Goal: Task Accomplishment & Management: Manage account settings

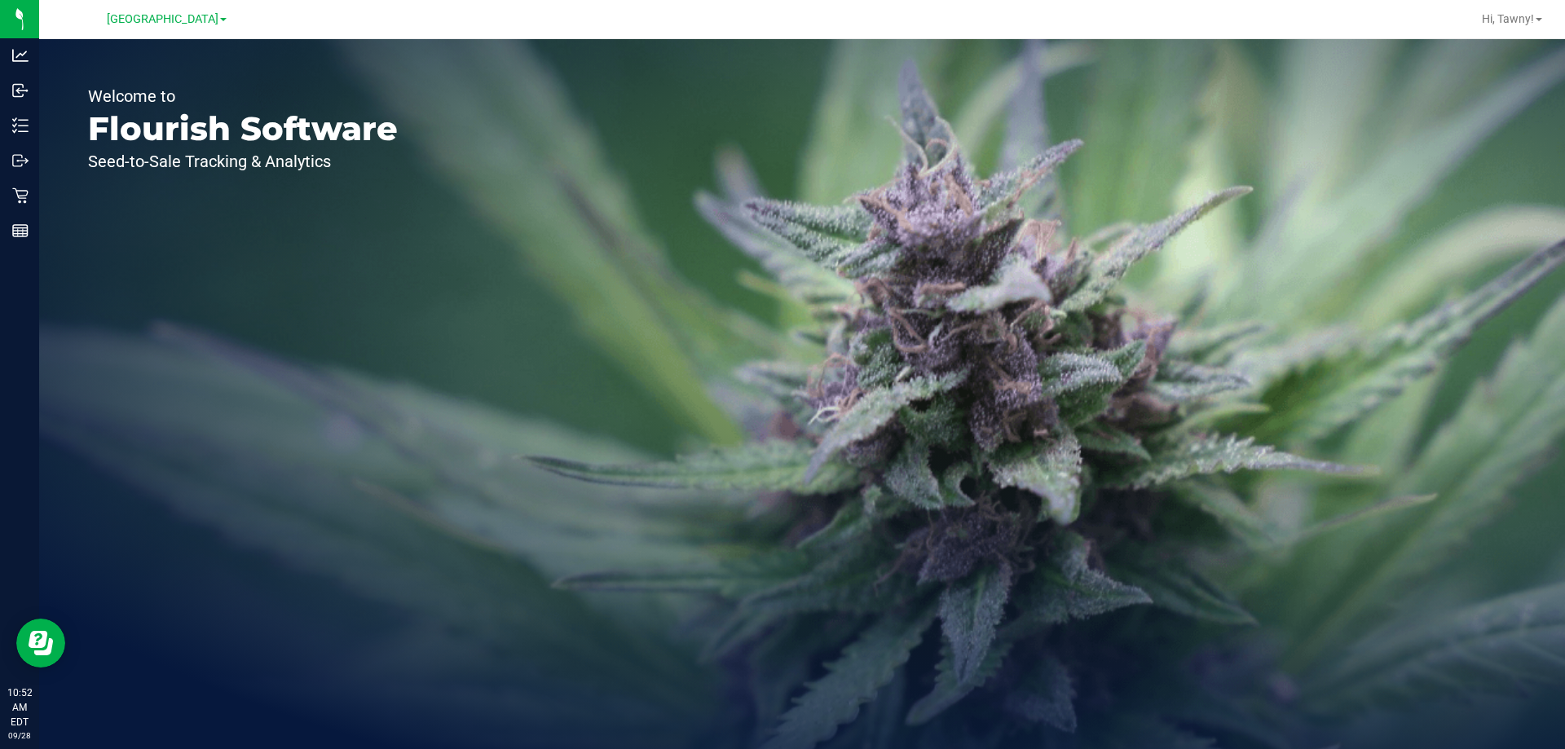
drag, startPoint x: 104, startPoint y: 372, endPoint x: 85, endPoint y: 215, distance: 158.4
click at [104, 372] on div "Welcome to Flourish Software Seed-to-Sale Tracking & Analytics" at bounding box center [243, 394] width 408 height 710
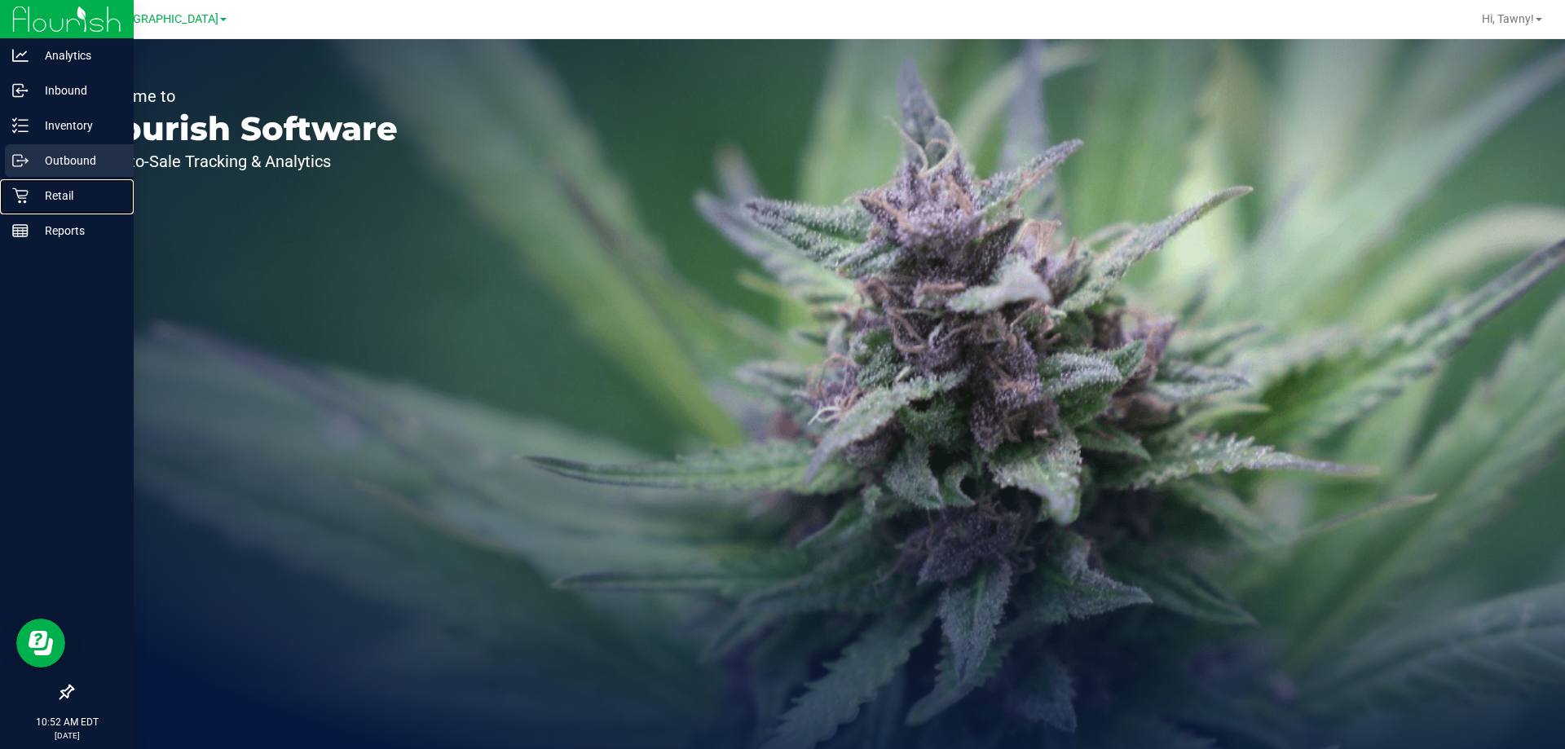
click at [16, 201] on icon at bounding box center [20, 195] width 16 height 16
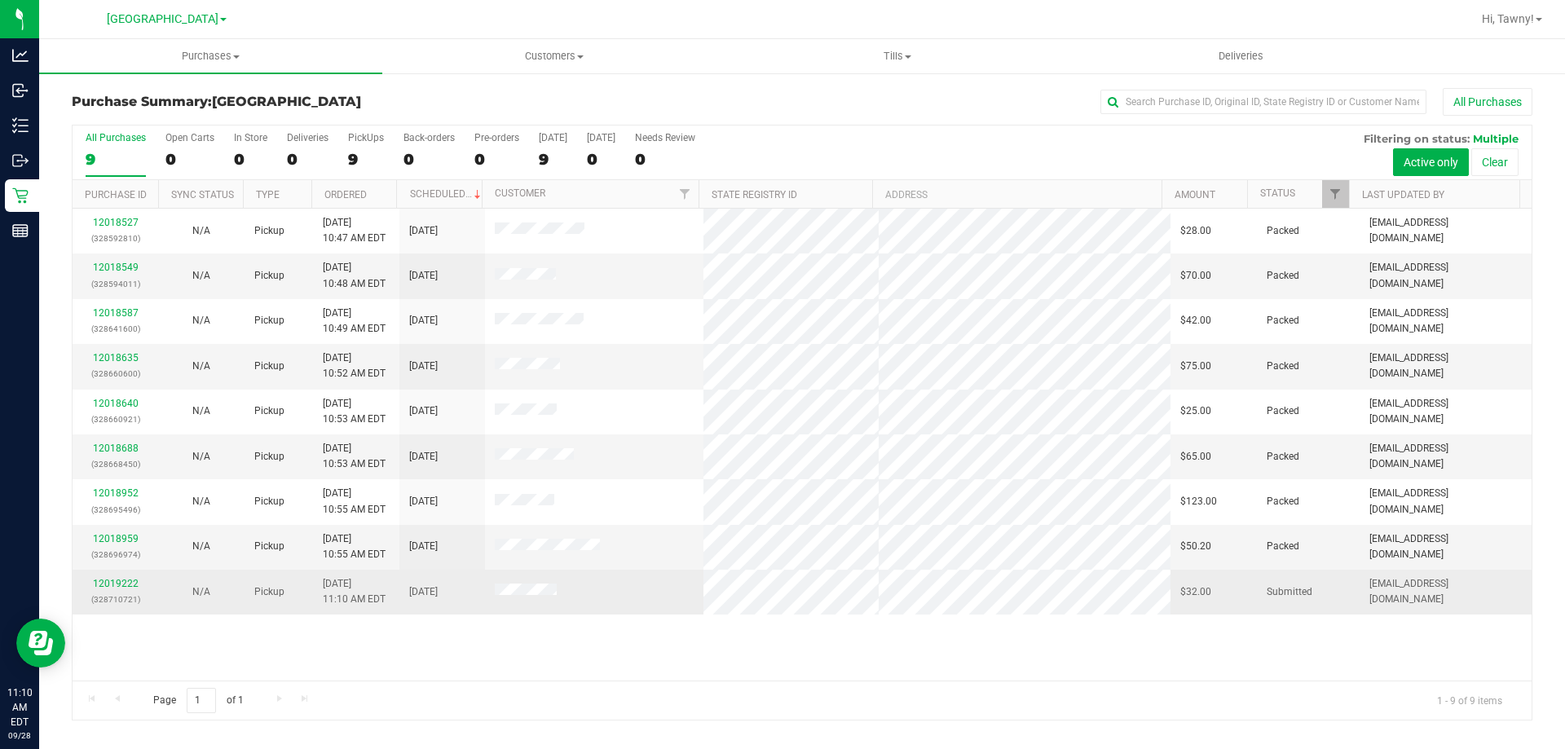
click at [91, 585] on div "12019222 (328710721)" at bounding box center [115, 591] width 66 height 31
click at [102, 583] on link "12019222" at bounding box center [116, 583] width 46 height 11
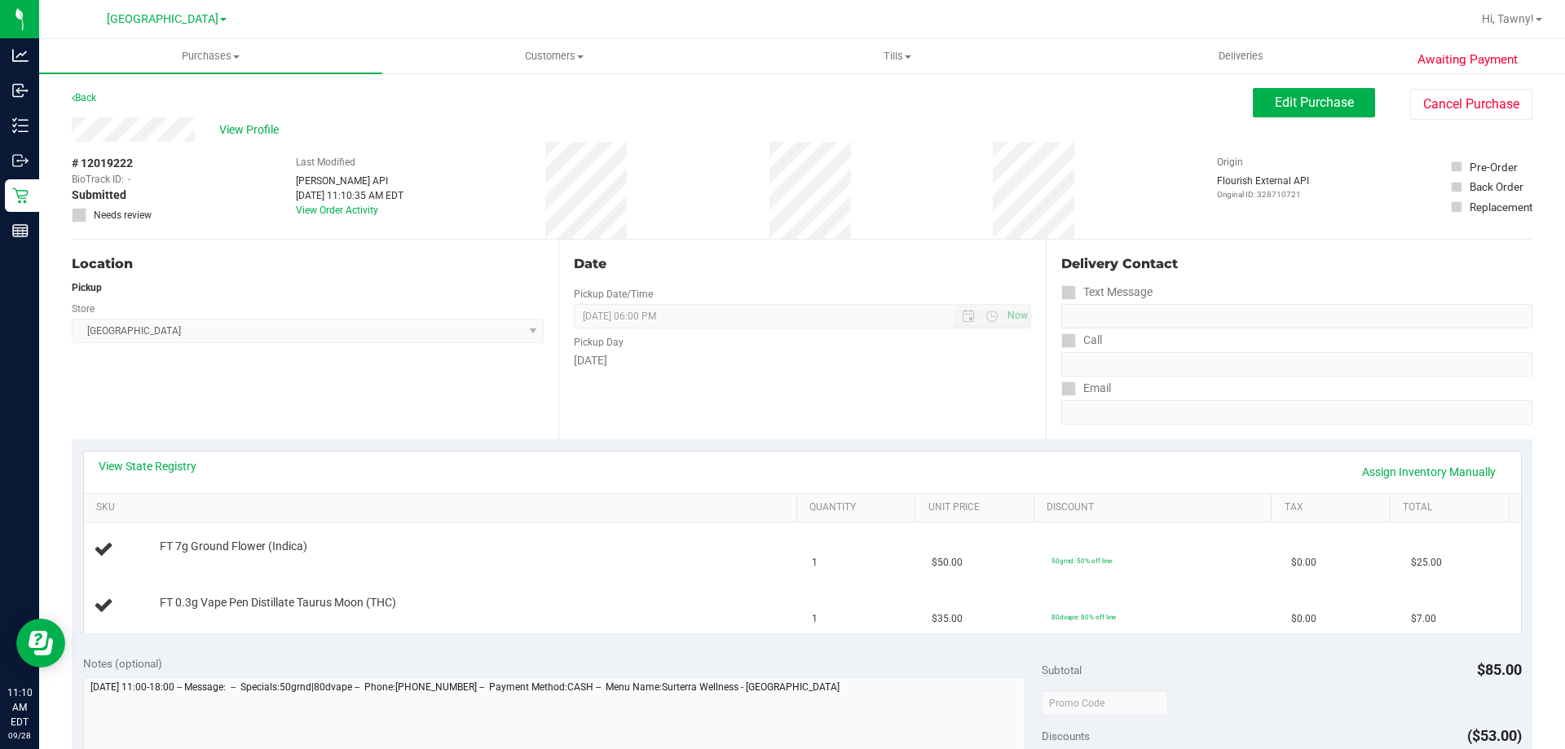
click at [152, 457] on div "View State Registry Assign Inventory Manually" at bounding box center [802, 473] width 1437 height 42
click at [178, 463] on link "View State Registry" at bounding box center [148, 466] width 98 height 16
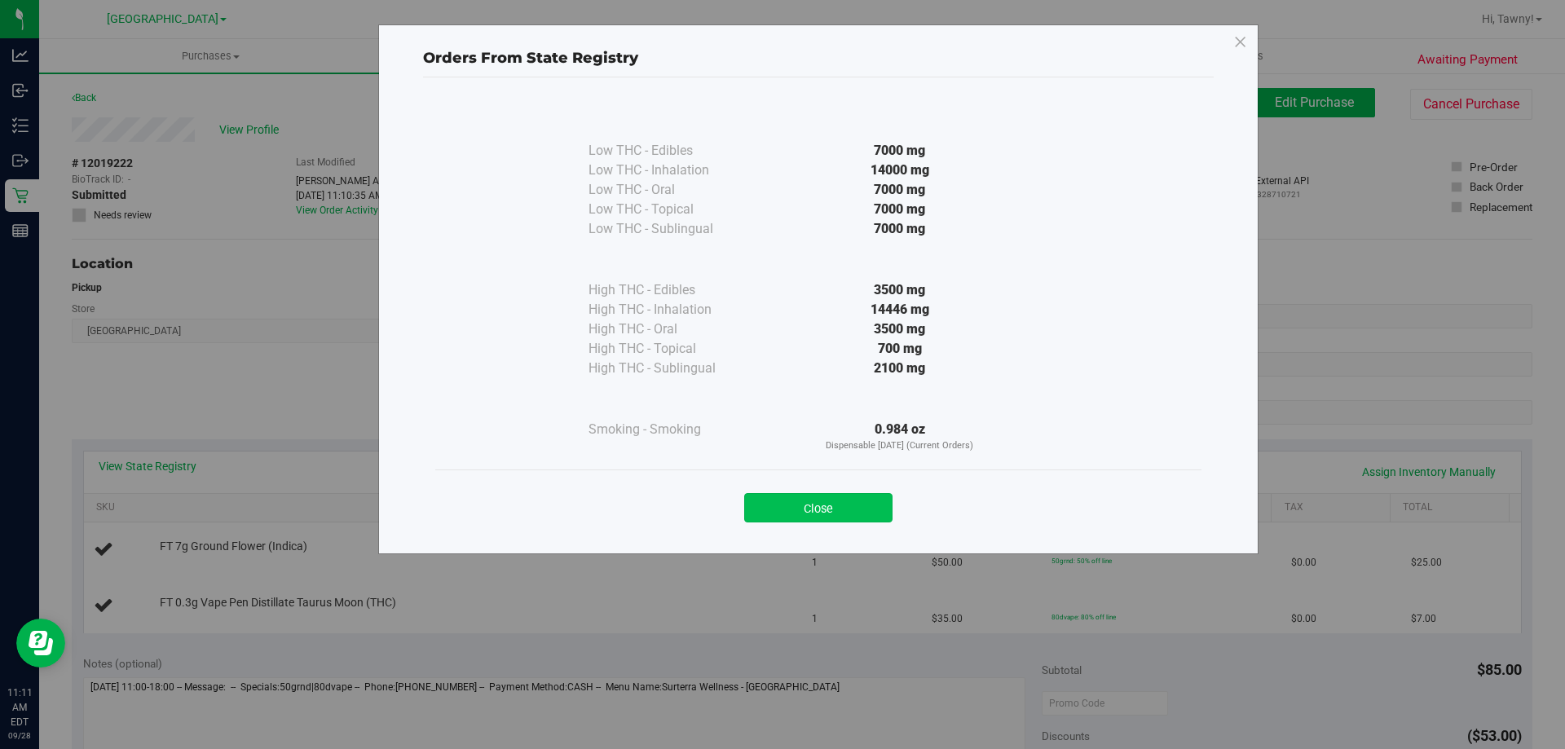
click at [830, 505] on button "Close" at bounding box center [818, 507] width 148 height 29
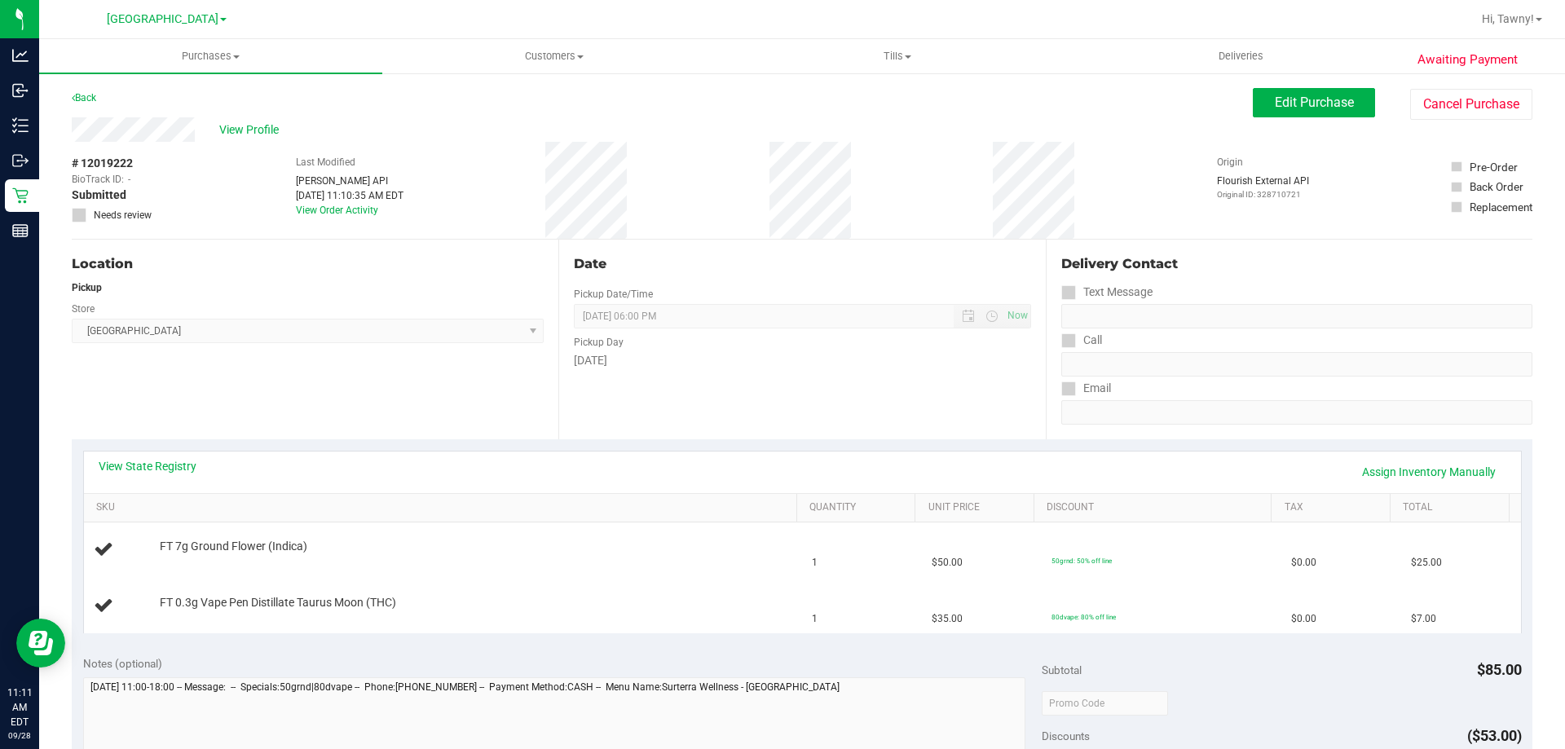
click at [817, 395] on div "Date Pickup Date/Time [DATE] Now [DATE] 06:00 PM Now Pickup Day [DATE]" at bounding box center [801, 340] width 487 height 200
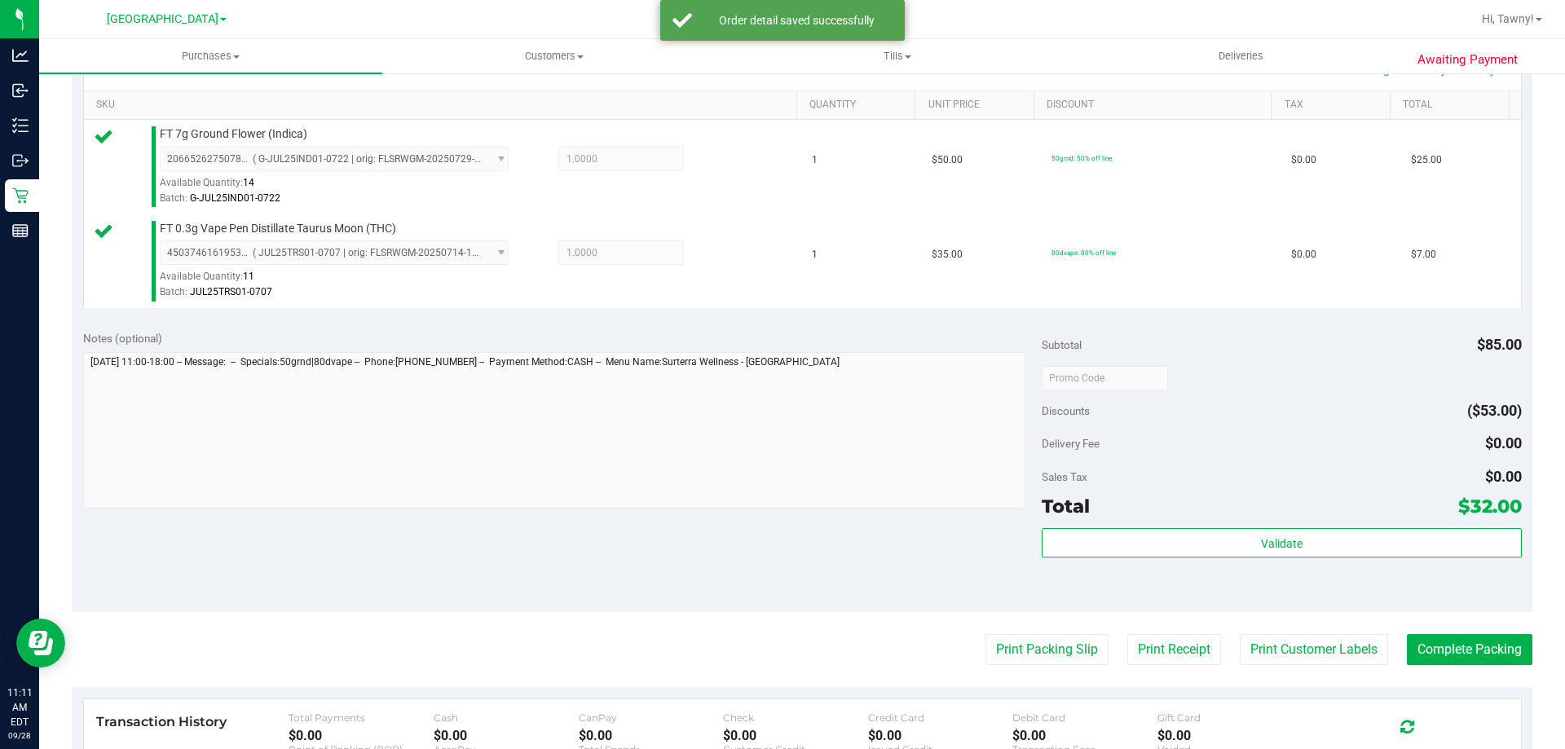
scroll to position [489, 0]
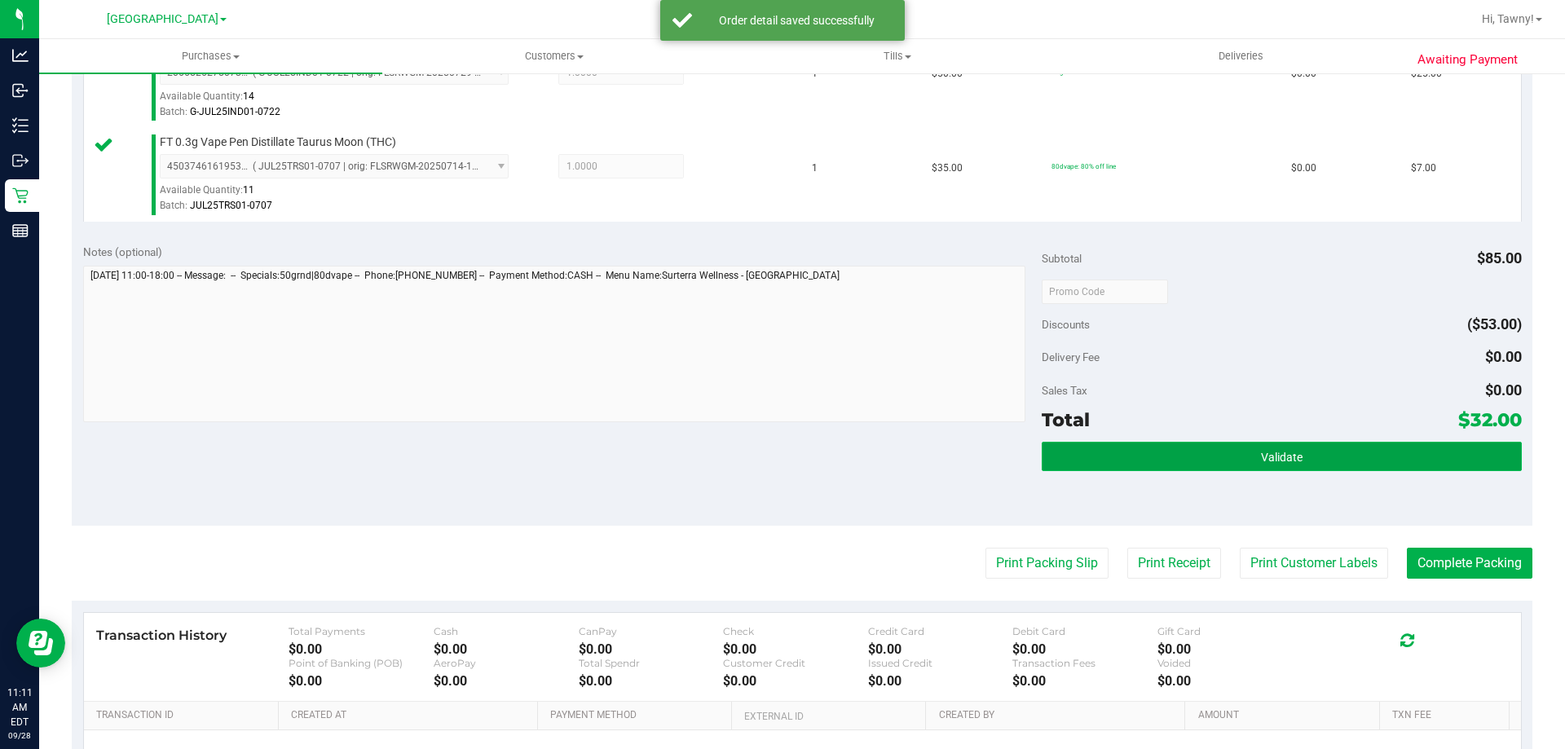
click at [1261, 451] on span "Validate" at bounding box center [1282, 457] width 42 height 13
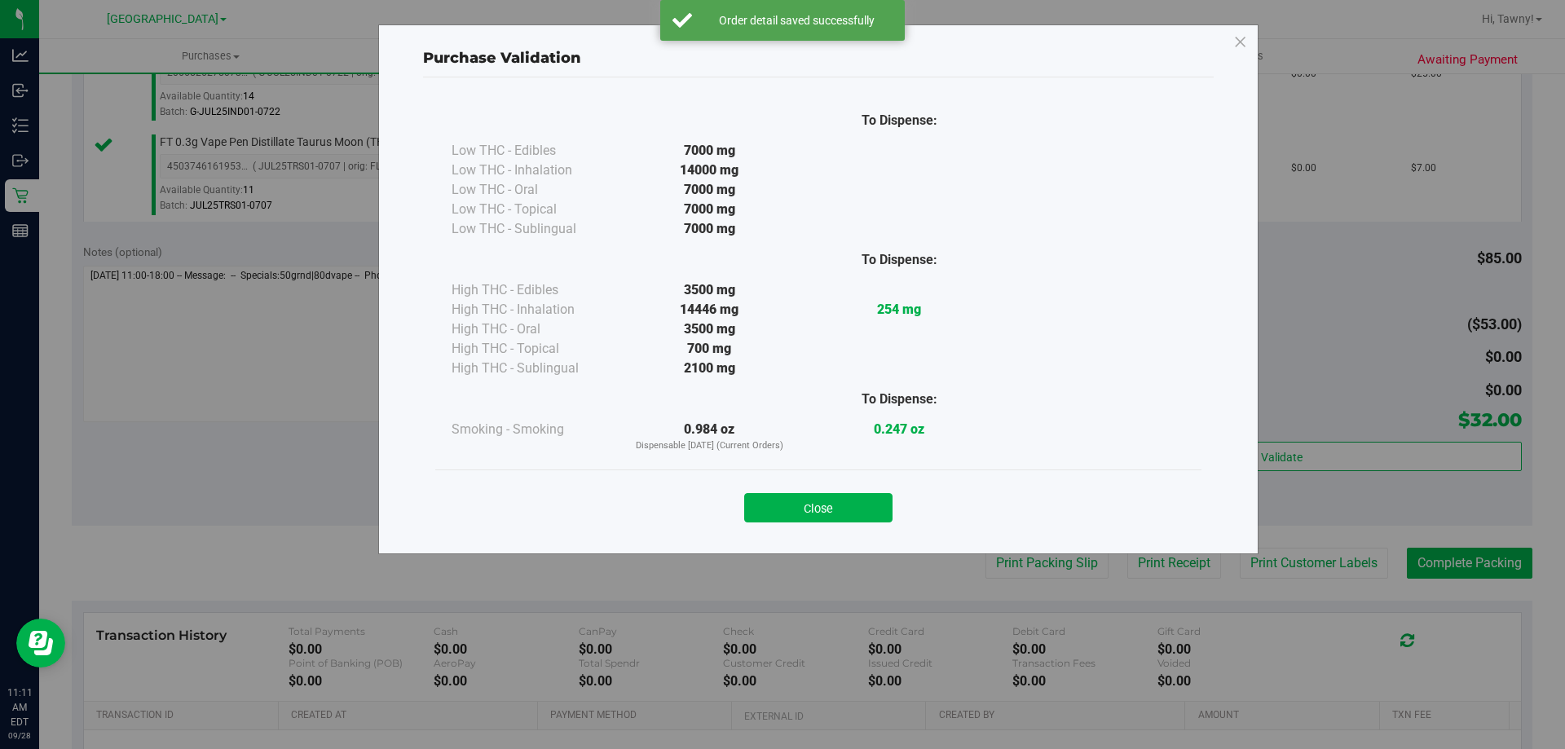
click at [830, 491] on div "Close" at bounding box center [818, 503] width 742 height 41
click at [840, 519] on button "Close" at bounding box center [818, 507] width 148 height 29
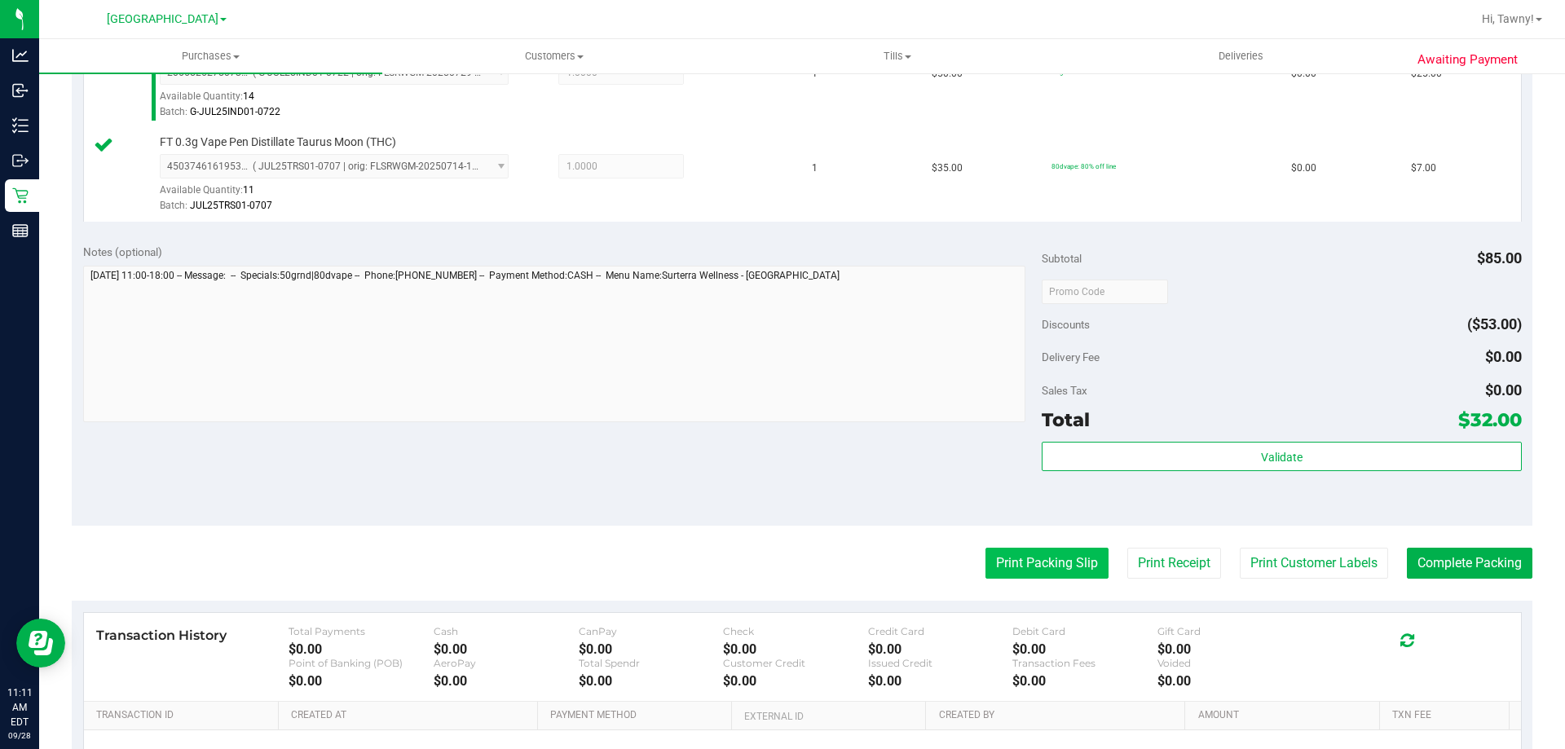
click at [1010, 557] on button "Print Packing Slip" at bounding box center [1046, 563] width 123 height 31
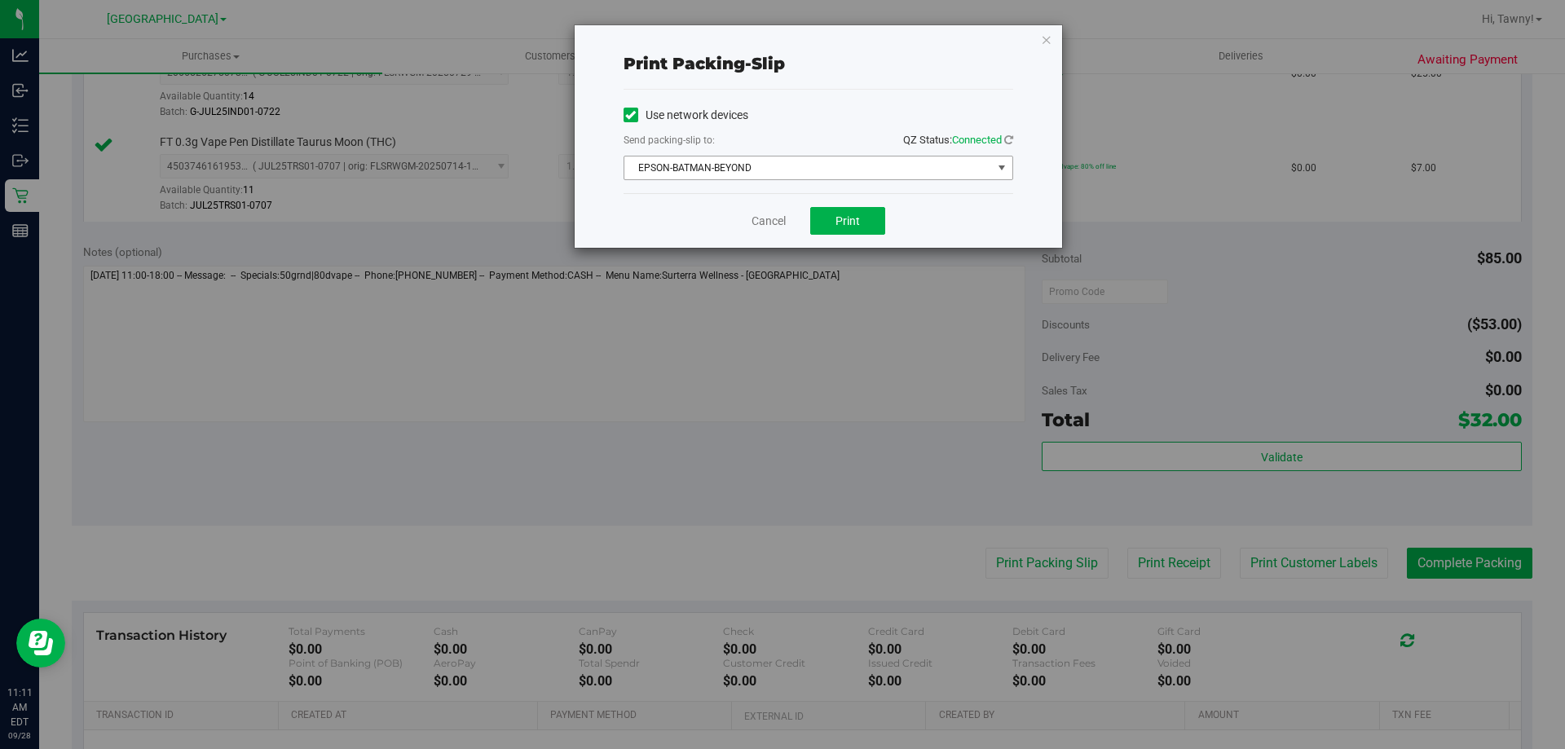
click at [817, 162] on span "EPSON-BATMAN-BEYOND" at bounding box center [808, 167] width 368 height 23
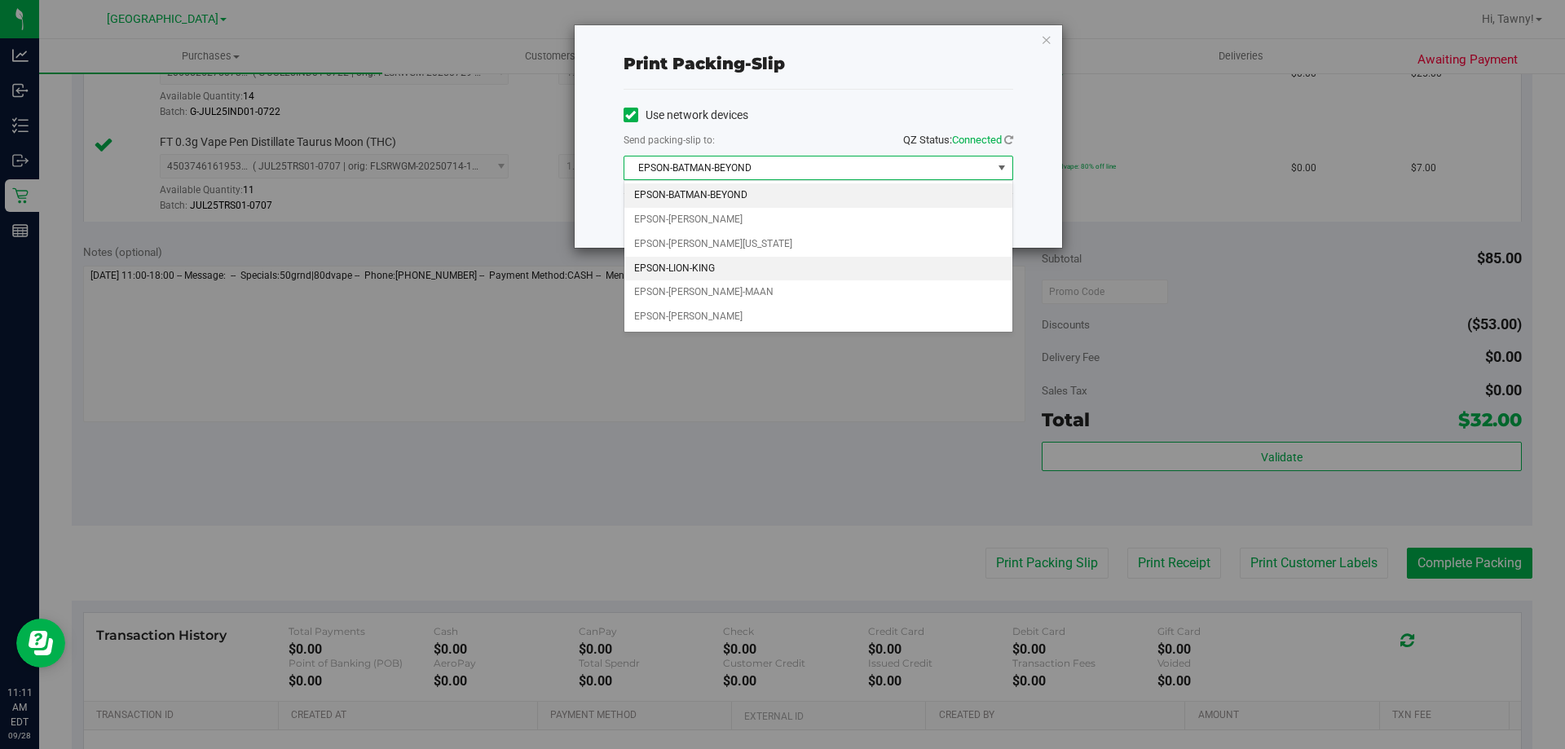
click at [712, 261] on li "EPSON-LION-KING" at bounding box center [818, 269] width 388 height 24
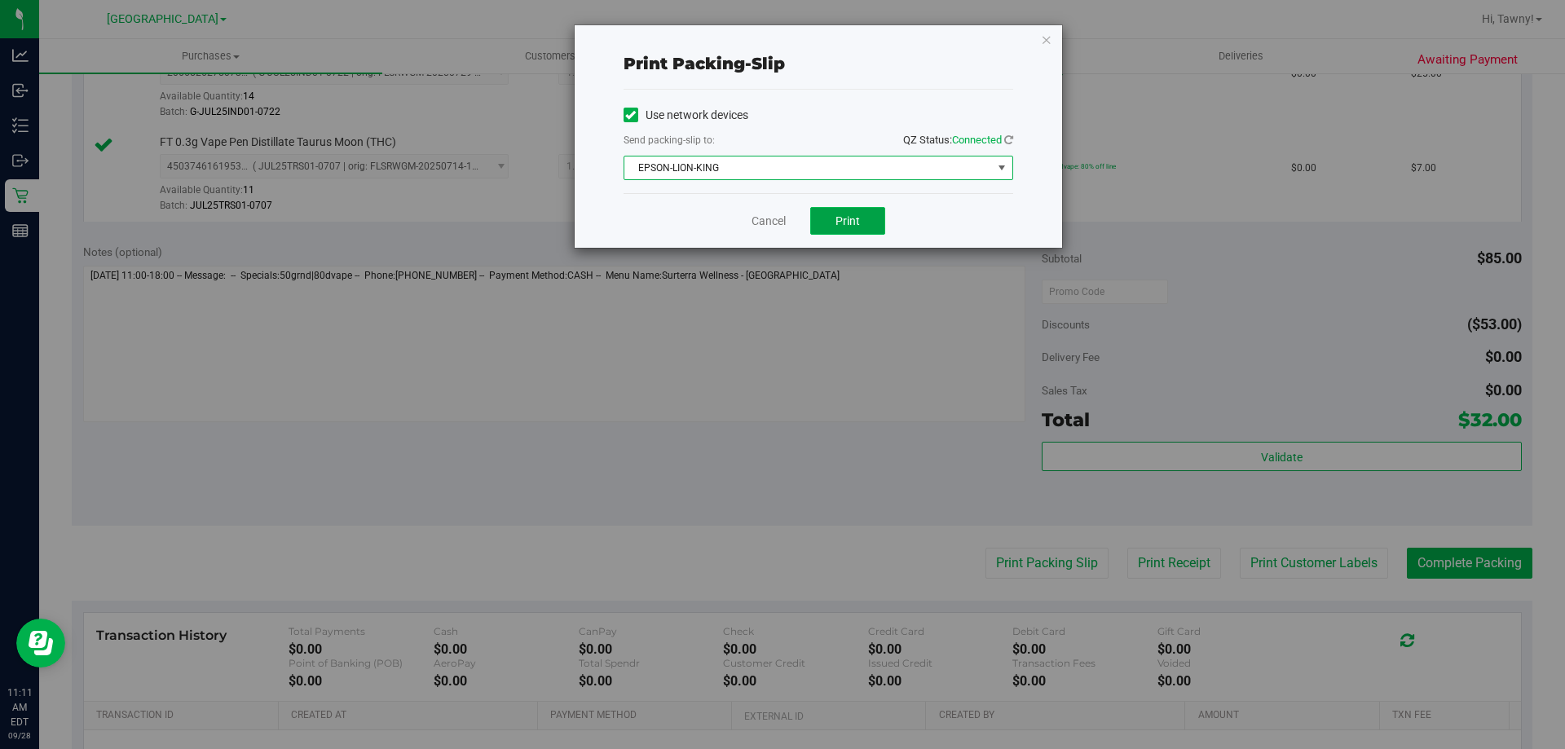
click at [844, 231] on button "Print" at bounding box center [847, 221] width 75 height 28
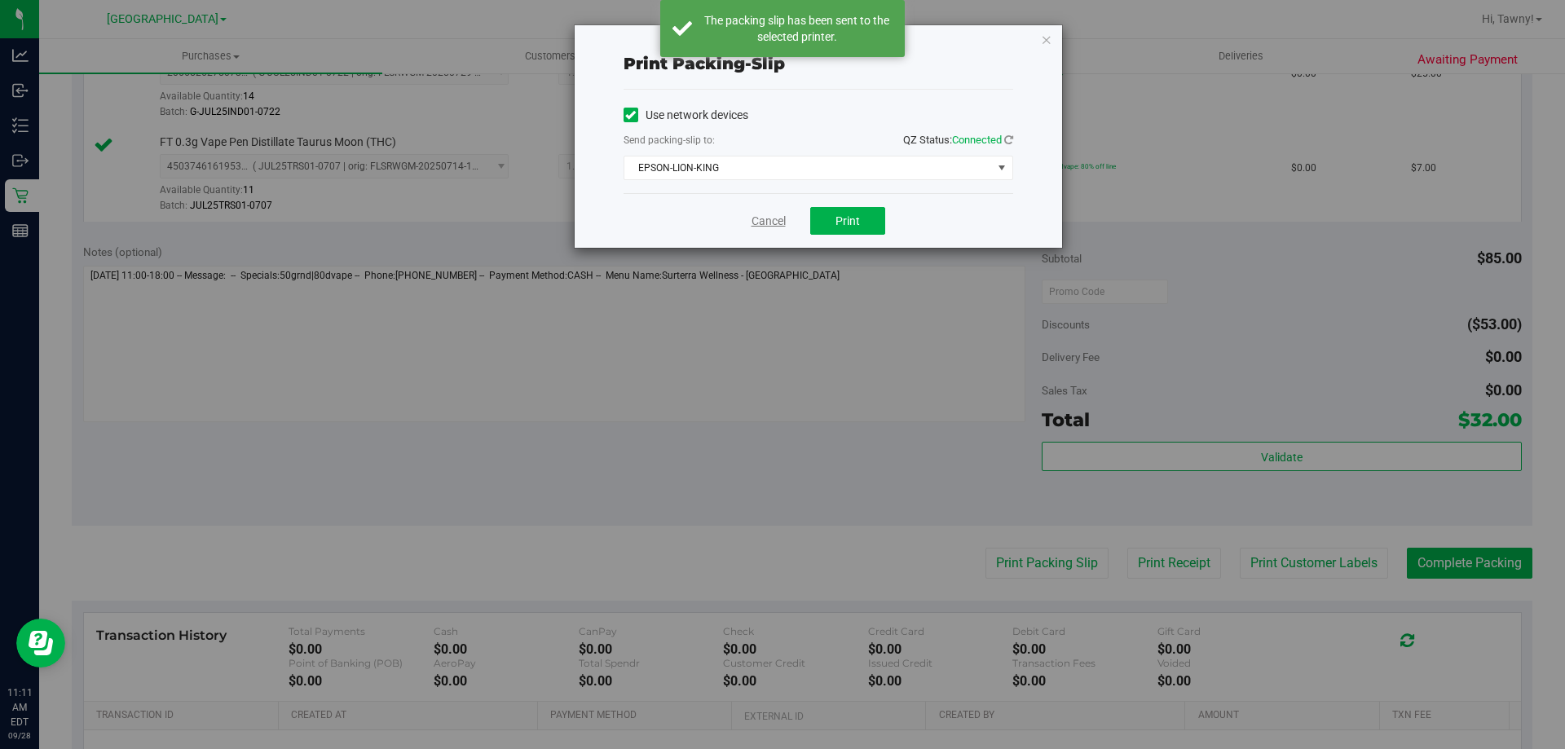
click at [767, 225] on link "Cancel" at bounding box center [769, 221] width 34 height 17
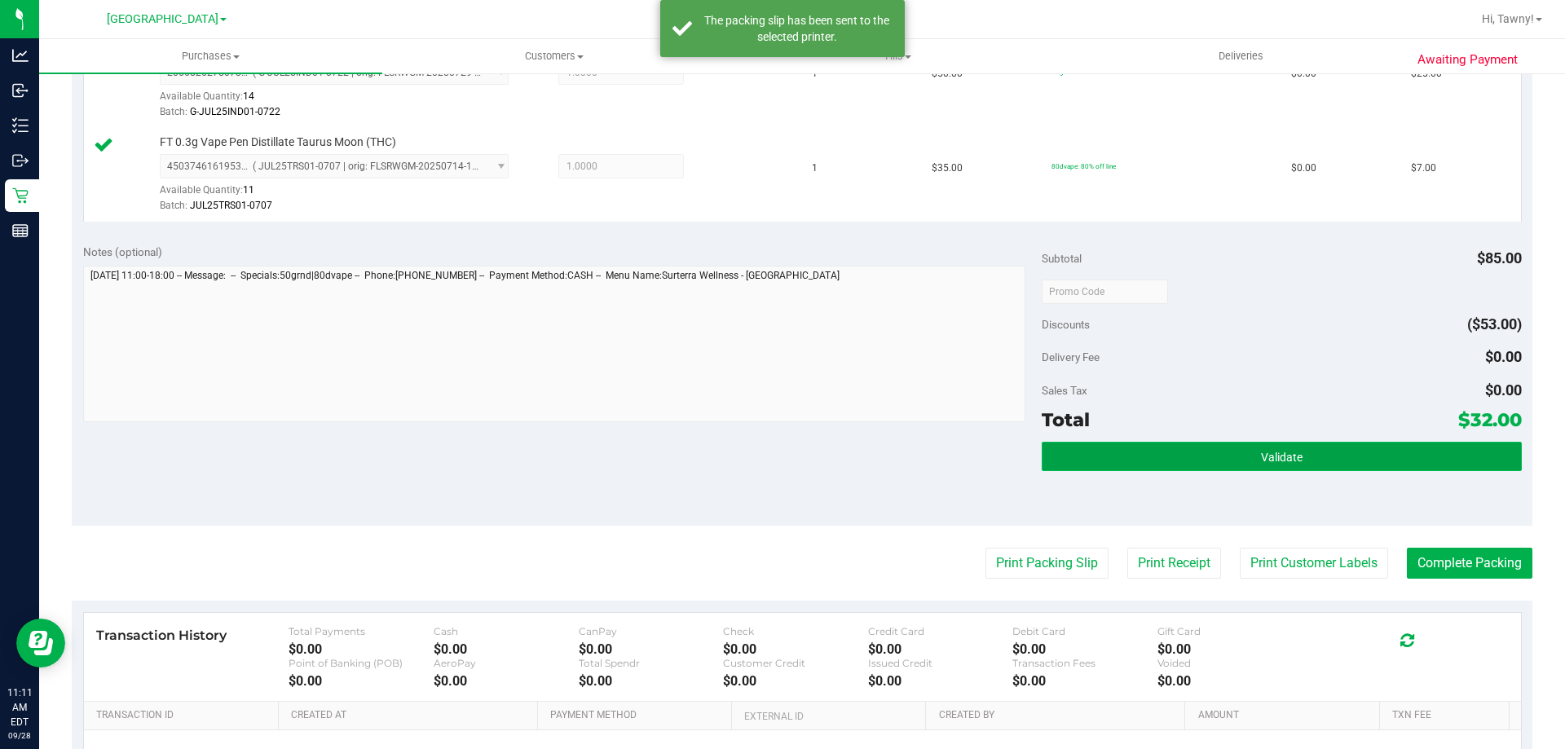
click at [1277, 451] on span "Validate" at bounding box center [1282, 457] width 42 height 13
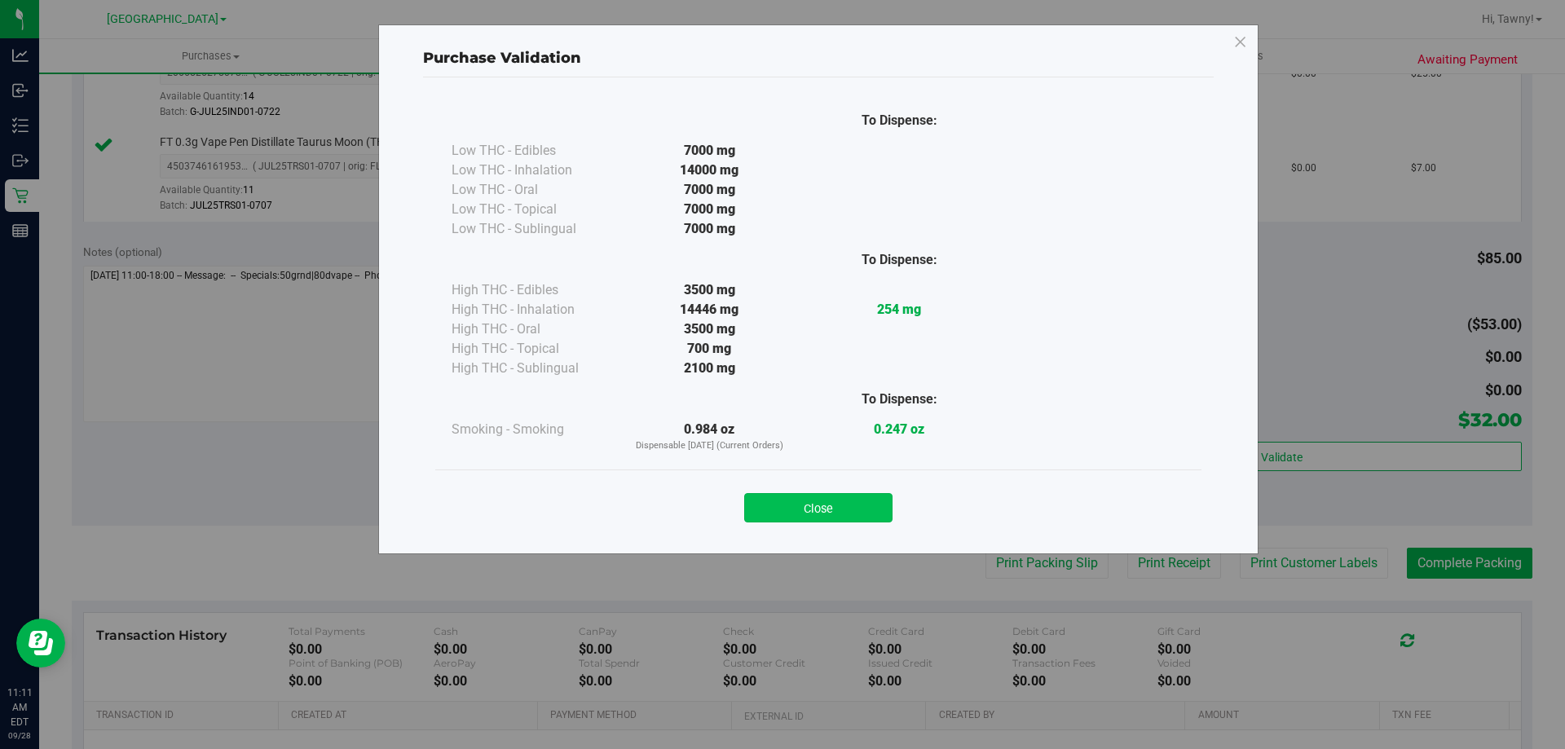
click at [874, 521] on button "Close" at bounding box center [818, 507] width 148 height 29
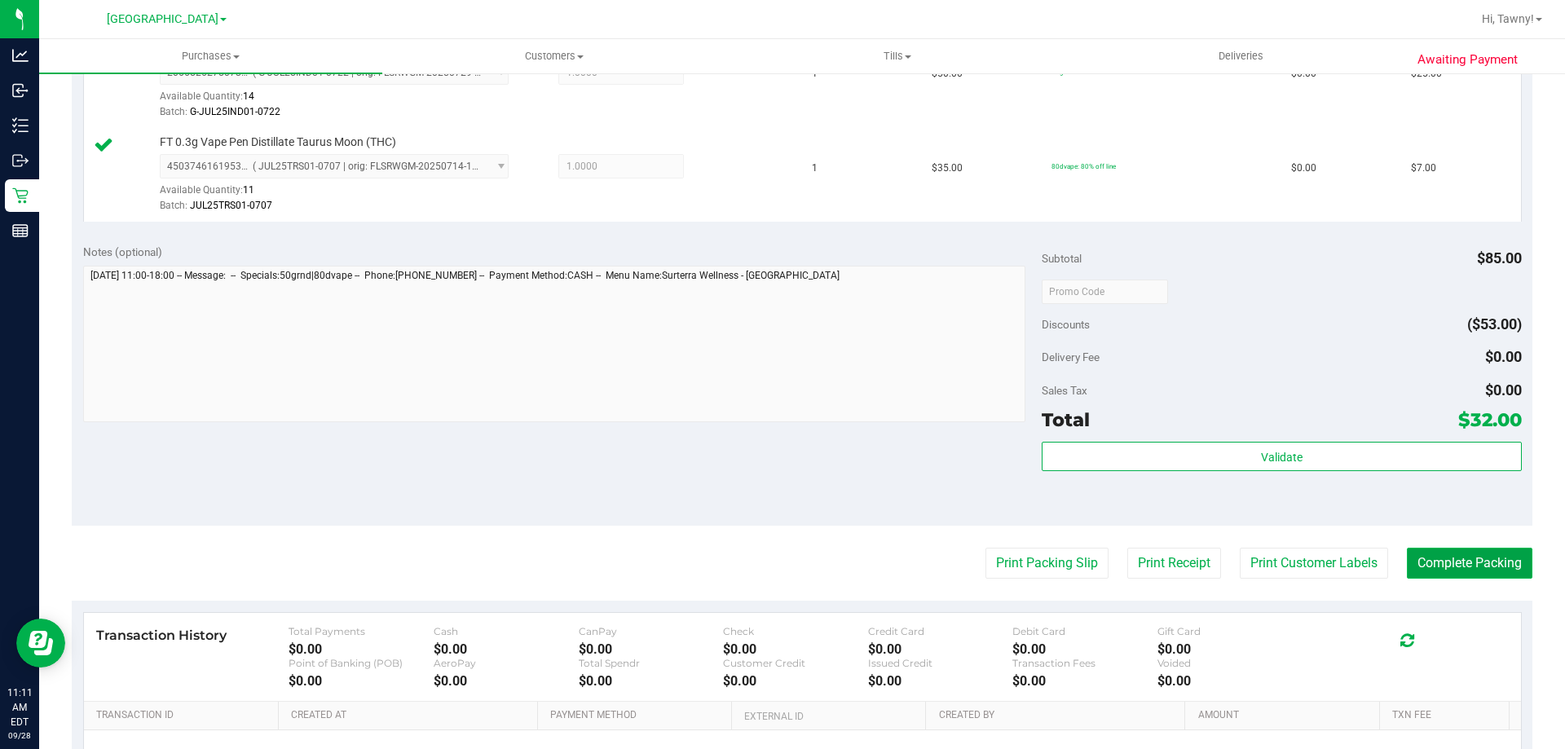
click at [1453, 564] on button "Complete Packing" at bounding box center [1470, 563] width 126 height 31
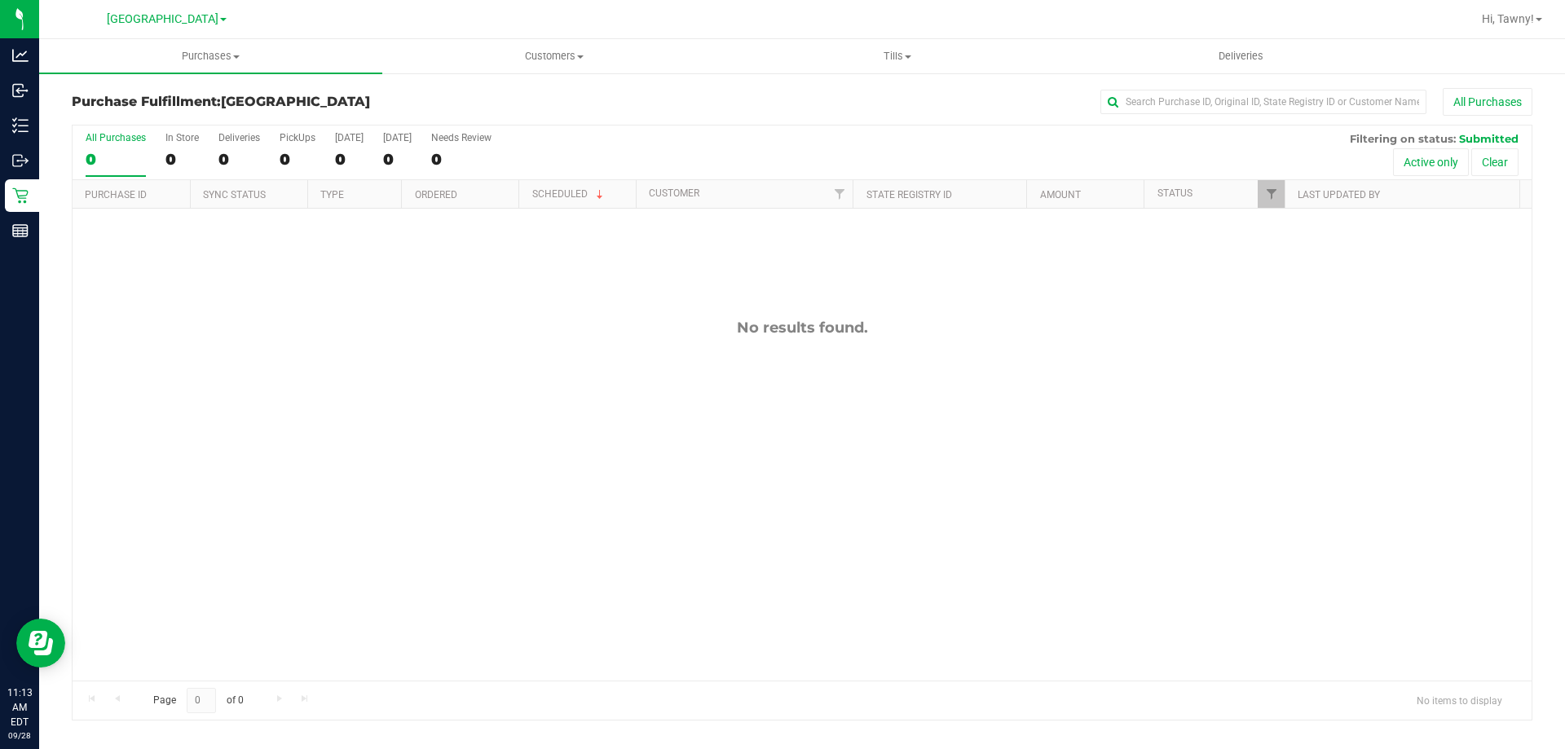
click at [672, 354] on div "No results found." at bounding box center [802, 500] width 1459 height 582
click at [499, 294] on div "No results found." at bounding box center [802, 500] width 1459 height 582
click at [543, 329] on div "No results found." at bounding box center [802, 328] width 1459 height 18
click at [345, 383] on div "No results found." at bounding box center [802, 500] width 1459 height 582
click at [361, 368] on div "No results found." at bounding box center [802, 500] width 1459 height 582
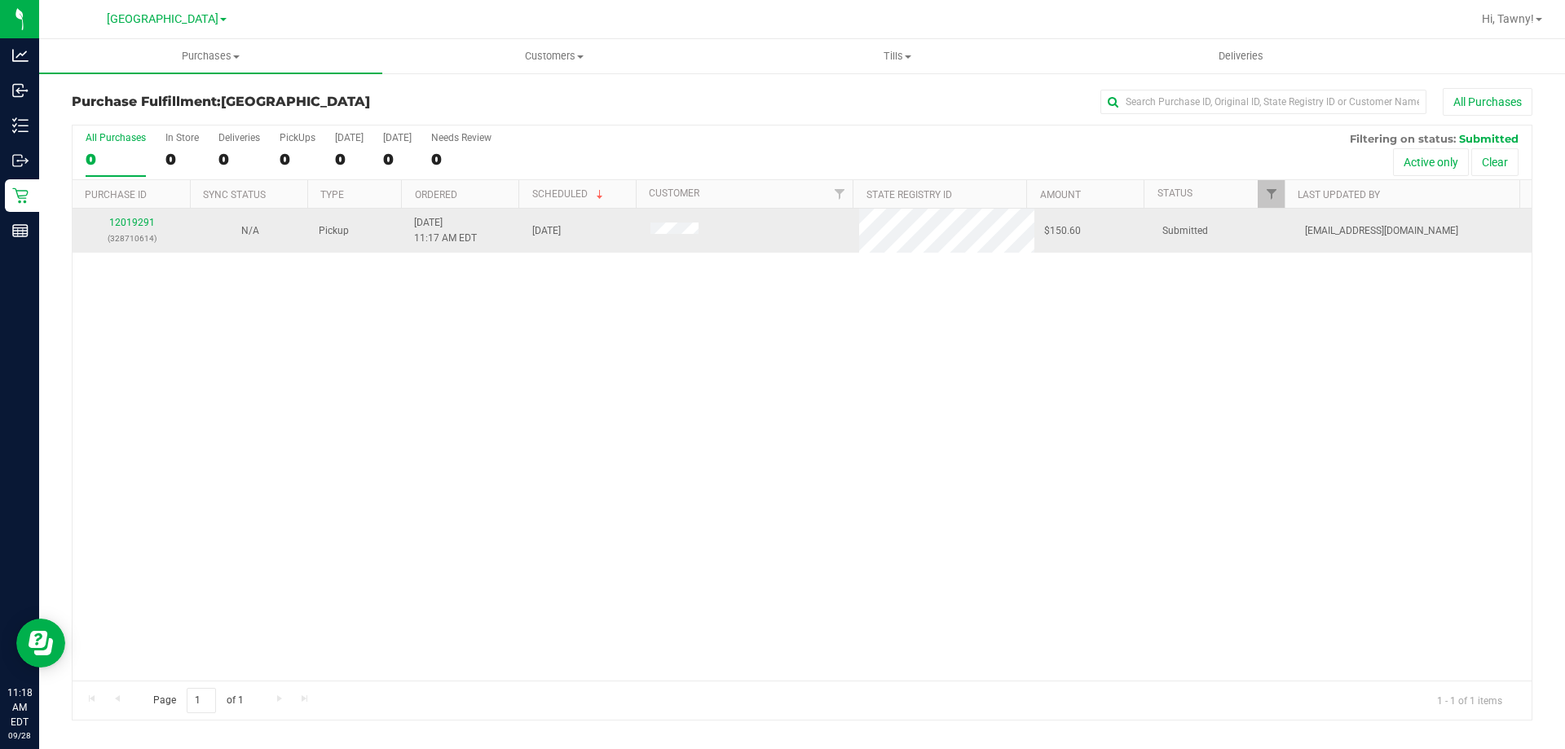
click at [117, 229] on div "12019291 (328710614)" at bounding box center [131, 230] width 99 height 31
click at [121, 225] on link "12019291" at bounding box center [132, 222] width 46 height 11
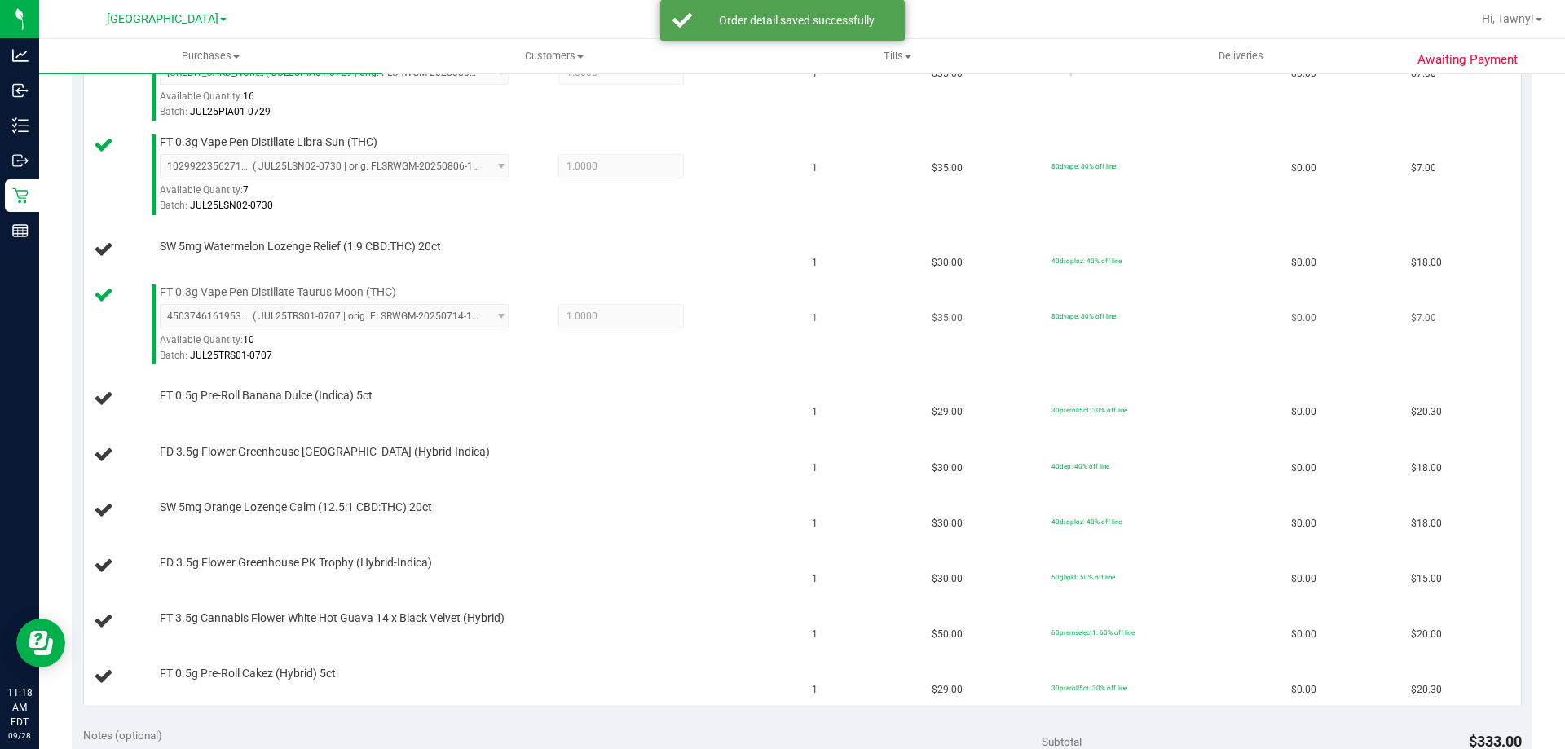
scroll to position [571, 0]
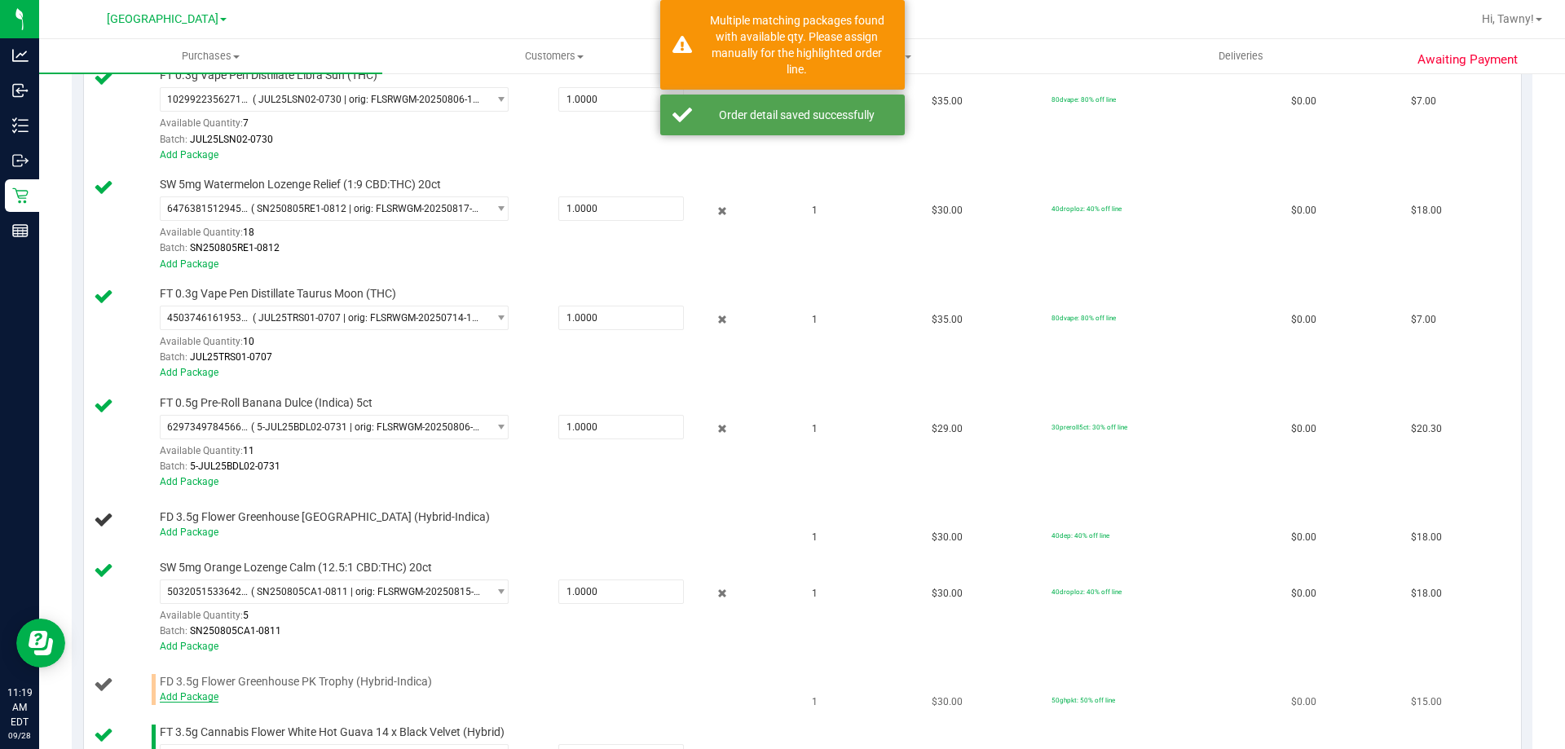
click at [212, 697] on link "Add Package" at bounding box center [189, 696] width 59 height 11
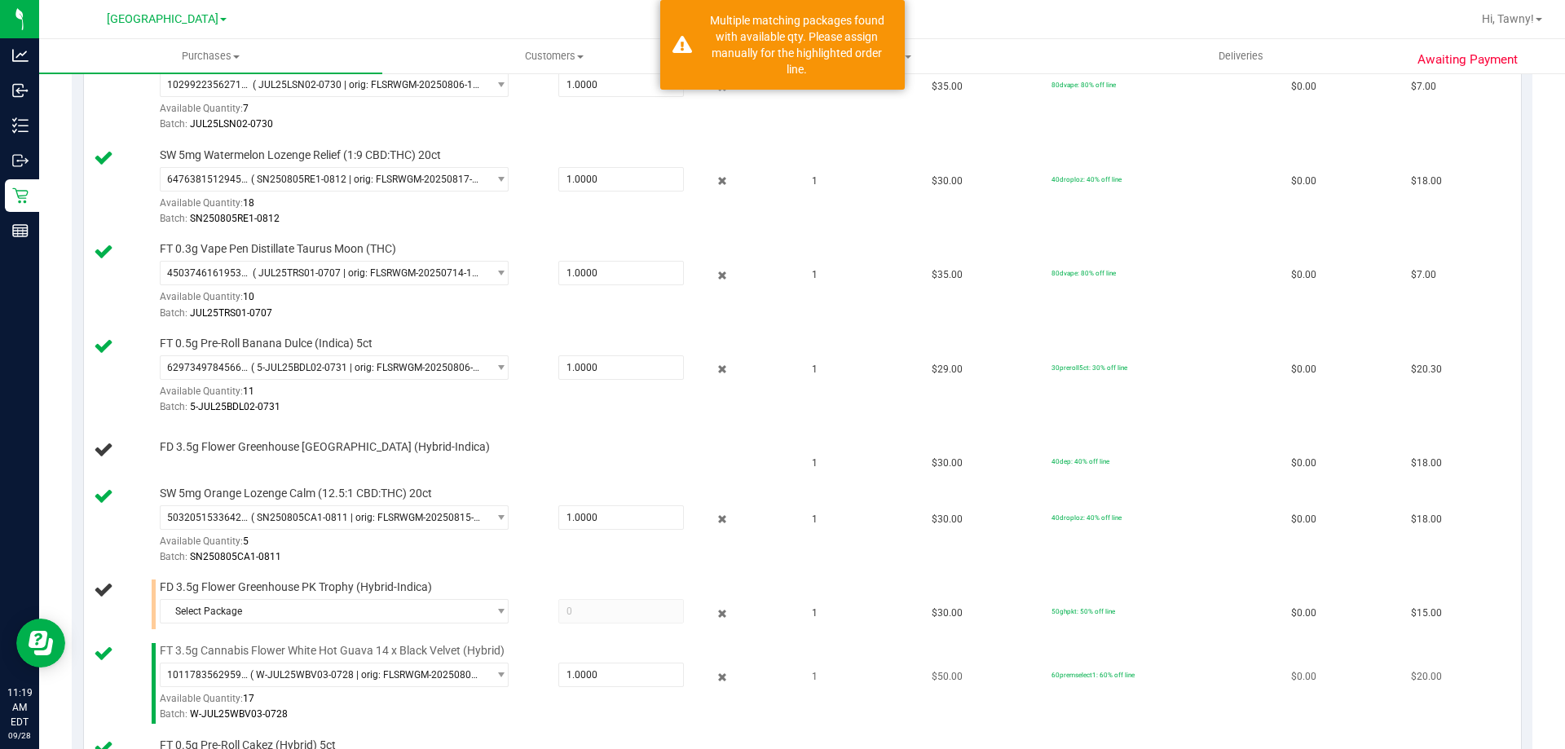
scroll to position [652, 0]
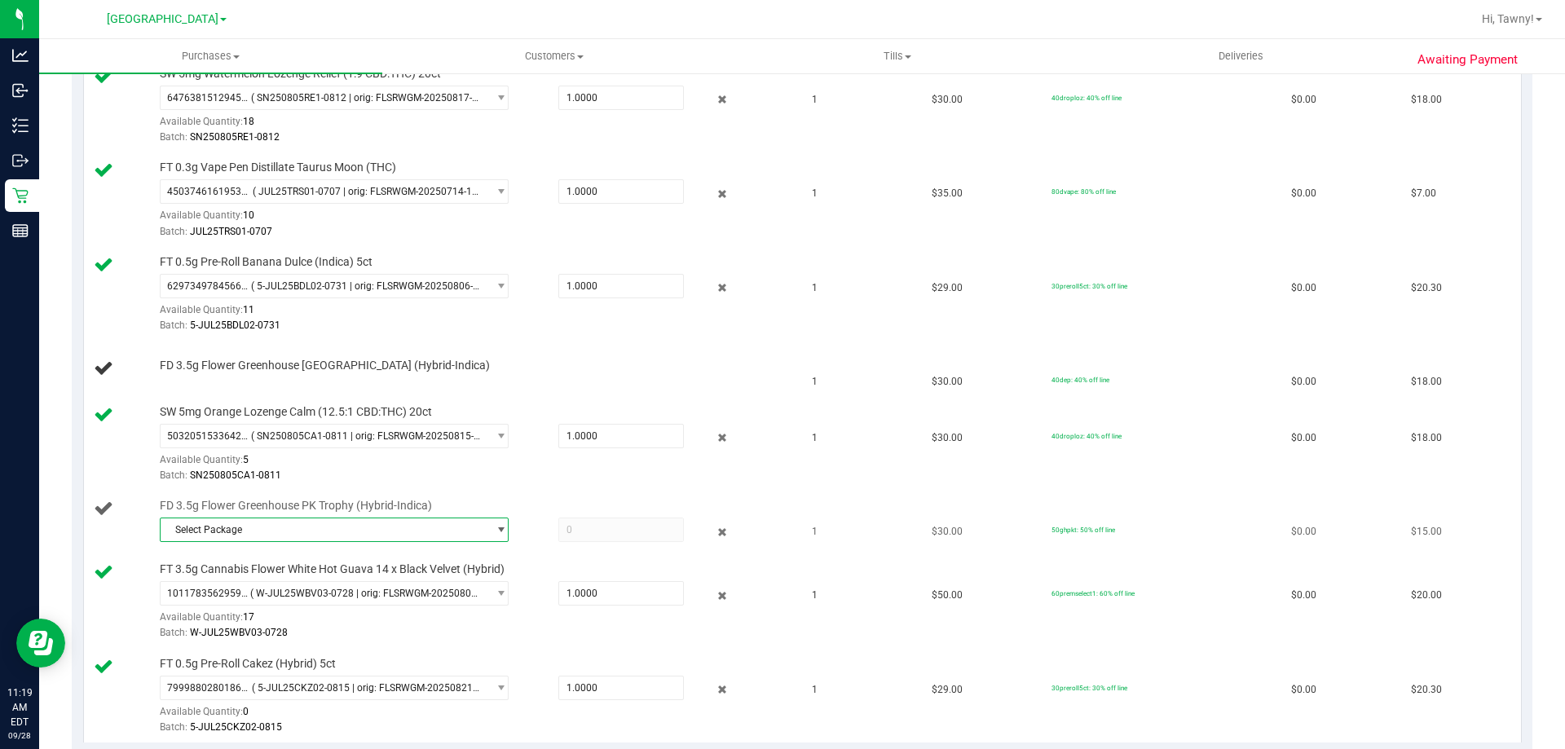
click at [412, 520] on span "Select Package" at bounding box center [324, 529] width 327 height 23
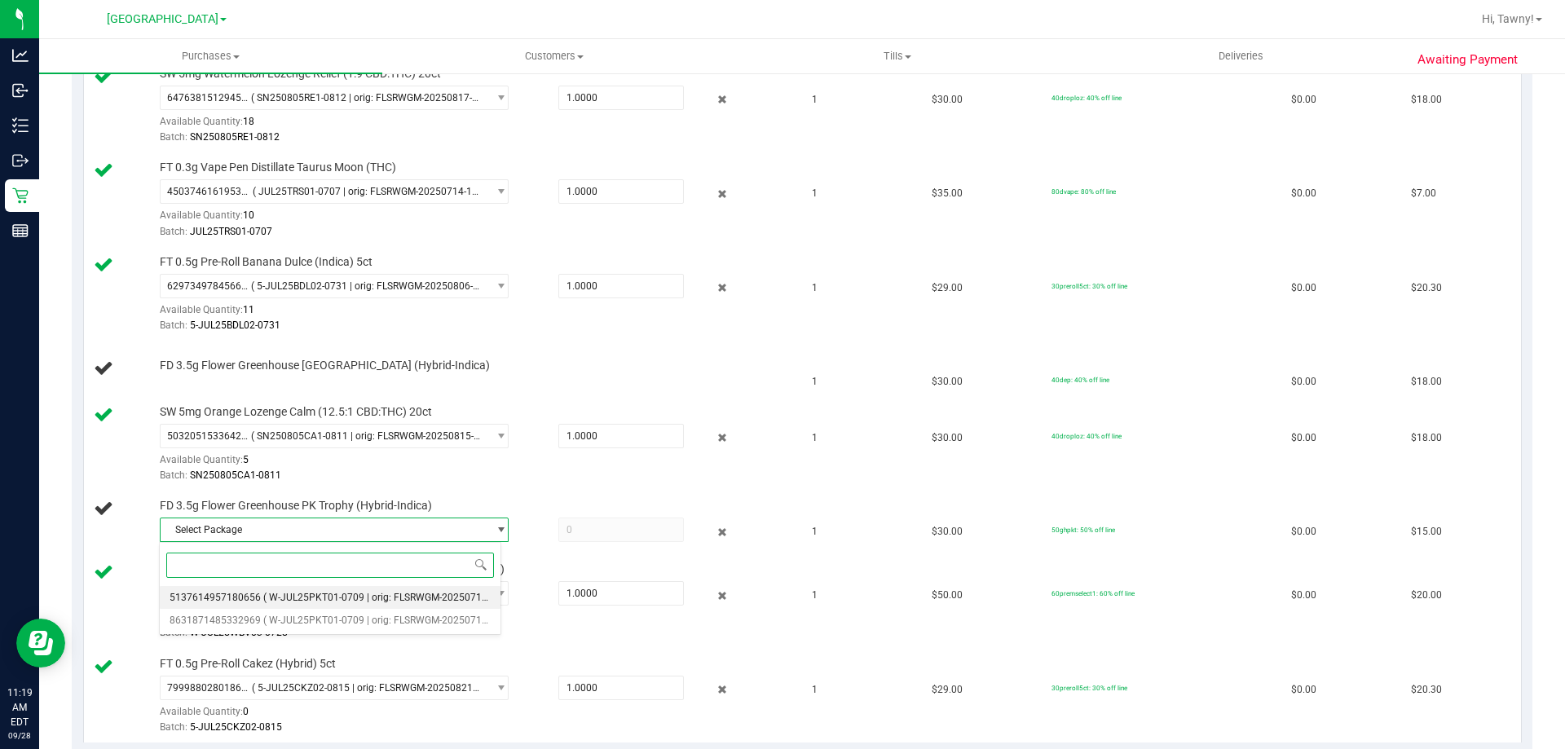
click at [359, 593] on span "( W-JUL25PKT01-0709 | orig: FLSRWGM-20250717-113 )" at bounding box center [387, 597] width 249 height 11
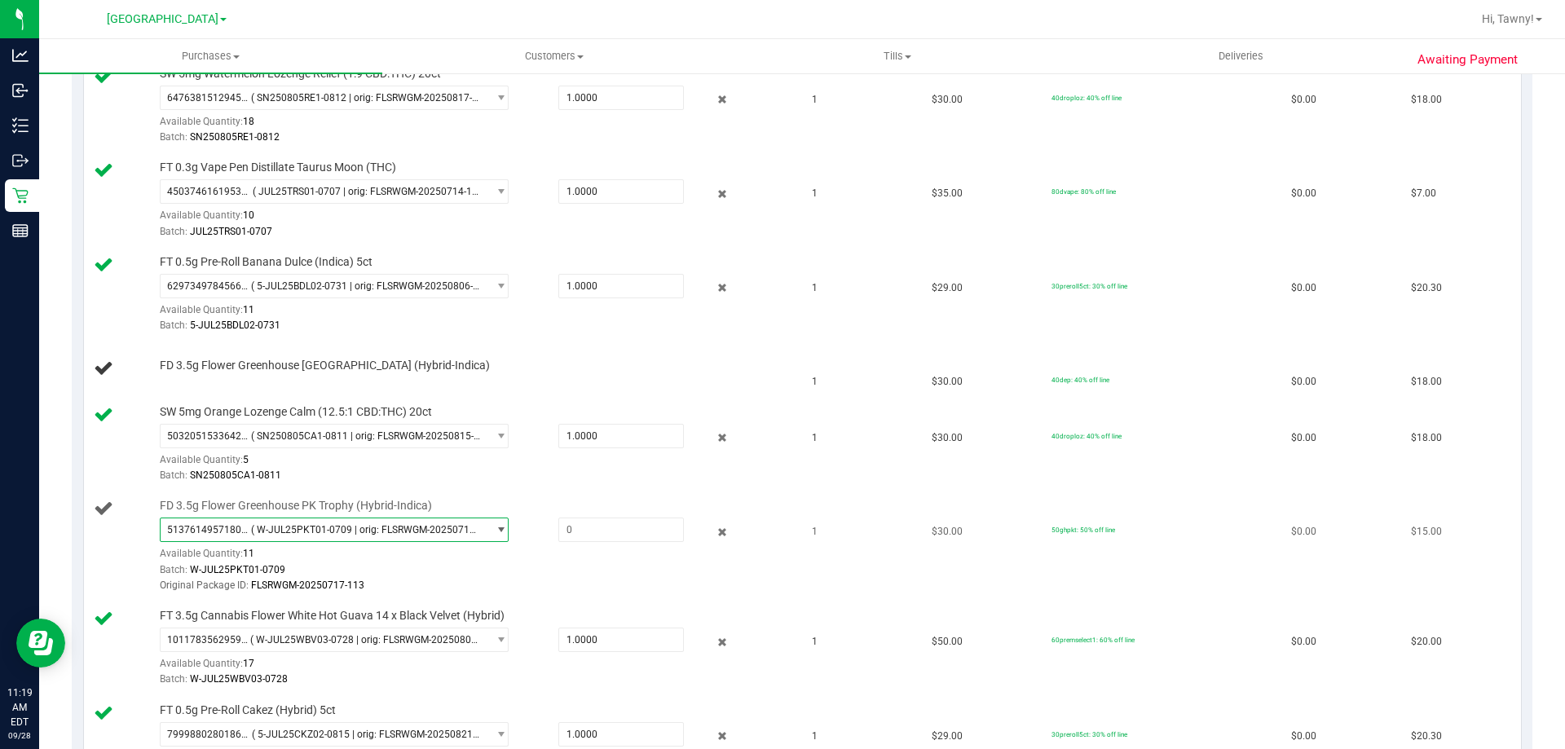
click at [458, 537] on span "5137614957180656 ( W-JUL25PKT01-0709 | orig: FLSRWGM-20250717-113 )" at bounding box center [324, 529] width 327 height 23
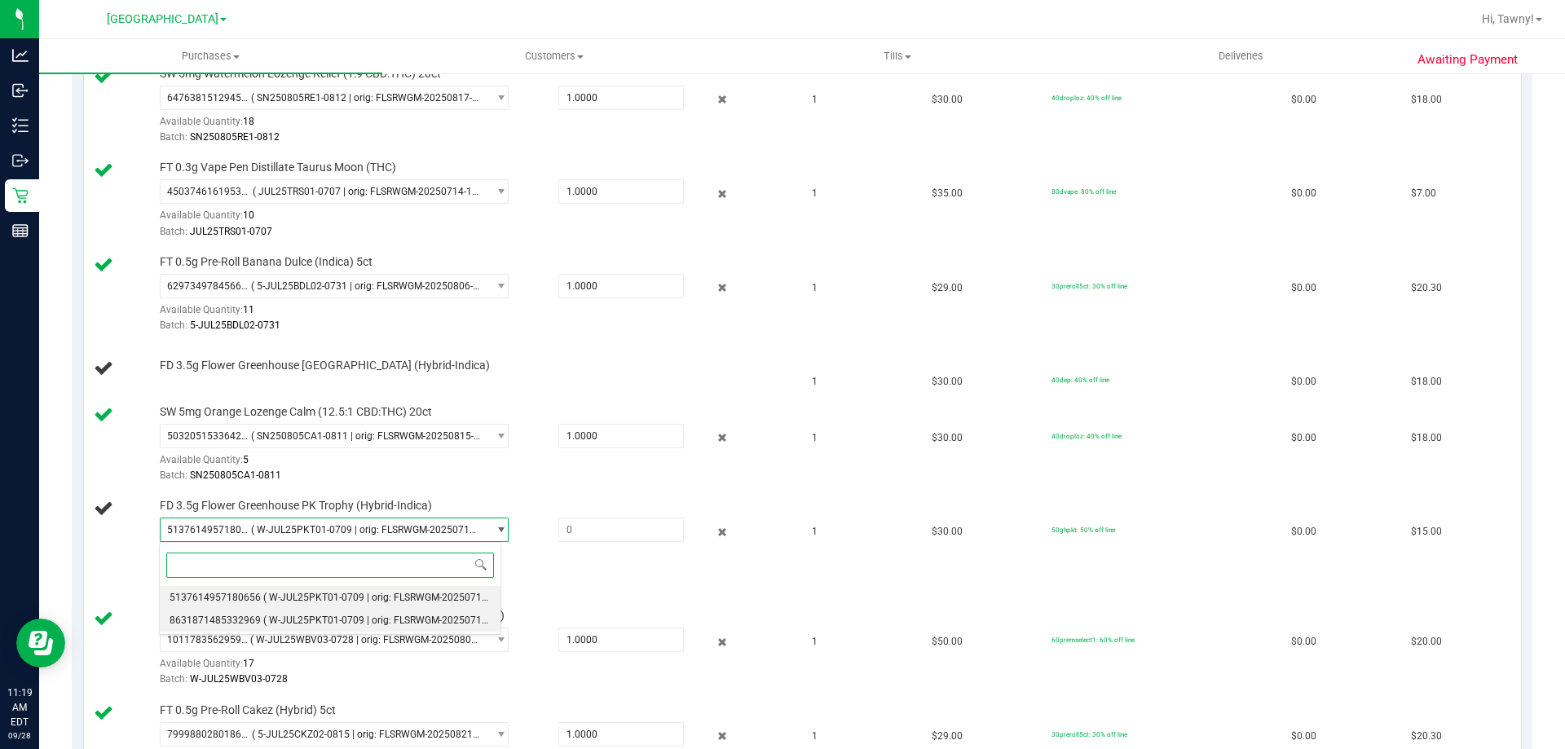
click at [411, 615] on span "( W-JUL25PKT01-0709 | orig: FLSRWGM-20250717-087 )" at bounding box center [387, 620] width 249 height 11
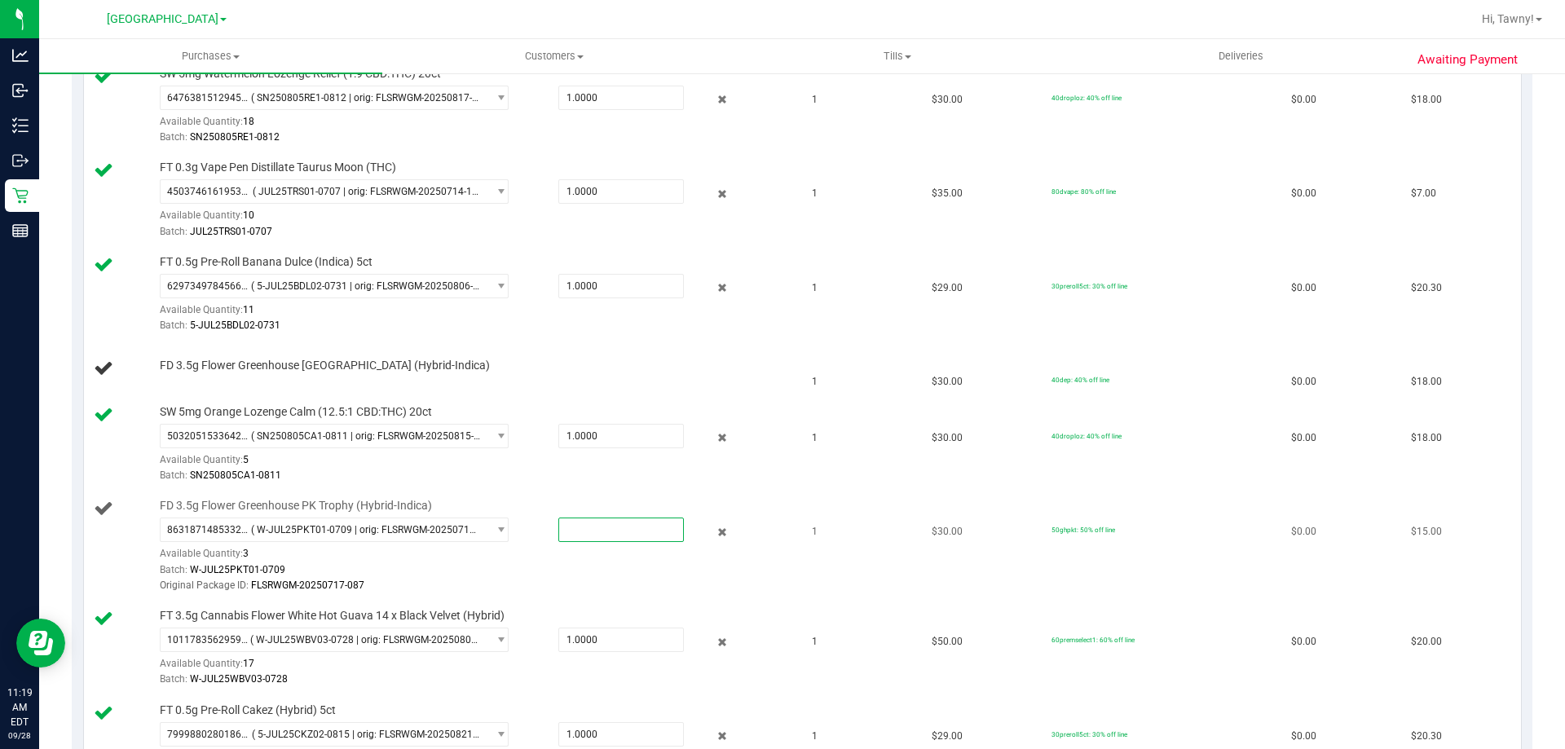
click at [615, 537] on span at bounding box center [621, 530] width 126 height 24
type input "1"
type input "1.0000"
click at [589, 572] on div "Batch: W-JUL25PKT01-0709" at bounding box center [474, 569] width 629 height 15
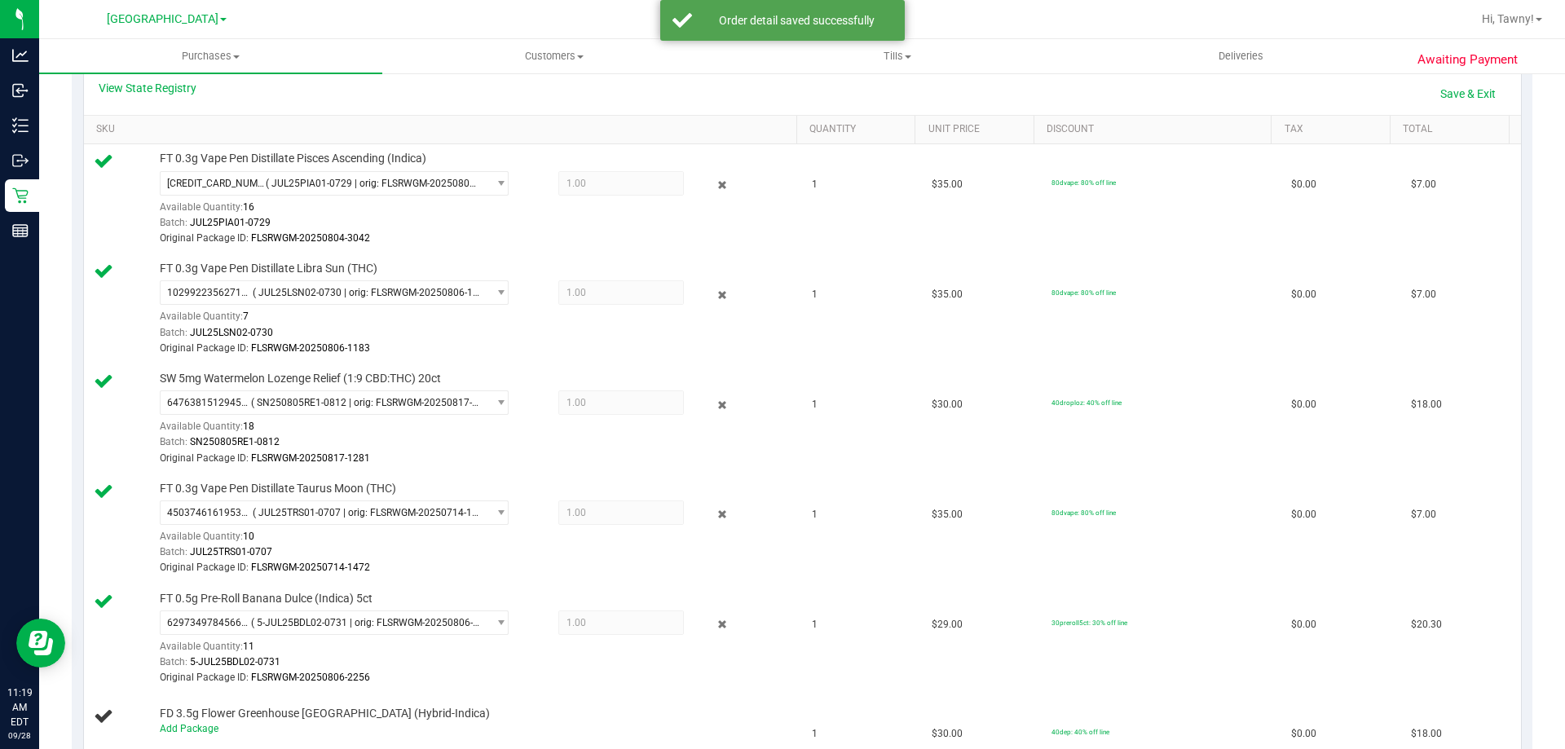
scroll to position [326, 0]
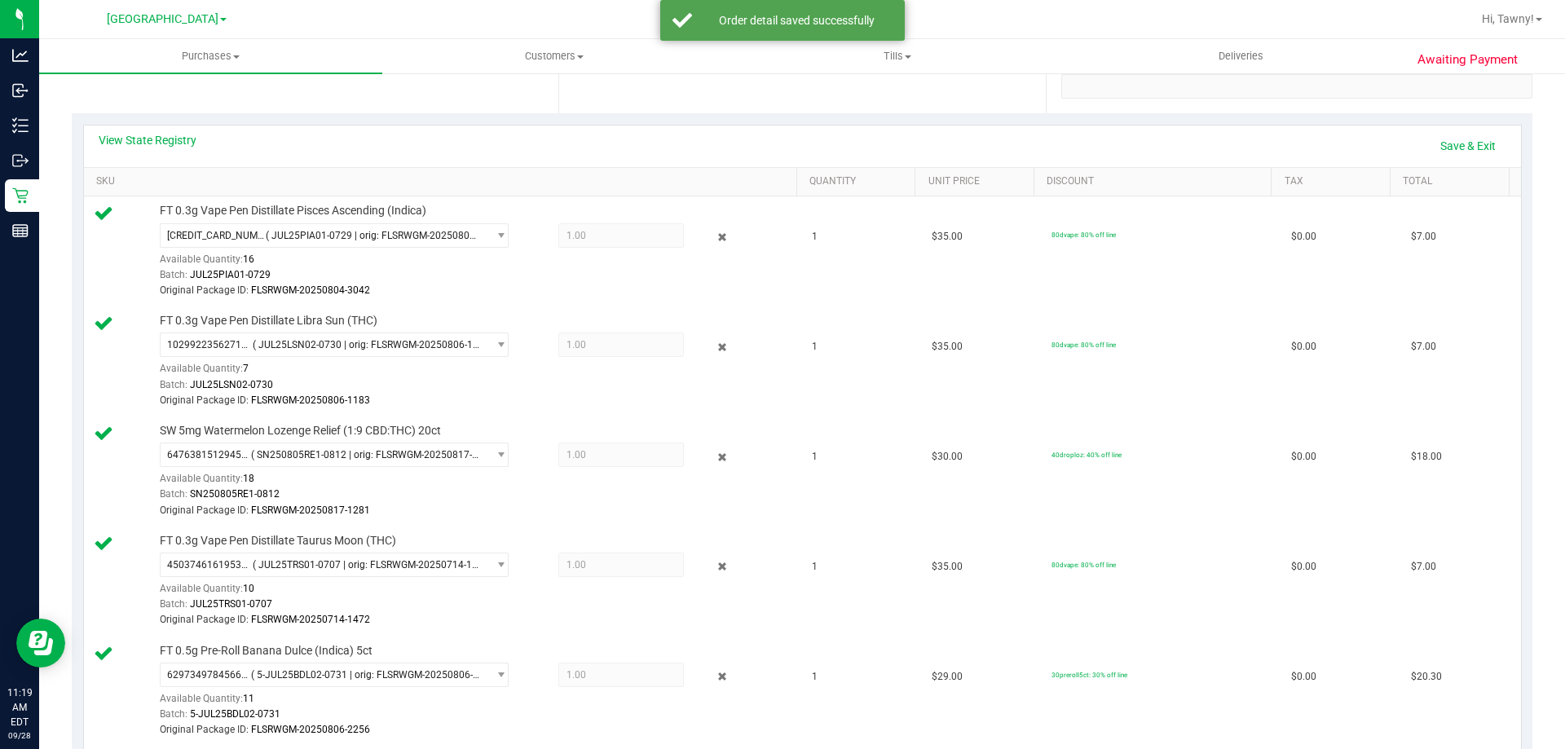
click at [1458, 163] on div "View State Registry Save & Exit" at bounding box center [802, 147] width 1437 height 42
click at [1457, 123] on div "View State Registry Save & Exit SKU Quantity Unit Price Discount Tax Total FT 0…" at bounding box center [802, 682] width 1461 height 1138
click at [1430, 147] on link "Save & Exit" at bounding box center [1468, 146] width 77 height 28
click at [1428, 142] on link "Assign Inventory Manually" at bounding box center [1428, 146] width 155 height 28
click at [1447, 137] on link "Save & Exit" at bounding box center [1468, 146] width 77 height 28
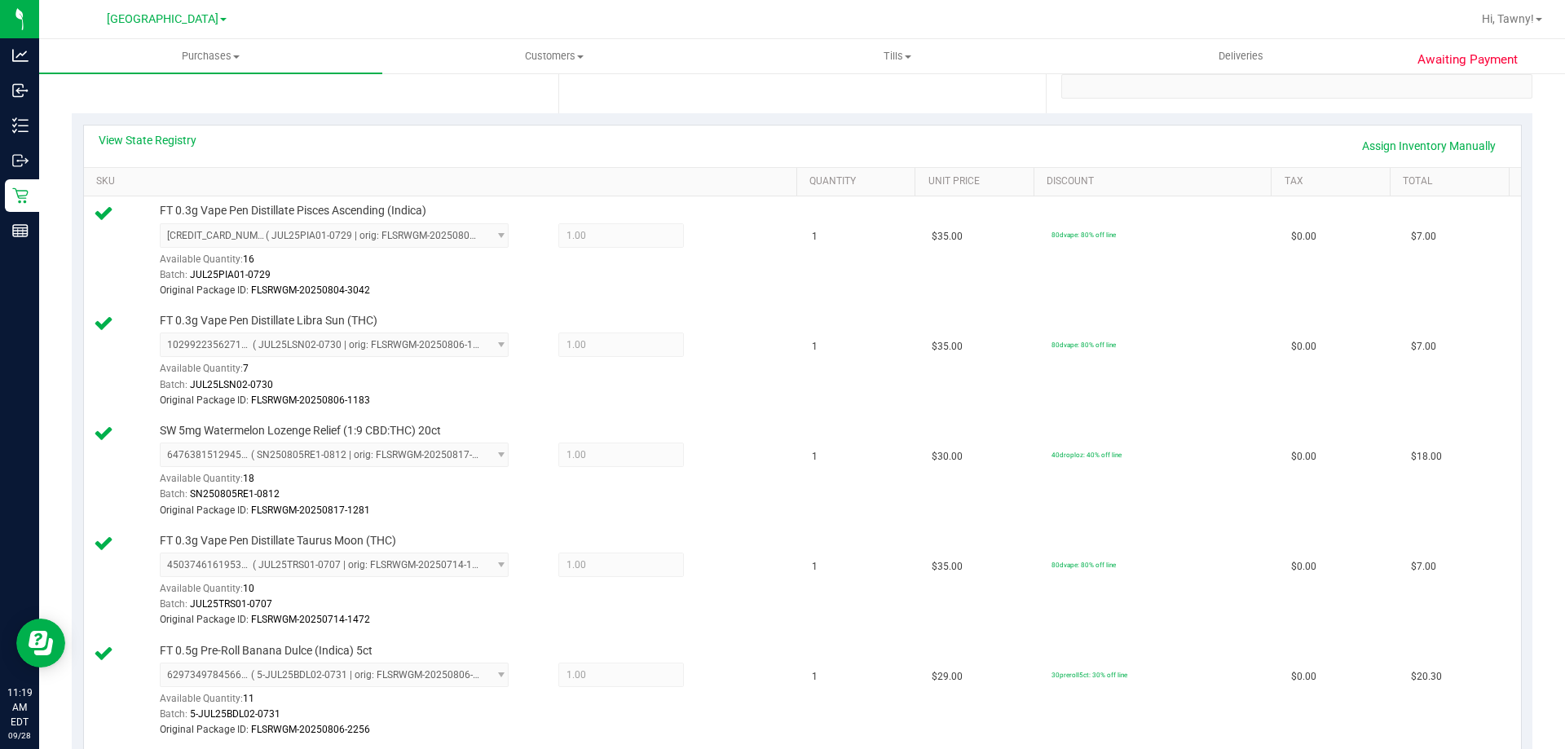
click at [1217, 121] on div "View State Registry Assign Inventory Manually SKU Quantity Unit Price Discount …" at bounding box center [802, 682] width 1461 height 1138
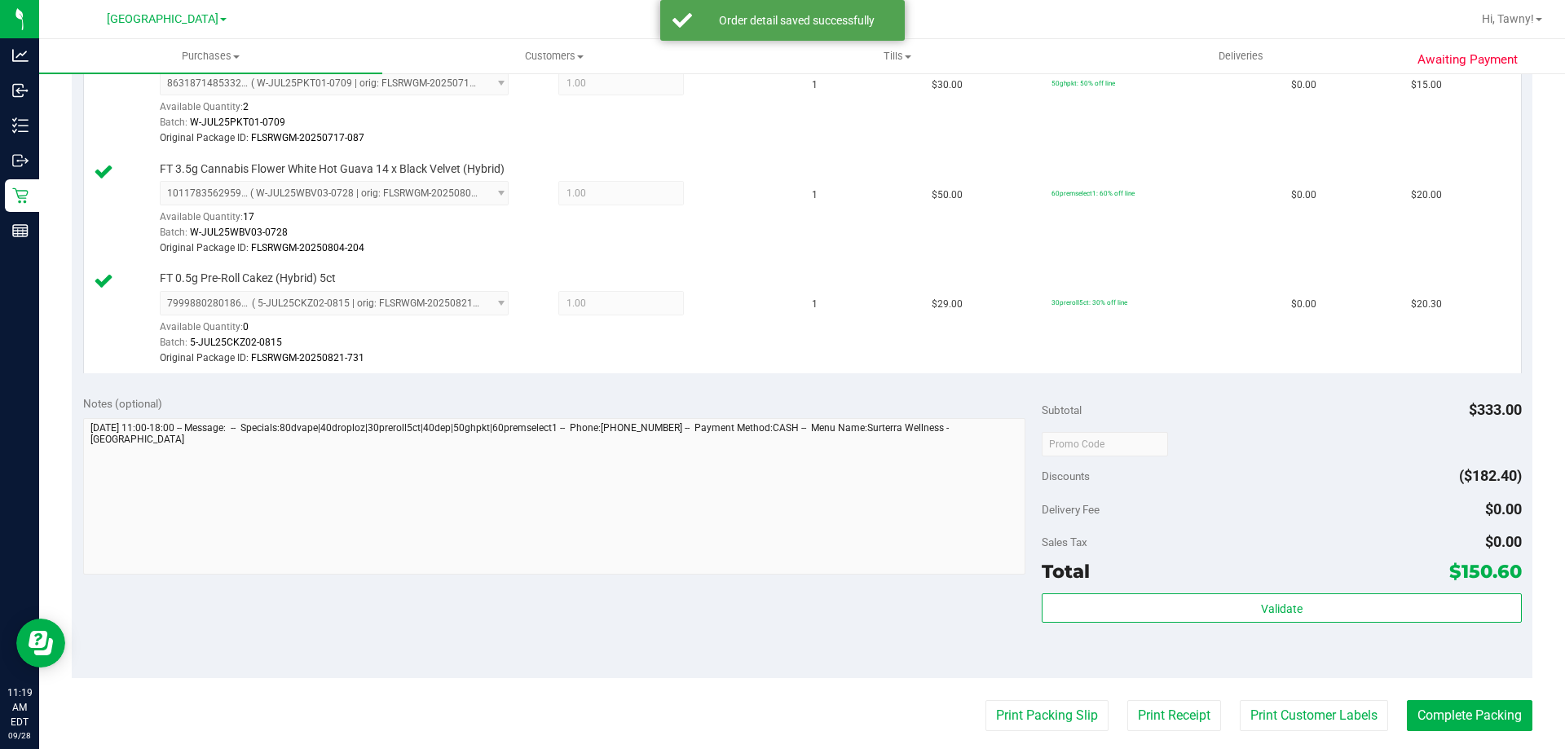
scroll to position [1386, 0]
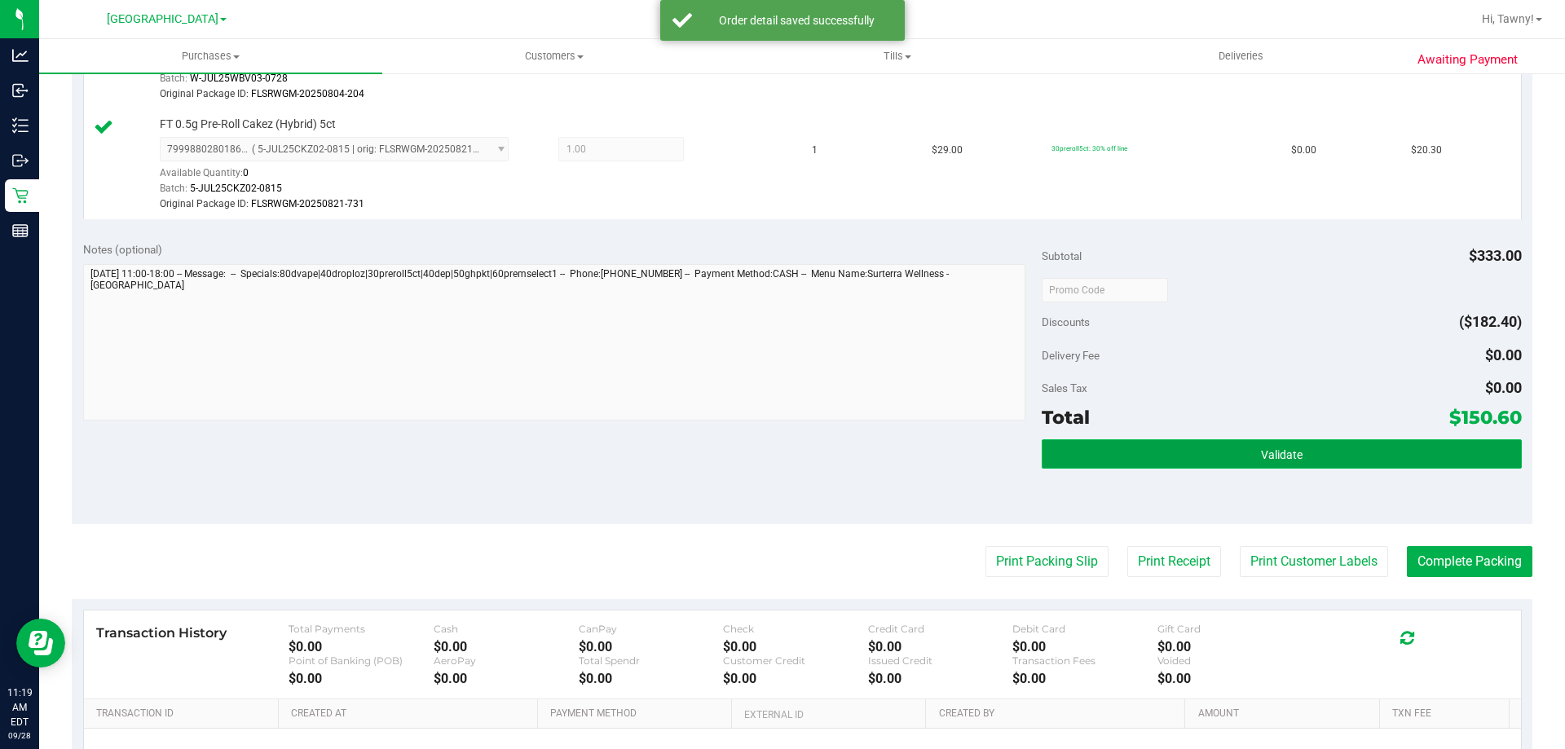
click at [1151, 455] on button "Validate" at bounding box center [1281, 453] width 479 height 29
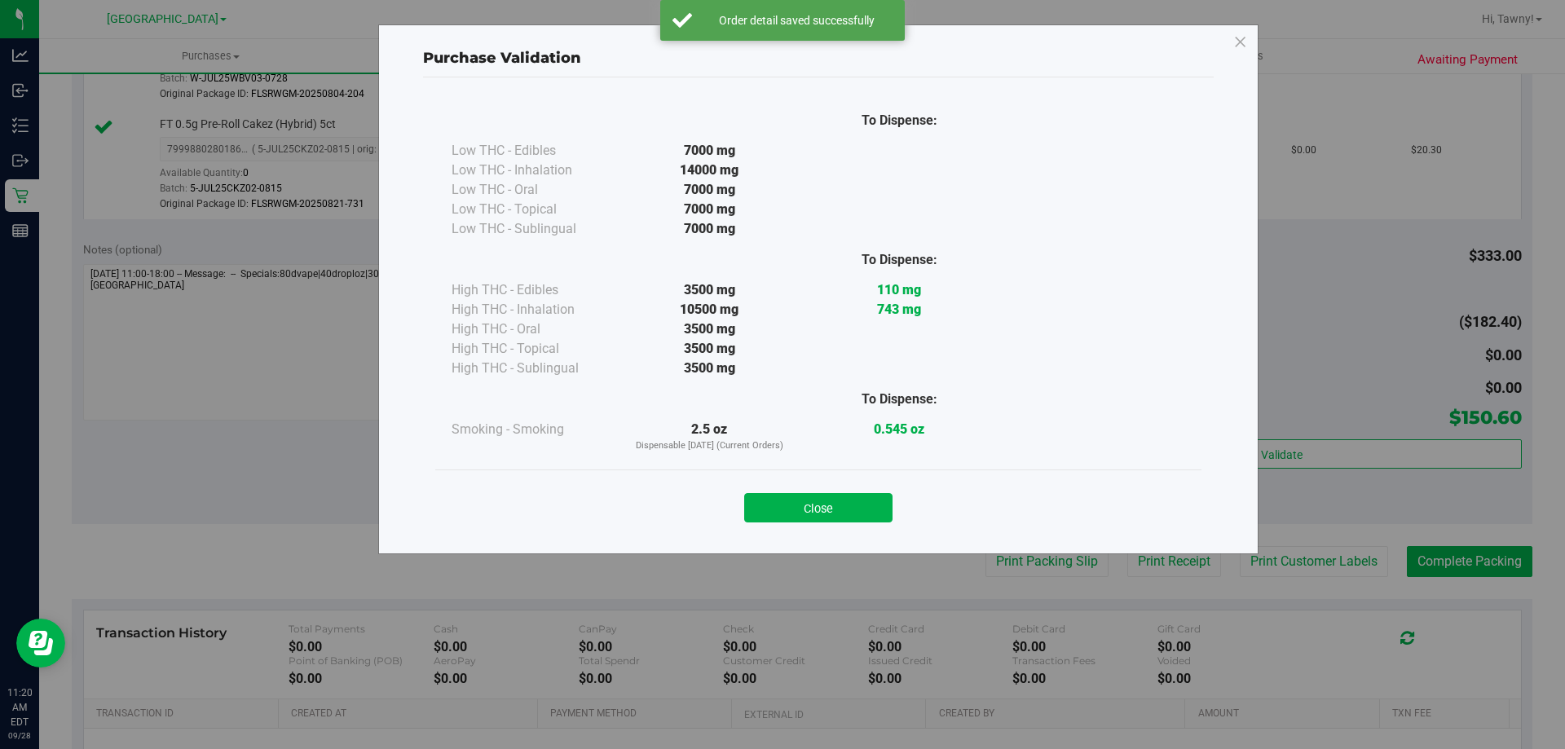
click at [803, 507] on button "Close" at bounding box center [818, 507] width 148 height 29
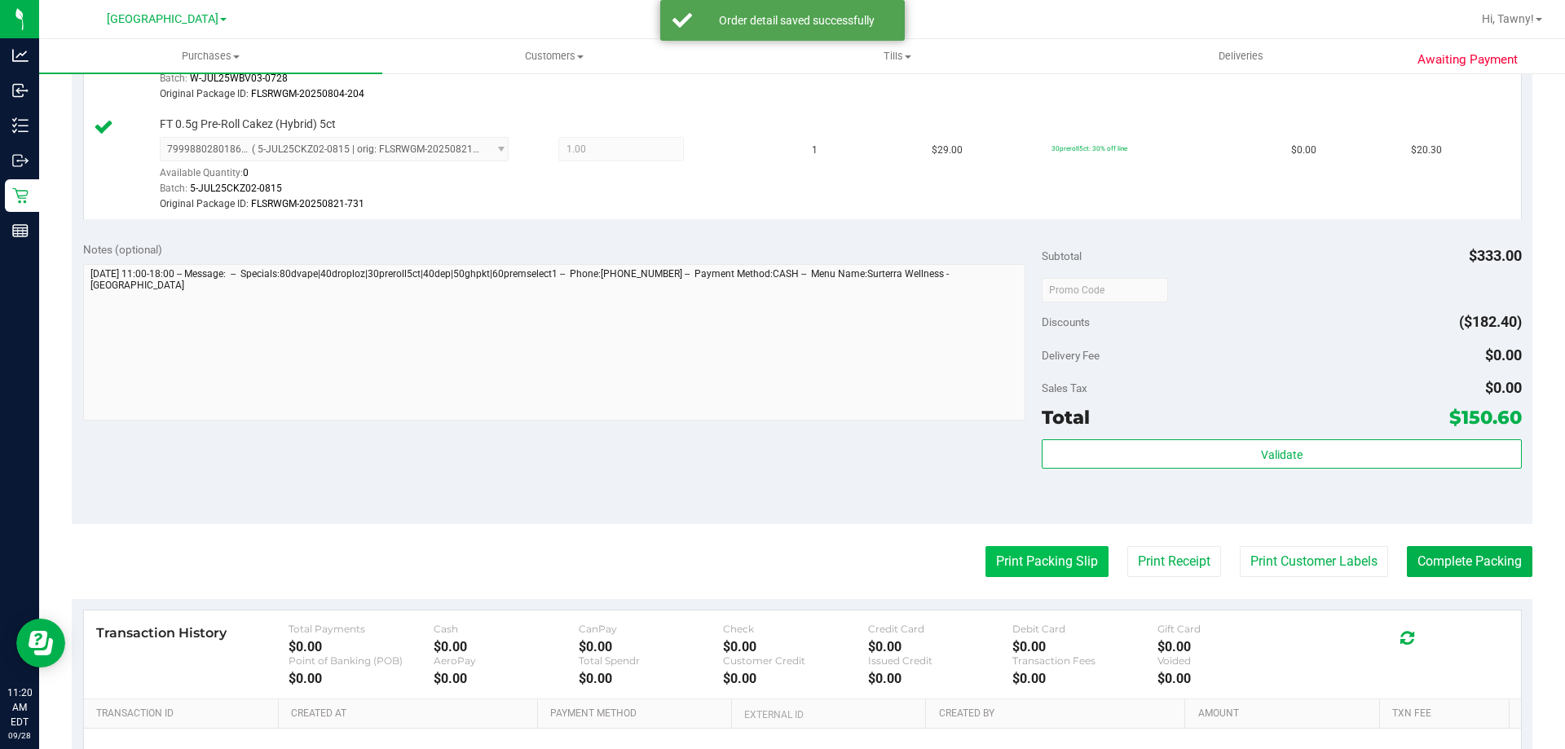
drag, startPoint x: 977, startPoint y: 544, endPoint x: 990, endPoint y: 550, distance: 13.5
click at [992, 551] on button "Print Packing Slip" at bounding box center [1046, 561] width 123 height 31
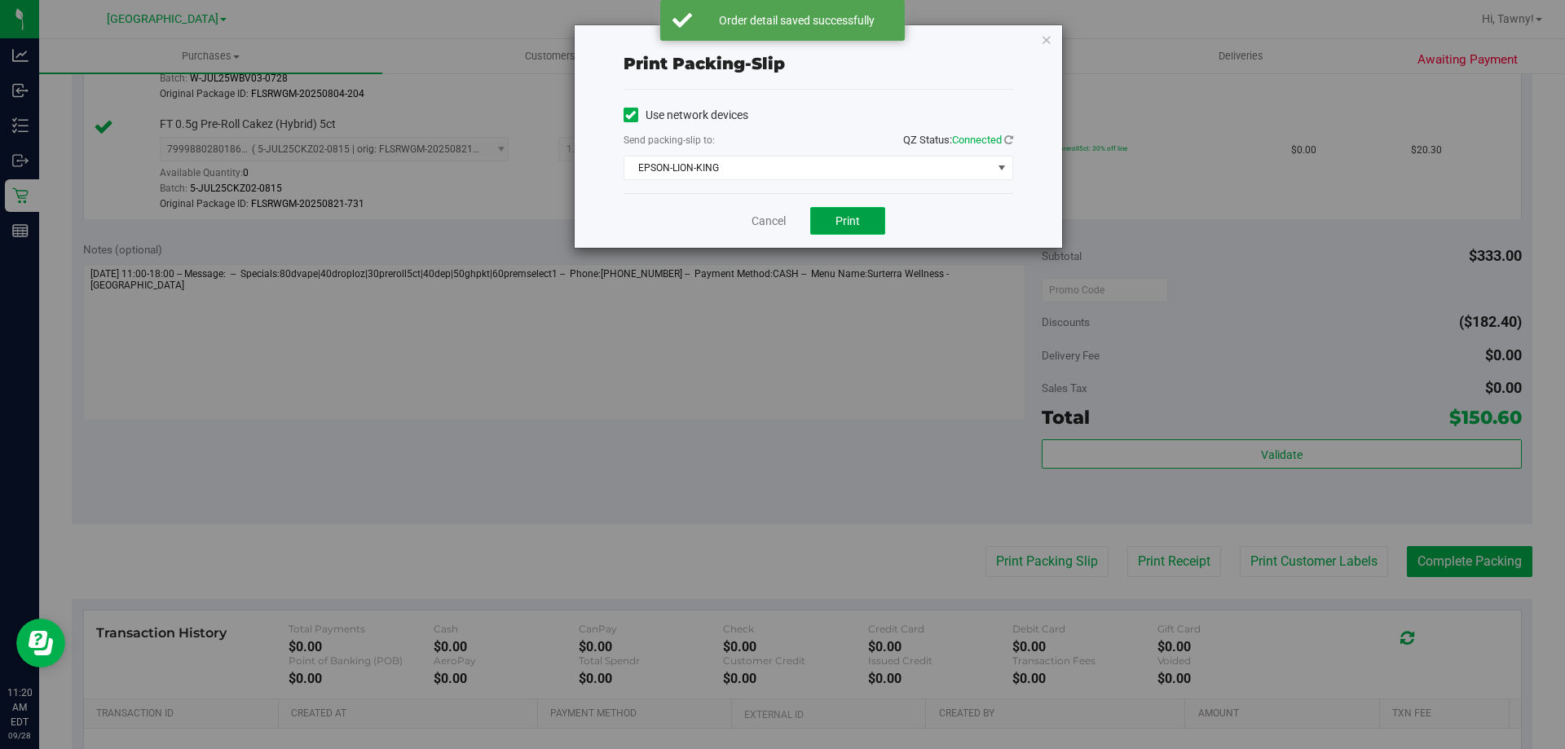
click at [854, 229] on button "Print" at bounding box center [847, 221] width 75 height 28
click at [782, 230] on div "Cancel Print" at bounding box center [819, 220] width 390 height 55
drag, startPoint x: 776, startPoint y: 228, endPoint x: 1056, endPoint y: 338, distance: 300.4
click at [775, 228] on link "Cancel" at bounding box center [769, 221] width 34 height 17
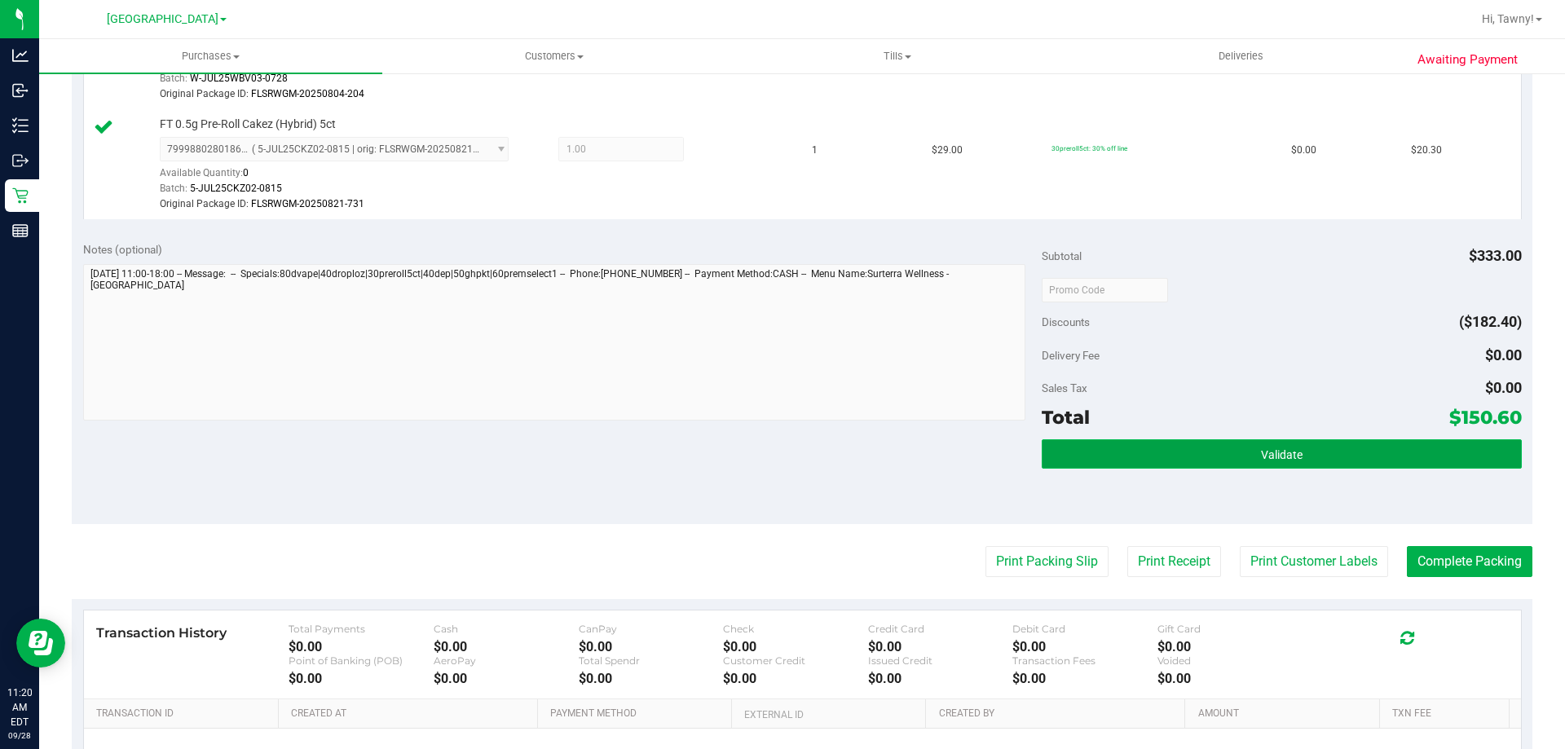
click at [1249, 464] on button "Validate" at bounding box center [1281, 453] width 479 height 29
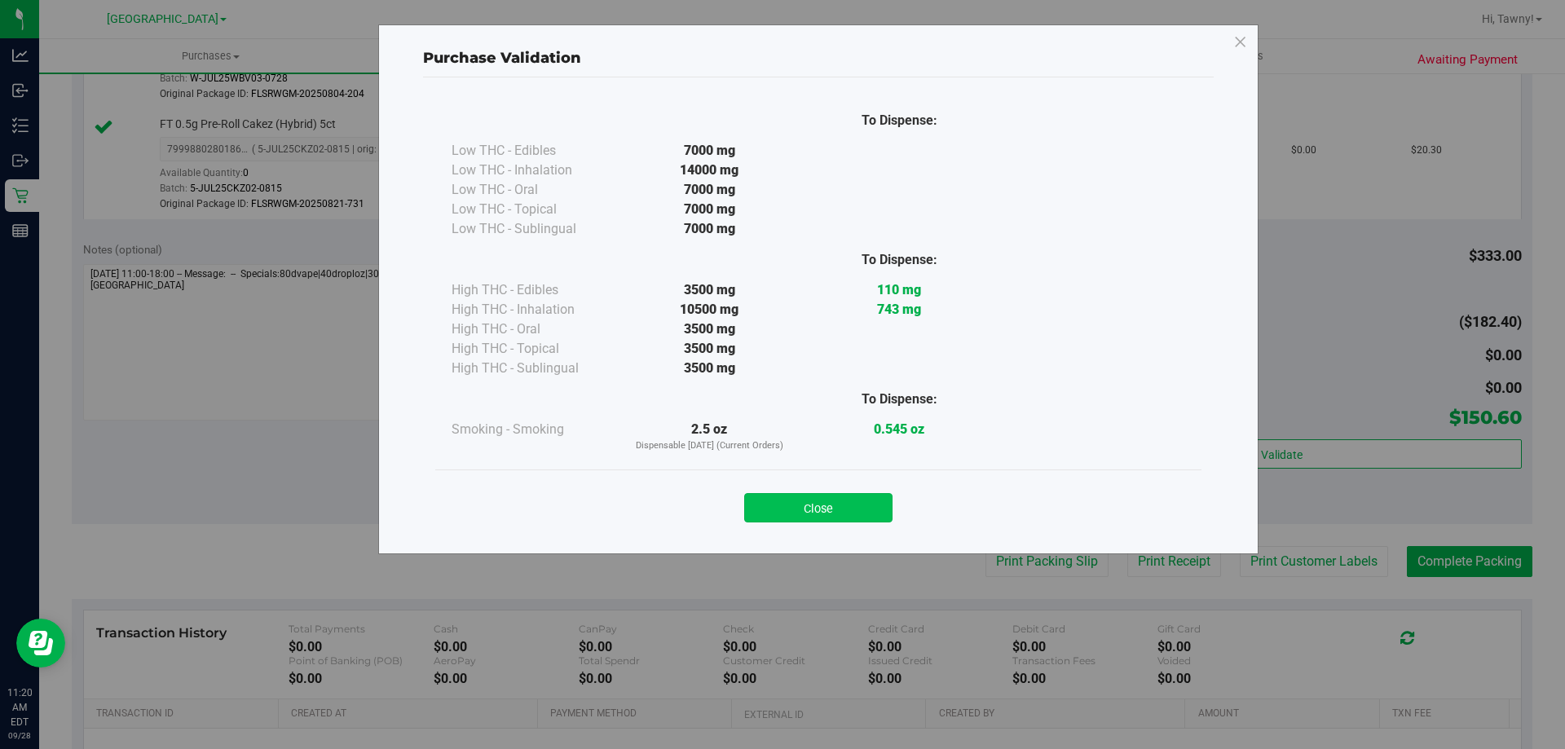
click at [847, 499] on button "Close" at bounding box center [818, 507] width 148 height 29
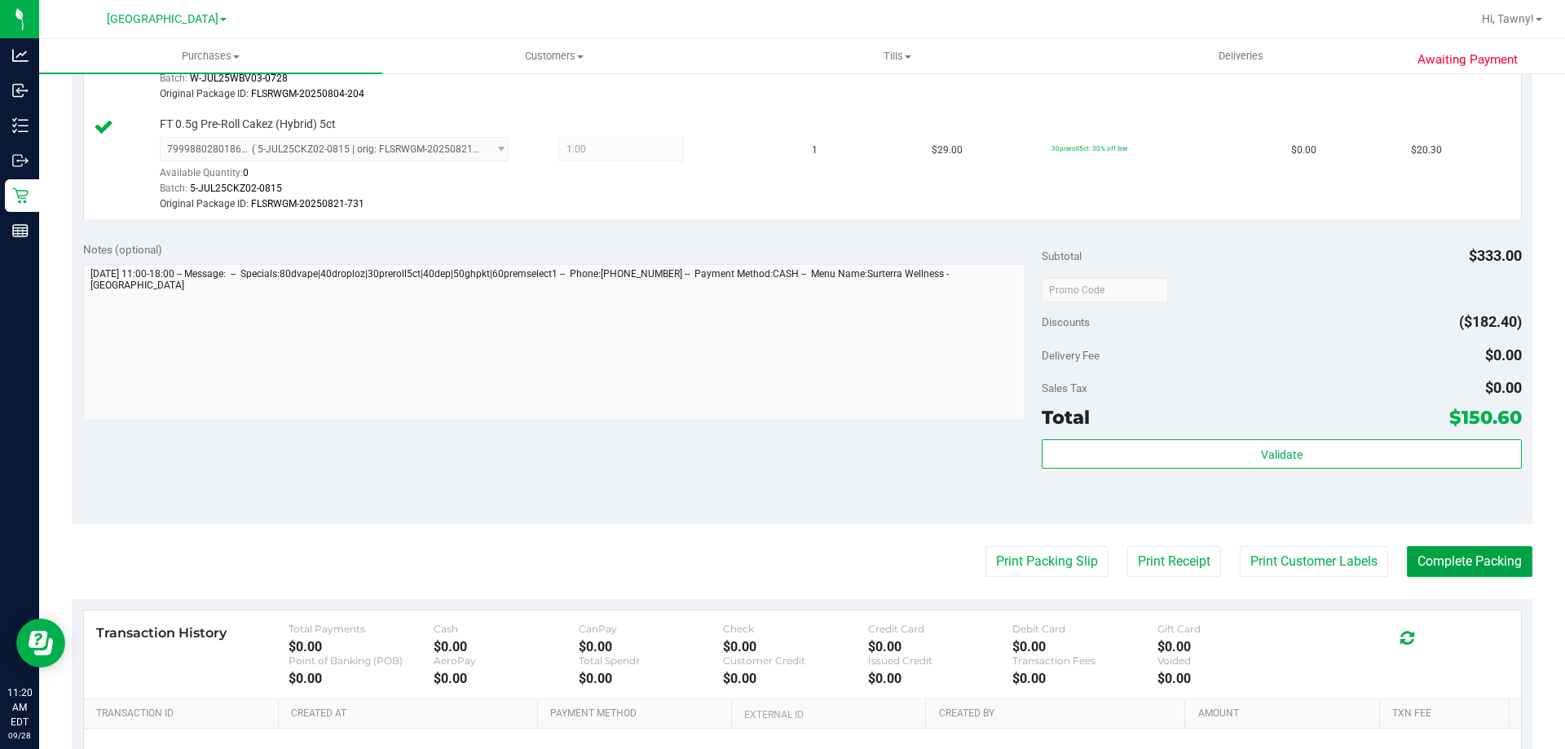
click at [1439, 562] on button "Complete Packing" at bounding box center [1470, 561] width 126 height 31
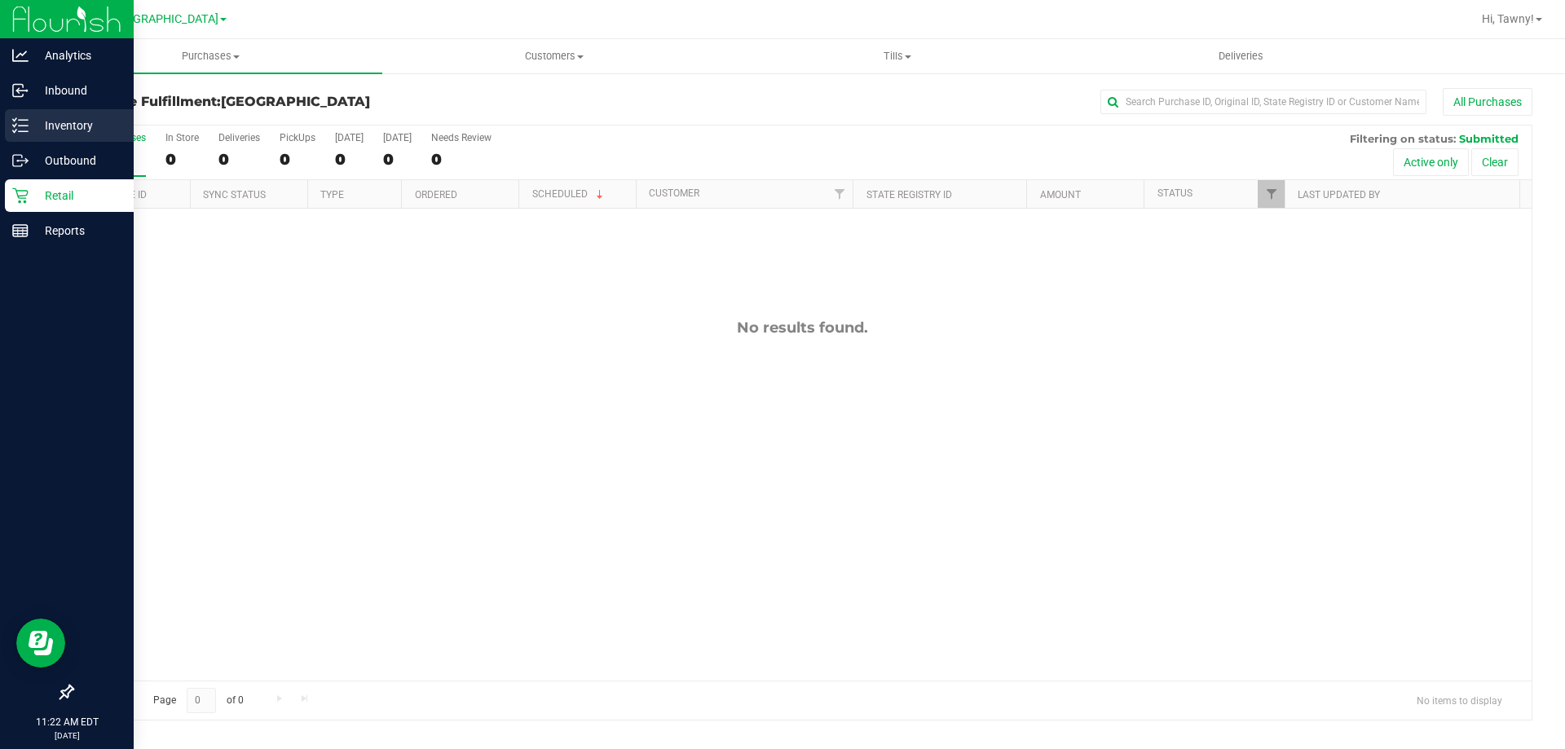
click at [56, 134] on p "Inventory" at bounding box center [78, 126] width 98 height 20
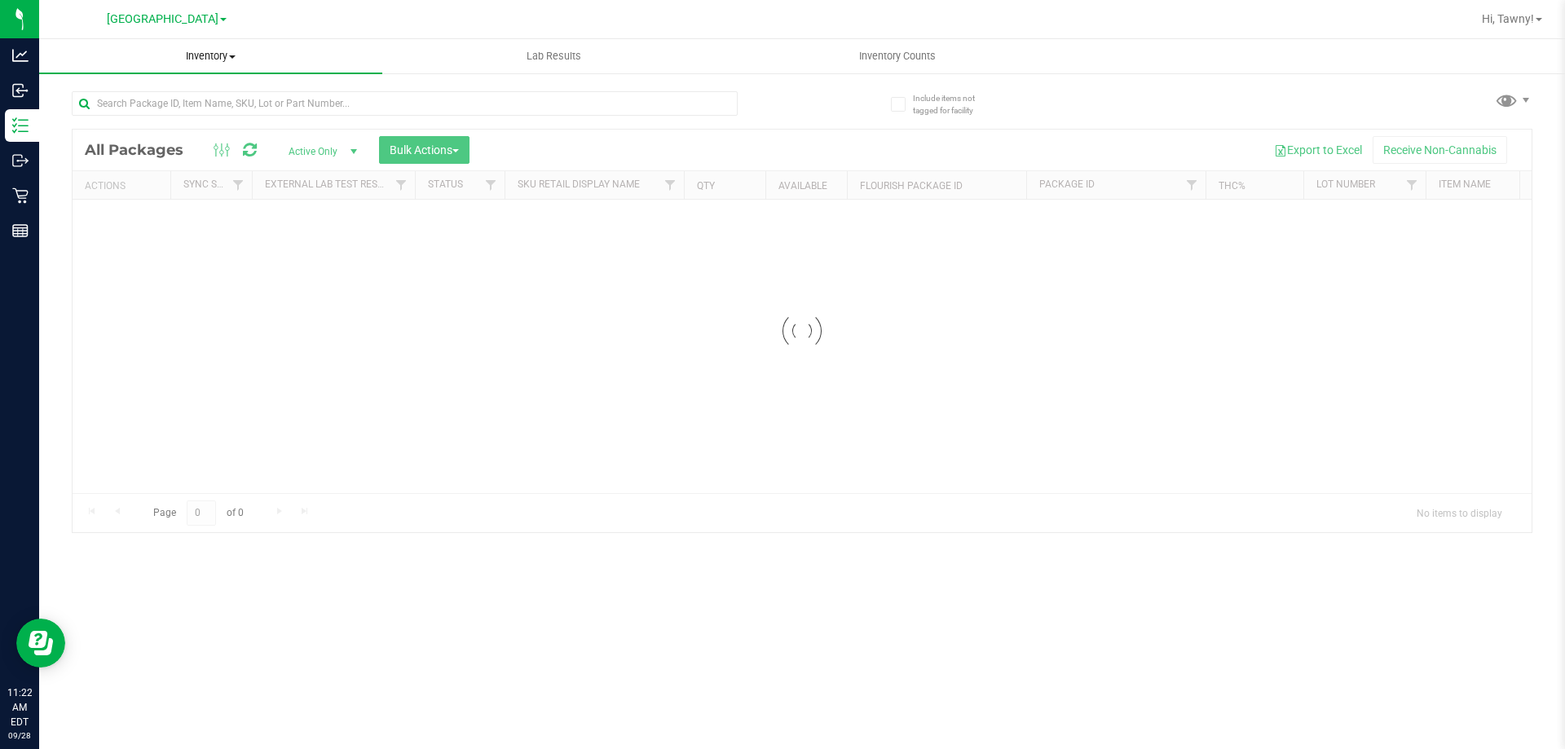
click at [225, 56] on span "Inventory" at bounding box center [210, 56] width 343 height 15
click at [155, 121] on li "All inventory" at bounding box center [210, 118] width 343 height 20
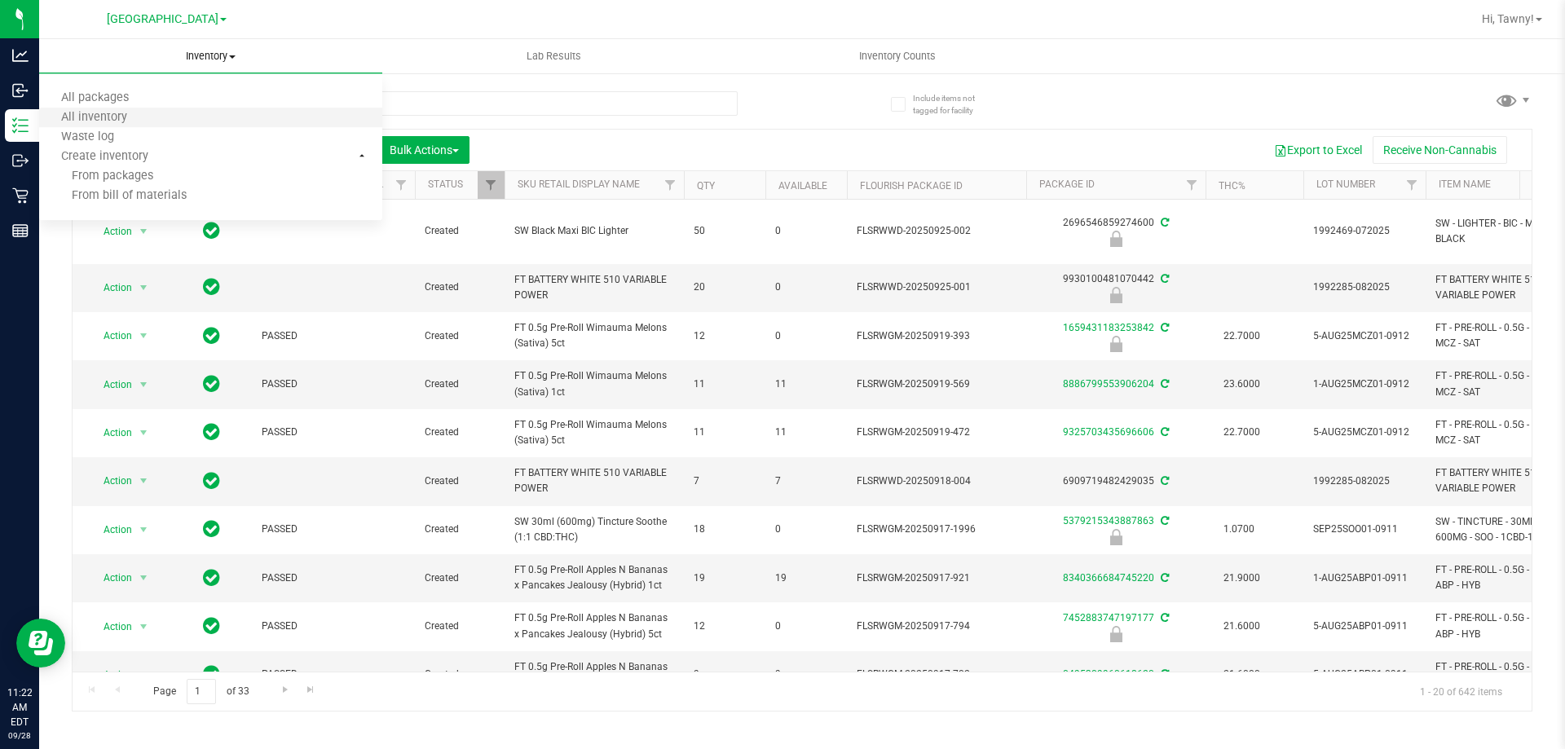
click at [161, 115] on li "All inventory" at bounding box center [210, 118] width 343 height 20
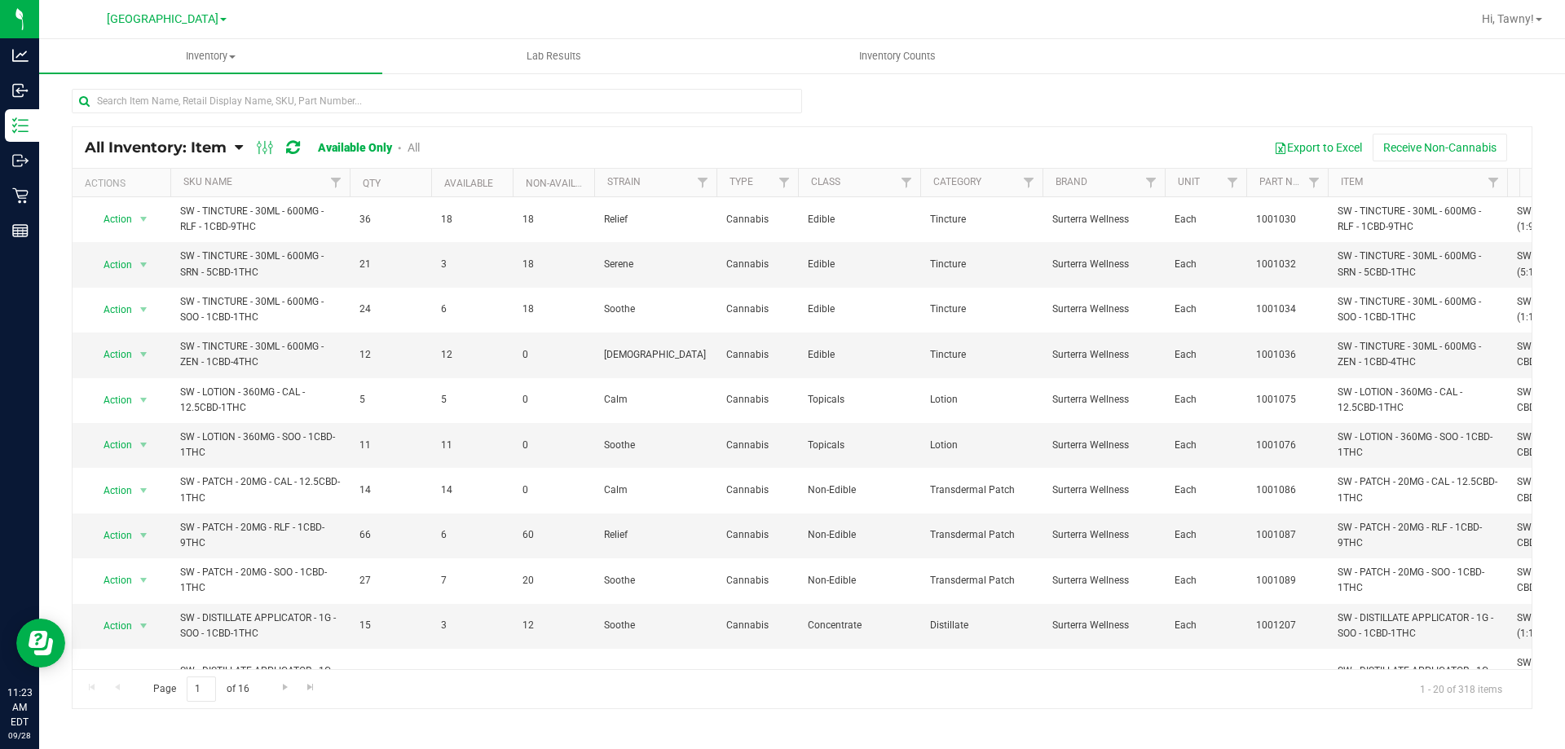
click at [257, 145] on icon at bounding box center [266, 148] width 18 height 20
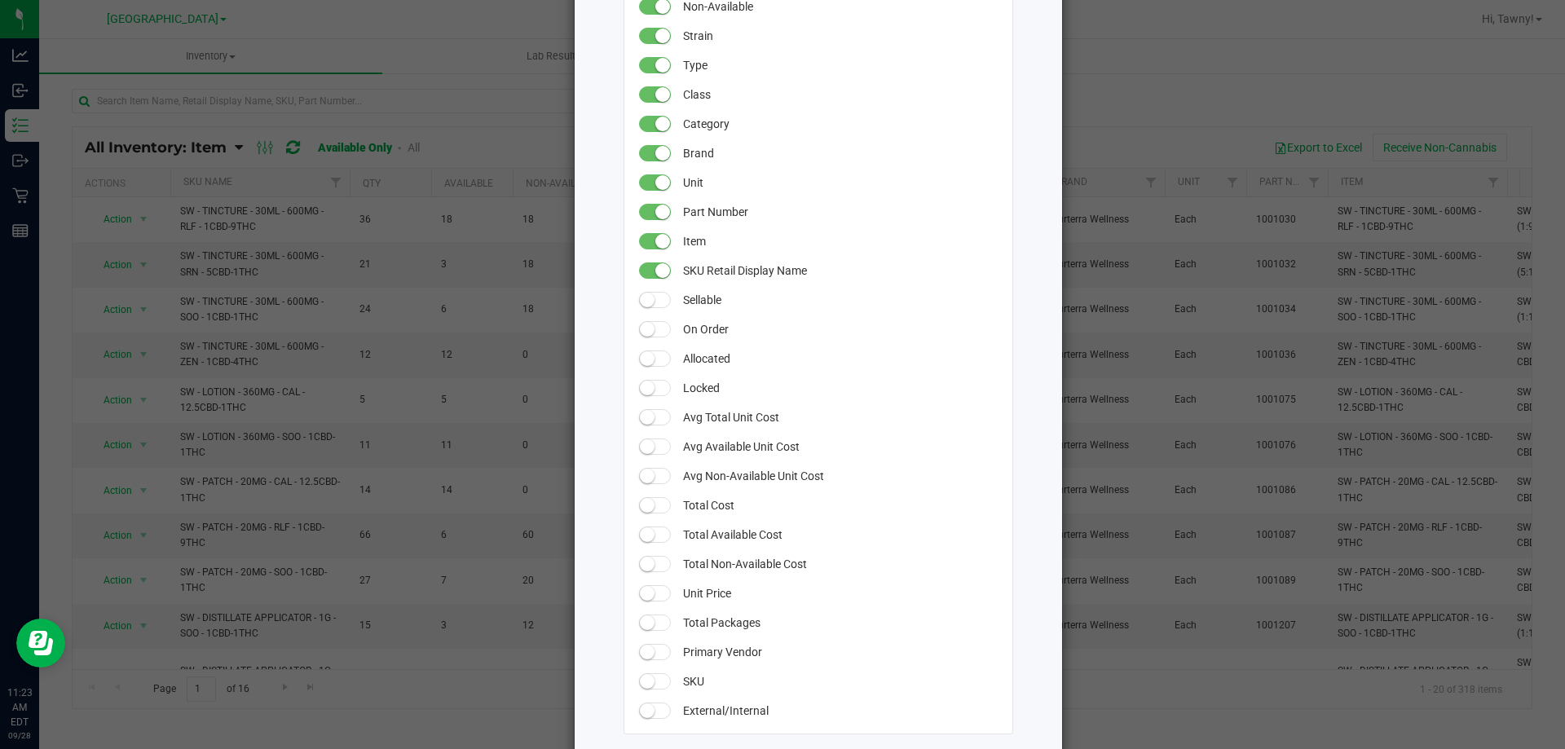
scroll to position [378, 0]
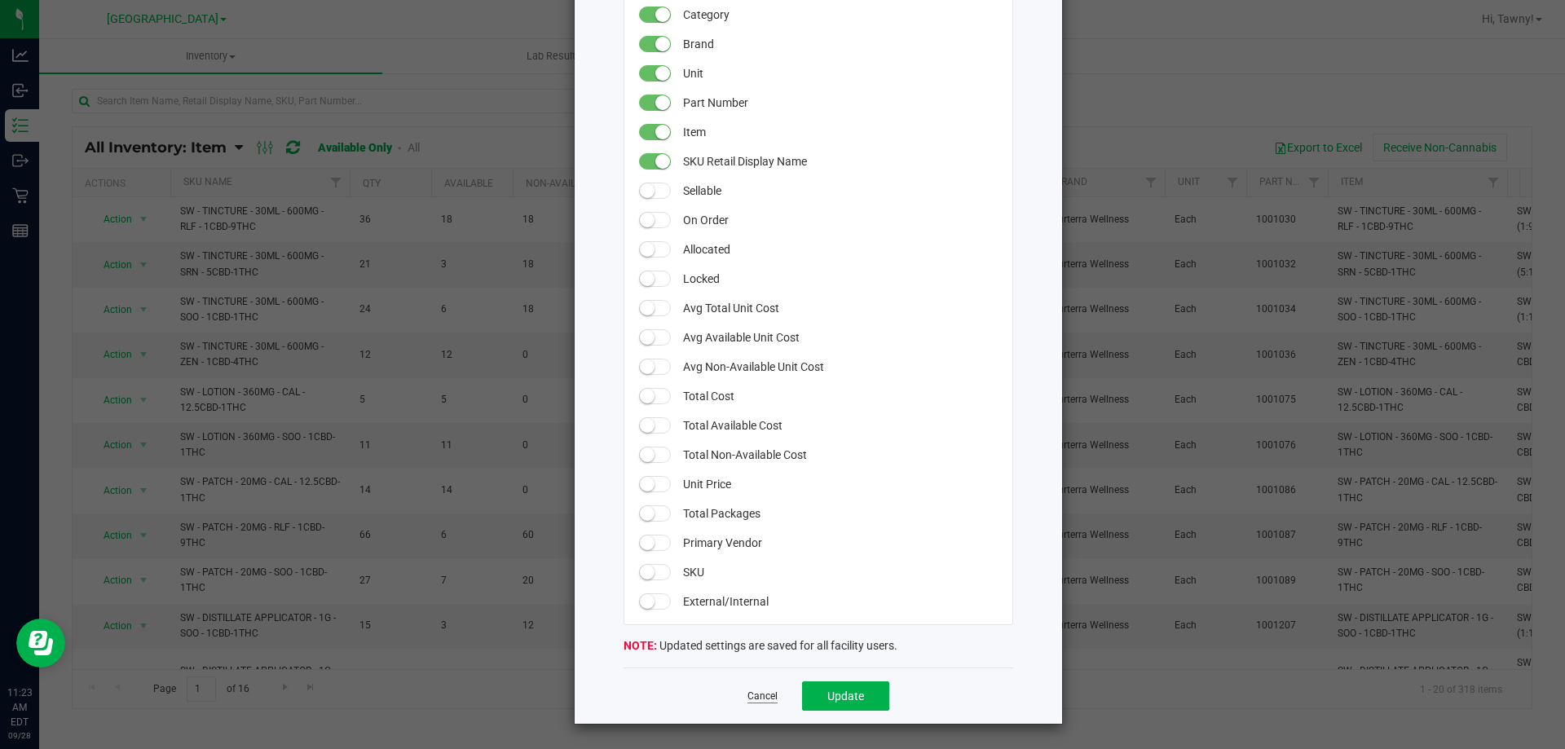
click at [750, 692] on link "Cancel" at bounding box center [762, 697] width 30 height 14
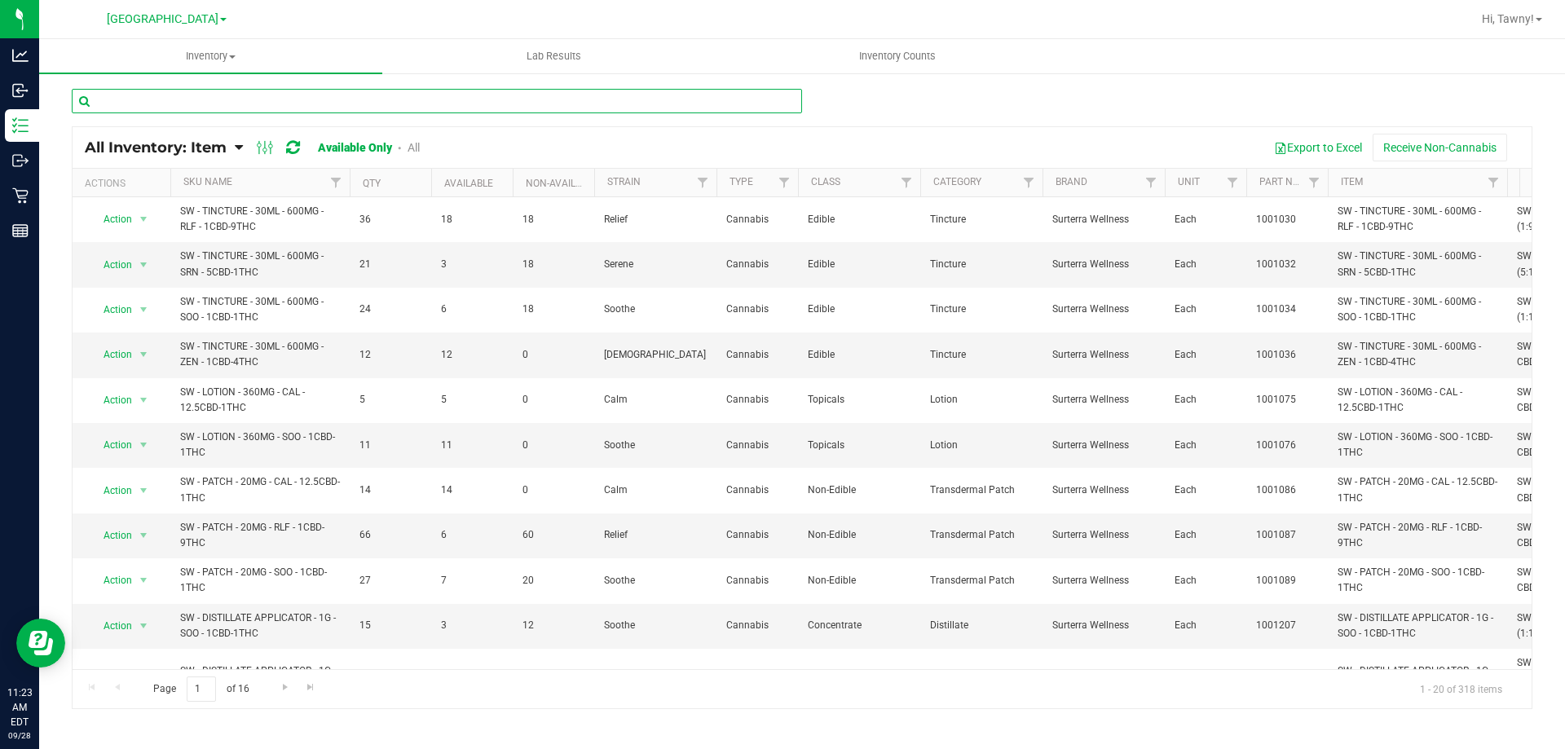
click at [293, 100] on input "text" at bounding box center [437, 101] width 730 height 24
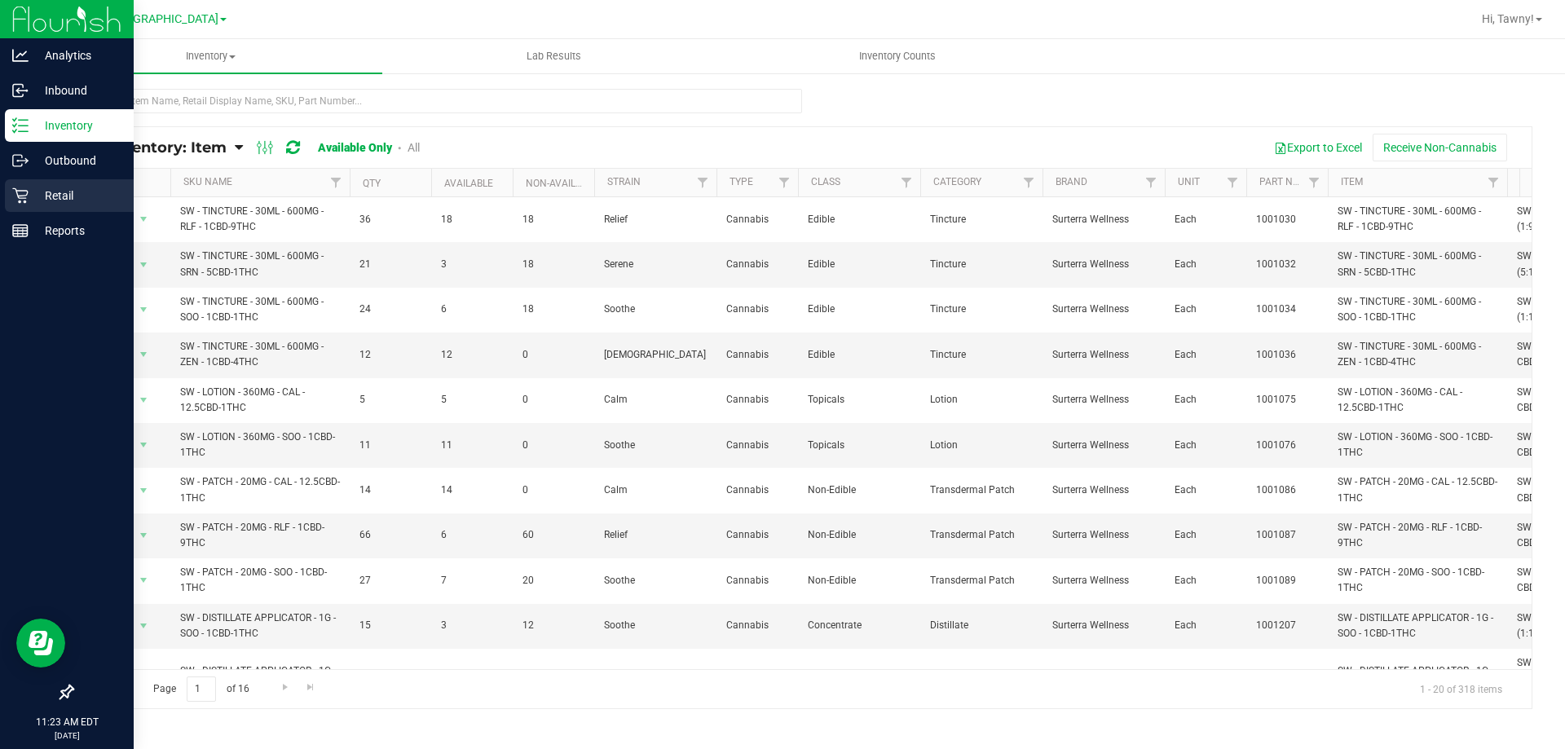
click at [52, 197] on p "Retail" at bounding box center [78, 196] width 98 height 20
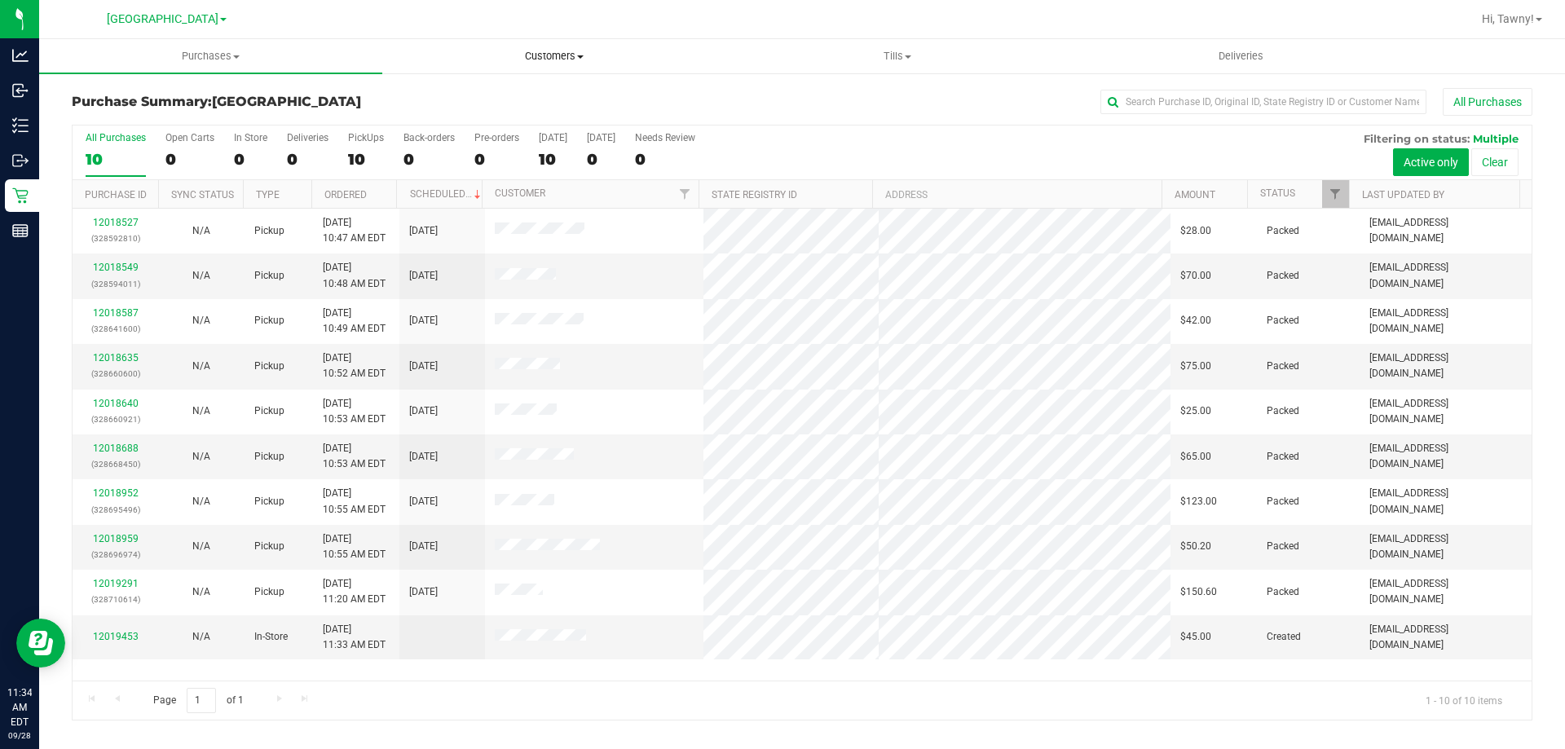
click at [553, 47] on uib-tab-heading "Customers All customers Add a new customer All physicians" at bounding box center [554, 56] width 342 height 33
click at [509, 92] on li "All customers" at bounding box center [553, 99] width 343 height 20
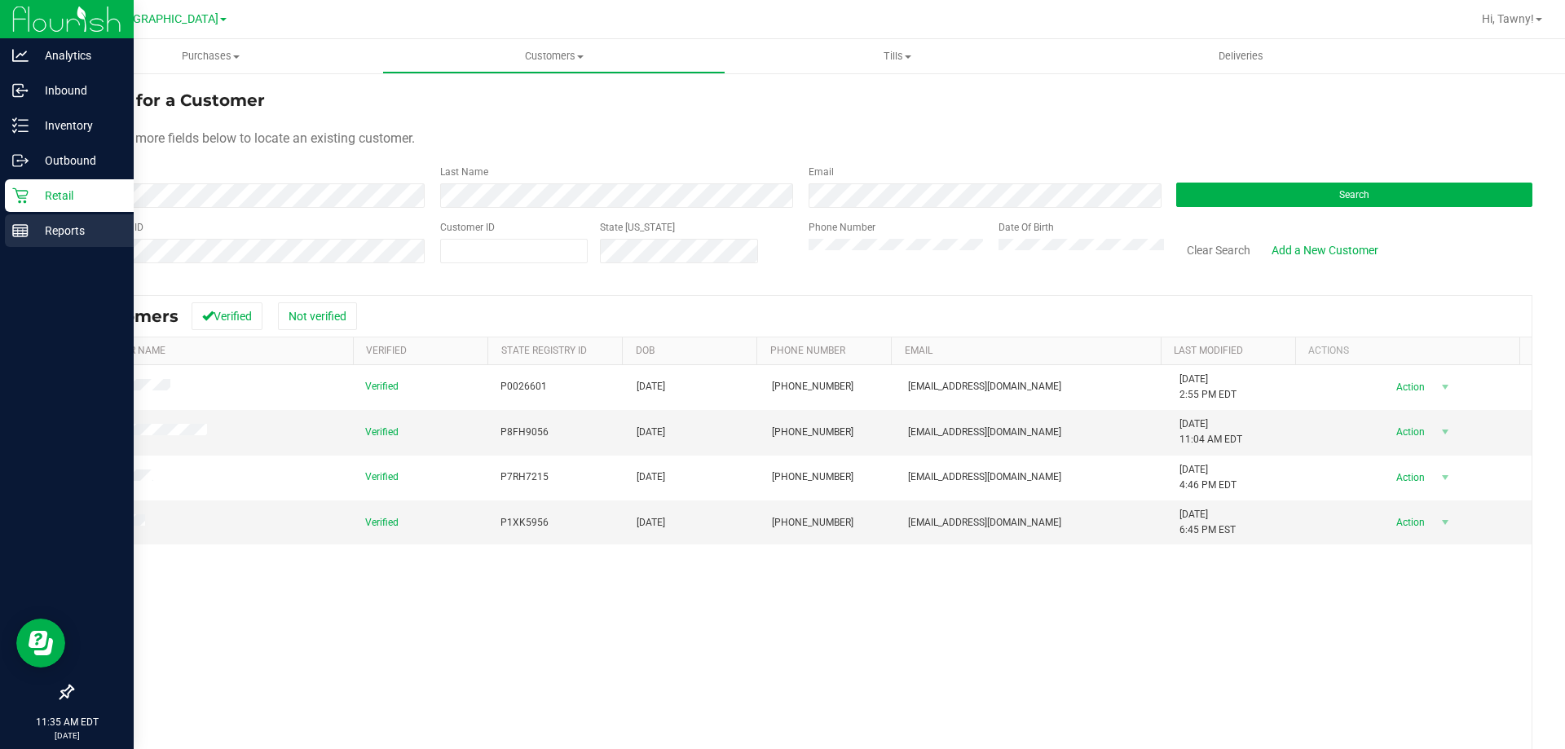
click at [41, 227] on p "Reports" at bounding box center [78, 231] width 98 height 20
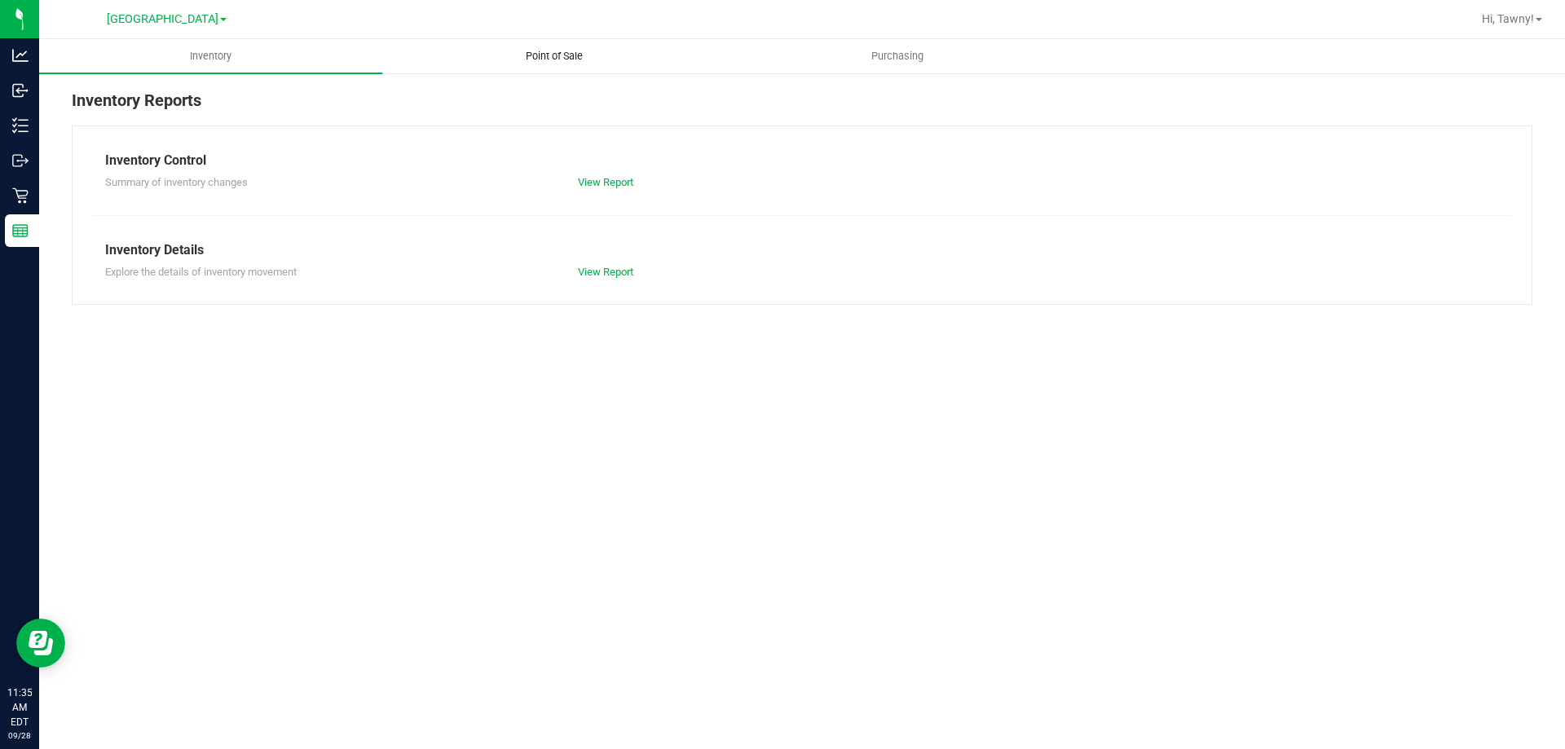
click at [536, 57] on span "Point of Sale" at bounding box center [554, 56] width 101 height 15
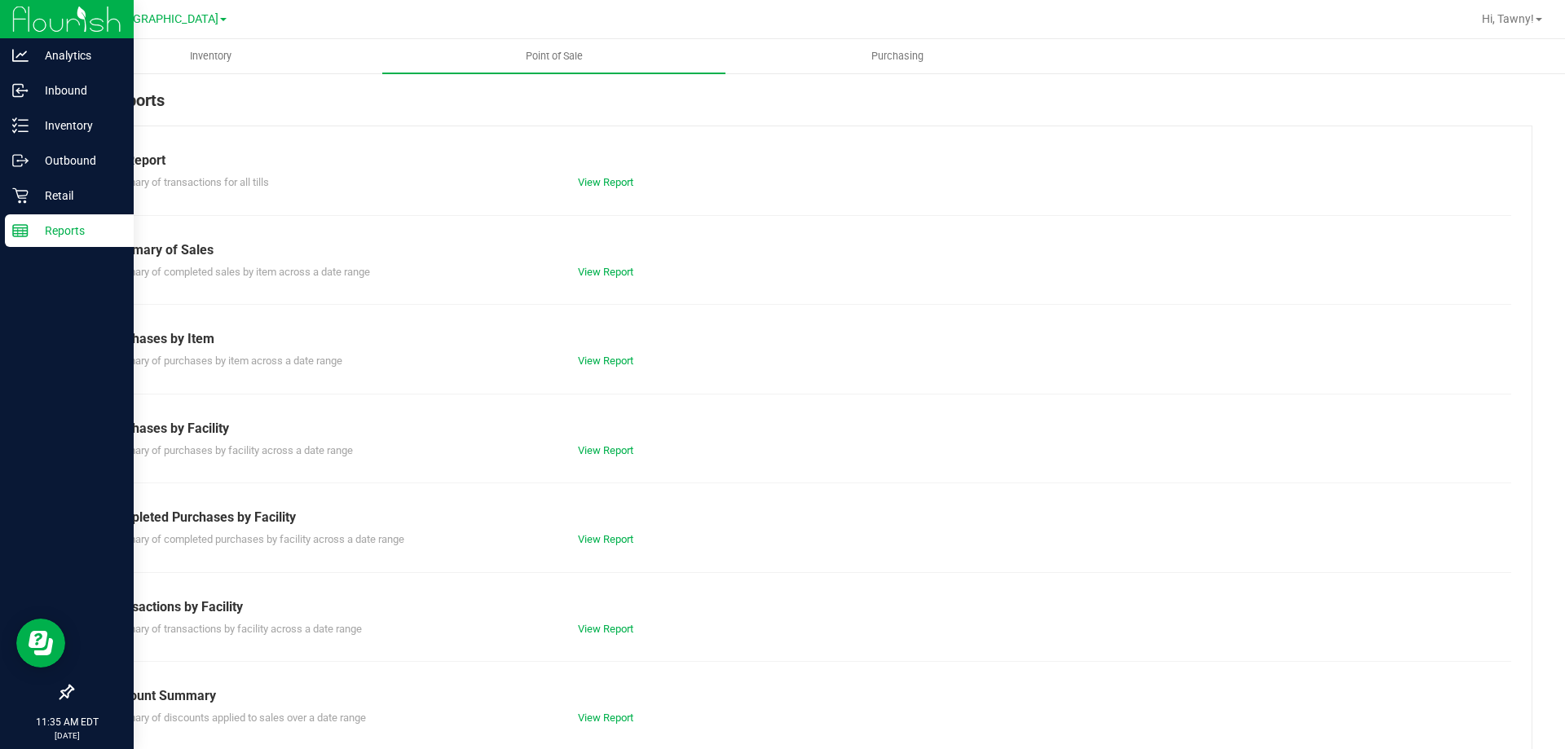
click at [47, 236] on p "Reports" at bounding box center [78, 231] width 98 height 20
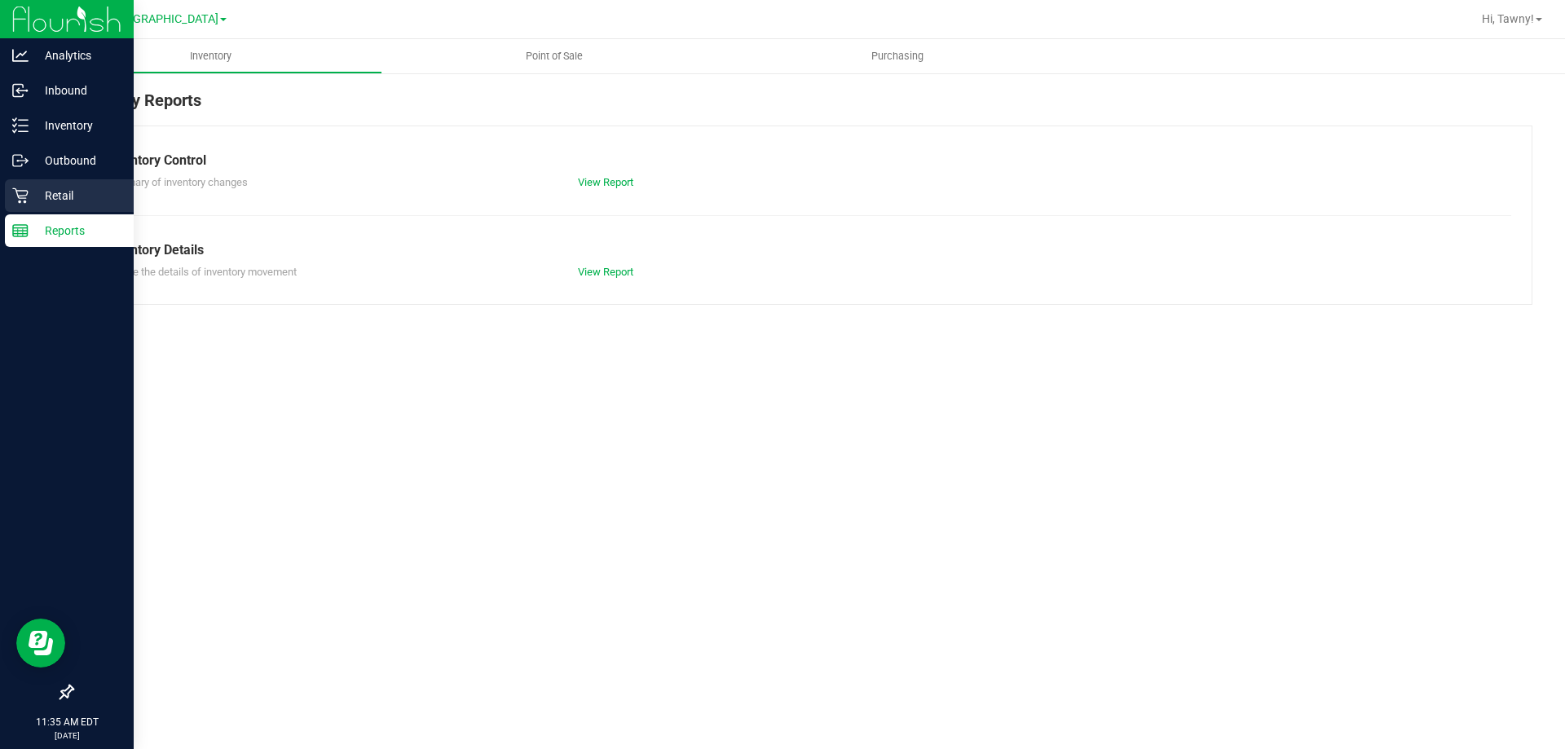
click at [19, 196] on icon at bounding box center [19, 195] width 15 height 15
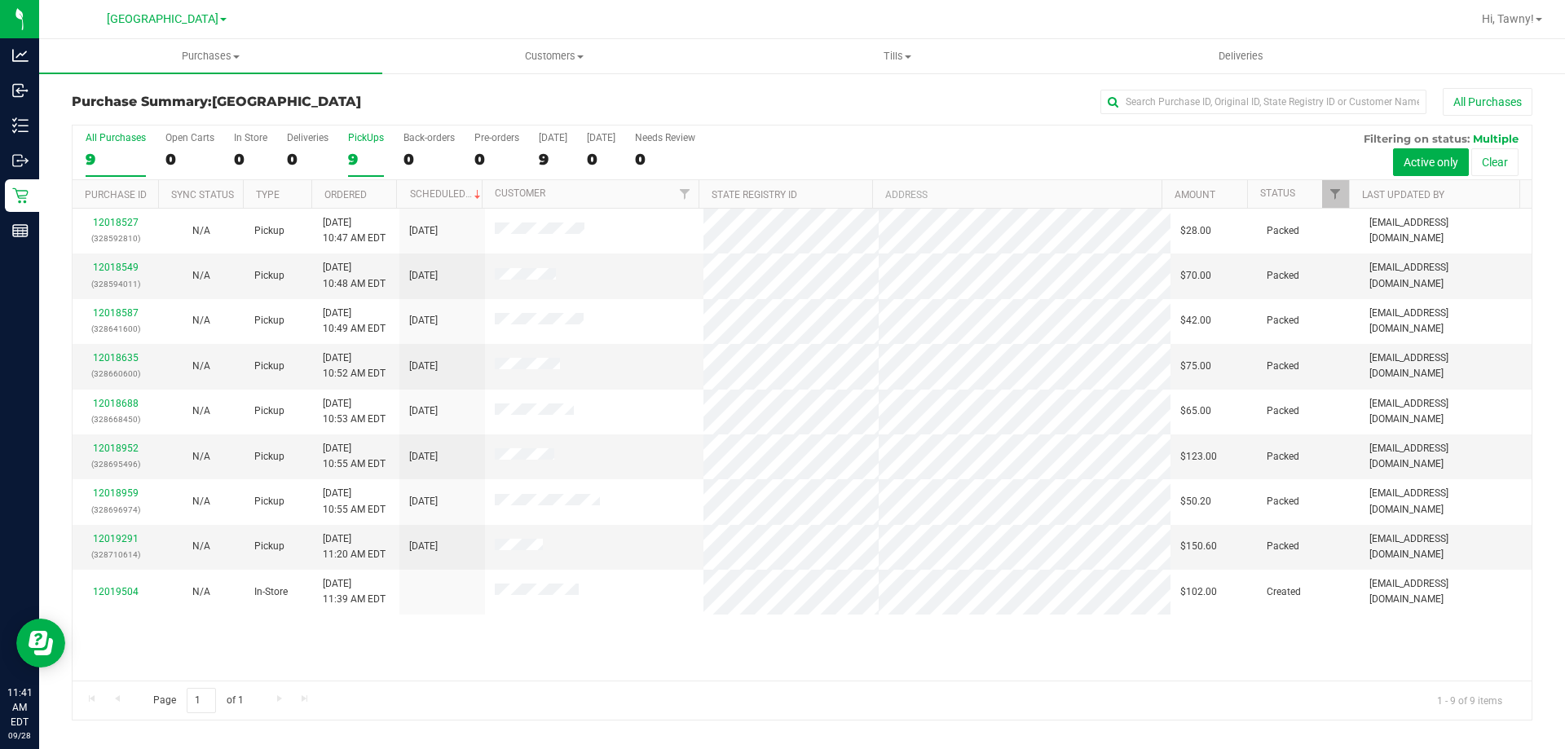
click at [365, 151] on div "9" at bounding box center [366, 159] width 36 height 19
click at [0, 0] on input "PickUps 9" at bounding box center [0, 0] width 0 height 0
click at [800, 643] on div "12018527 (328592810) N/A Pickup [DATE] 10:47 AM EDT 9/28/2025 $28.00 Packed [EM…" at bounding box center [802, 445] width 1459 height 472
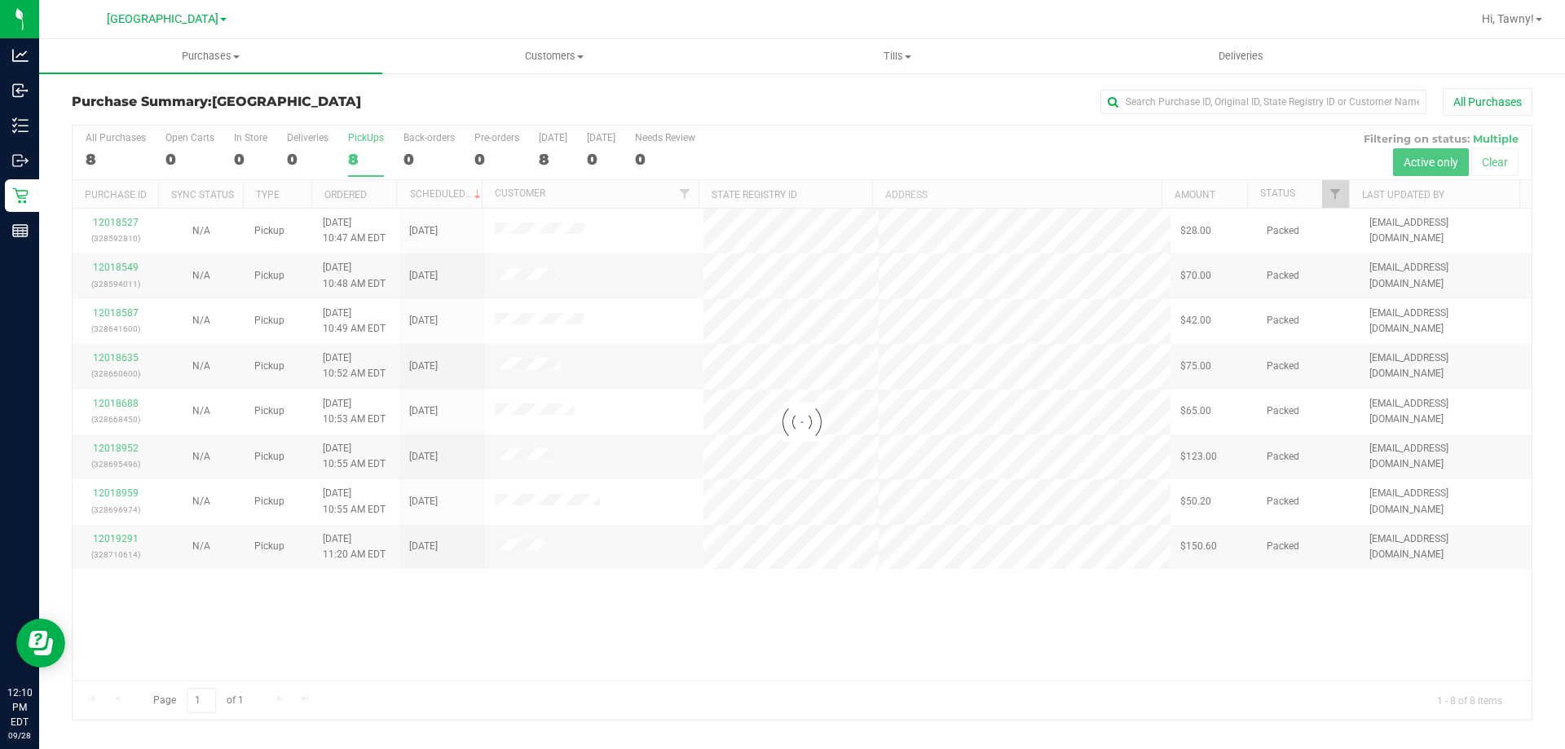
drag, startPoint x: 543, startPoint y: 631, endPoint x: 574, endPoint y: 615, distance: 34.6
click at [549, 630] on div at bounding box center [802, 423] width 1459 height 594
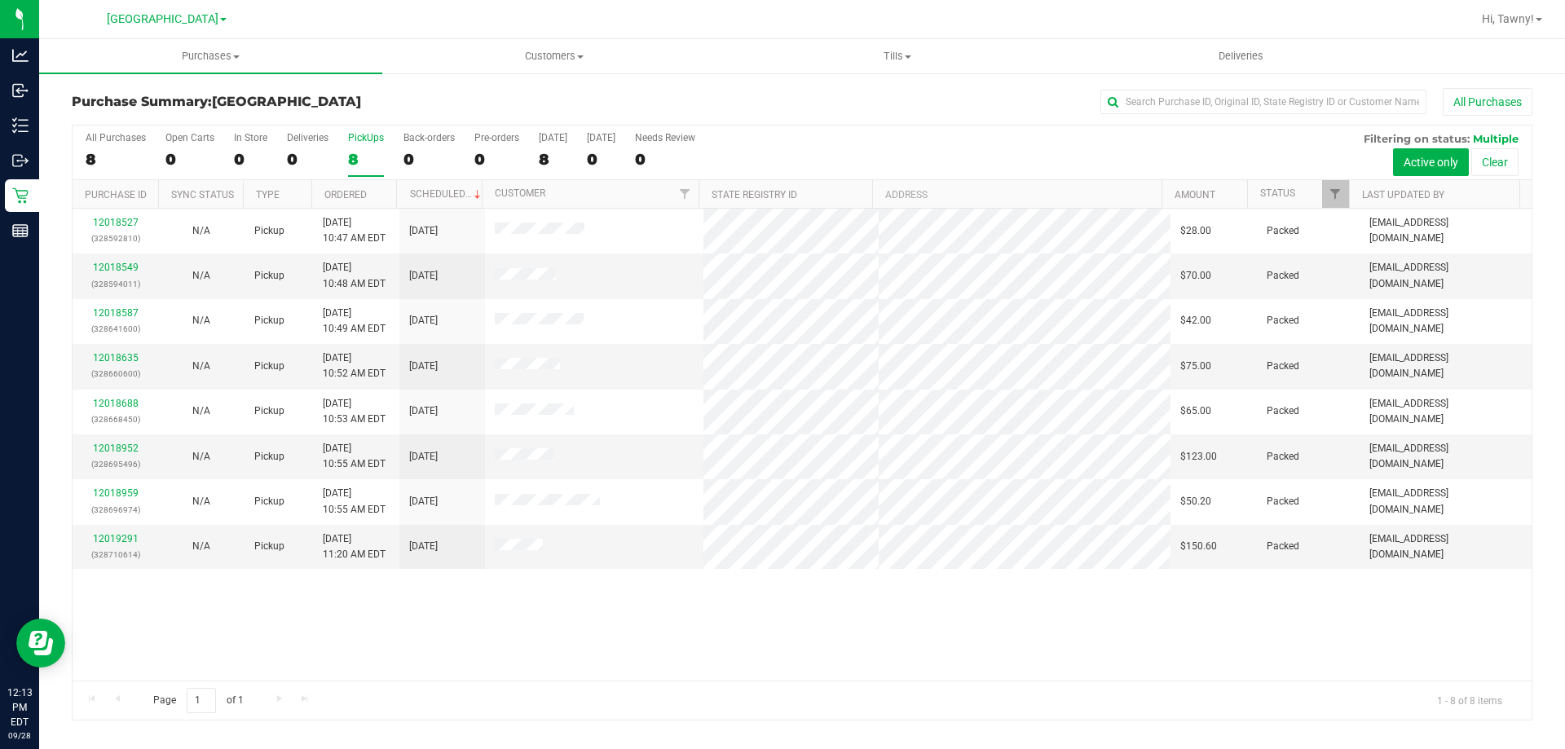
click at [711, 626] on div "12018527 (328592810) N/A Pickup [DATE] 10:47 AM EDT 9/28/2025 $28.00 Packed [EM…" at bounding box center [802, 445] width 1459 height 472
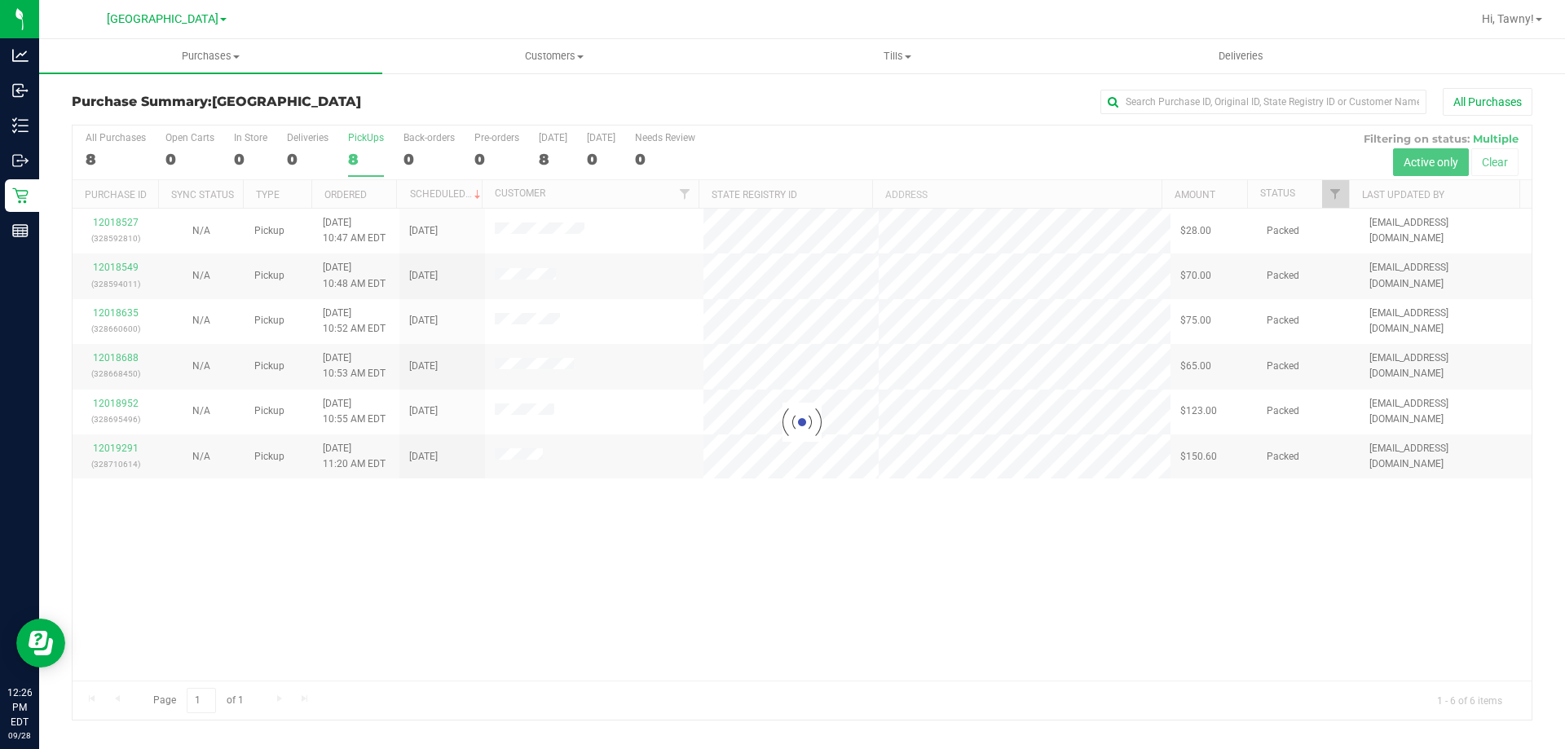
click at [543, 581] on div at bounding box center [802, 423] width 1459 height 594
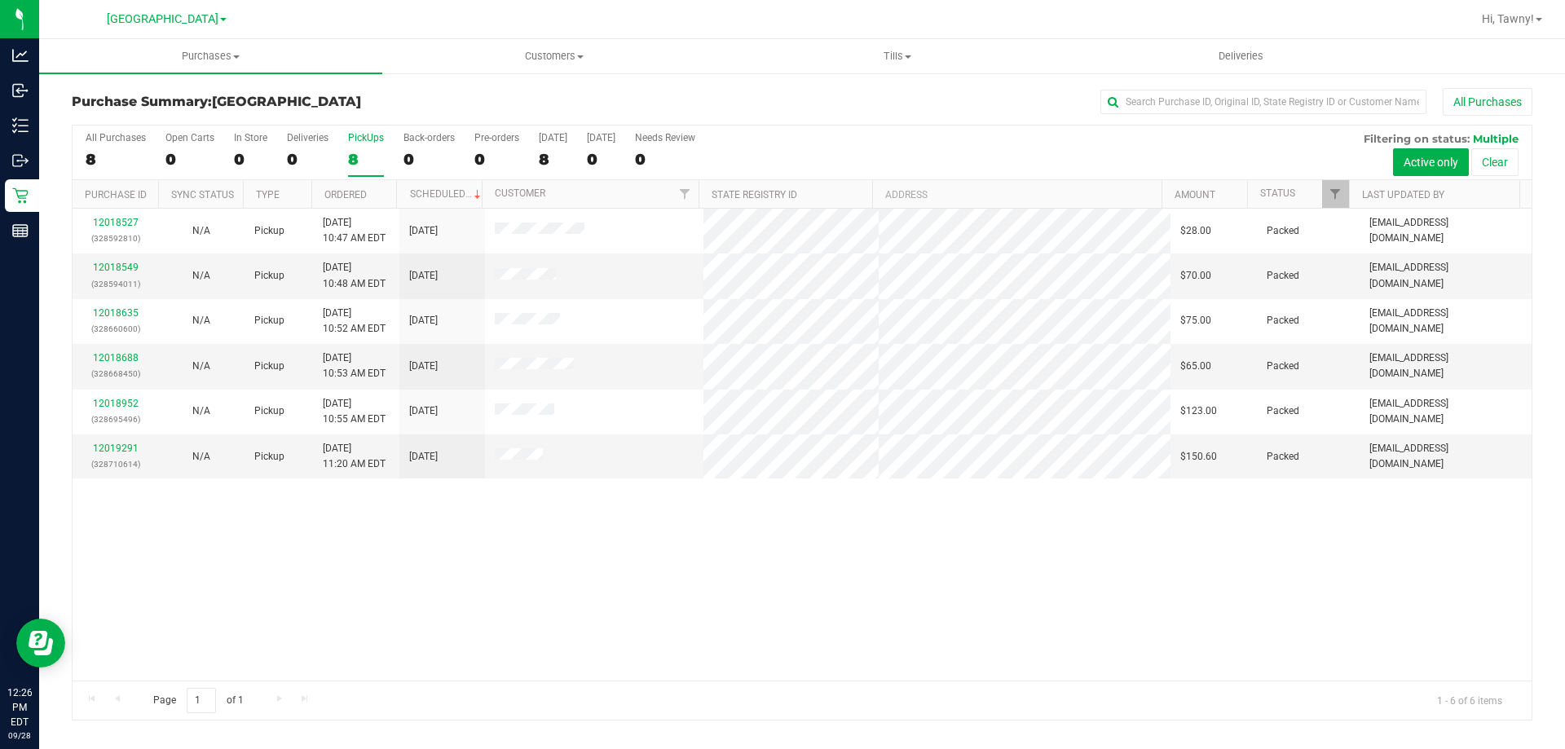
click at [365, 143] on label "PickUps 8" at bounding box center [366, 154] width 36 height 45
click at [0, 0] on input "PickUps 8" at bounding box center [0, 0] width 0 height 0
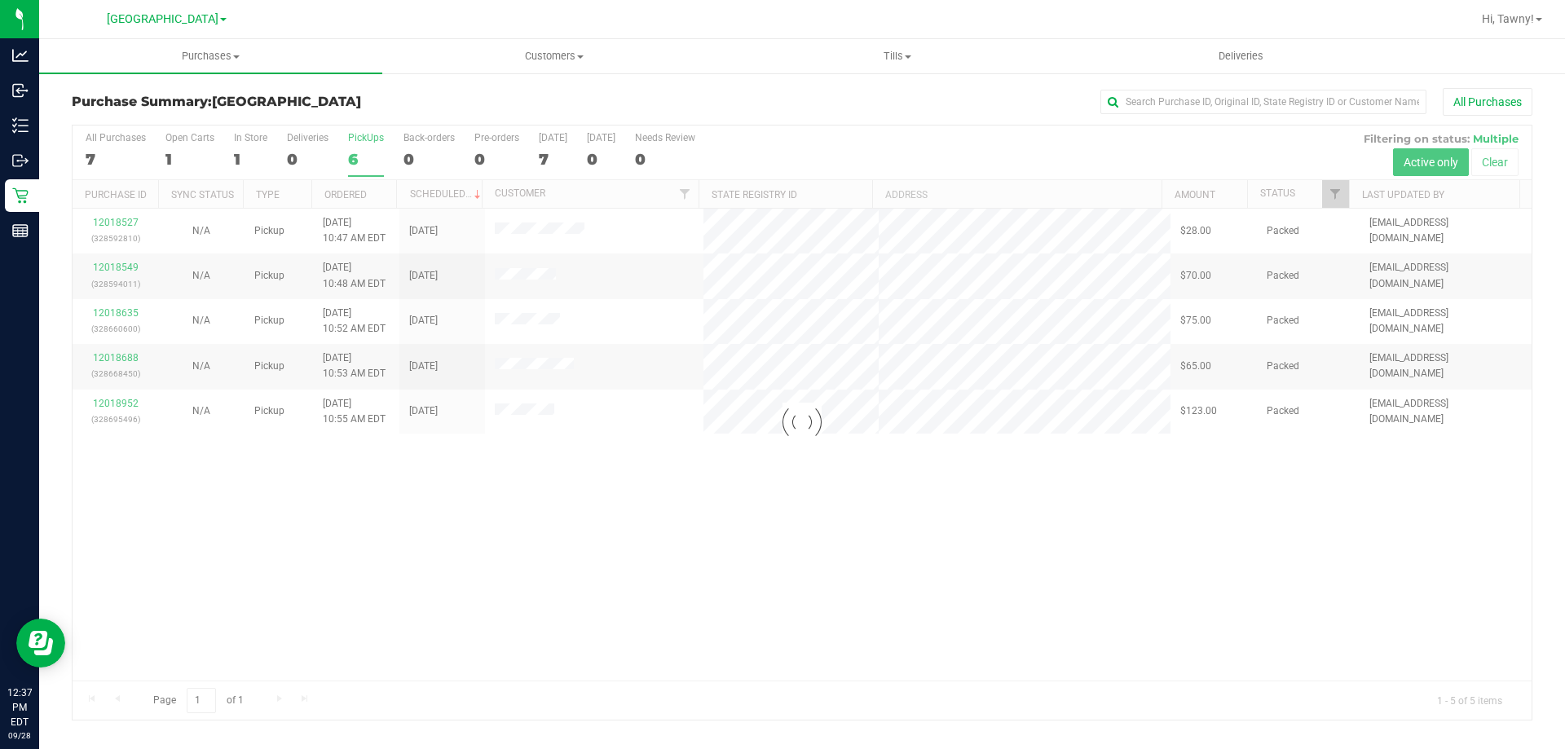
click at [449, 500] on div at bounding box center [802, 423] width 1459 height 594
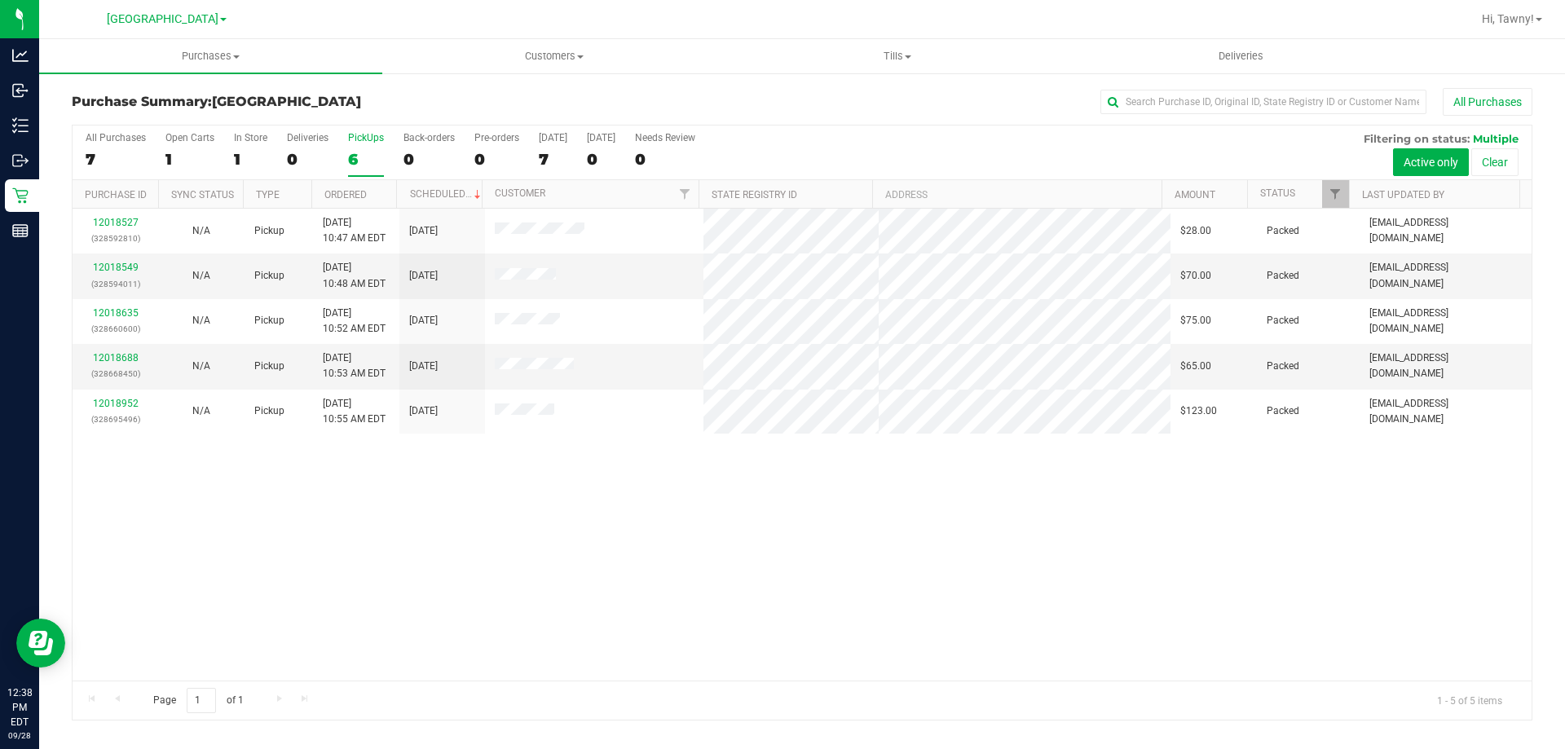
click at [474, 551] on div "12018527 (328592810) N/A Pickup [DATE] 10:47 AM EDT 9/28/2025 $28.00 Packed [EM…" at bounding box center [802, 445] width 1459 height 472
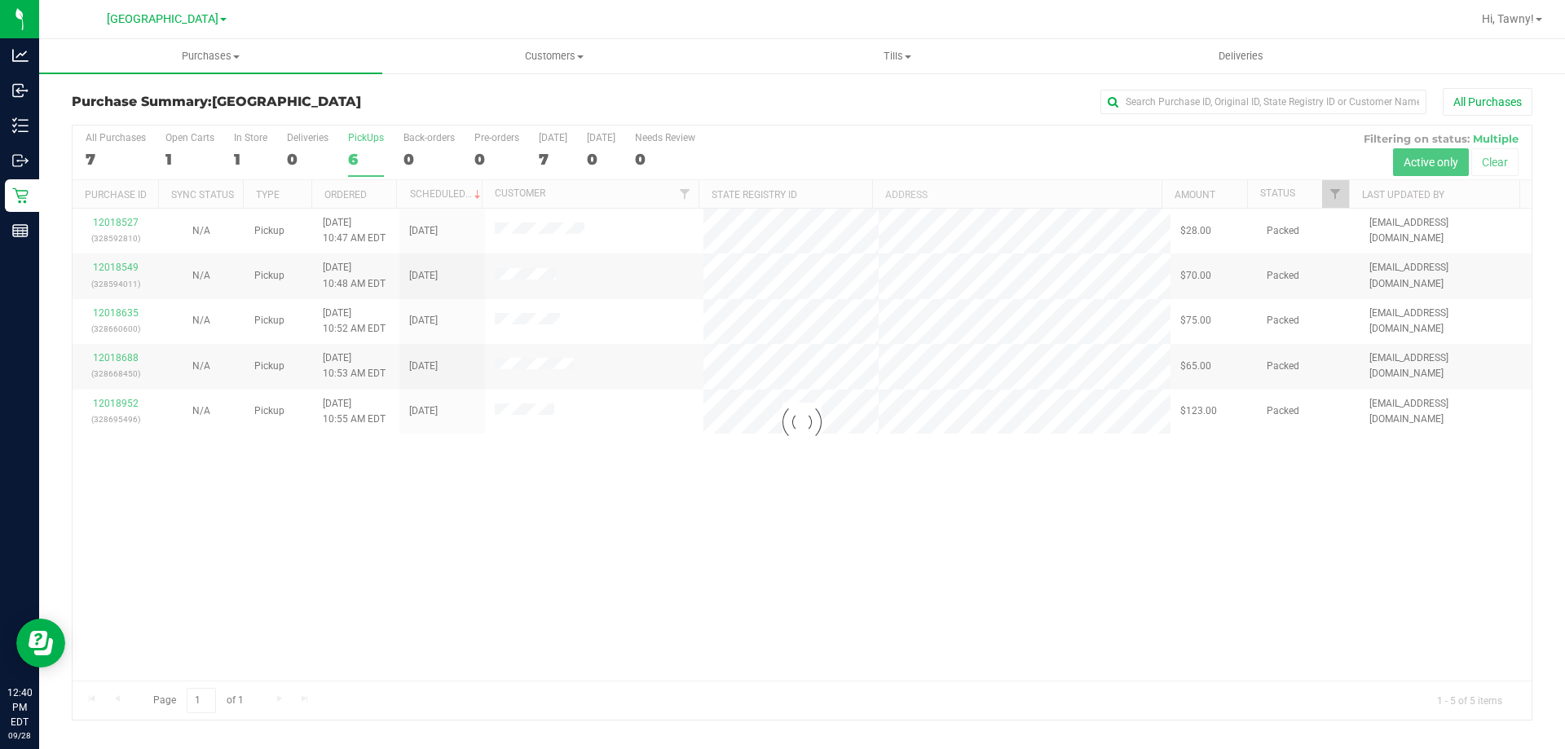
click at [528, 582] on div at bounding box center [802, 423] width 1459 height 594
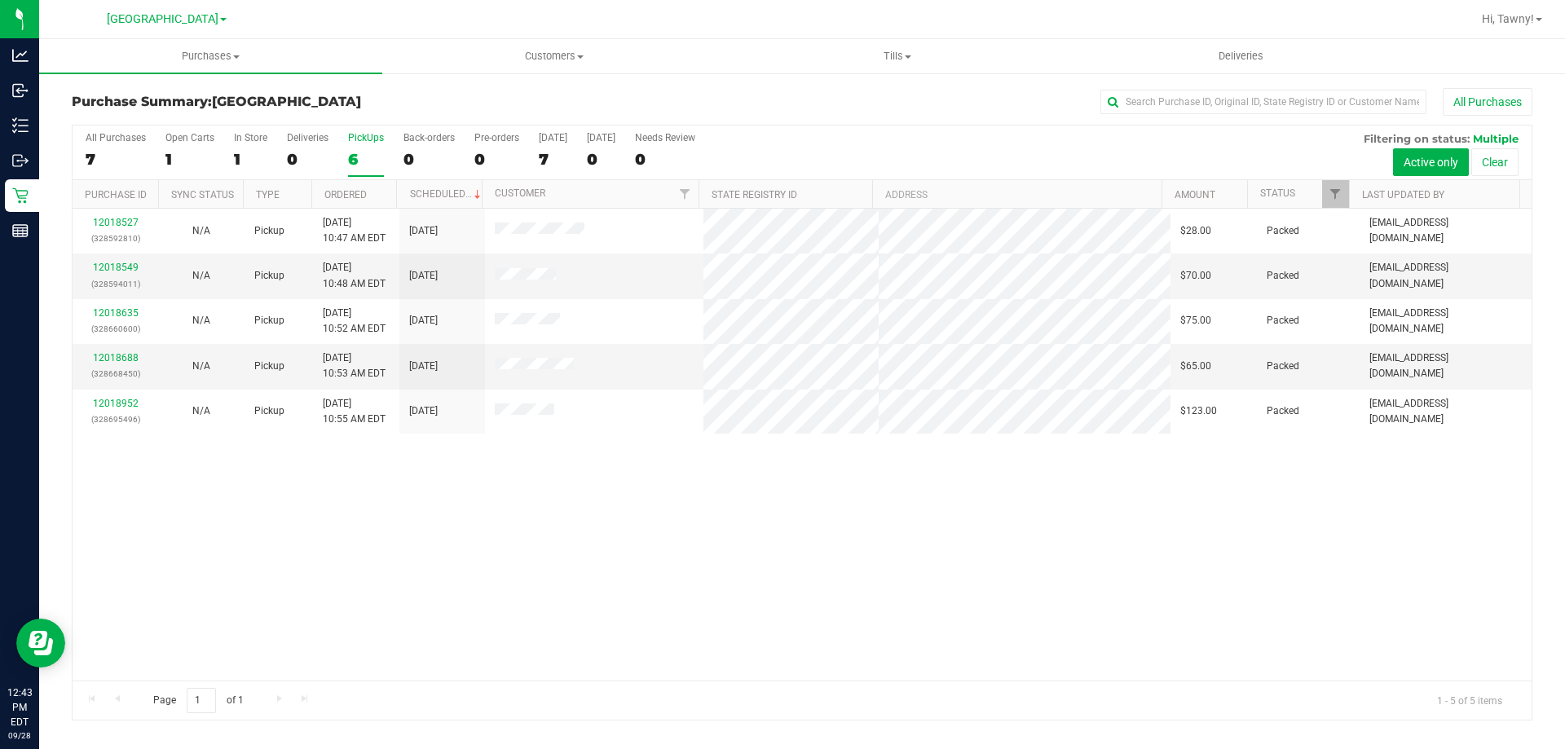
click at [834, 514] on div "12018527 (328592810) N/A Pickup [DATE] 10:47 AM EDT 9/28/2025 $28.00 Packed [EM…" at bounding box center [802, 445] width 1459 height 472
click at [487, 598] on div "12018527 (328592810) N/A Pickup [DATE] 10:47 AM EDT 9/28/2025 $28.00 Packed [EM…" at bounding box center [802, 445] width 1459 height 472
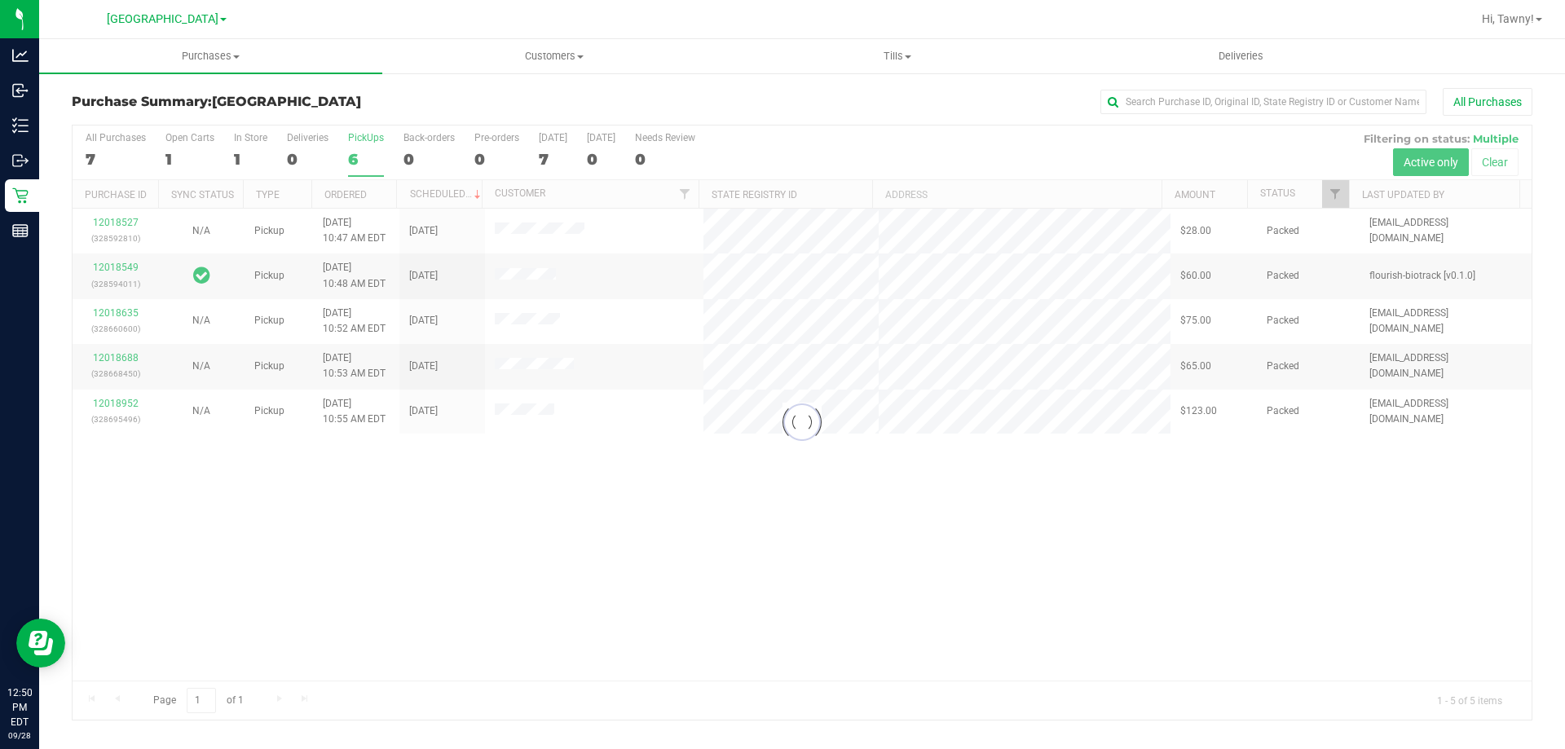
click at [685, 515] on div at bounding box center [802, 423] width 1459 height 594
click at [350, 155] on div at bounding box center [802, 423] width 1459 height 594
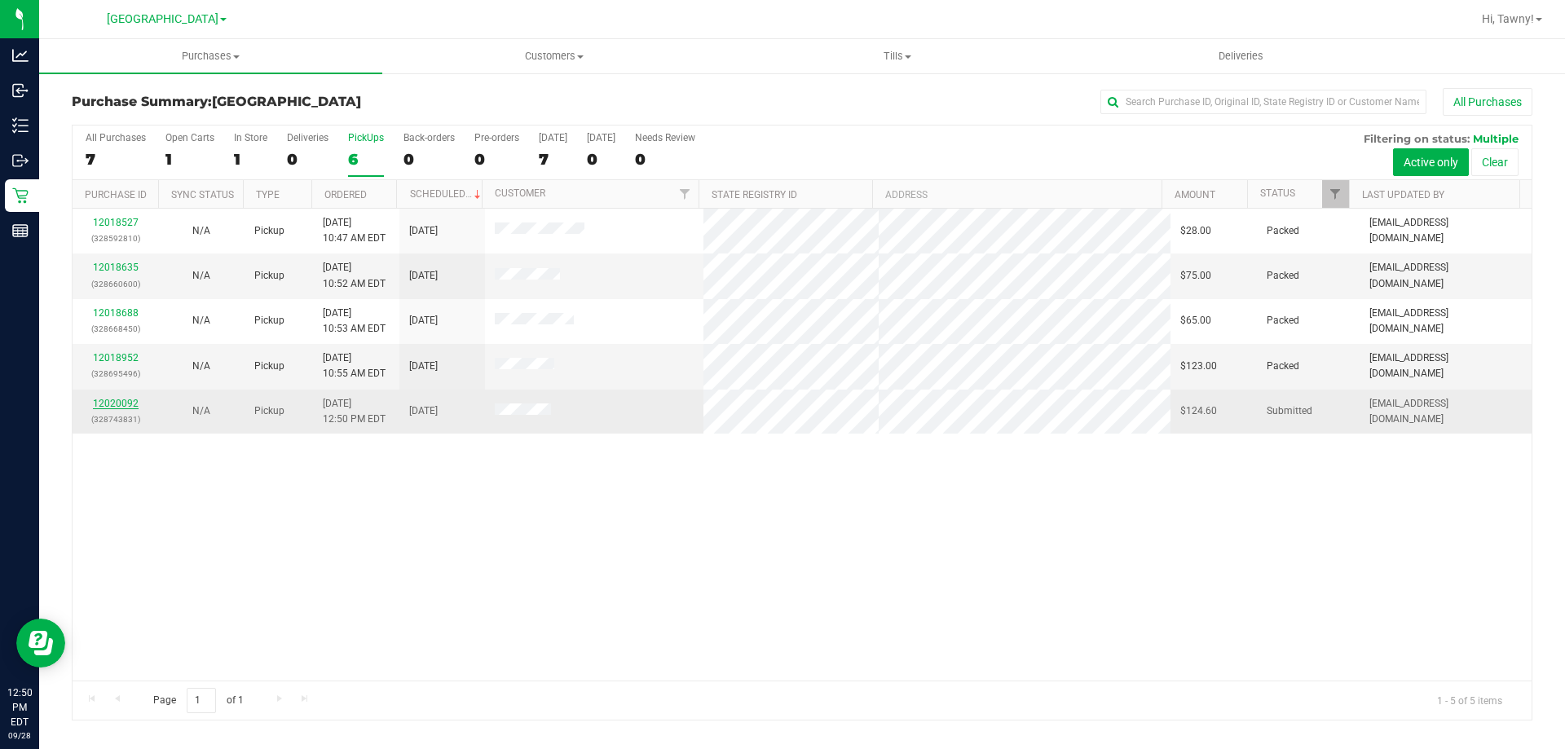
click at [127, 402] on link "12020092" at bounding box center [116, 403] width 46 height 11
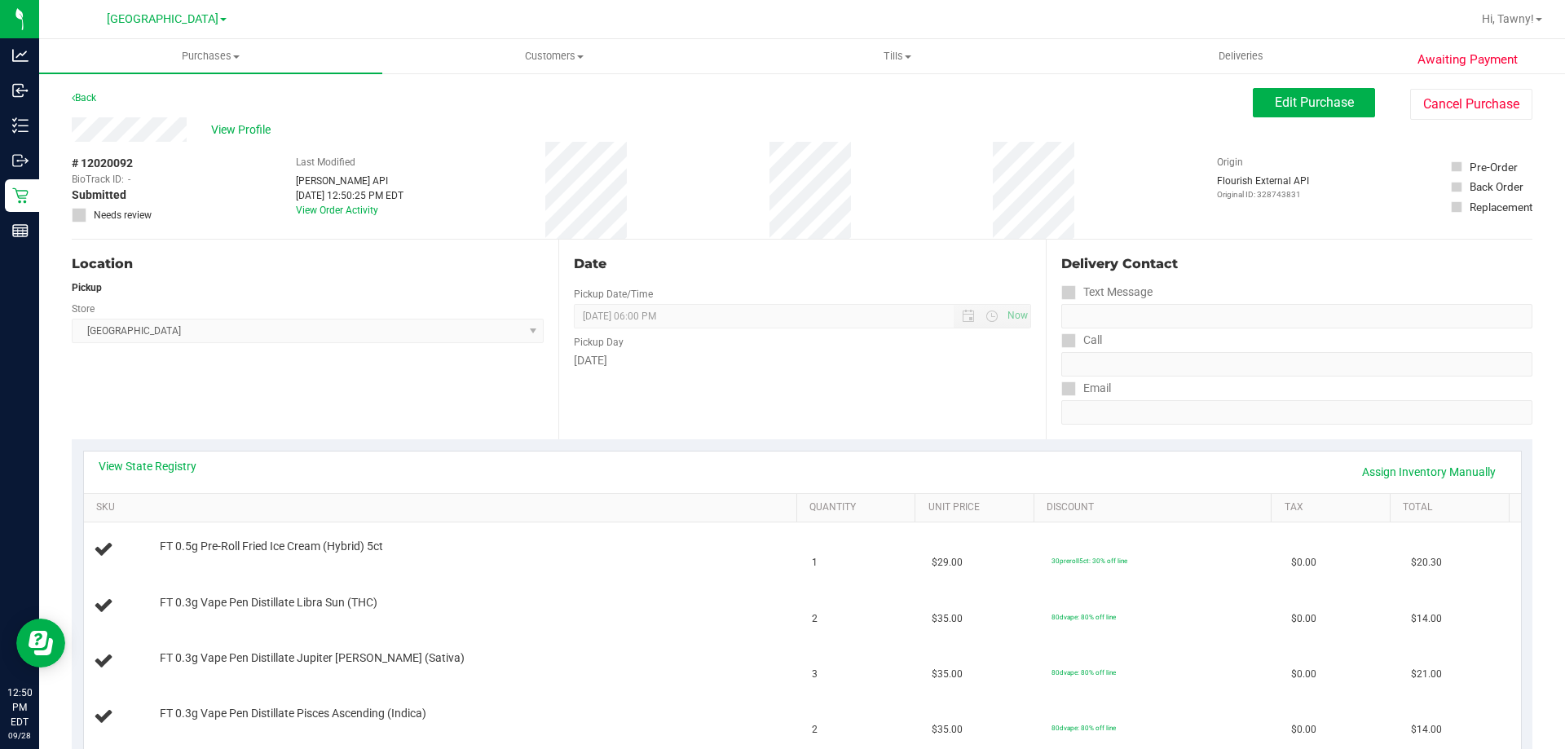
scroll to position [245, 0]
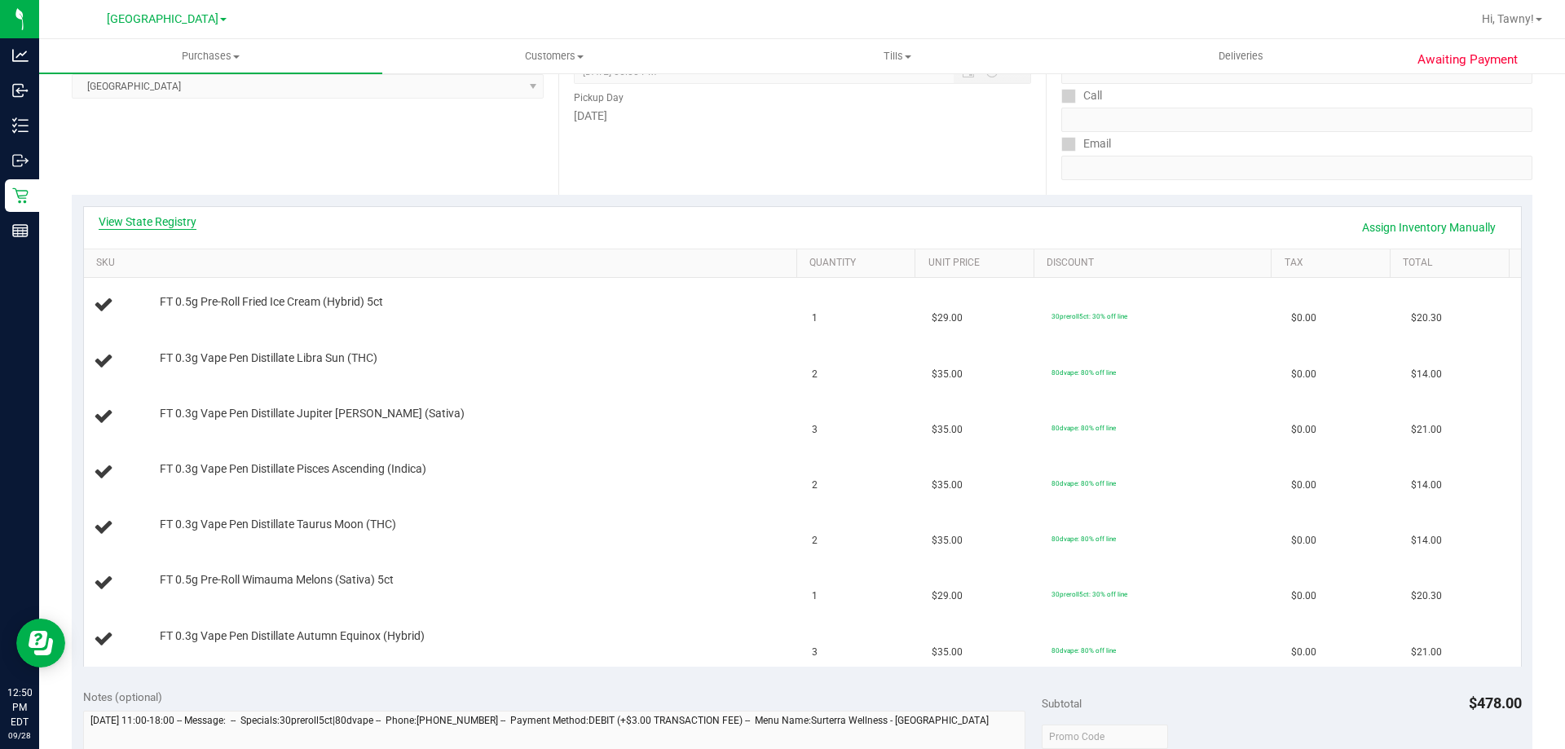
click at [164, 221] on link "View State Registry" at bounding box center [148, 222] width 98 height 16
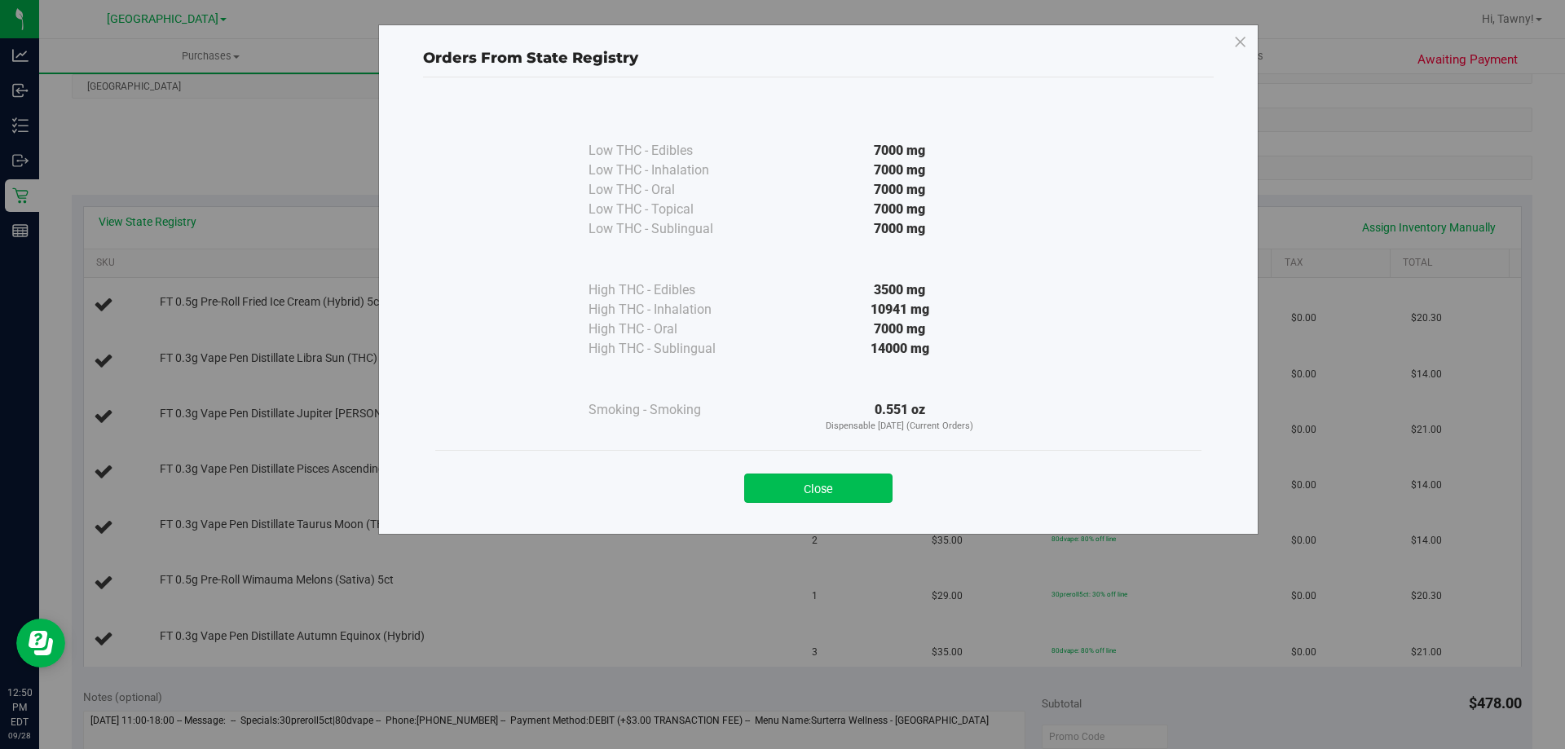
click at [861, 491] on button "Close" at bounding box center [818, 488] width 148 height 29
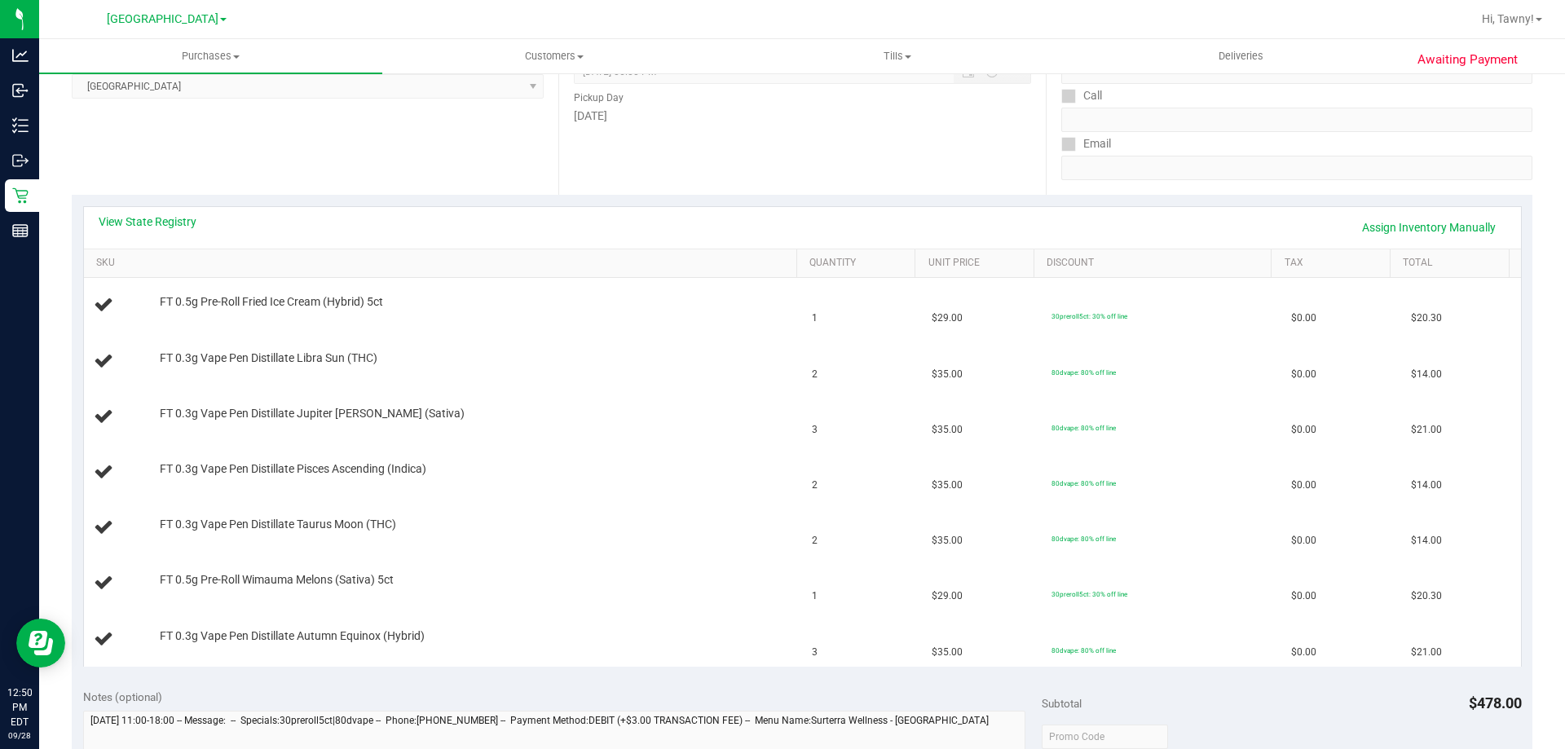
click at [392, 194] on div "Location Pickup Store [GEOGRAPHIC_DATA] WC Select Store [PERSON_NAME][GEOGRAPHI…" at bounding box center [315, 95] width 487 height 200
click at [115, 221] on link "View State Registry" at bounding box center [148, 222] width 98 height 16
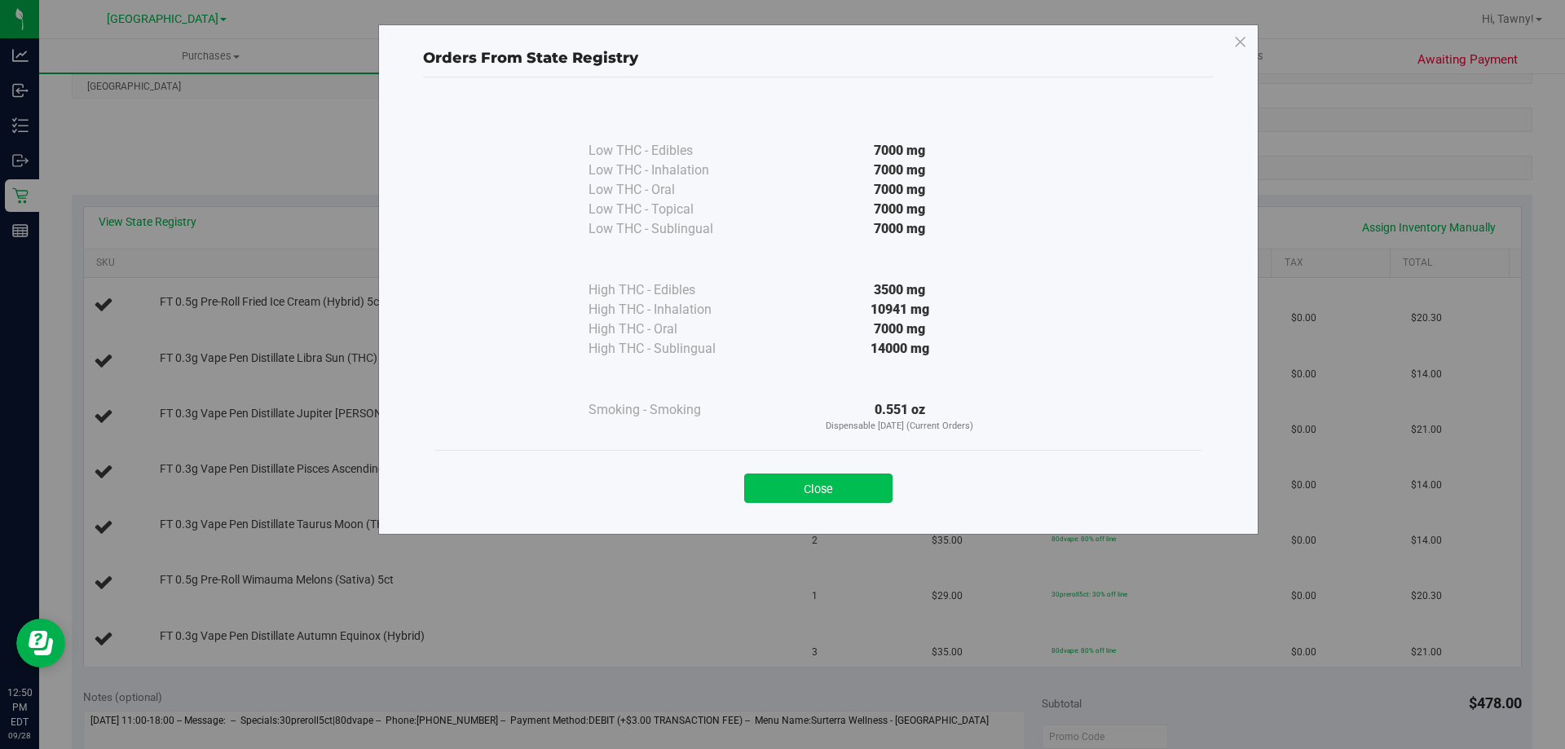
click at [835, 493] on button "Close" at bounding box center [818, 488] width 148 height 29
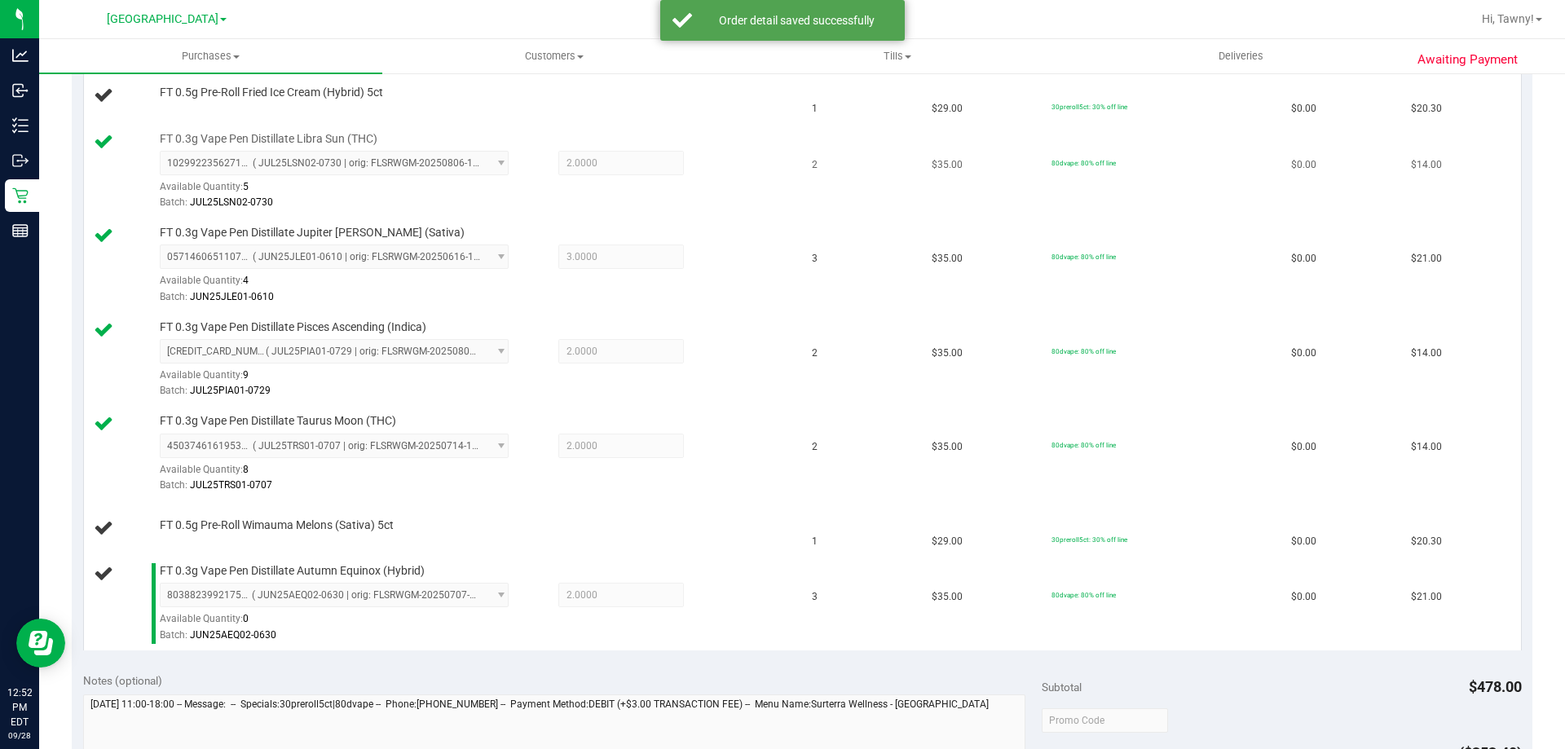
scroll to position [489, 0]
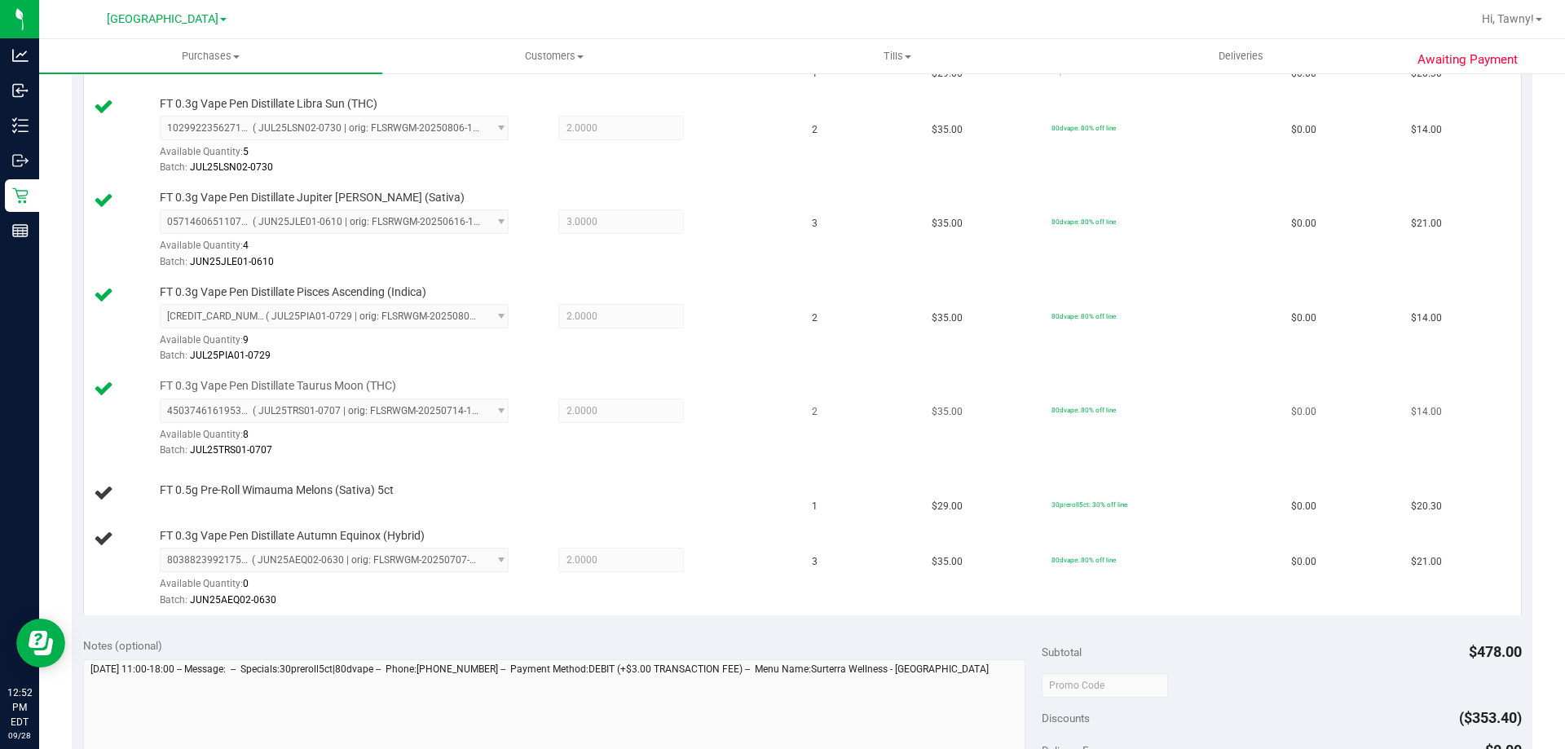
drag, startPoint x: 707, startPoint y: 415, endPoint x: 728, endPoint y: 423, distance: 22.7
click at [711, 417] on div "4503746161953385 ( JUL25TRS01-0707 | orig: FLSRWGM-20250714-1472 ) 450374616195…" at bounding box center [474, 429] width 629 height 60
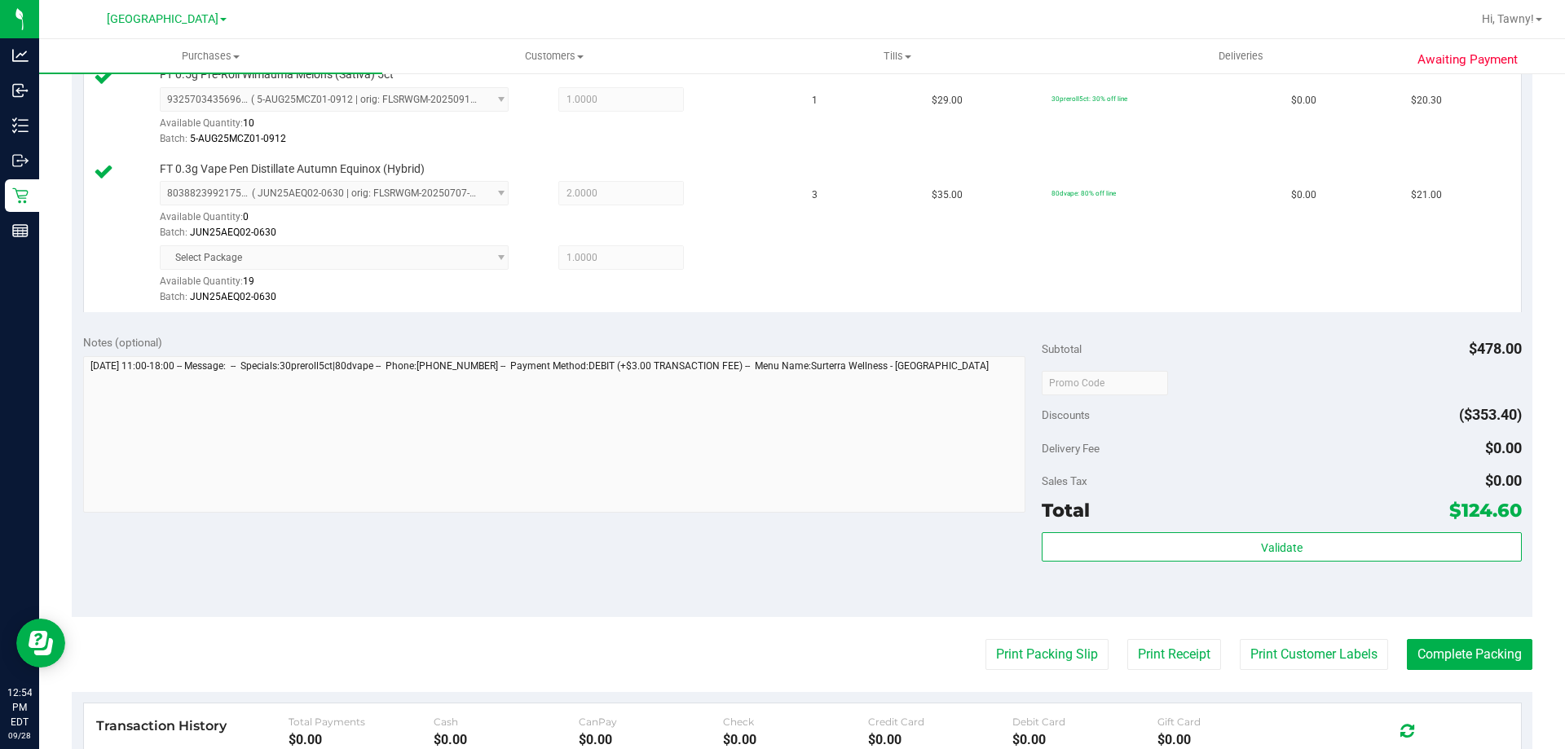
scroll to position [1060, 0]
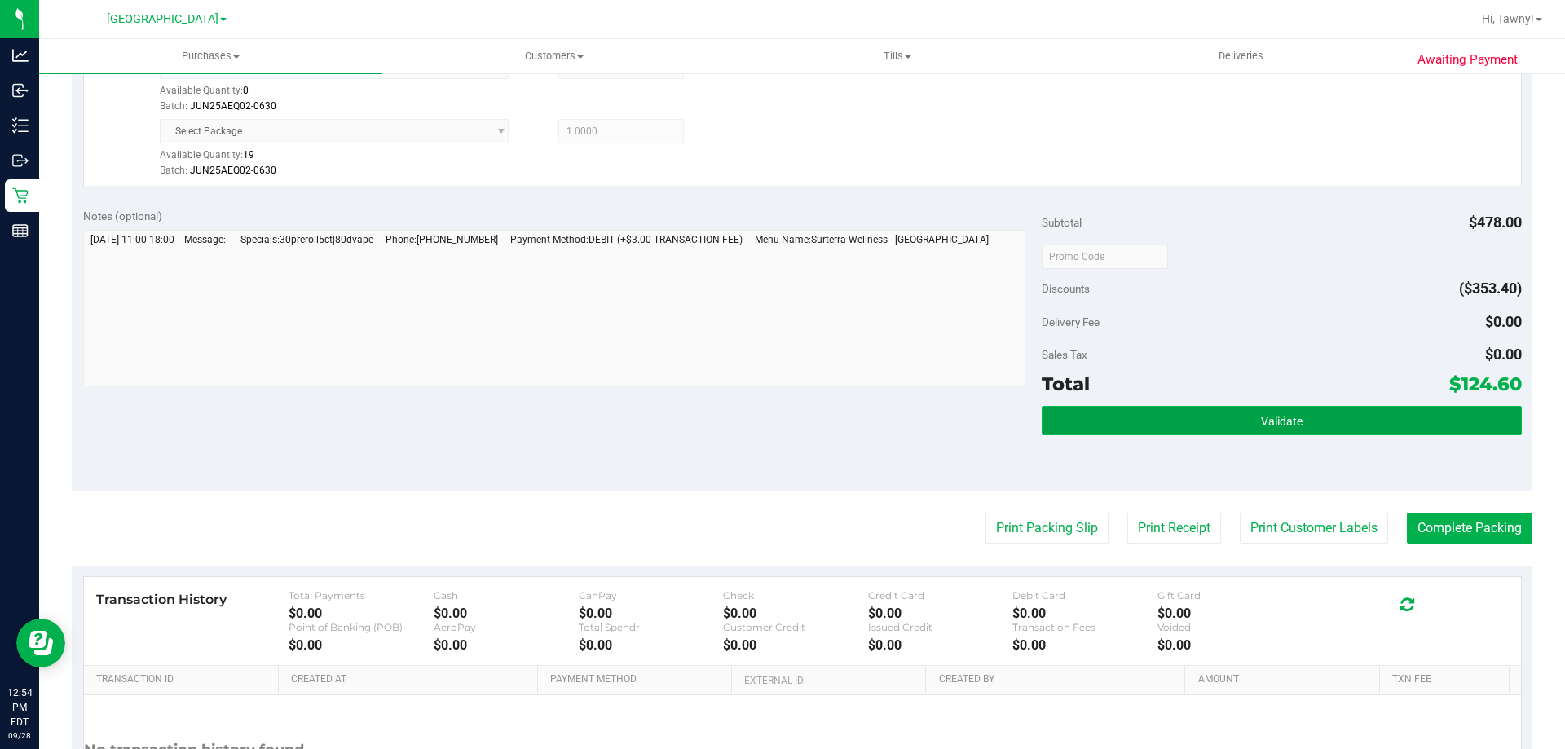
click at [1310, 415] on button "Validate" at bounding box center [1281, 420] width 479 height 29
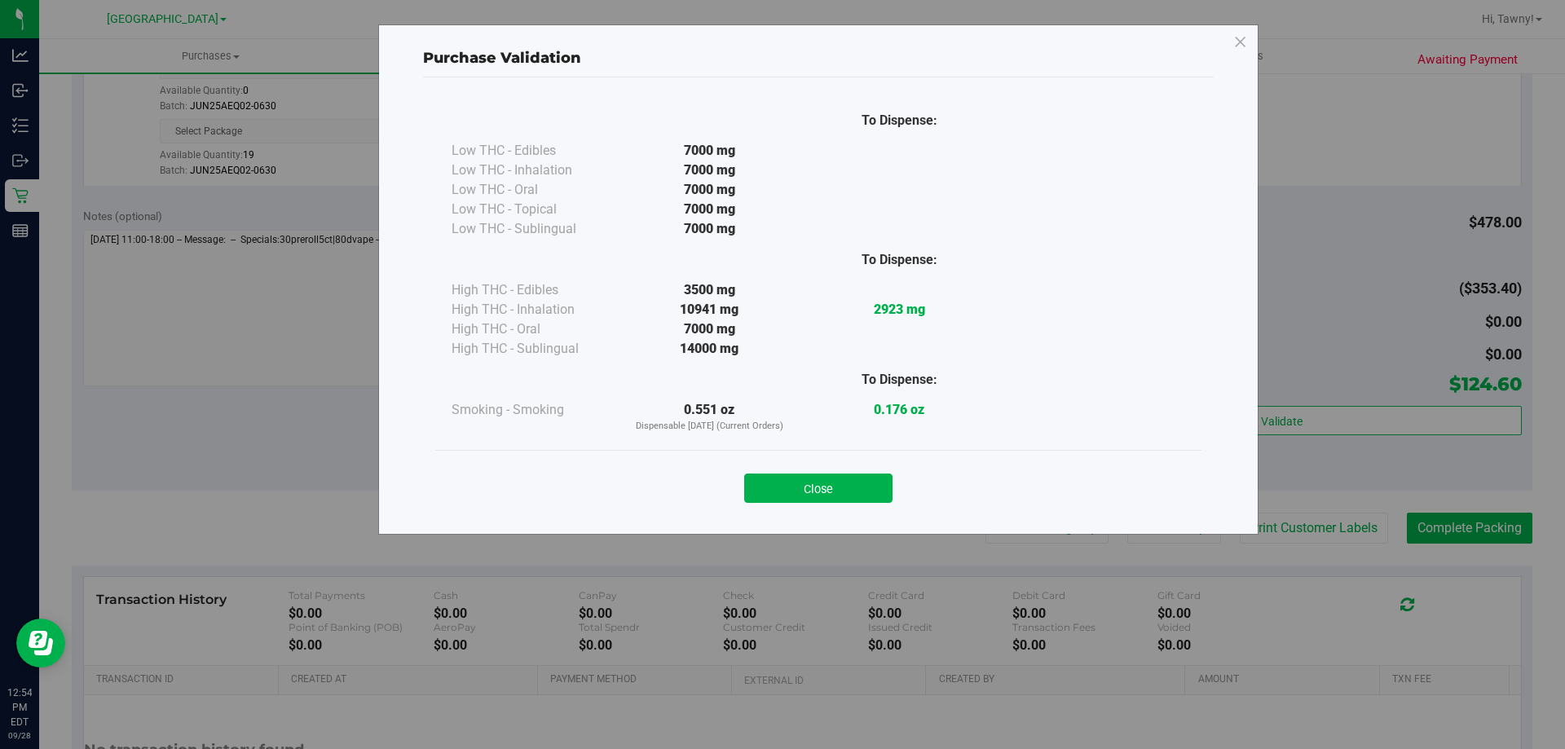
click at [847, 481] on button "Close" at bounding box center [818, 488] width 148 height 29
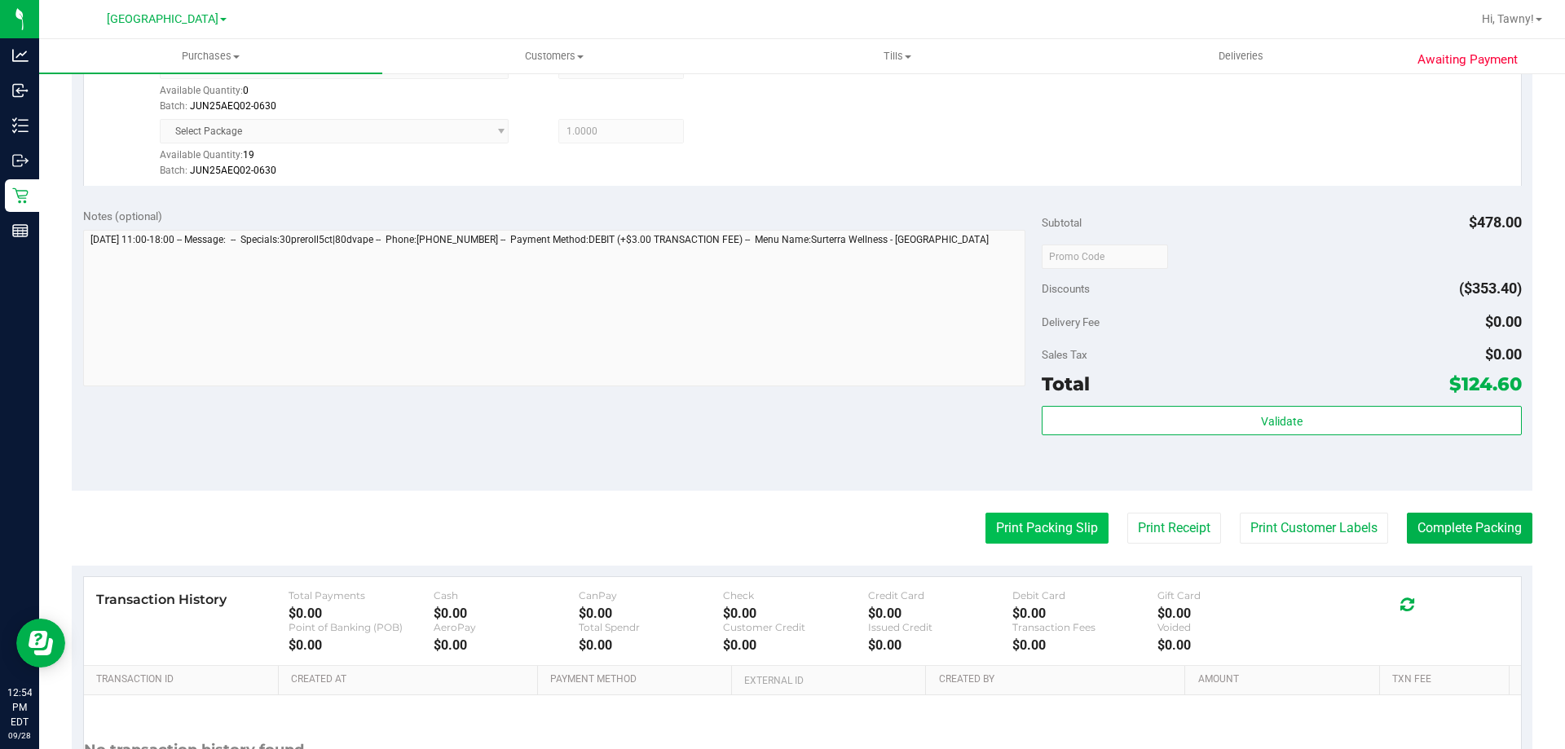
click at [1042, 535] on button "Print Packing Slip" at bounding box center [1046, 528] width 123 height 31
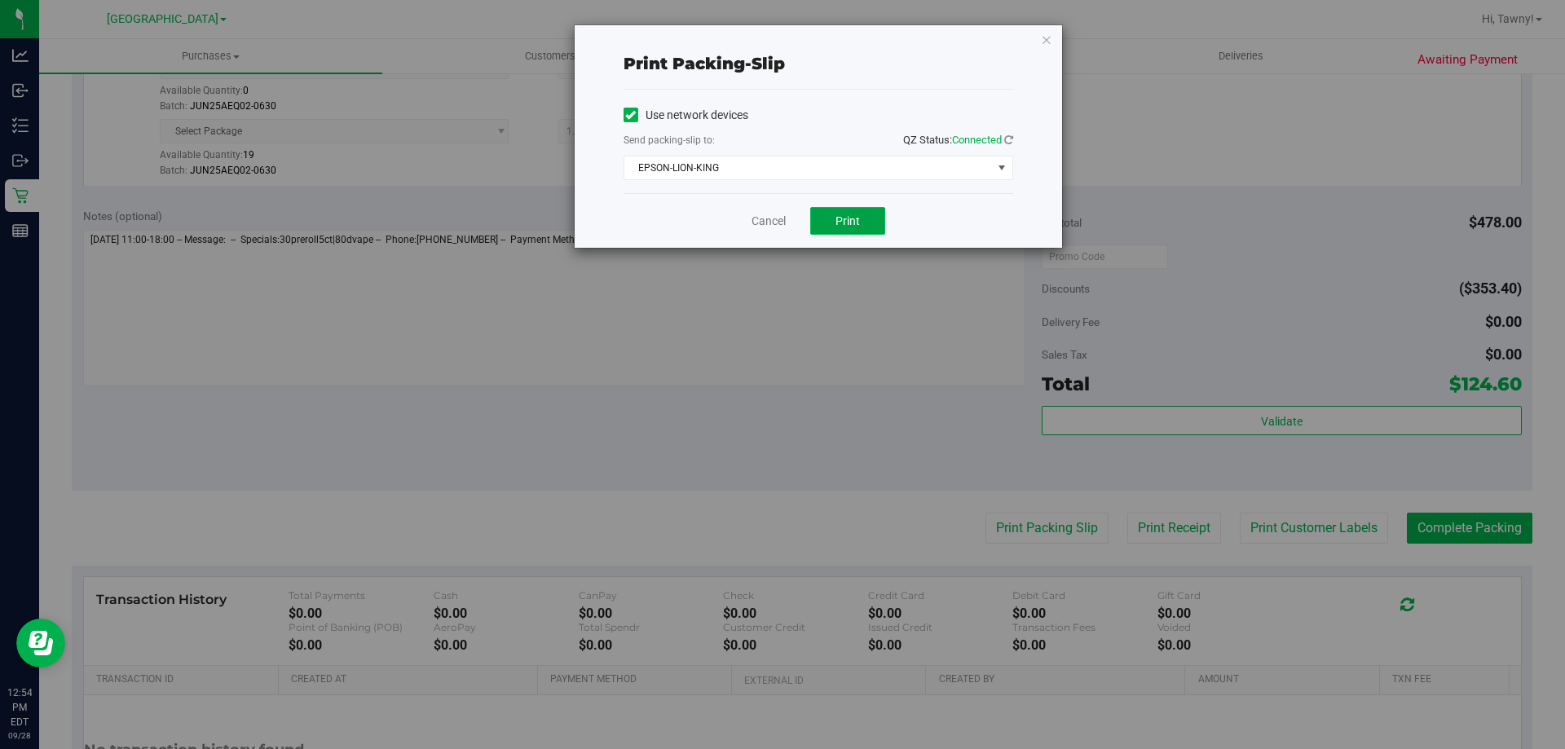
click at [837, 212] on button "Print" at bounding box center [847, 221] width 75 height 28
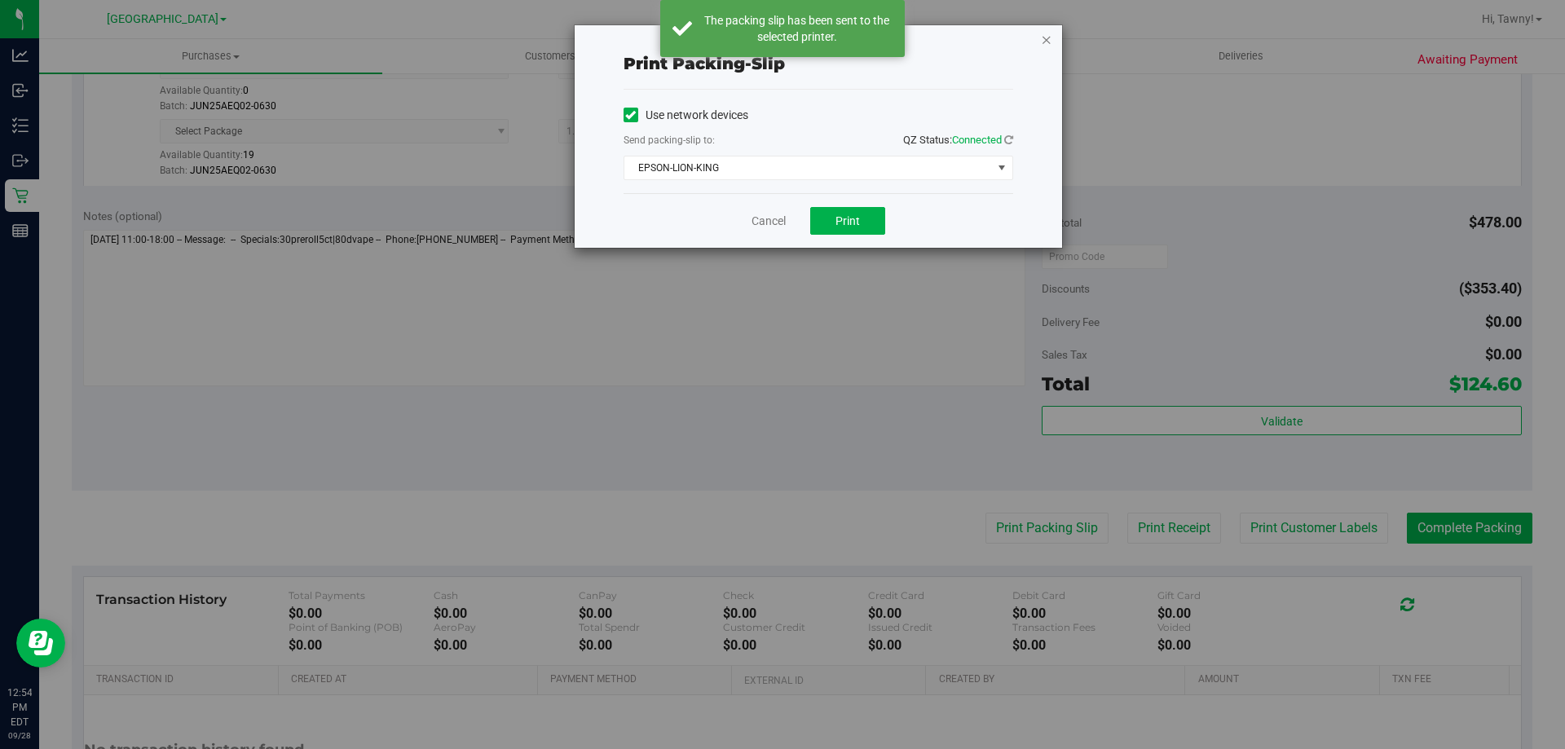
click at [1044, 38] on icon "button" at bounding box center [1046, 39] width 11 height 20
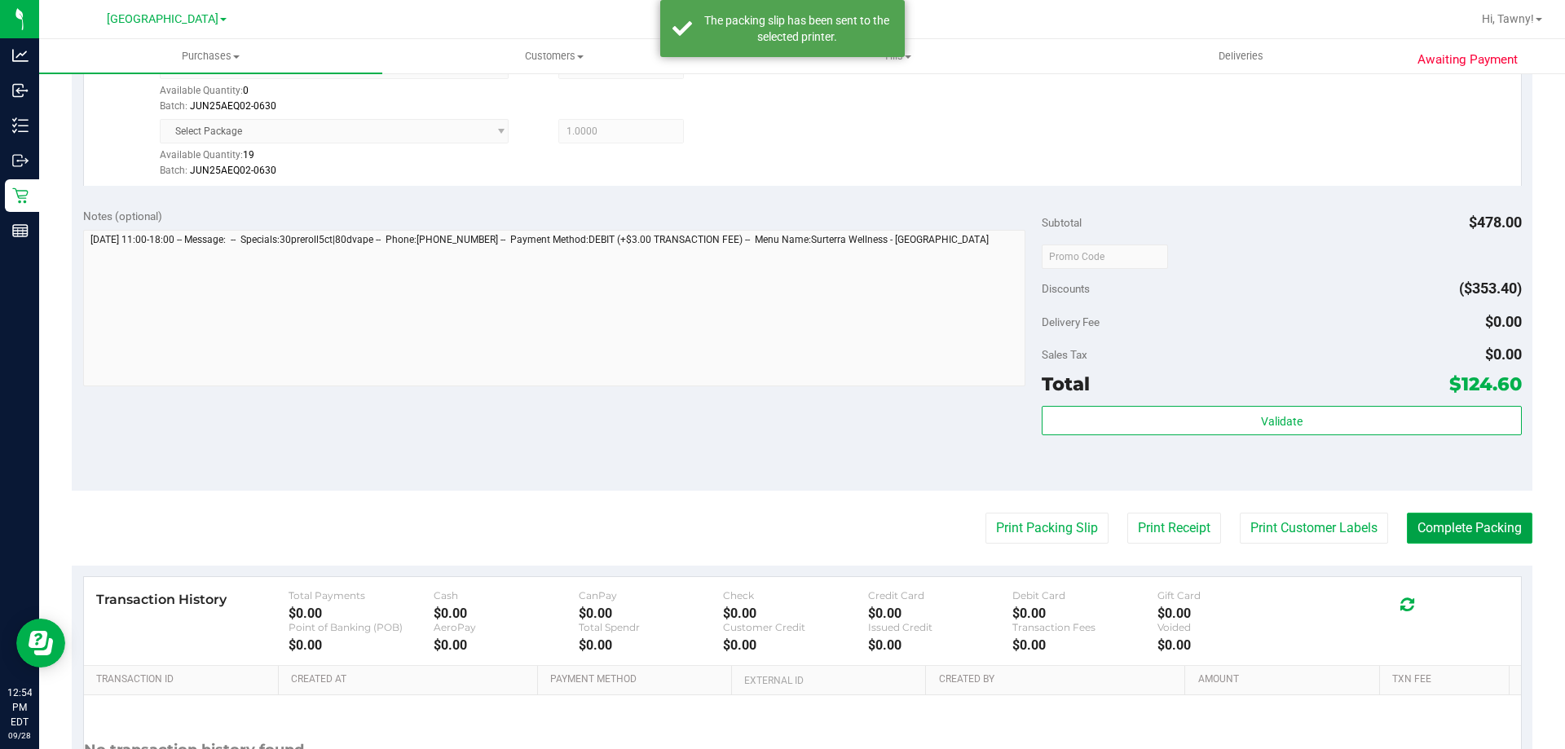
click at [1465, 517] on button "Complete Packing" at bounding box center [1470, 528] width 126 height 31
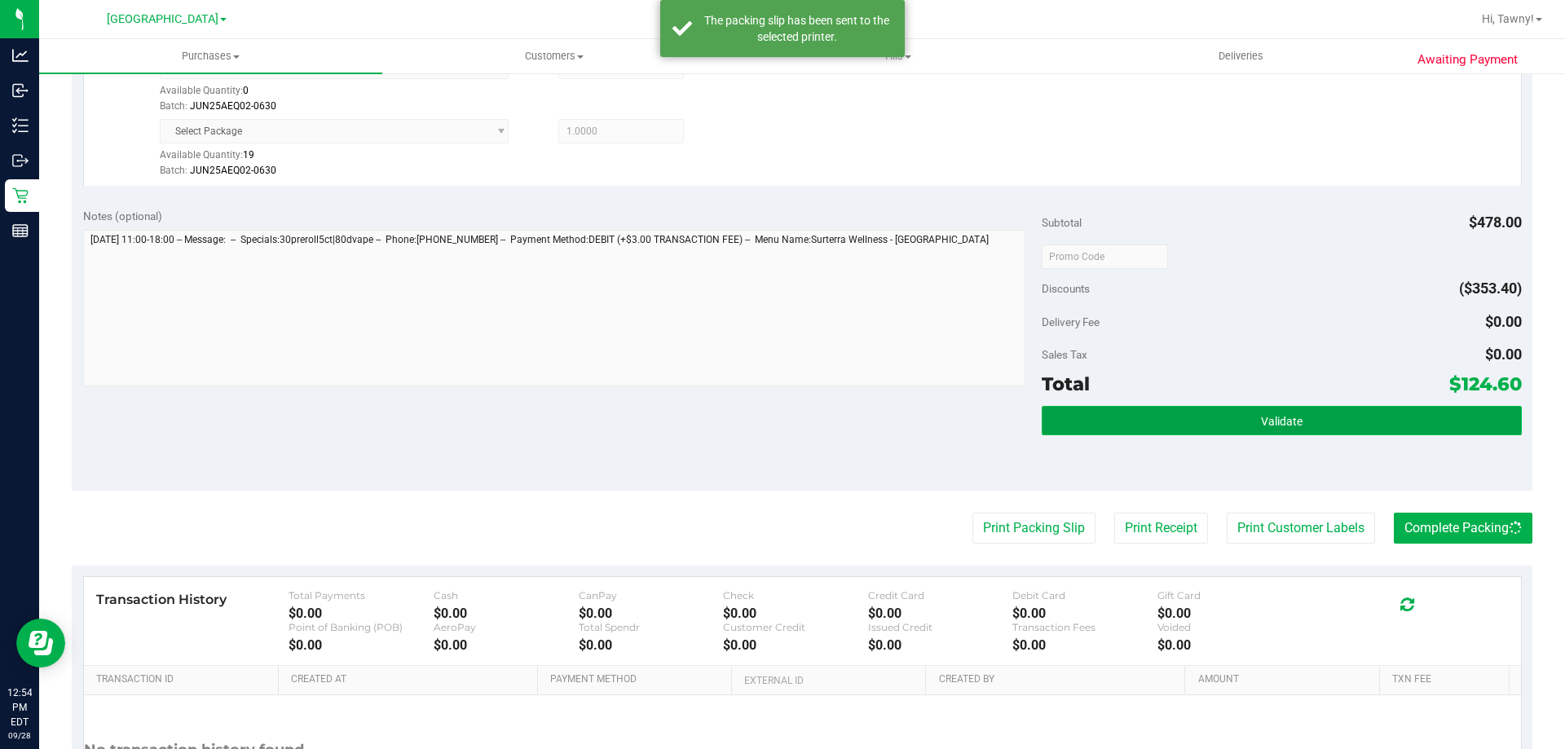
click at [1444, 425] on button "Validate" at bounding box center [1281, 420] width 479 height 29
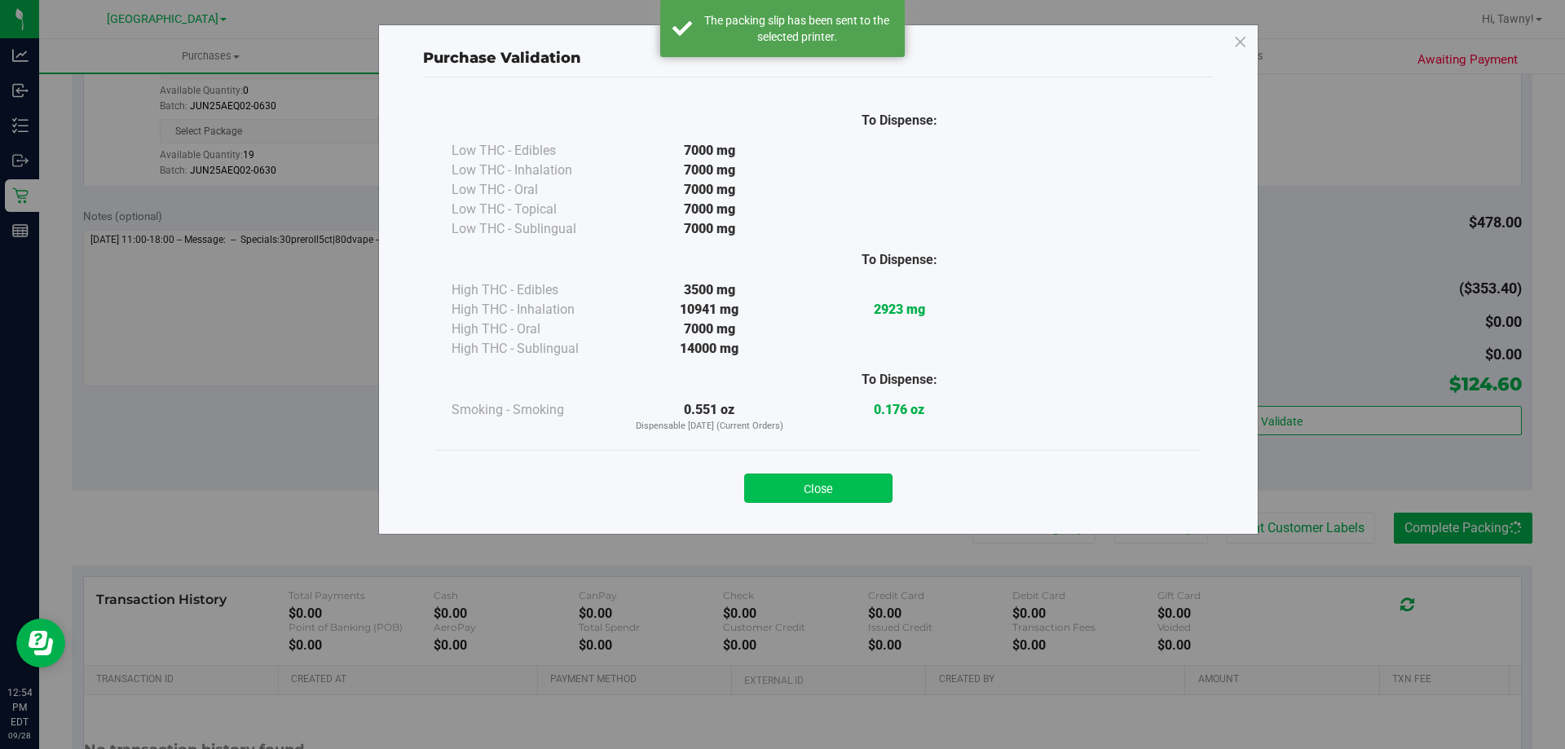
click at [813, 495] on button "Close" at bounding box center [818, 488] width 148 height 29
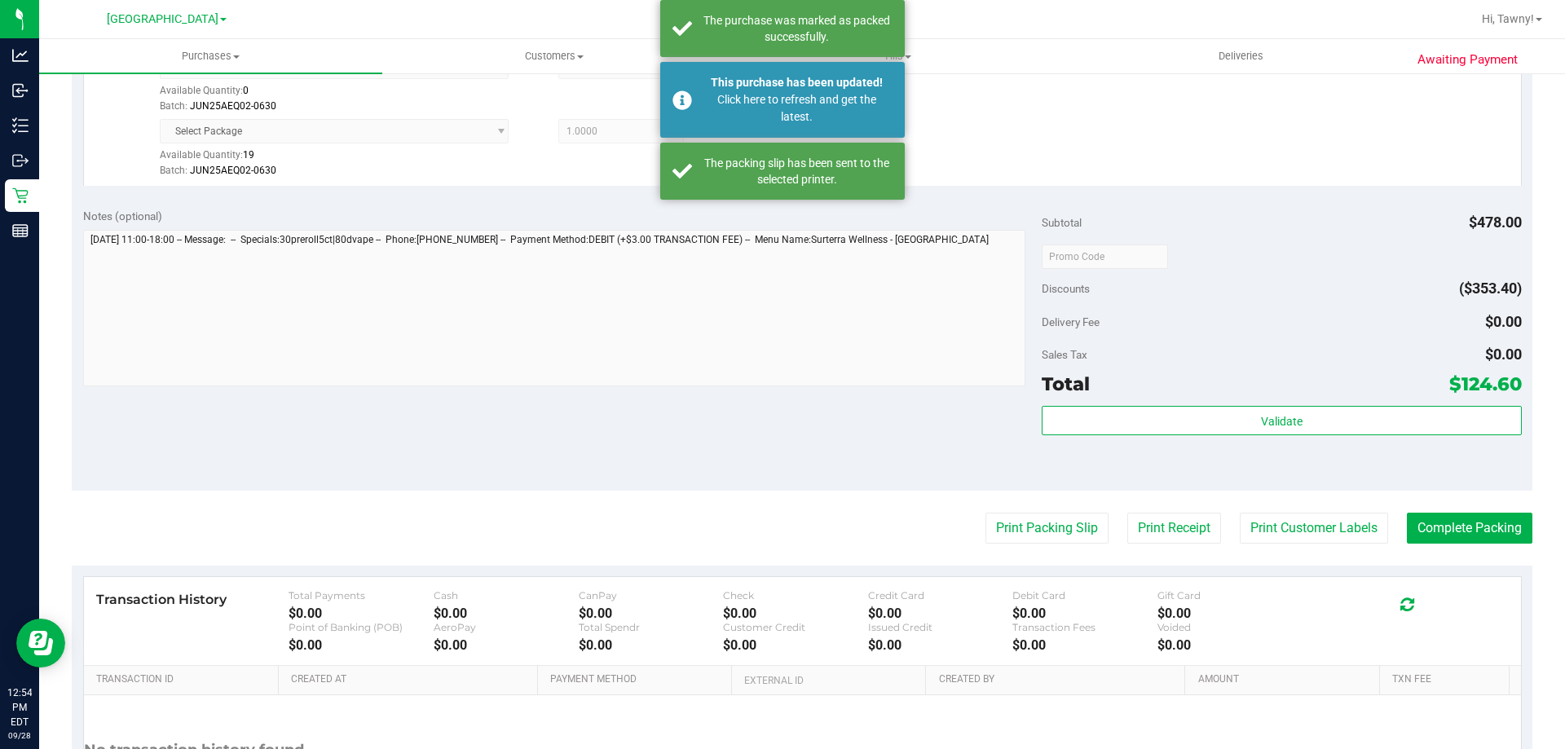
click at [786, 435] on div "Notes (optional) Subtotal $478.00 Discounts ($353.40) Delivery Fee $0.00 Sales …" at bounding box center [802, 343] width 1461 height 293
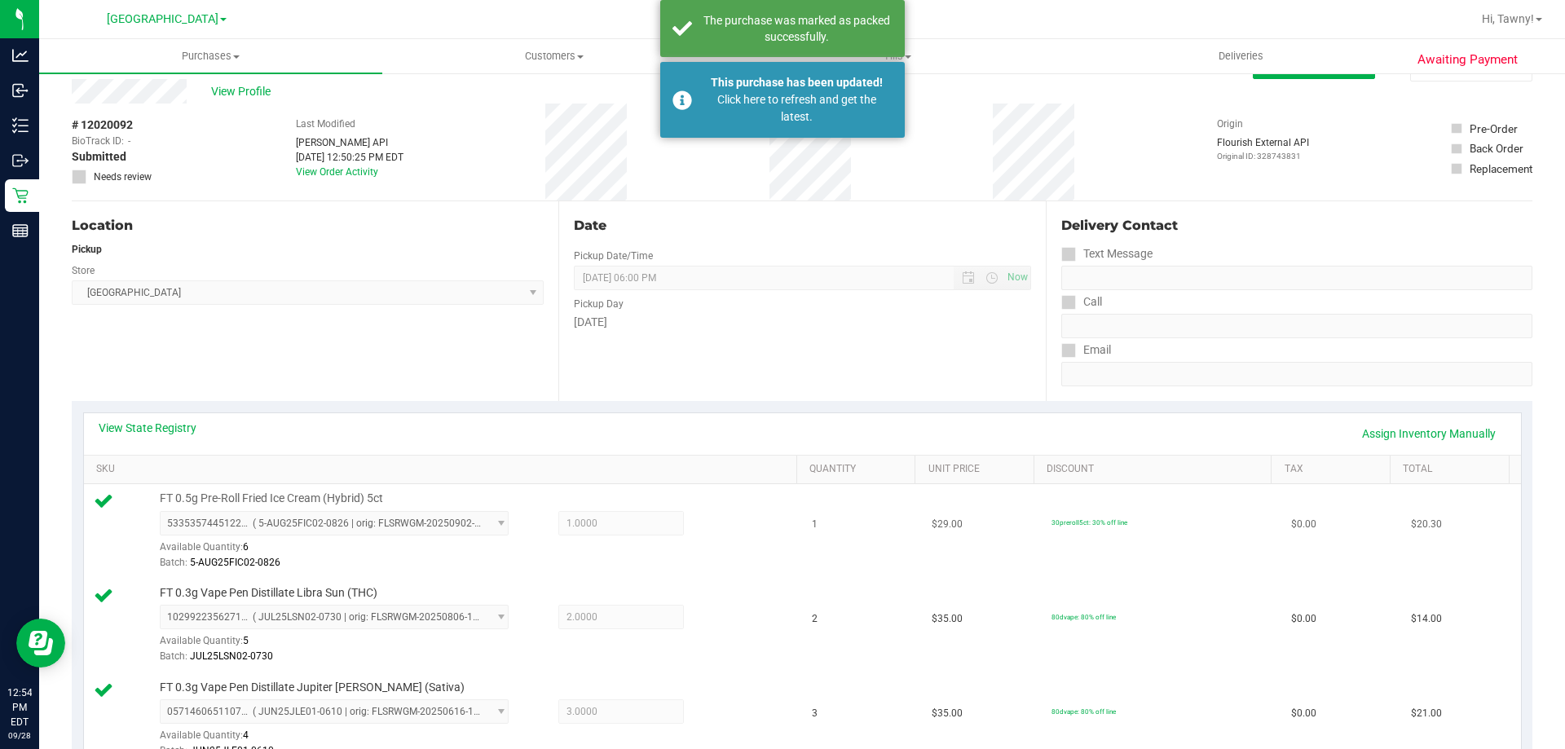
scroll to position [0, 0]
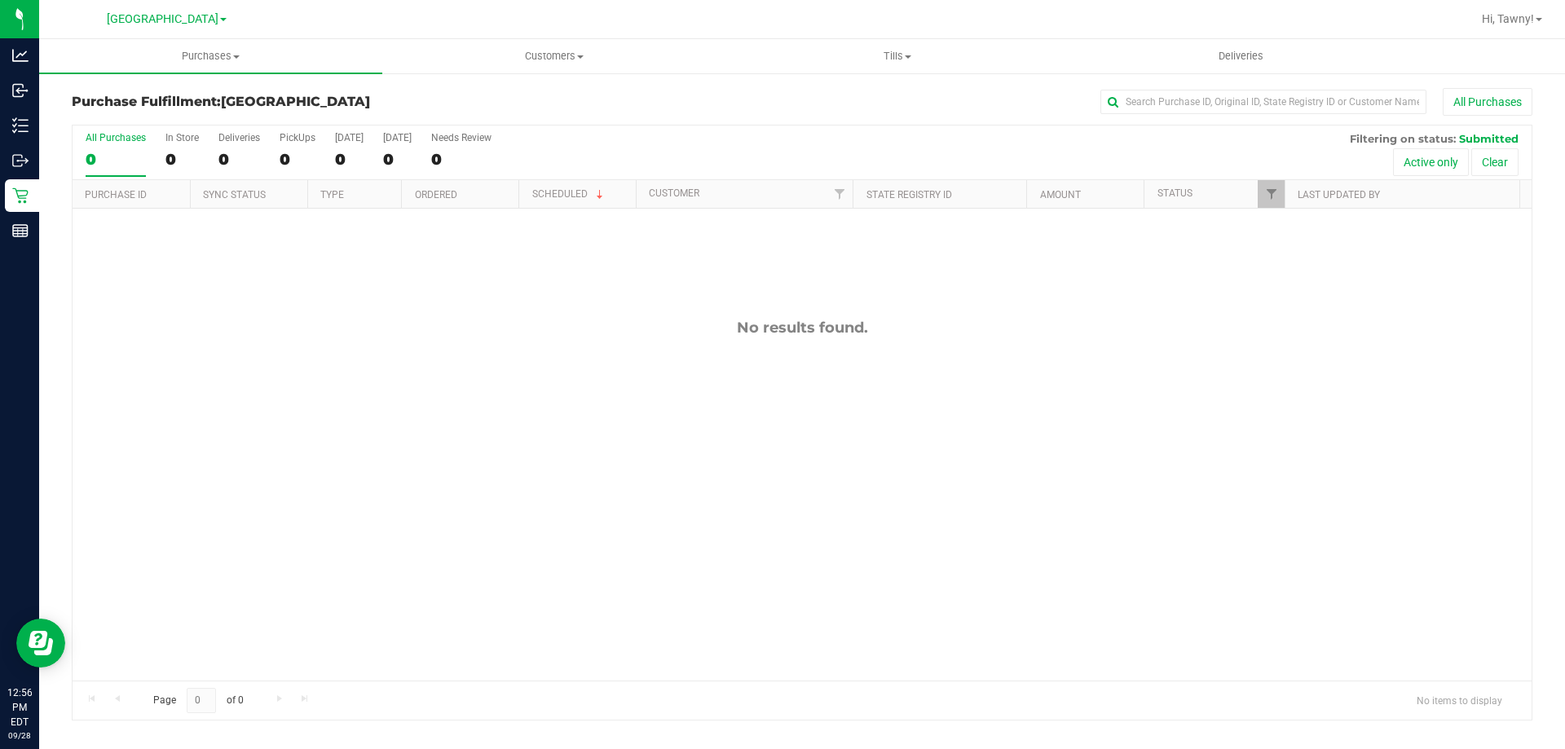
click at [729, 562] on div "No results found." at bounding box center [802, 500] width 1459 height 582
click at [487, 347] on div "No results found." at bounding box center [802, 500] width 1459 height 582
click at [523, 399] on div "No results found." at bounding box center [802, 500] width 1459 height 582
click at [403, 385] on div "No results found." at bounding box center [802, 500] width 1459 height 582
click at [548, 55] on span "Customers" at bounding box center [554, 56] width 342 height 15
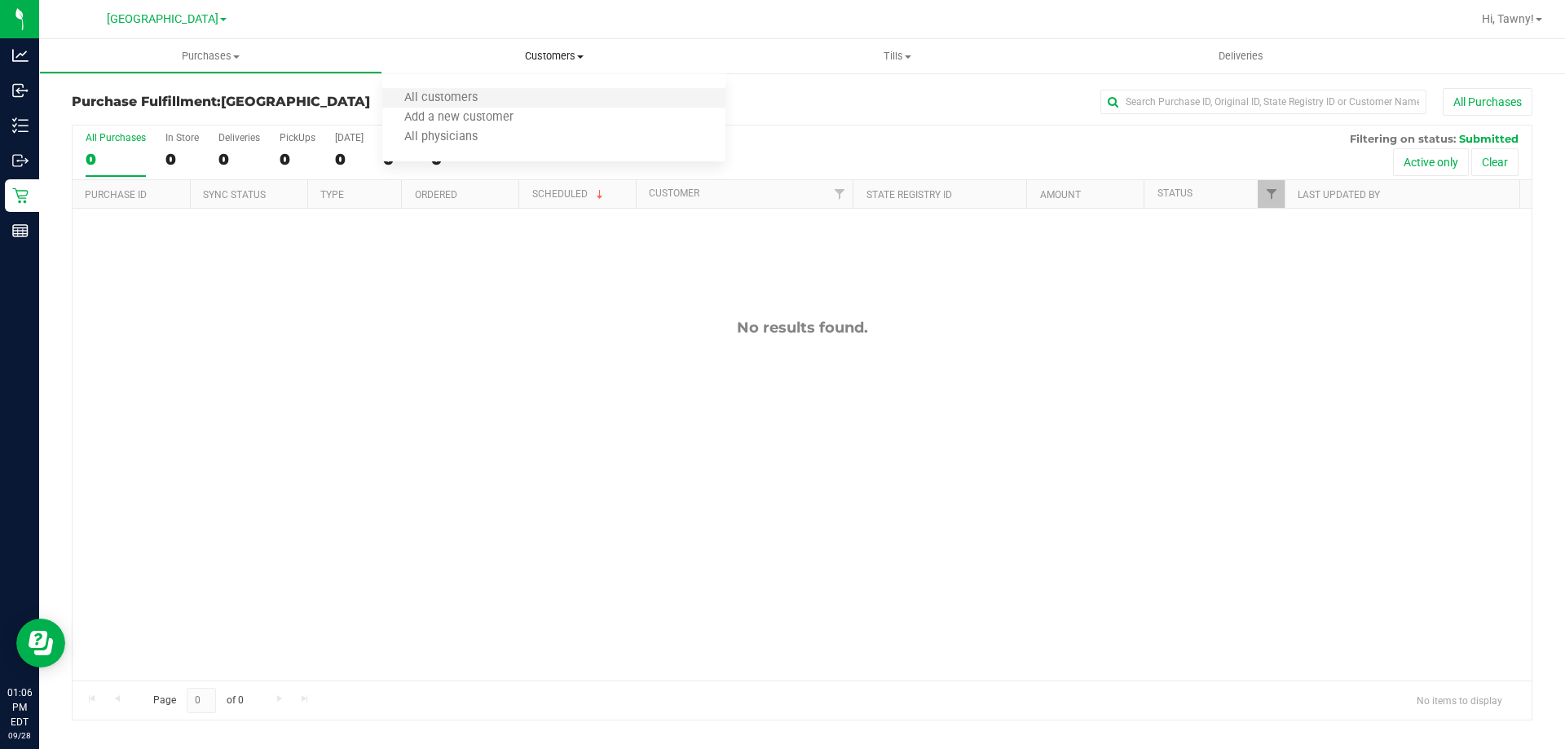
click at [526, 104] on li "All customers" at bounding box center [553, 99] width 343 height 20
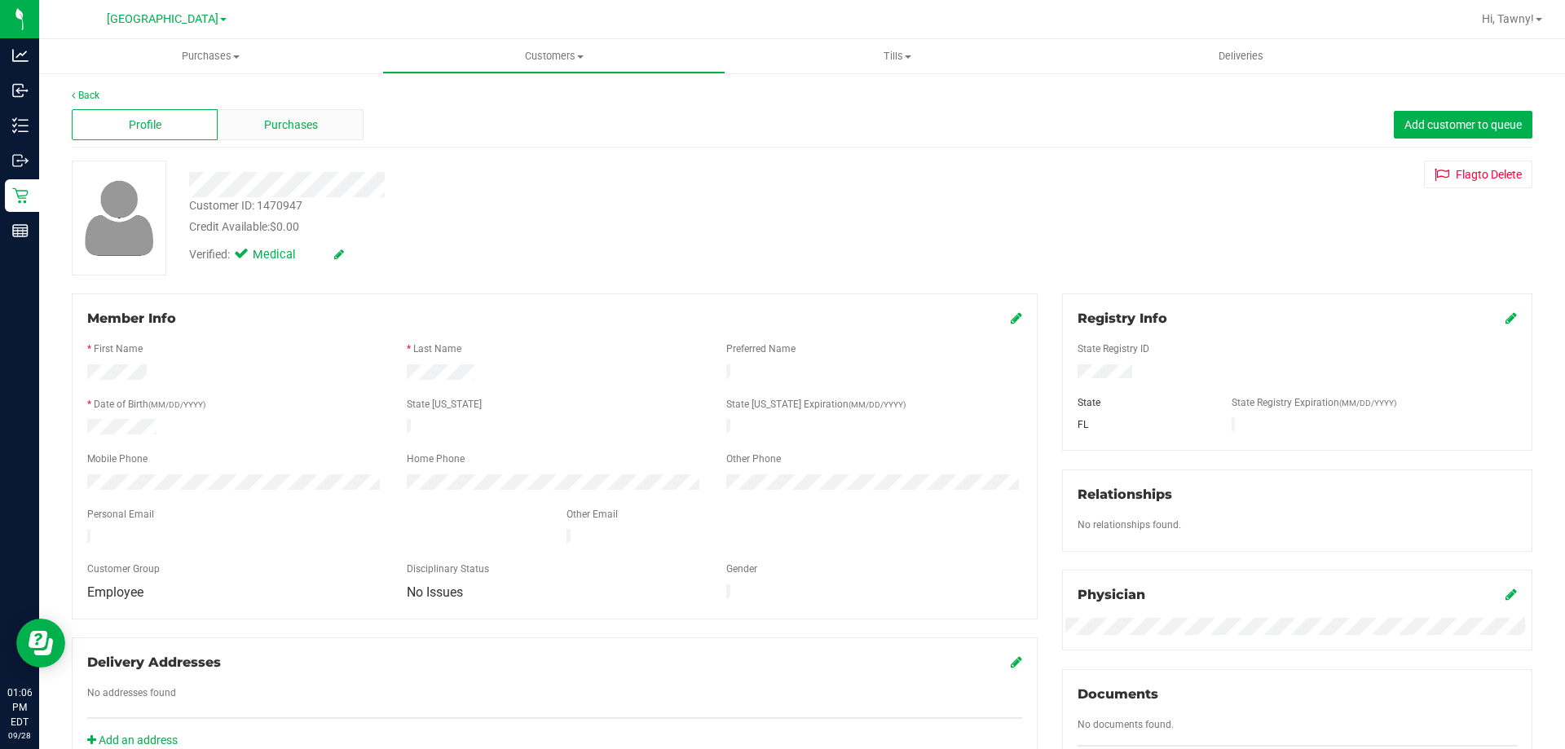
click at [298, 132] on span "Purchases" at bounding box center [291, 125] width 54 height 17
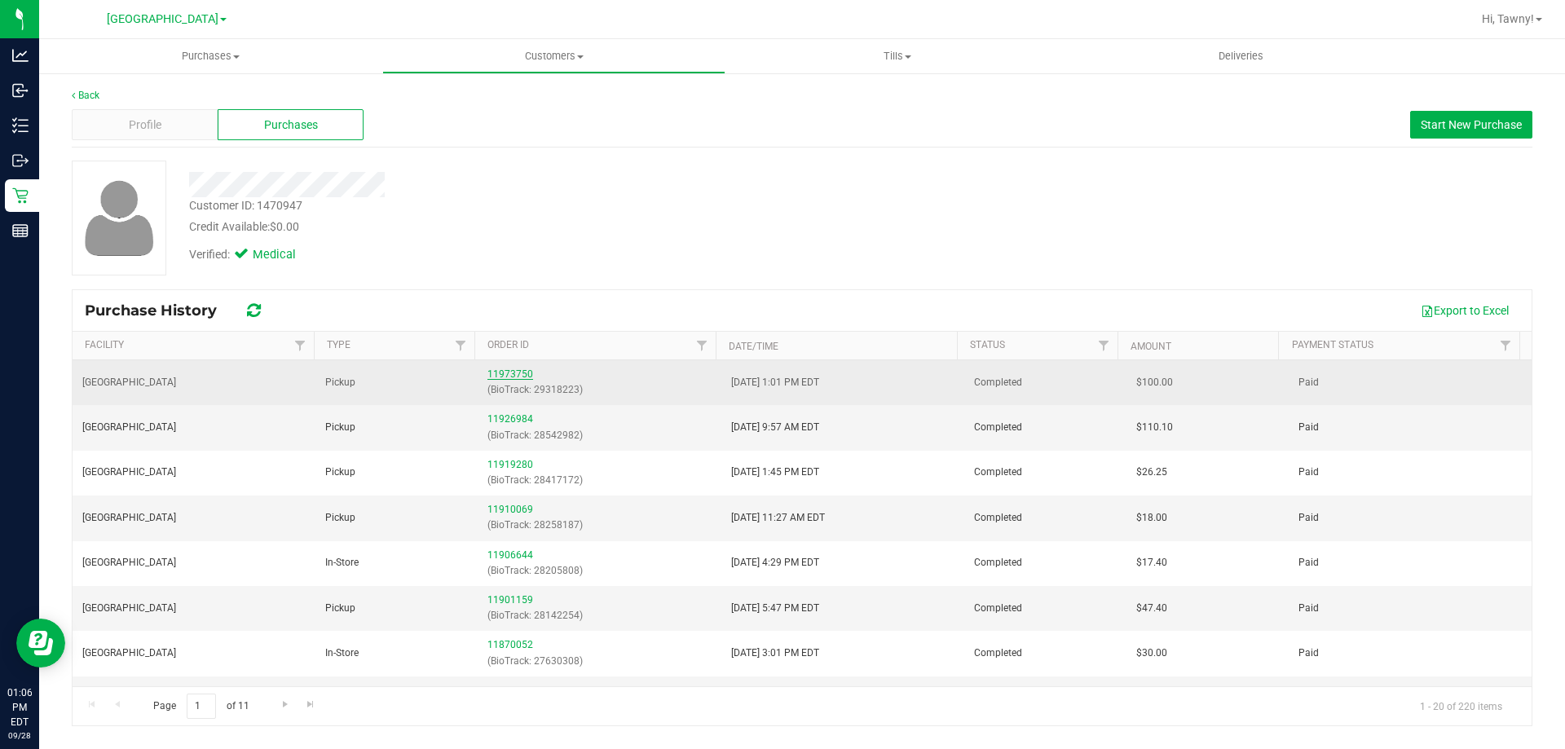
click at [503, 373] on link "11973750" at bounding box center [510, 373] width 46 height 11
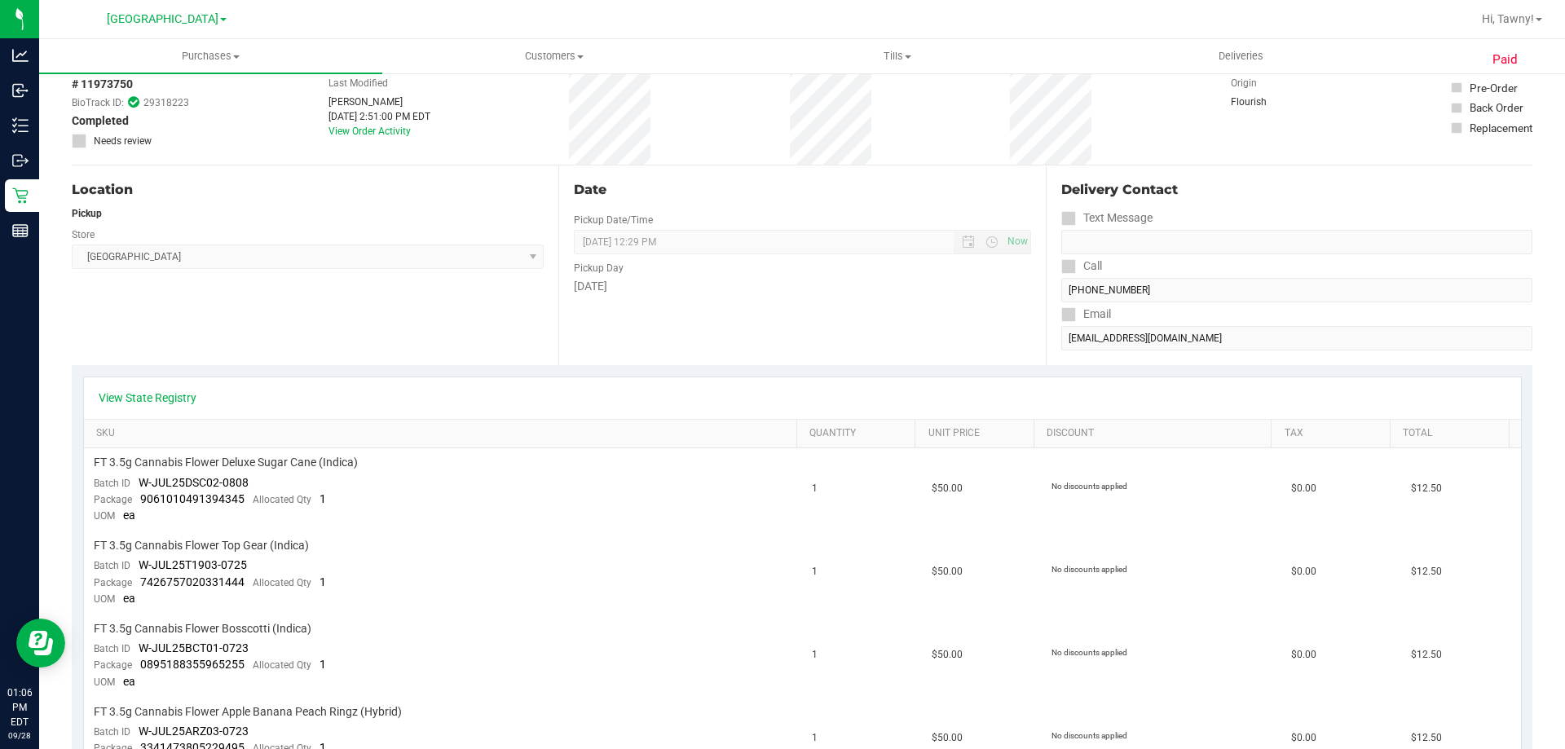
scroll to position [82, 0]
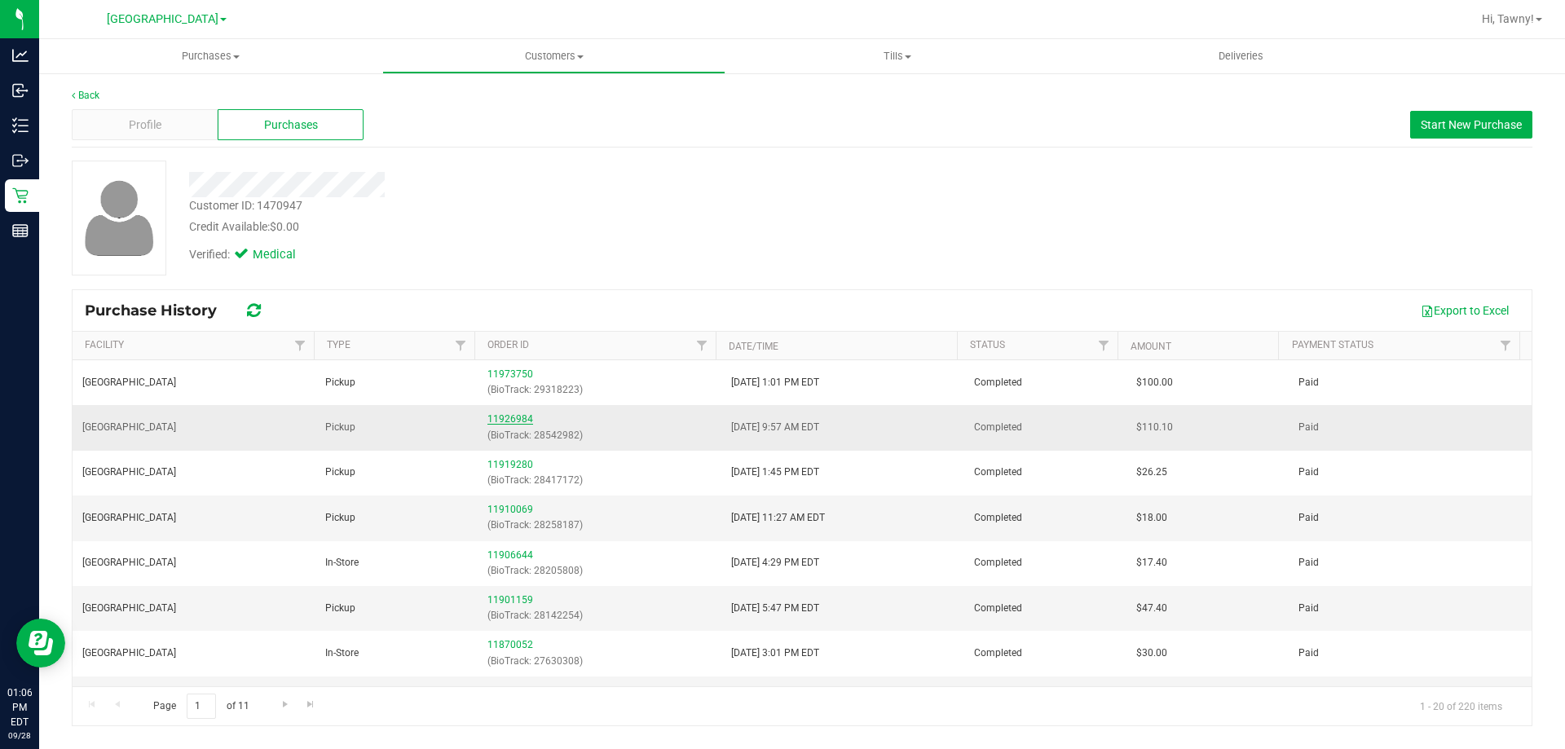
click at [509, 418] on link "11926984" at bounding box center [510, 418] width 46 height 11
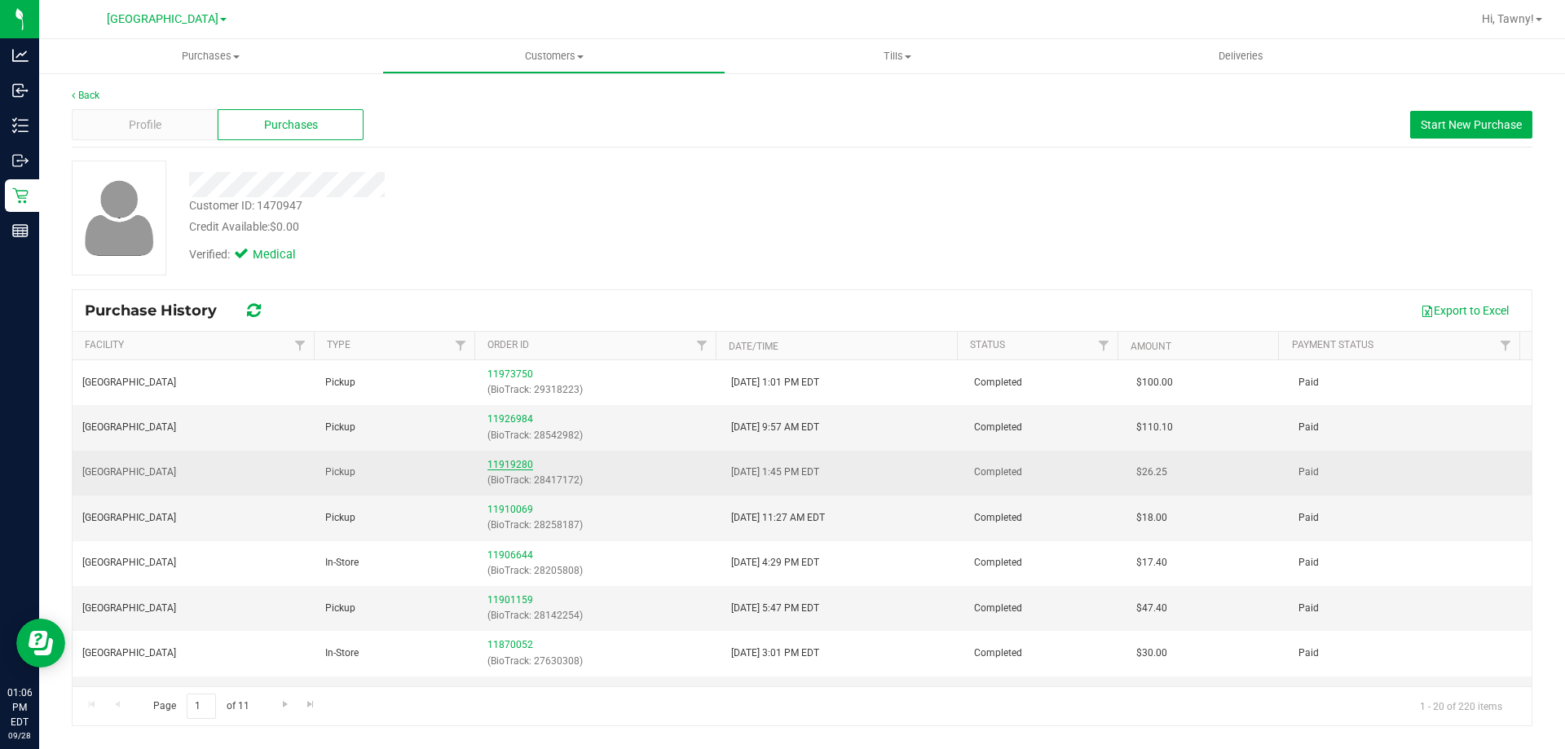
click at [511, 463] on link "11919280" at bounding box center [510, 464] width 46 height 11
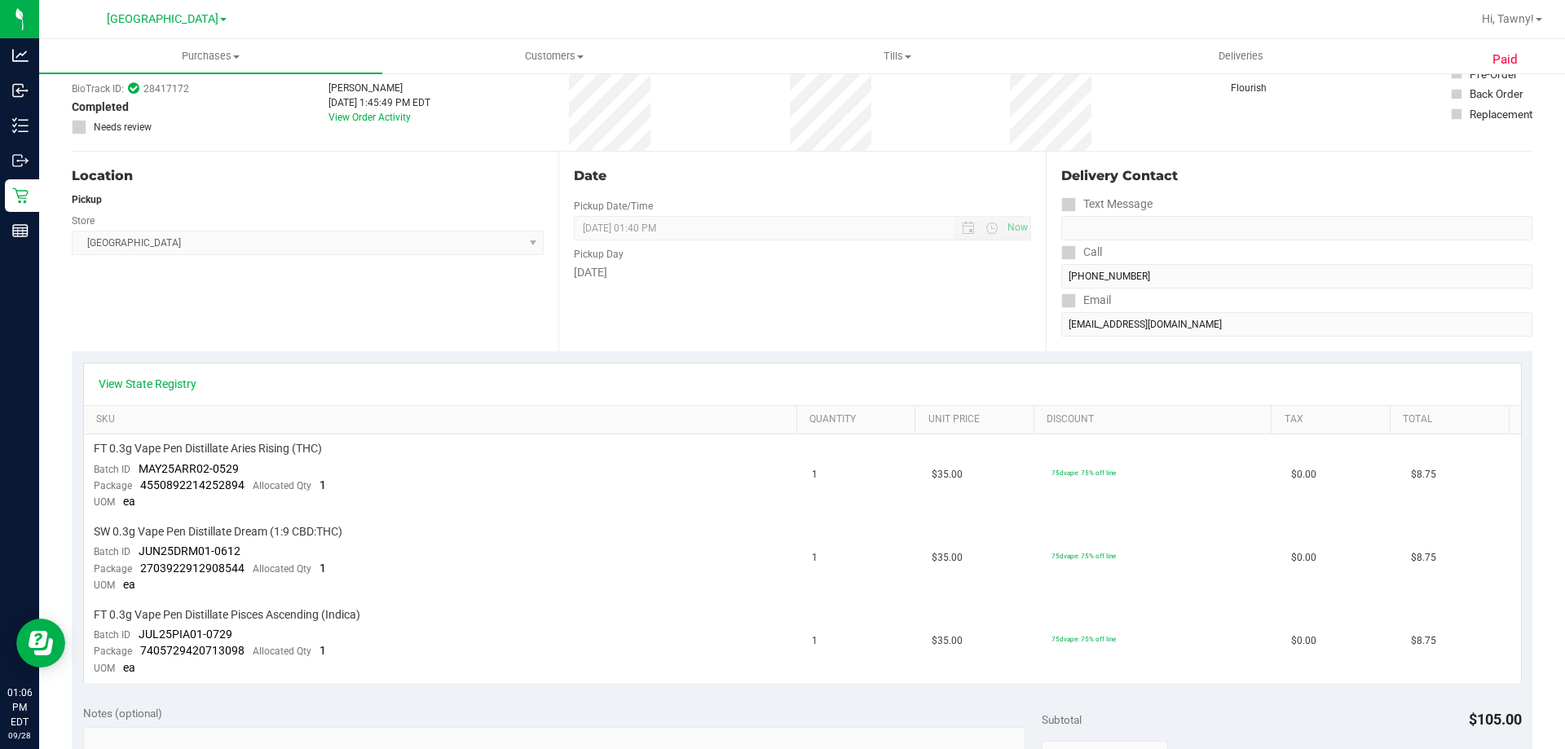
scroll to position [245, 0]
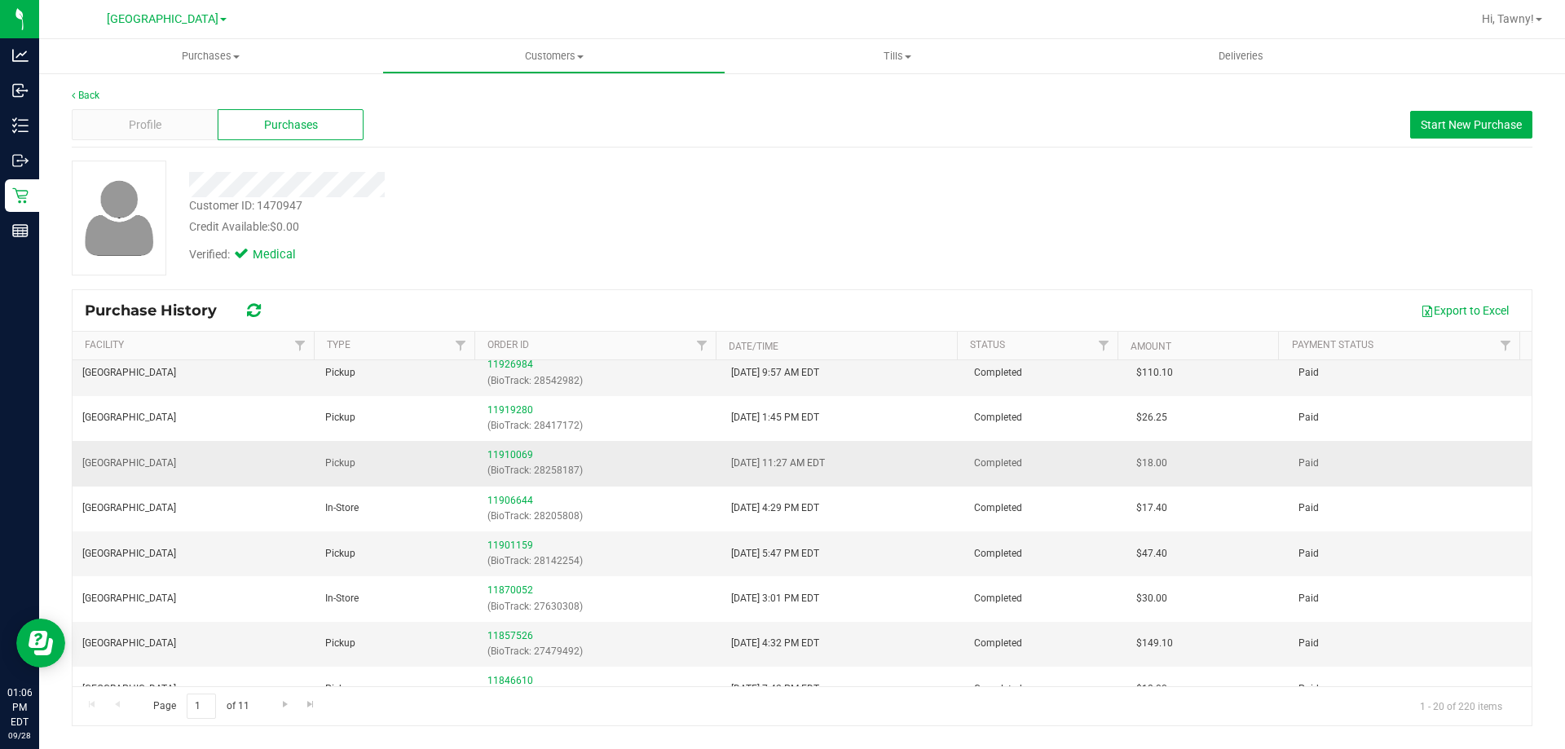
scroll to position [82, 0]
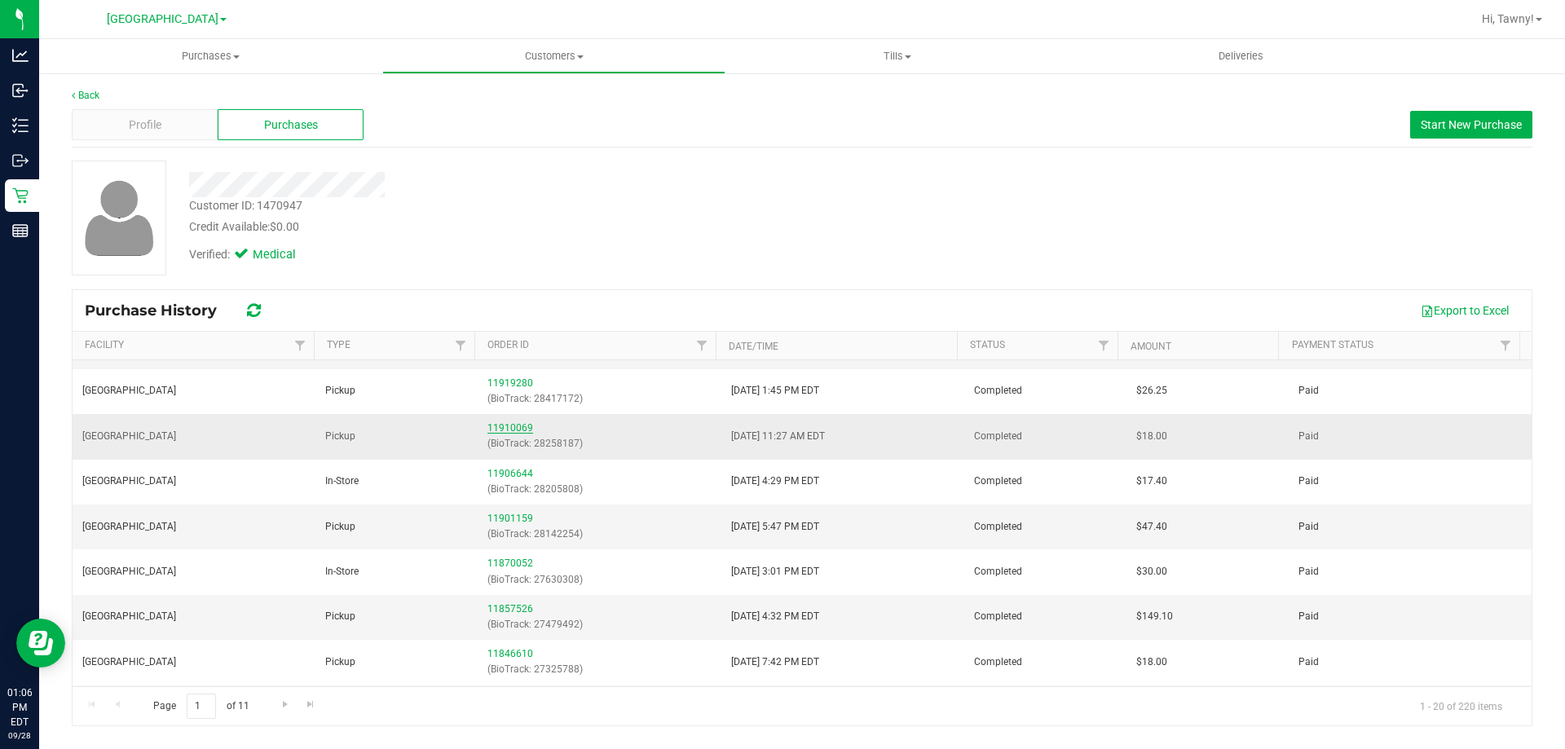
click at [511, 432] on link "11910069" at bounding box center [510, 427] width 46 height 11
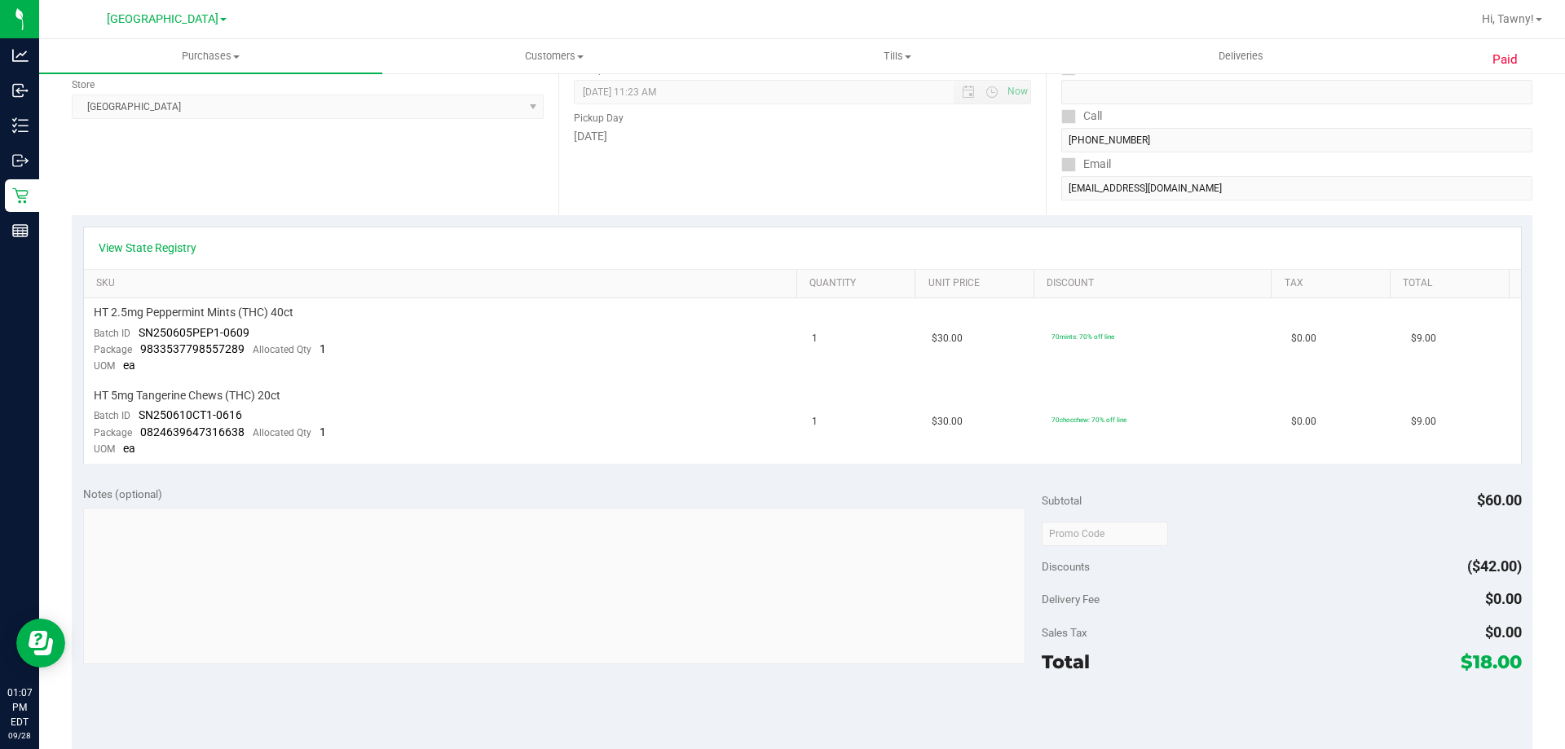
scroll to position [245, 0]
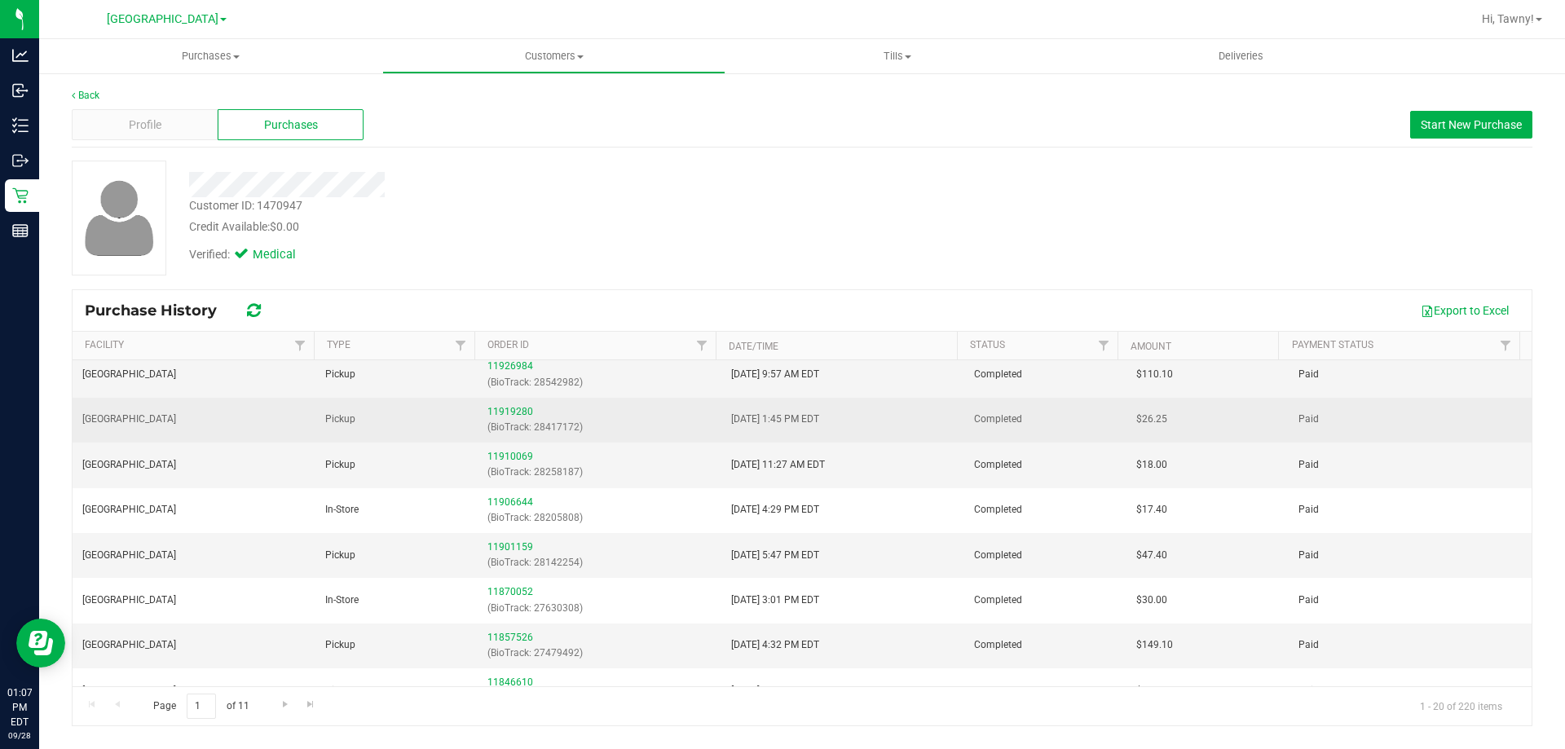
scroll to position [82, 0]
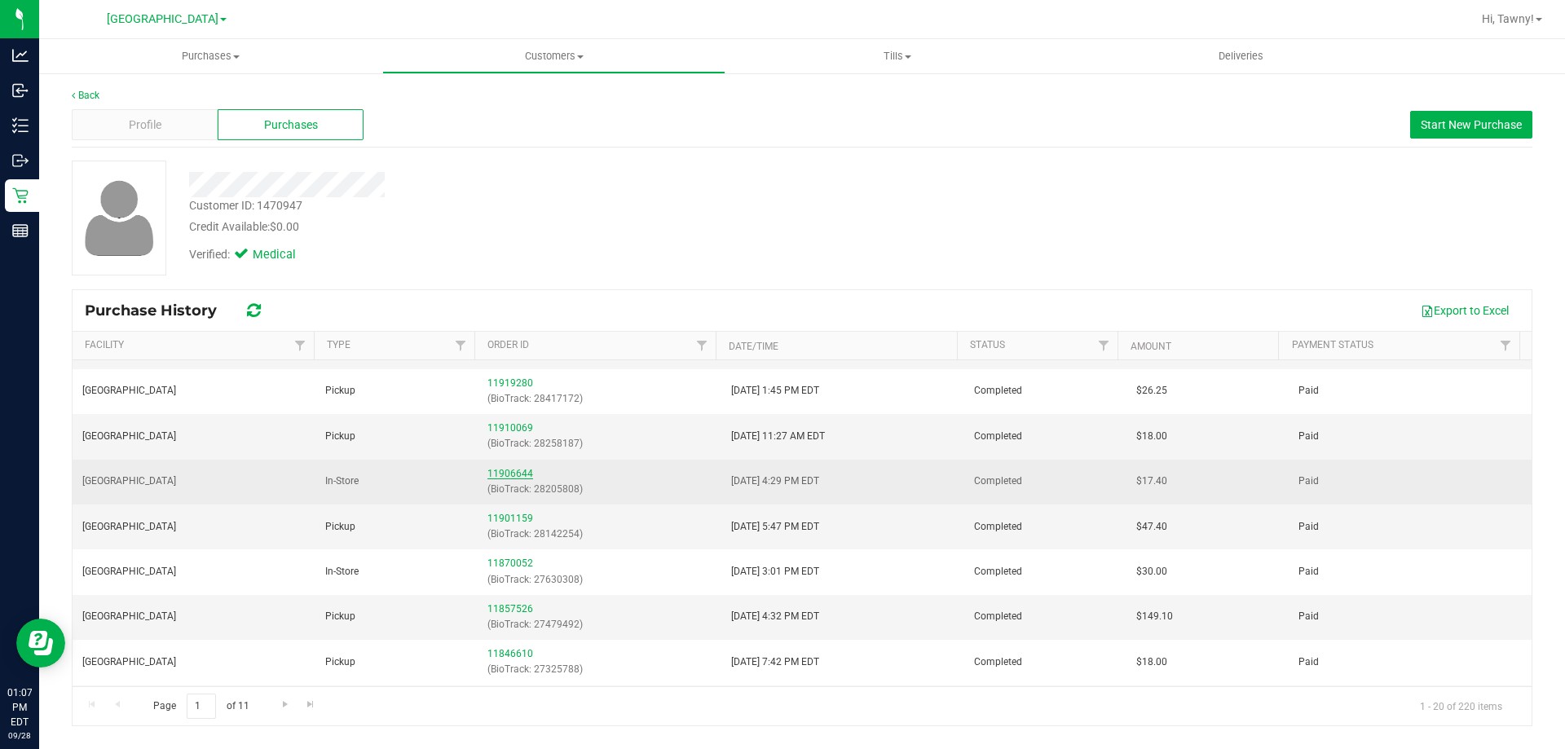
click at [511, 472] on link "11906644" at bounding box center [510, 473] width 46 height 11
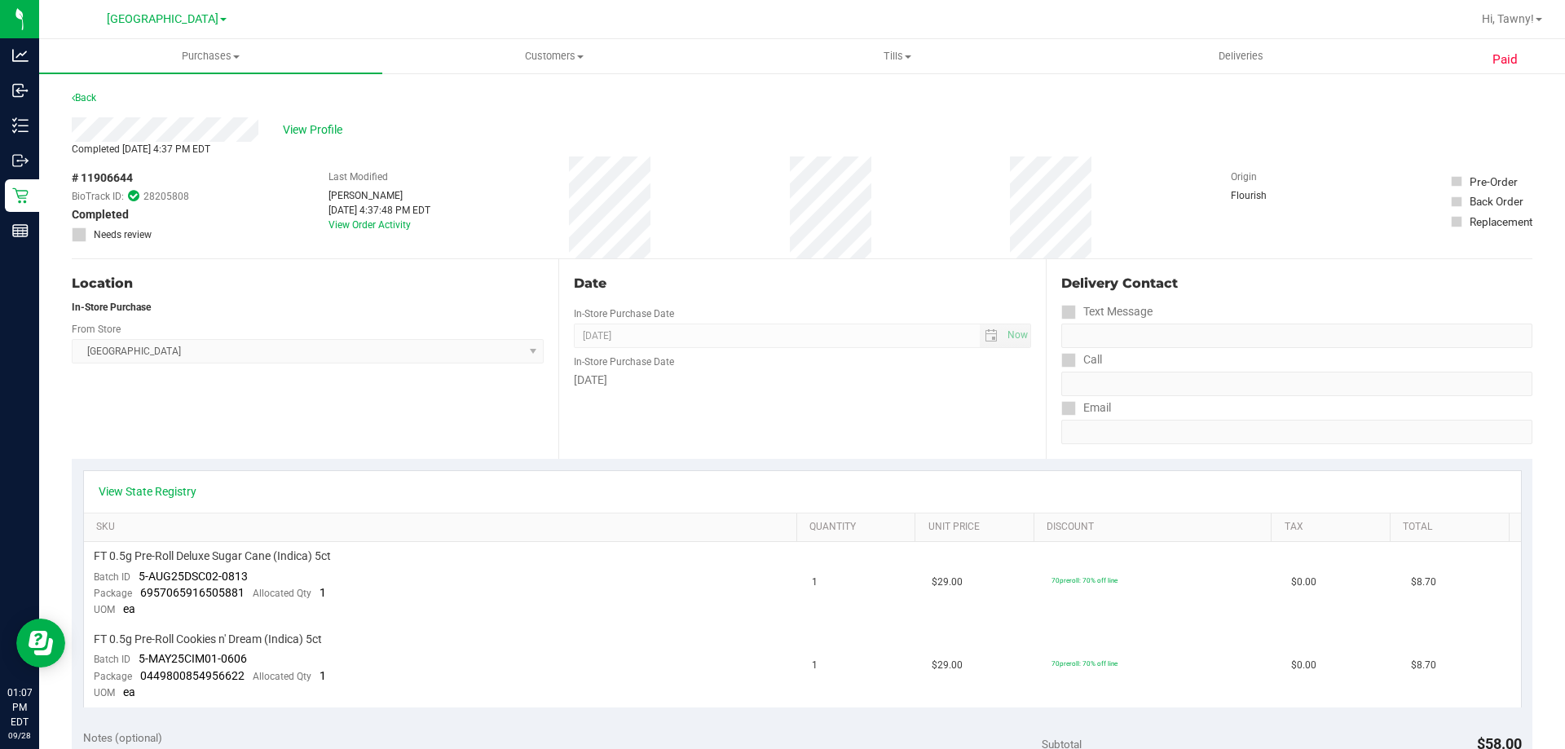
scroll to position [326, 0]
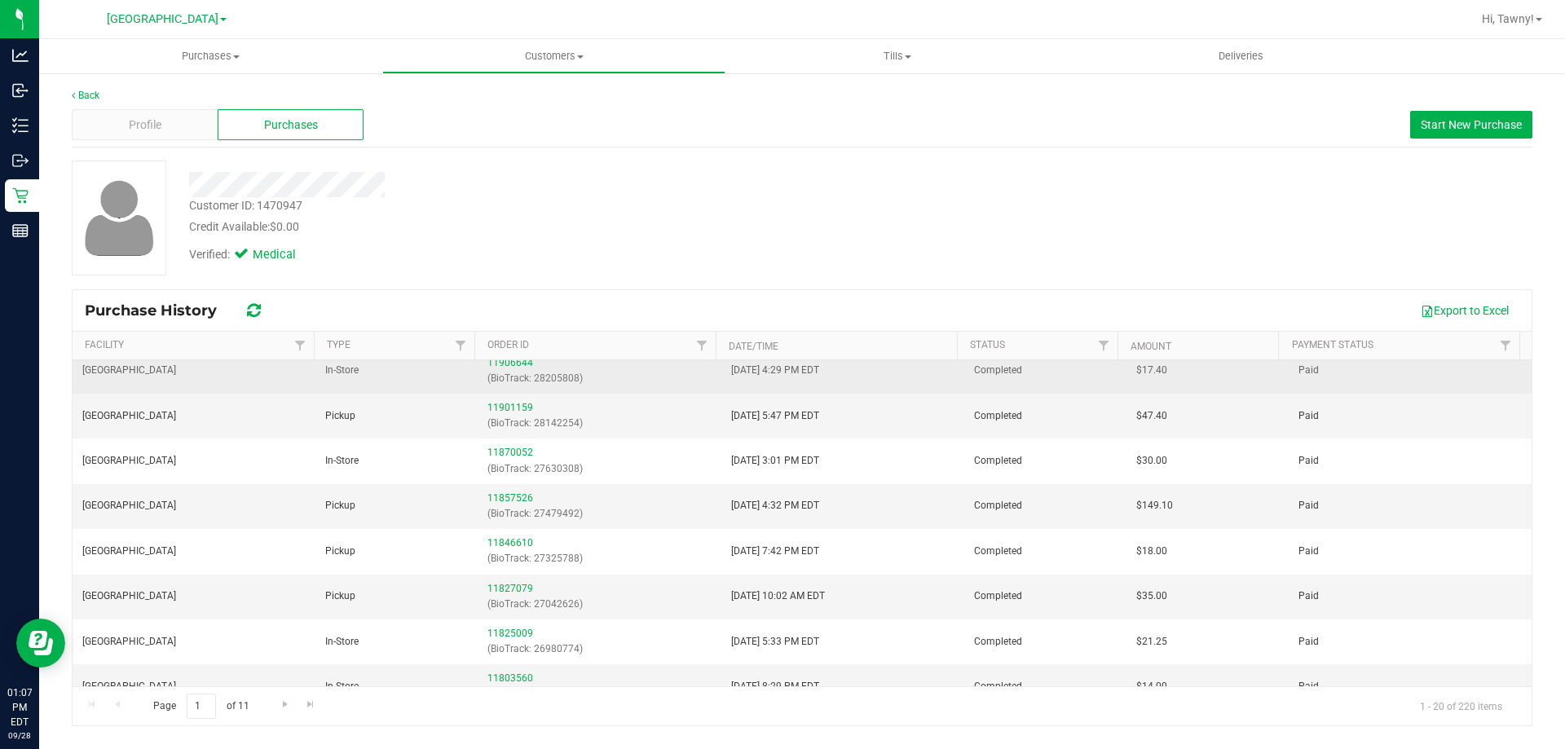
scroll to position [163, 0]
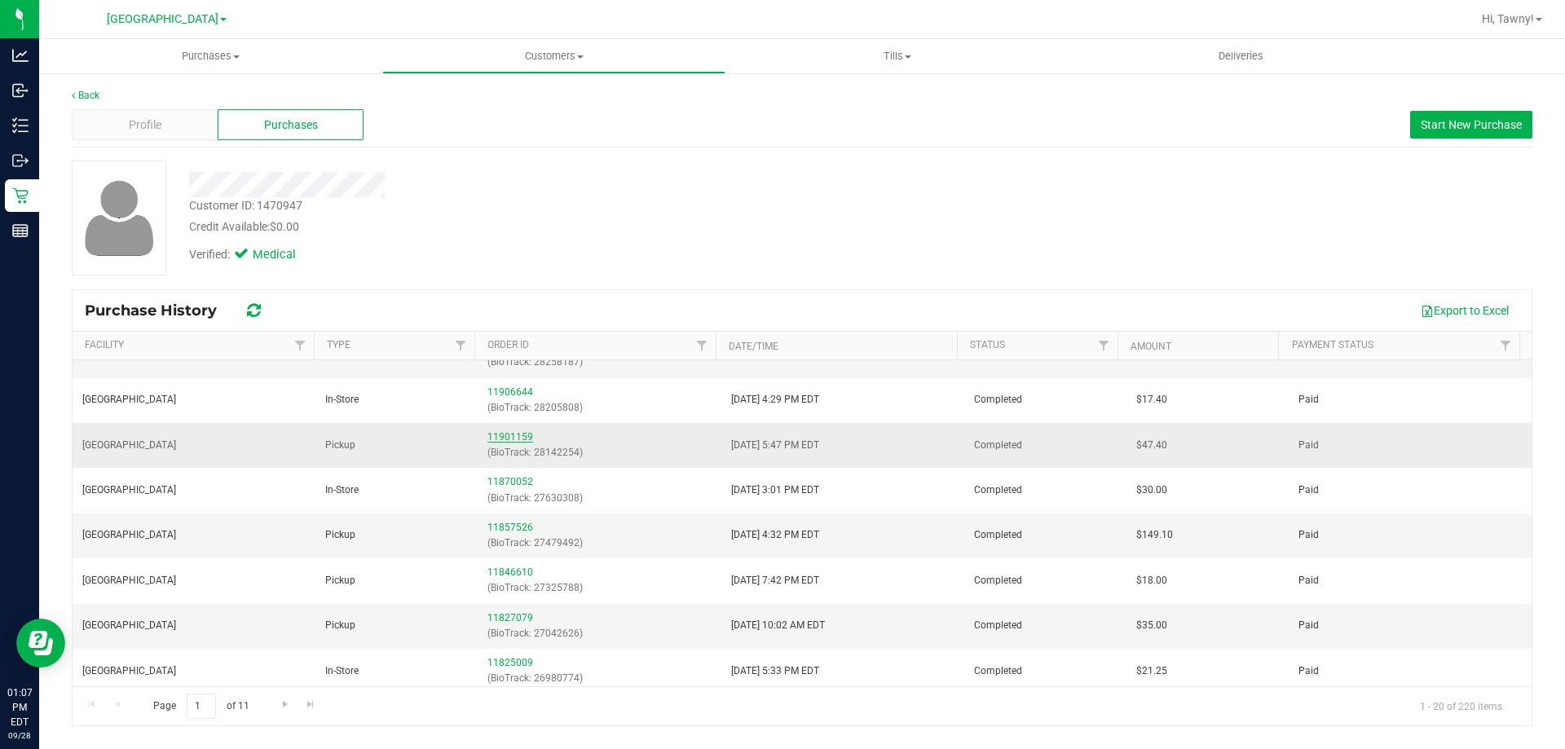
click at [513, 440] on link "11901159" at bounding box center [510, 436] width 46 height 11
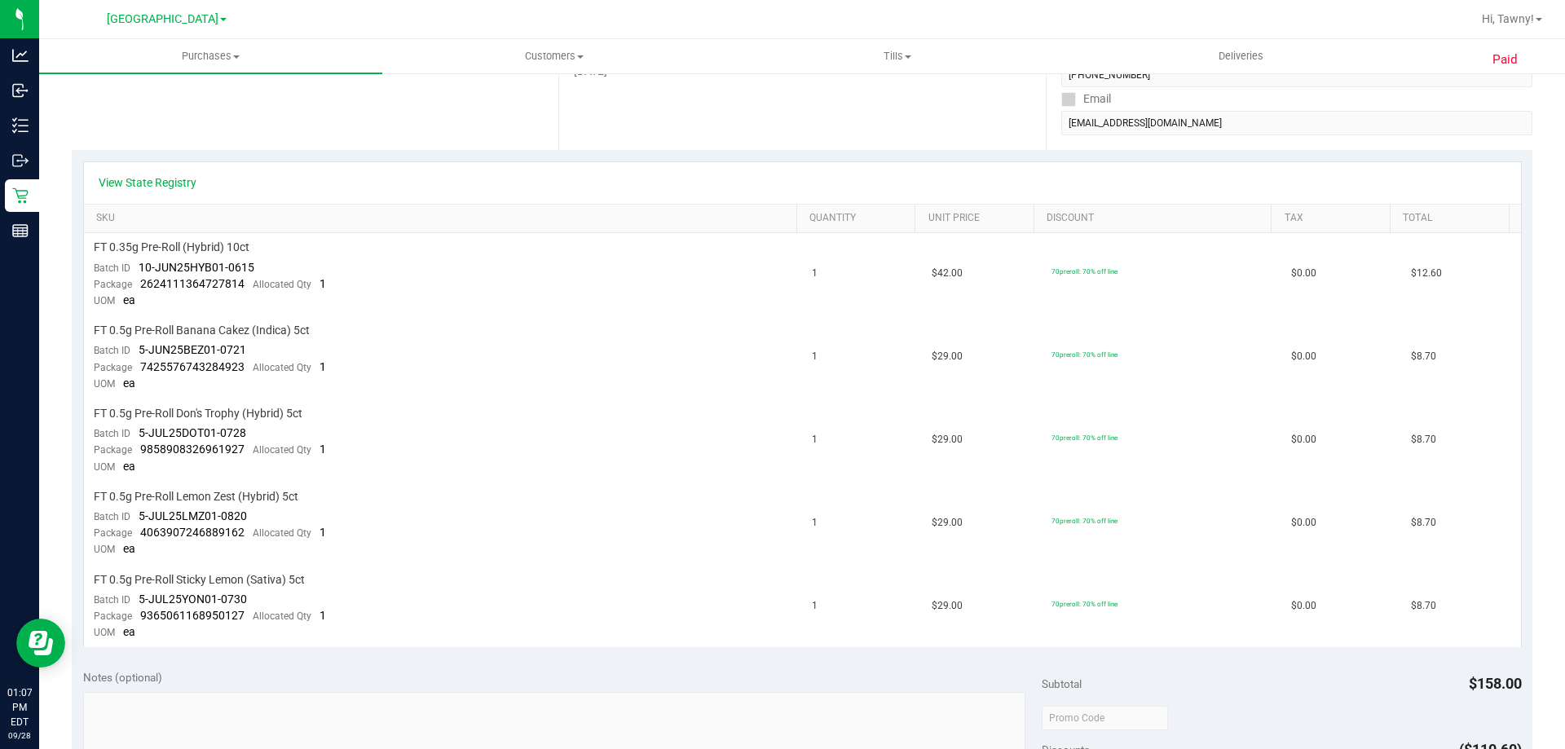
scroll to position [326, 0]
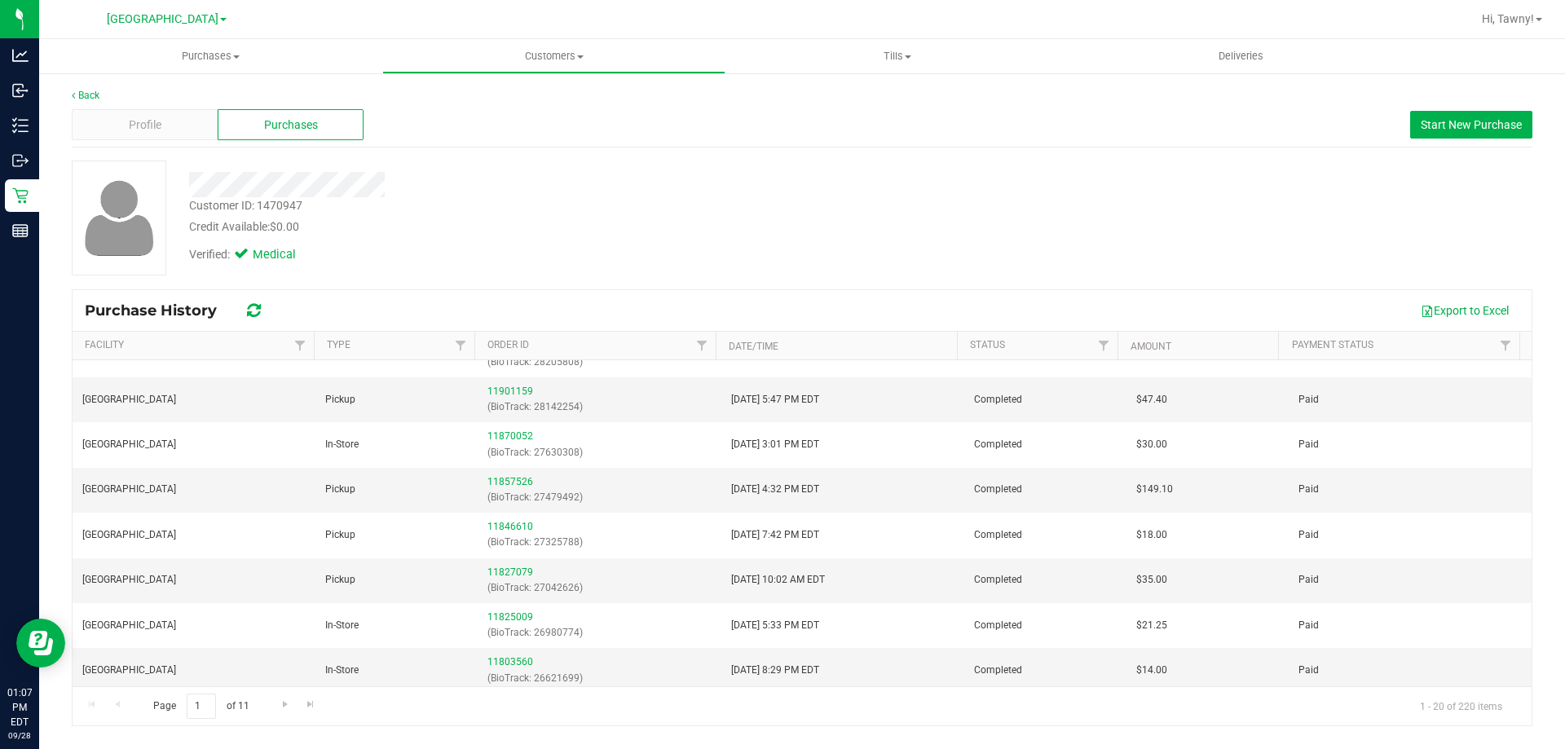
scroll to position [245, 0]
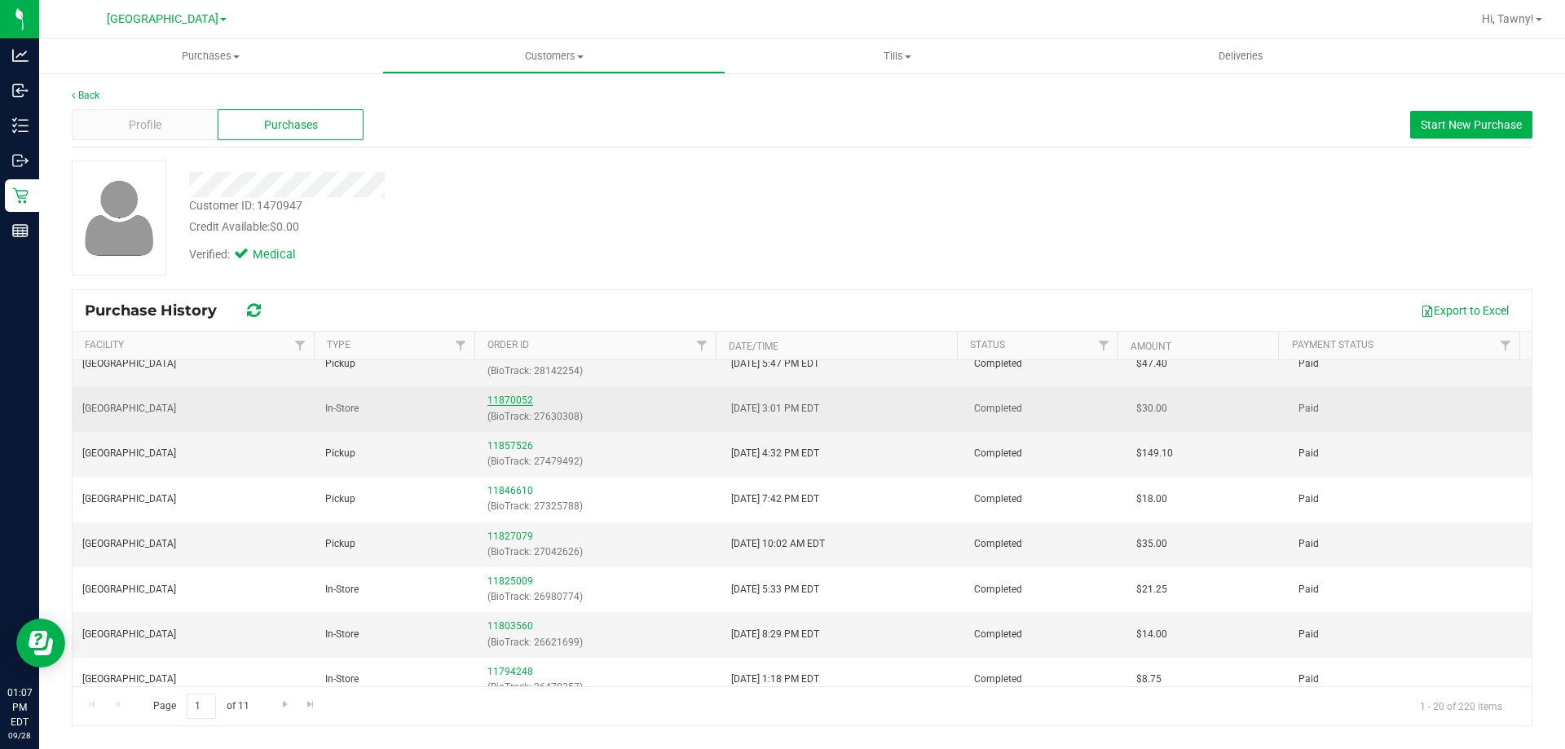
click at [521, 403] on link "11870052" at bounding box center [510, 399] width 46 height 11
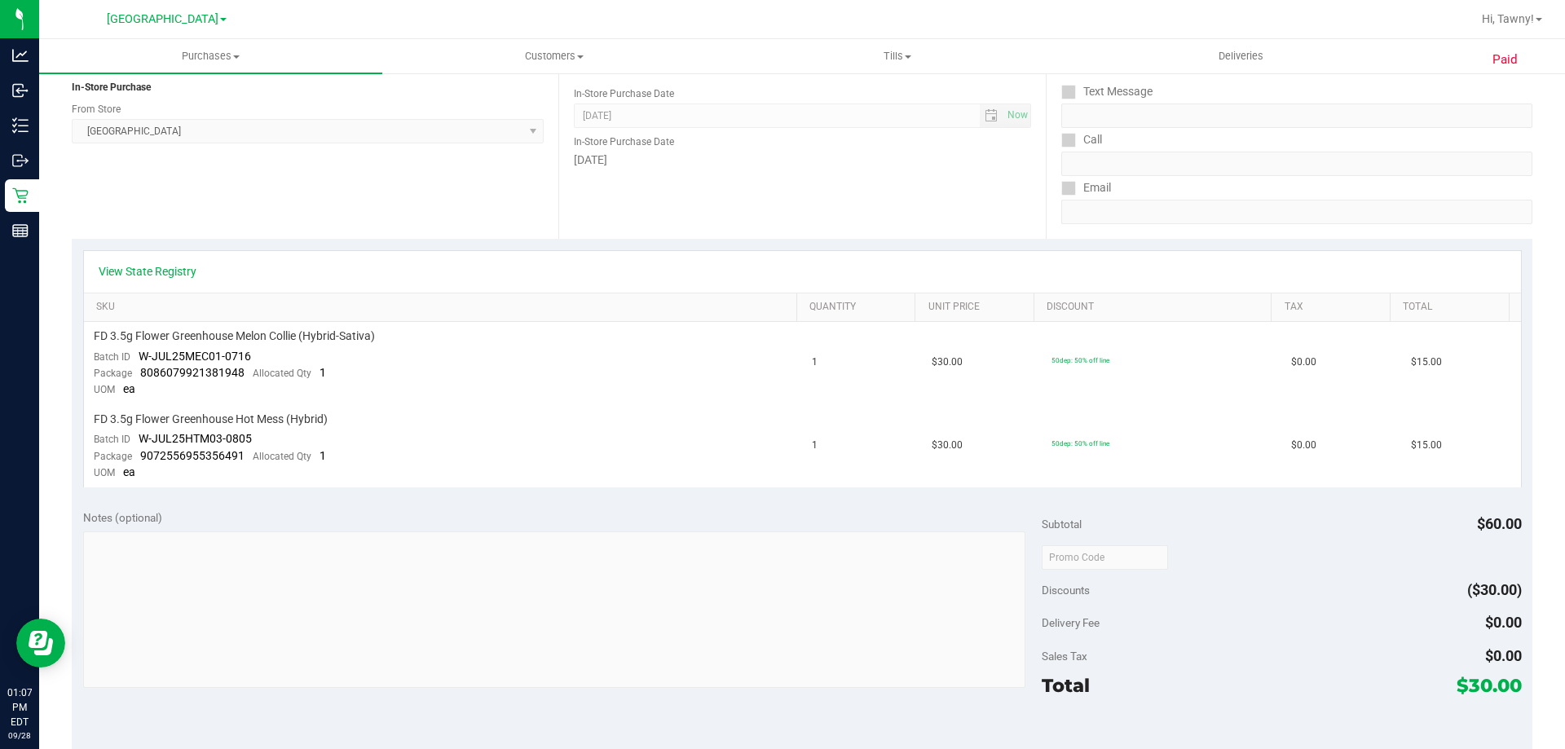
scroll to position [245, 0]
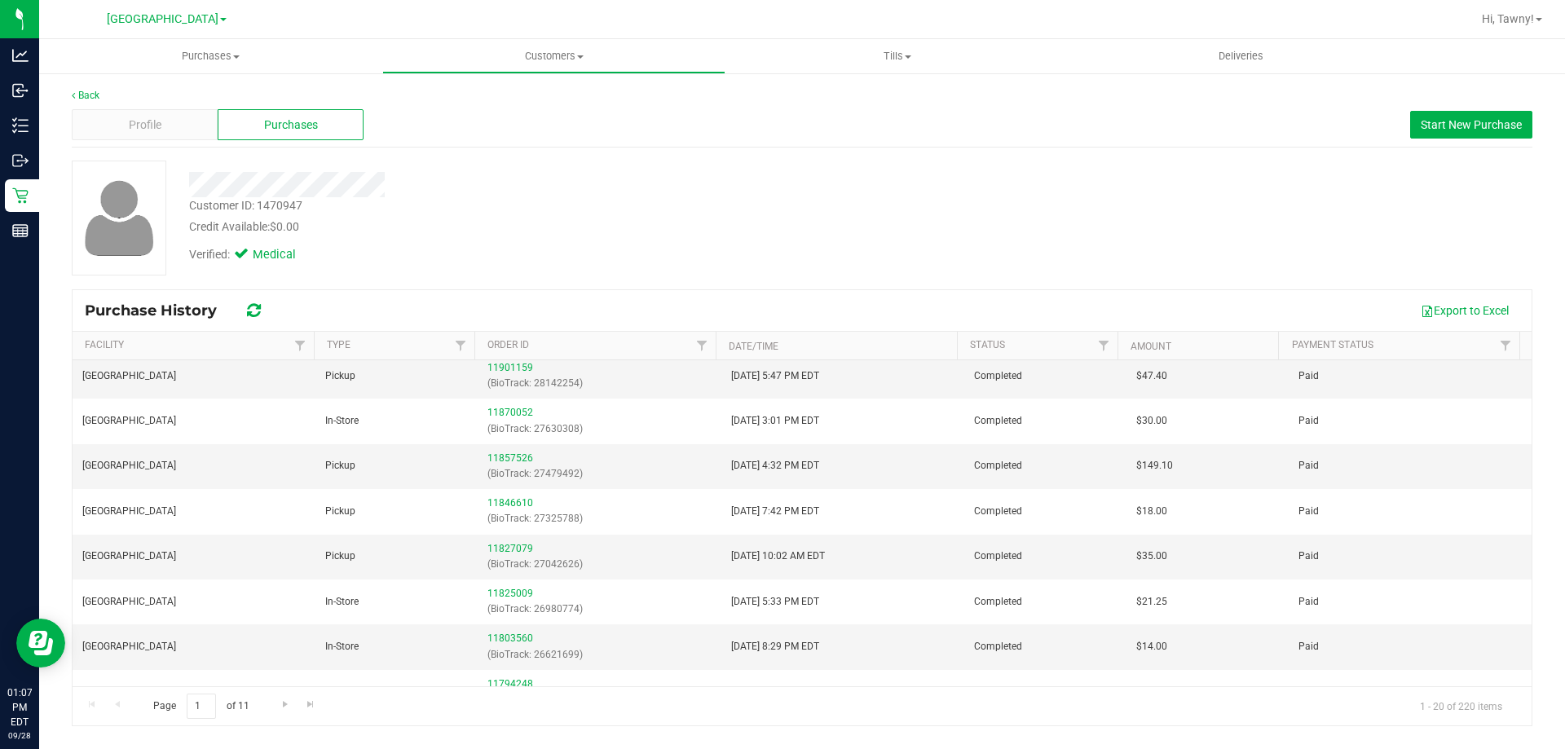
scroll to position [245, 0]
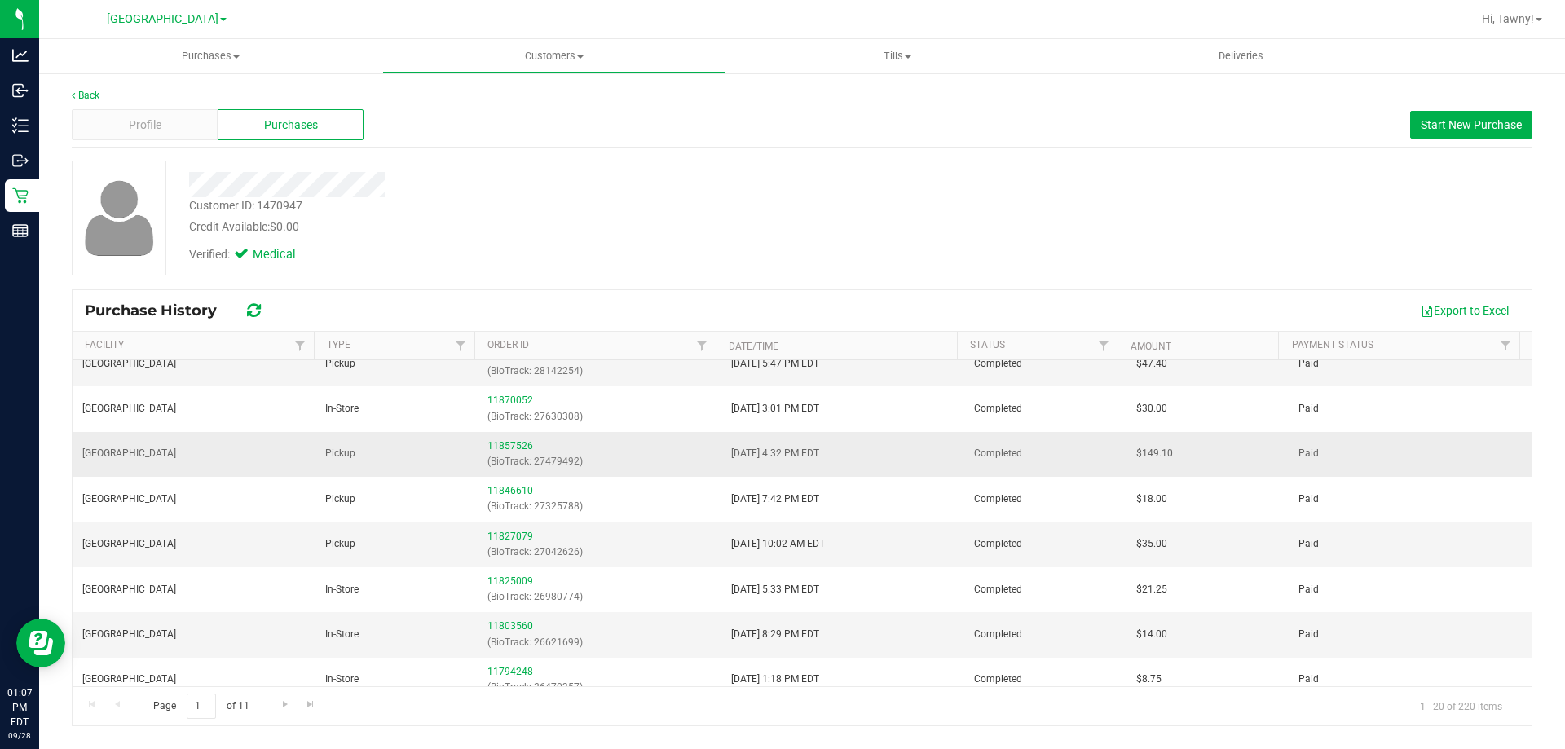
click at [507, 439] on div "11857526 (BioTrack: 27479492)" at bounding box center [598, 454] width 223 height 31
click at [507, 446] on link "11857526" at bounding box center [510, 445] width 46 height 11
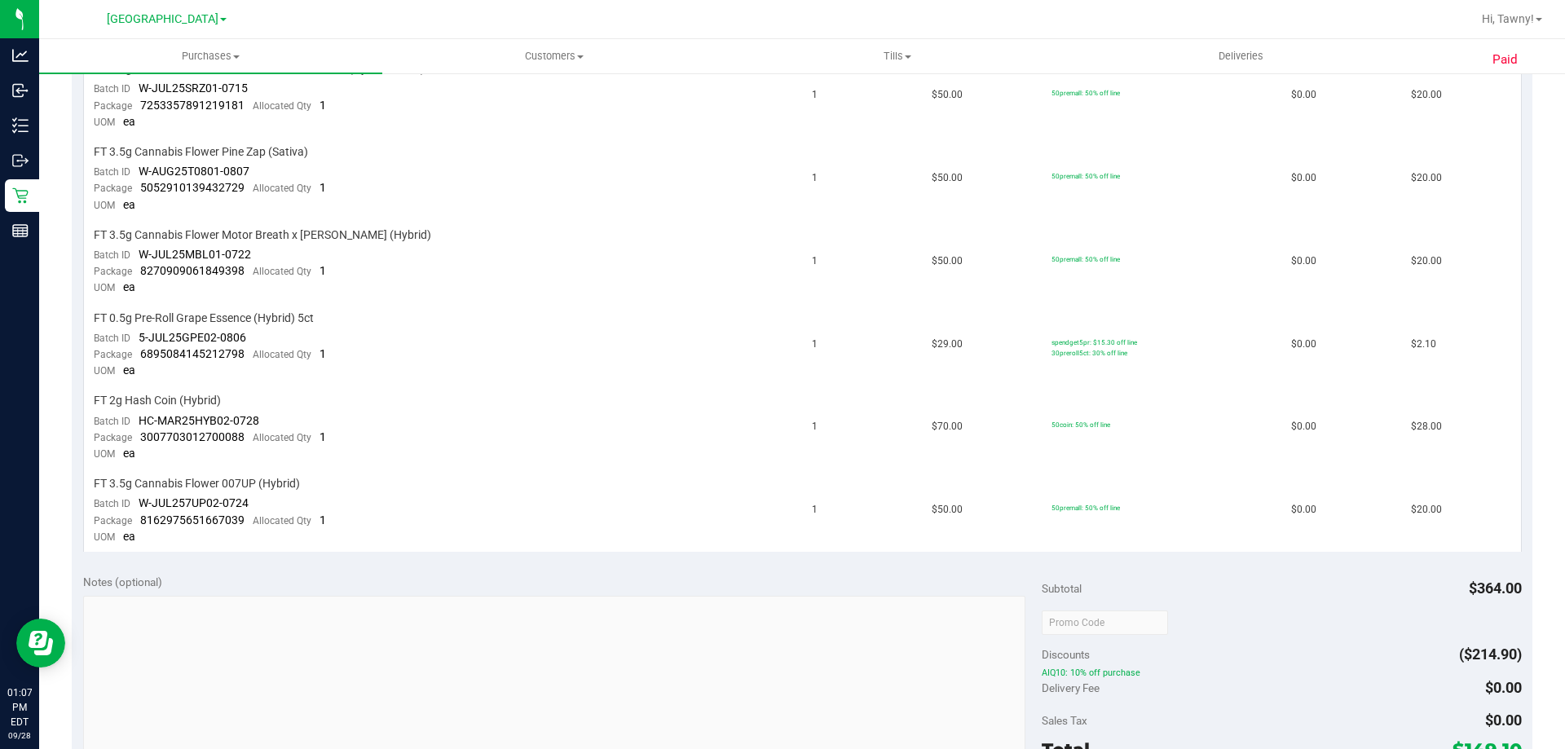
scroll to position [652, 0]
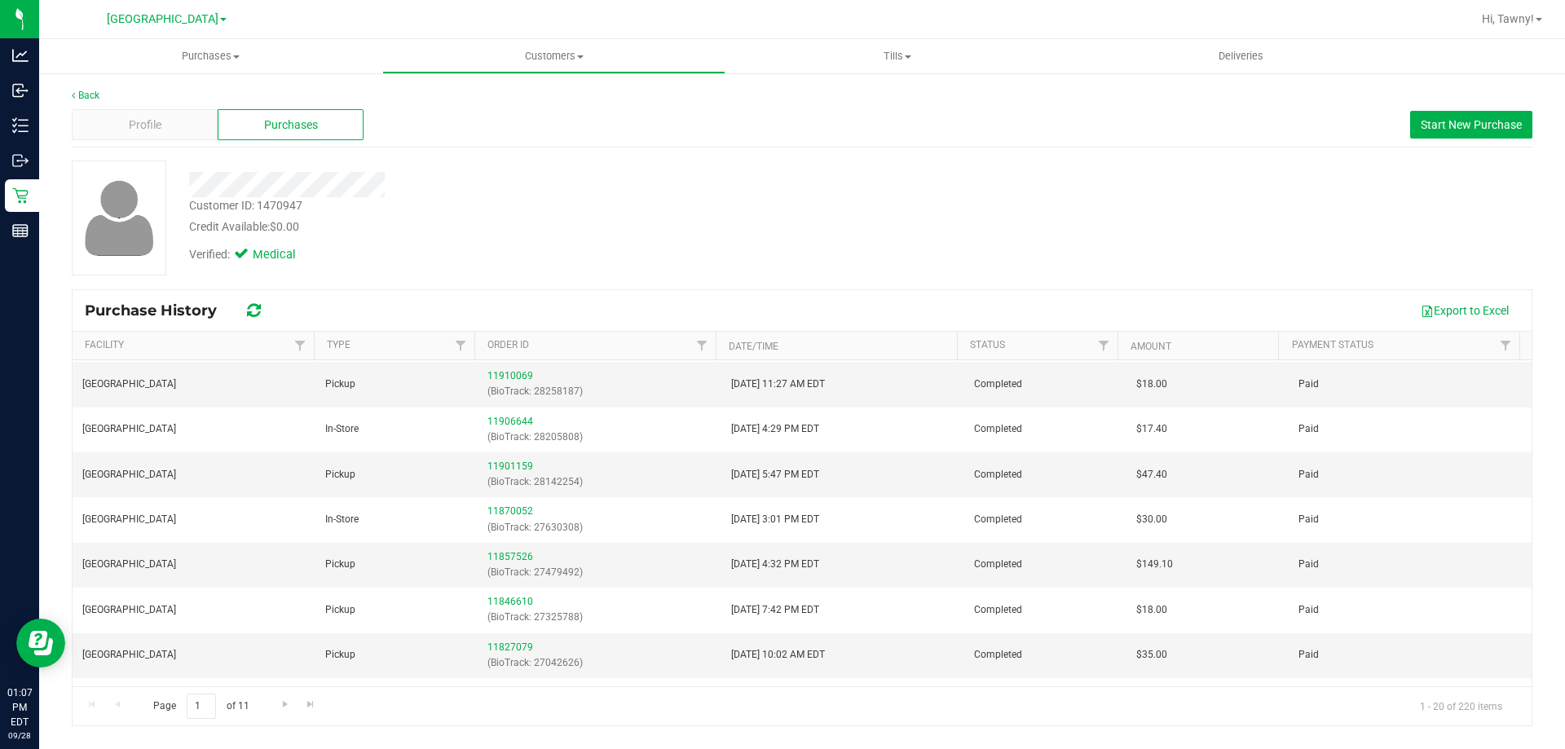
scroll to position [163, 0]
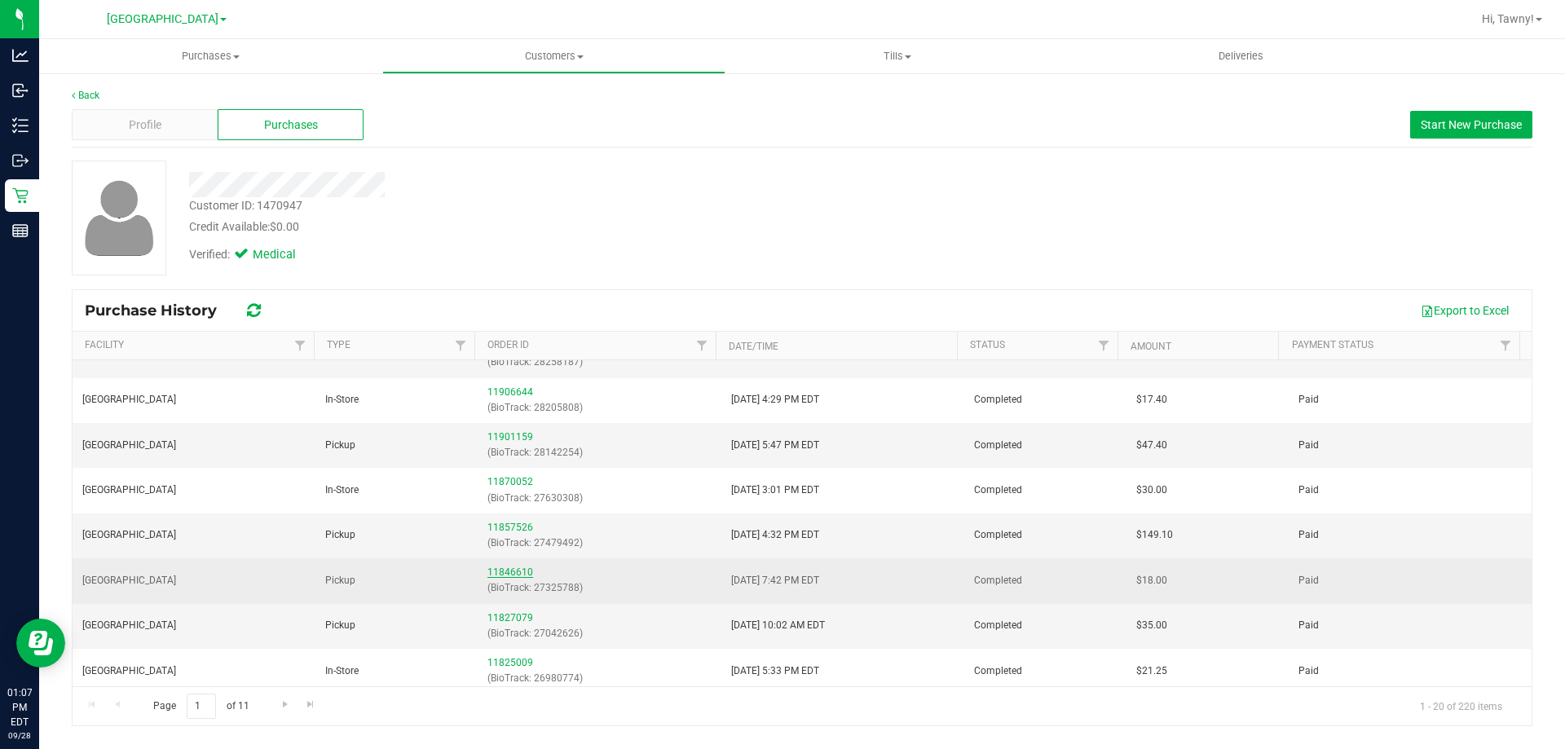
click at [517, 577] on link "11846610" at bounding box center [510, 571] width 46 height 11
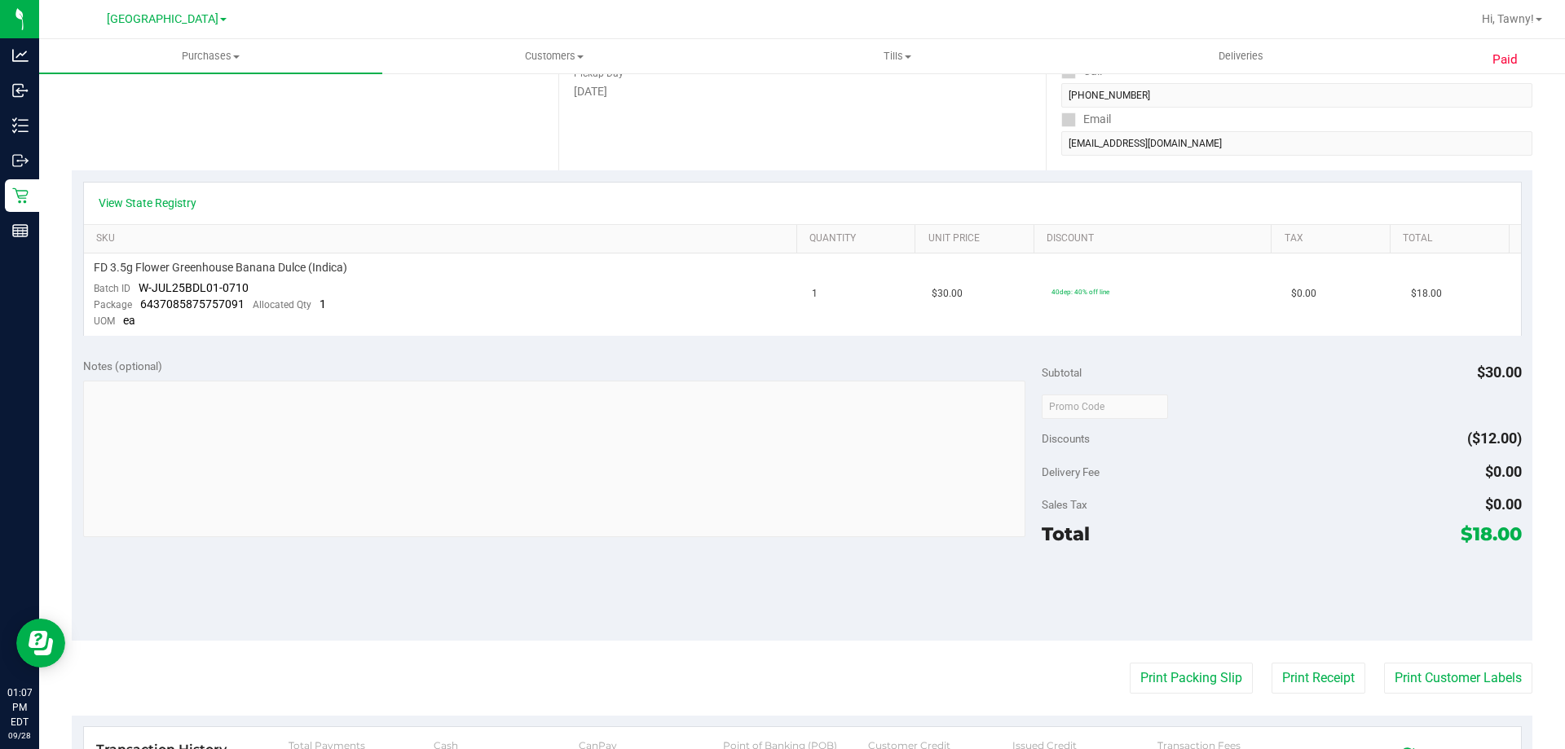
scroll to position [326, 0]
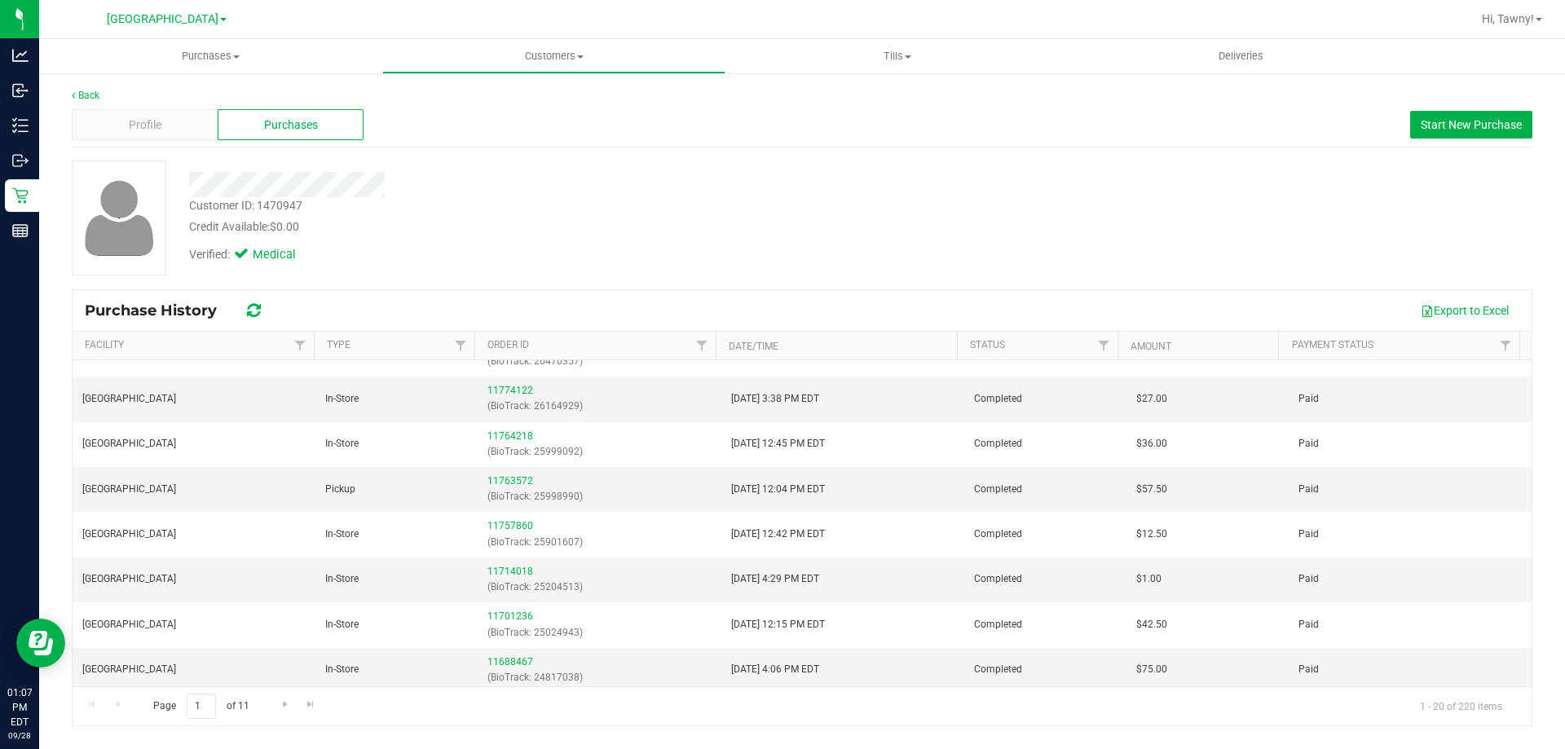
scroll to position [576, 0]
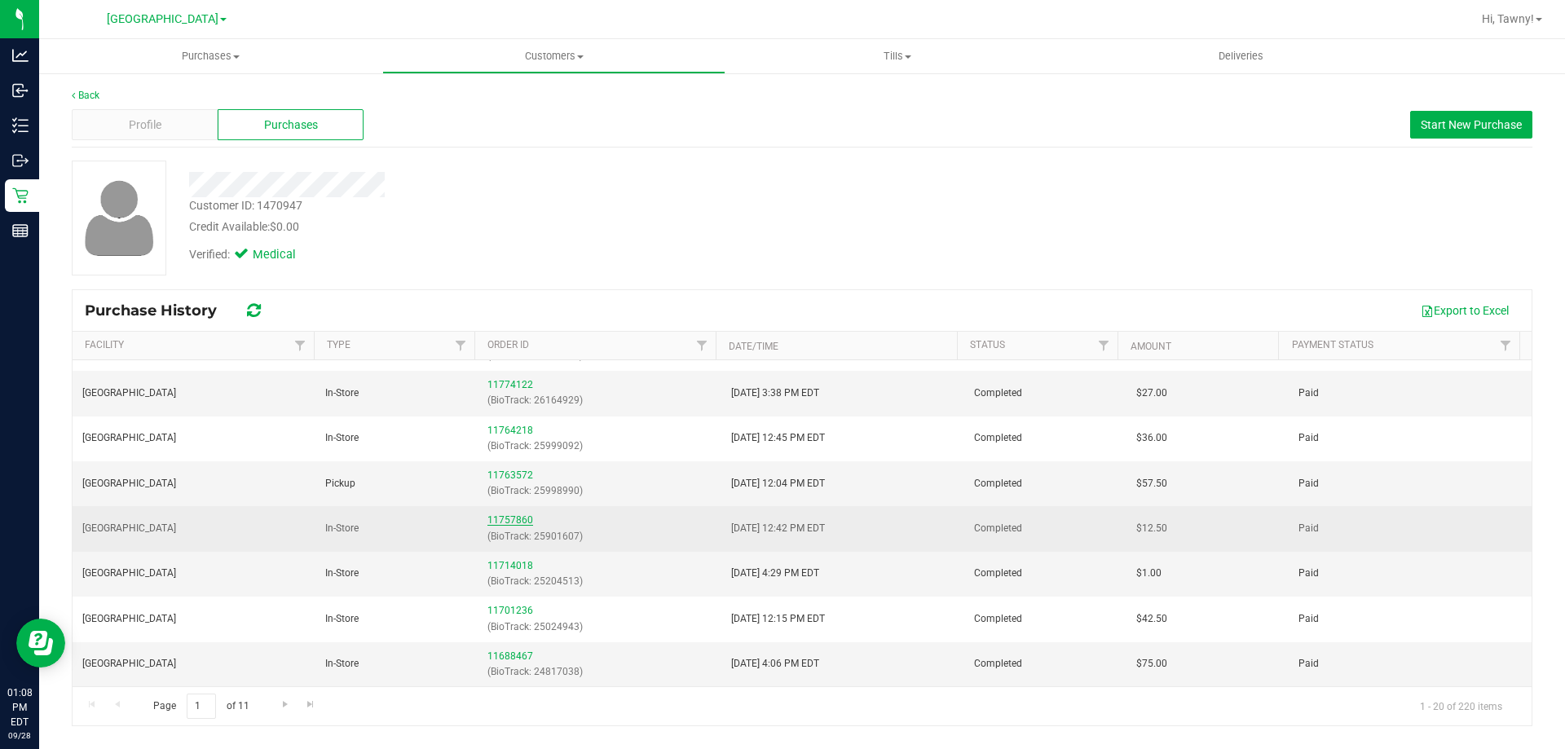
click at [513, 521] on link "11757860" at bounding box center [510, 519] width 46 height 11
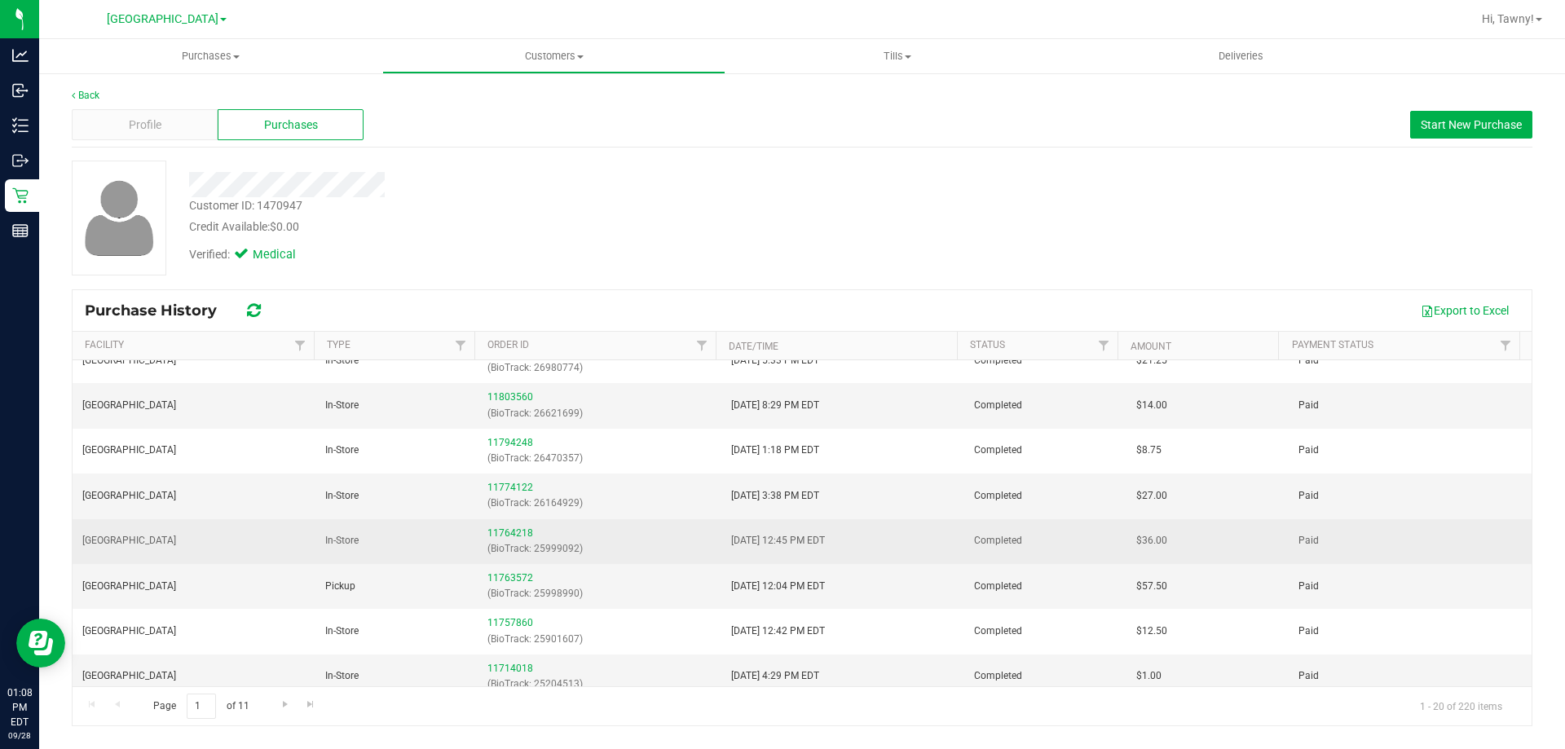
scroll to position [571, 0]
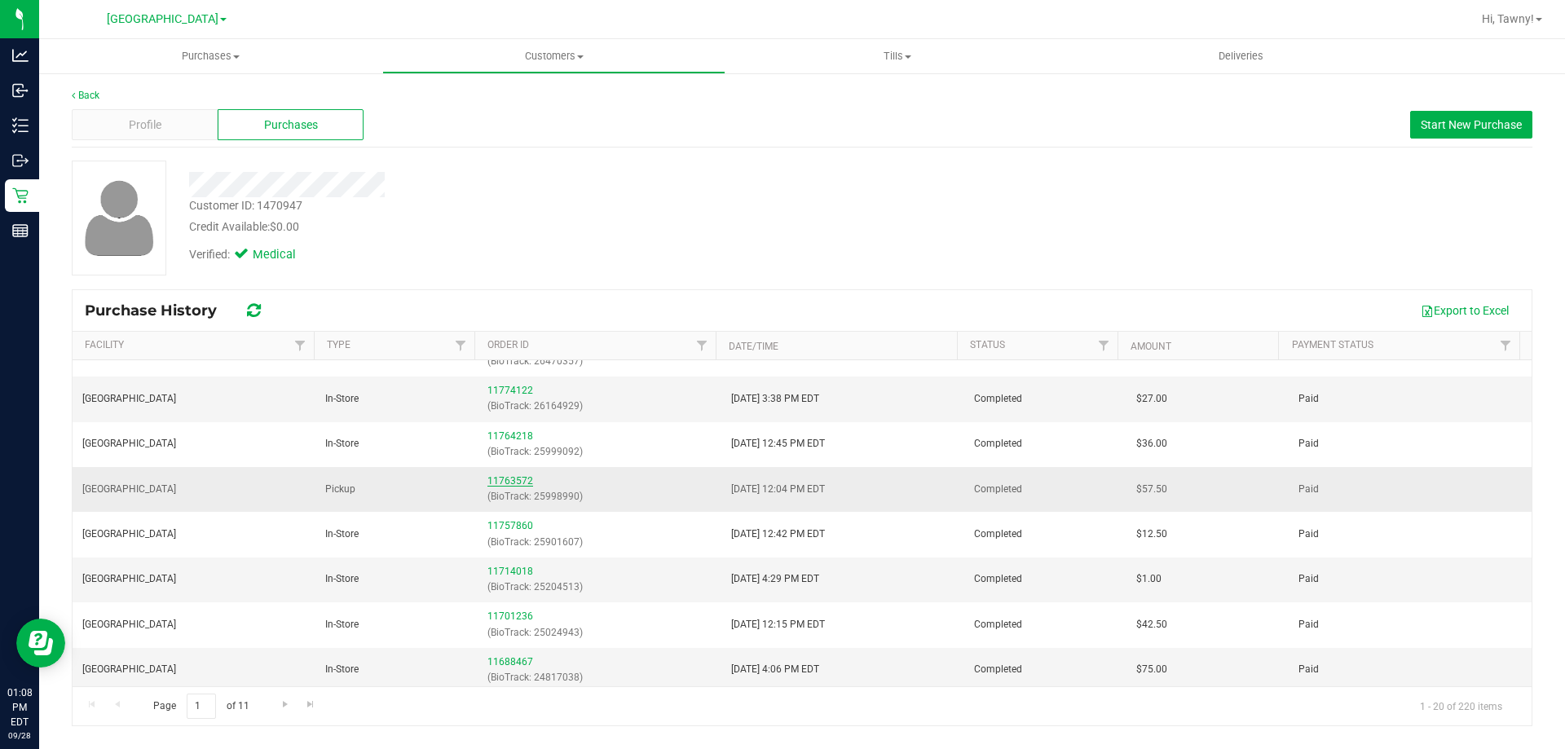
click at [513, 482] on link "11763572" at bounding box center [510, 480] width 46 height 11
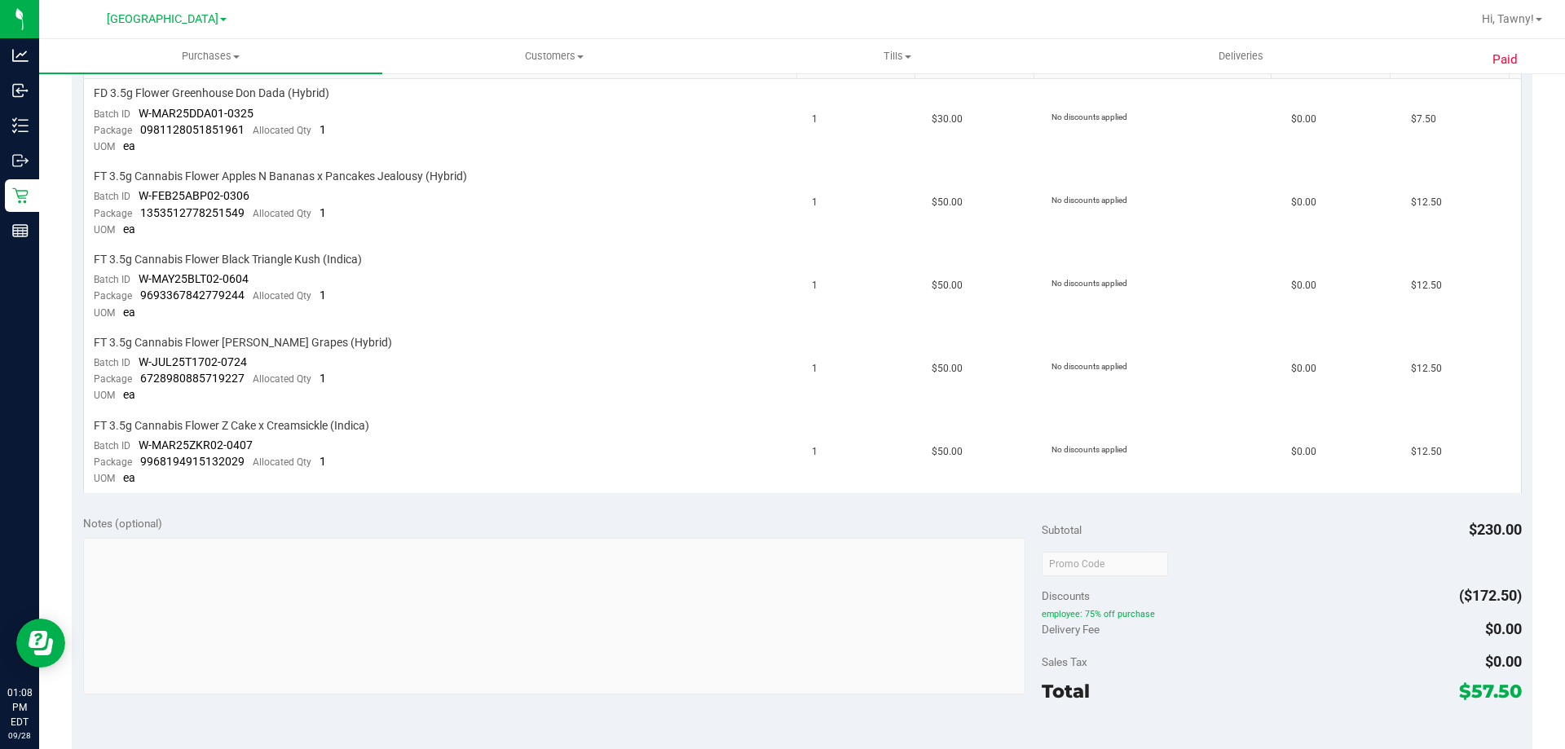
scroll to position [489, 0]
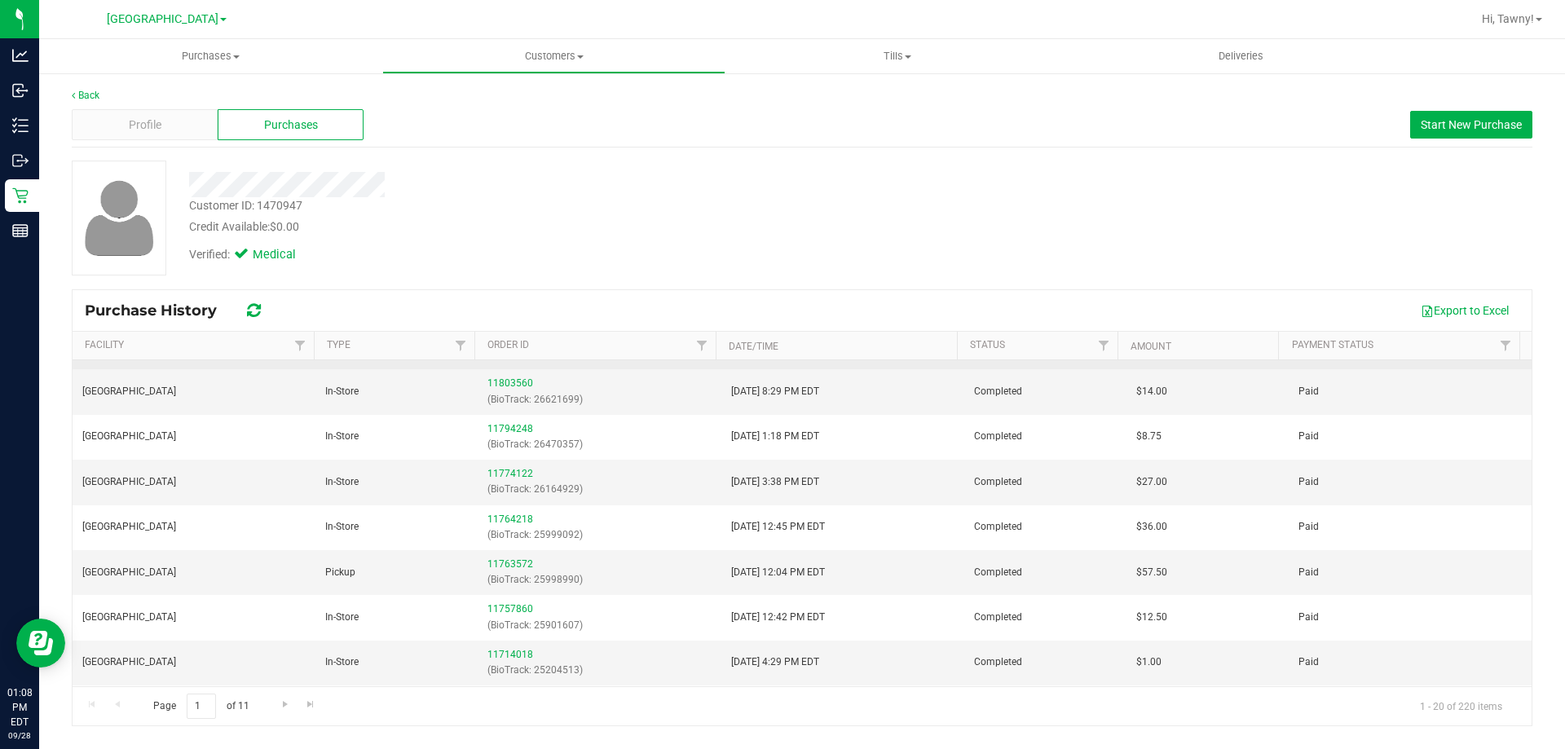
scroll to position [489, 0]
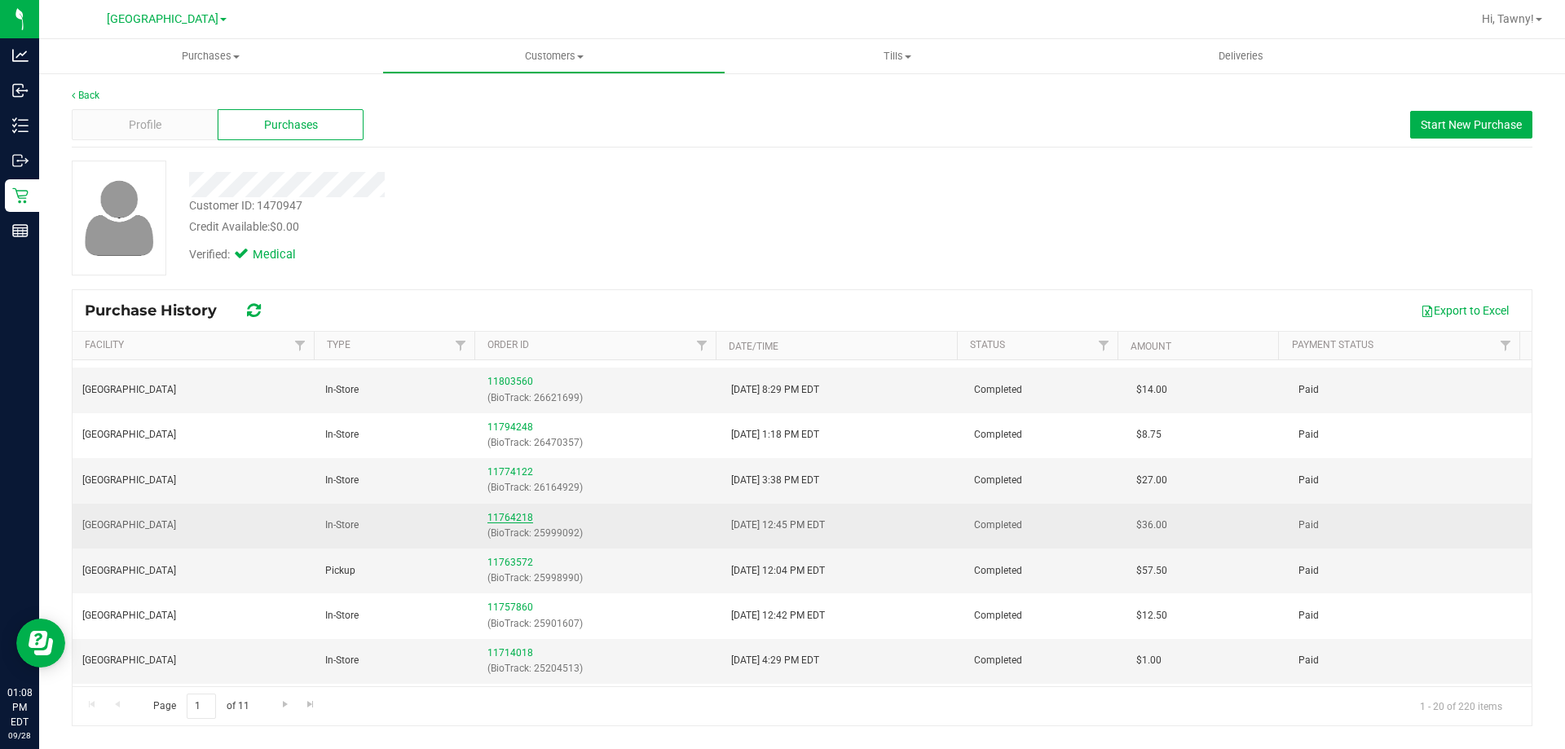
click at [517, 512] on link "11764218" at bounding box center [510, 517] width 46 height 11
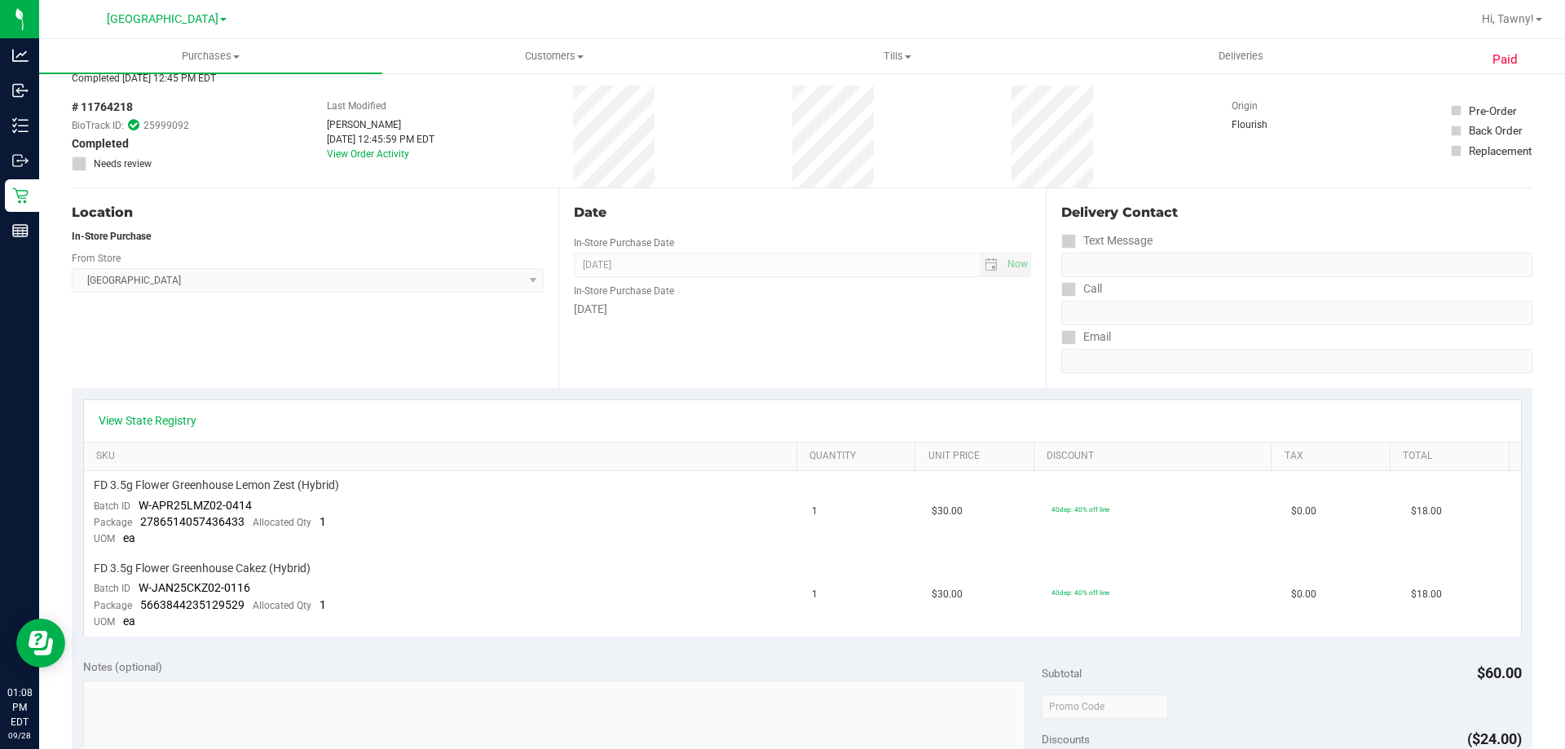
scroll to position [163, 0]
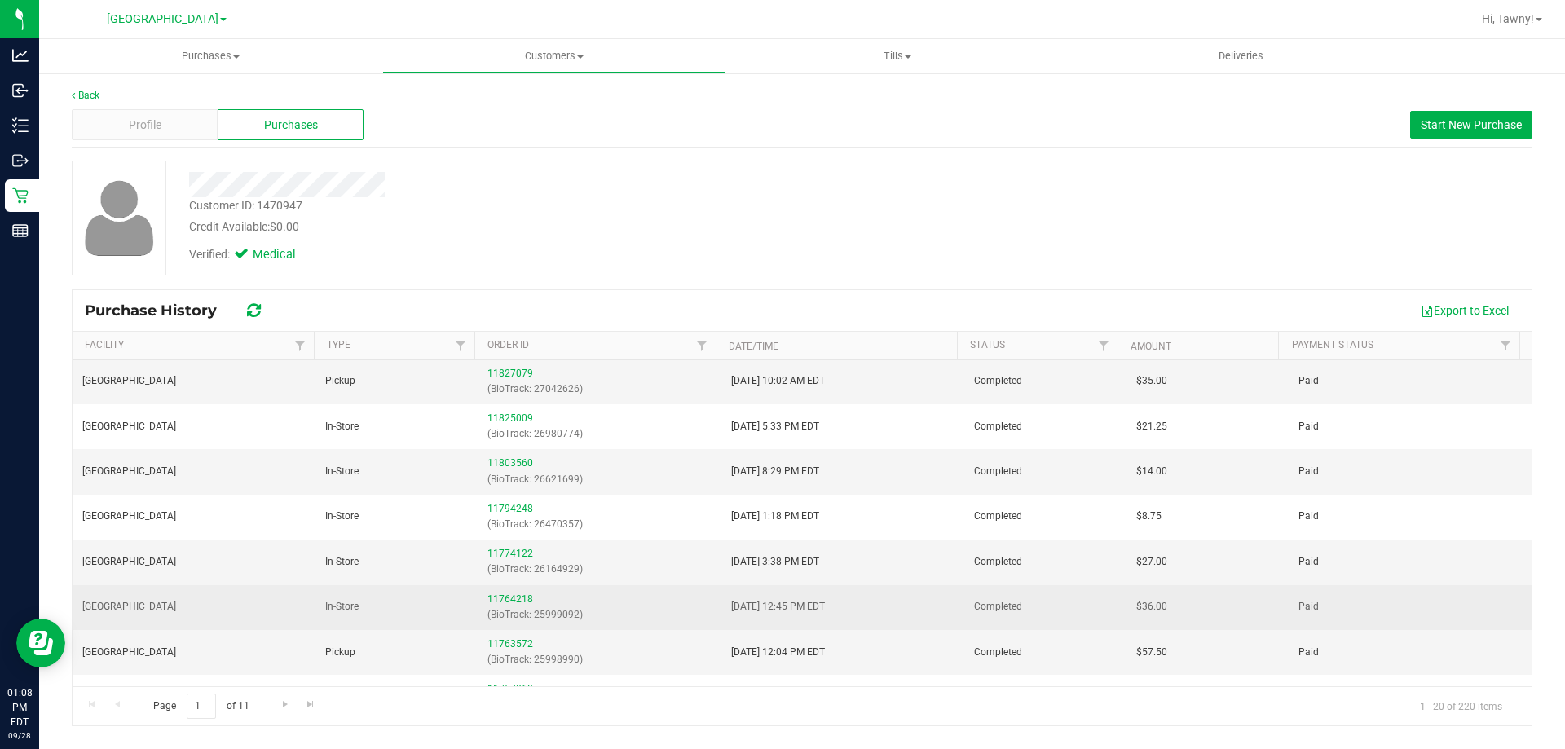
scroll to position [489, 0]
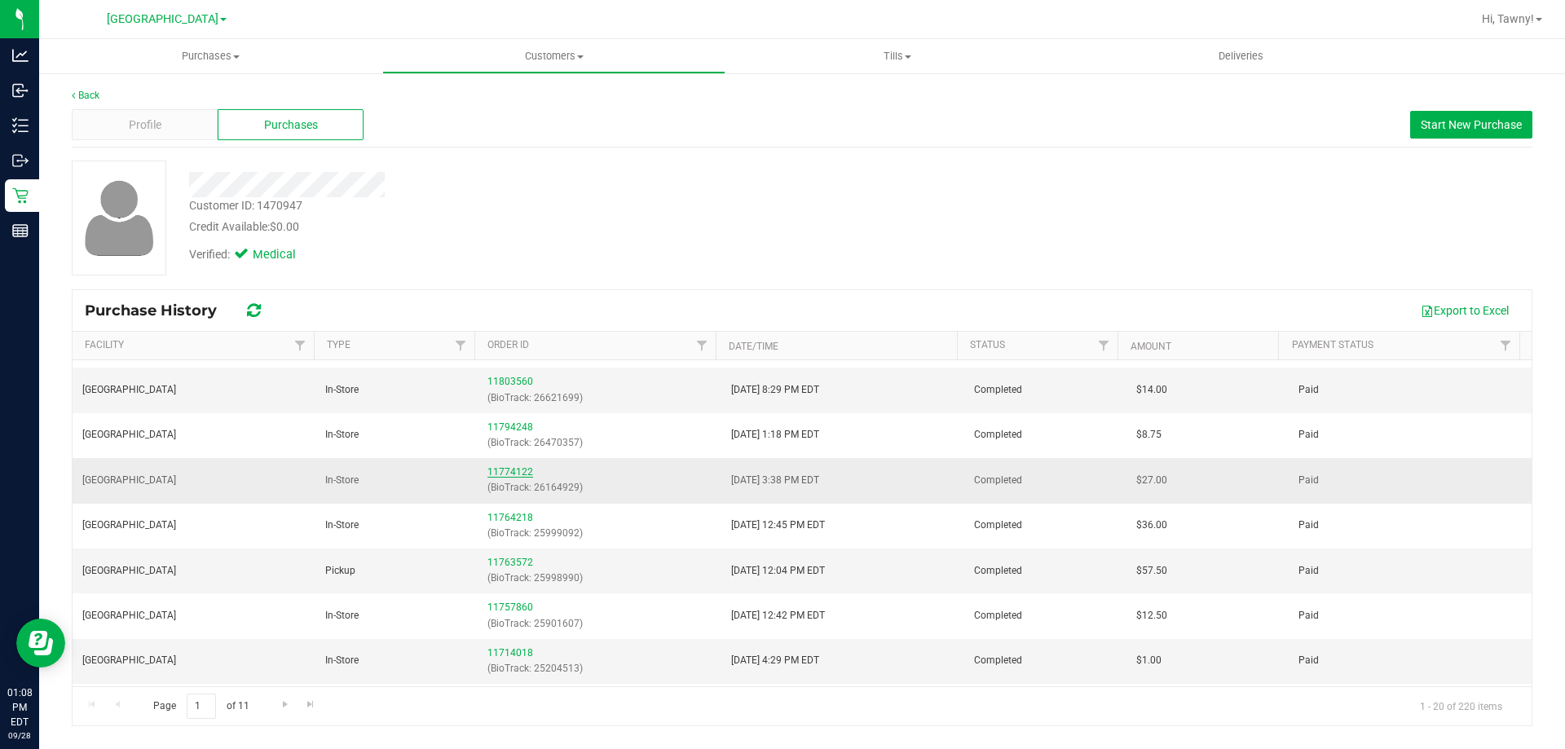
click at [514, 470] on link "11774122" at bounding box center [510, 471] width 46 height 11
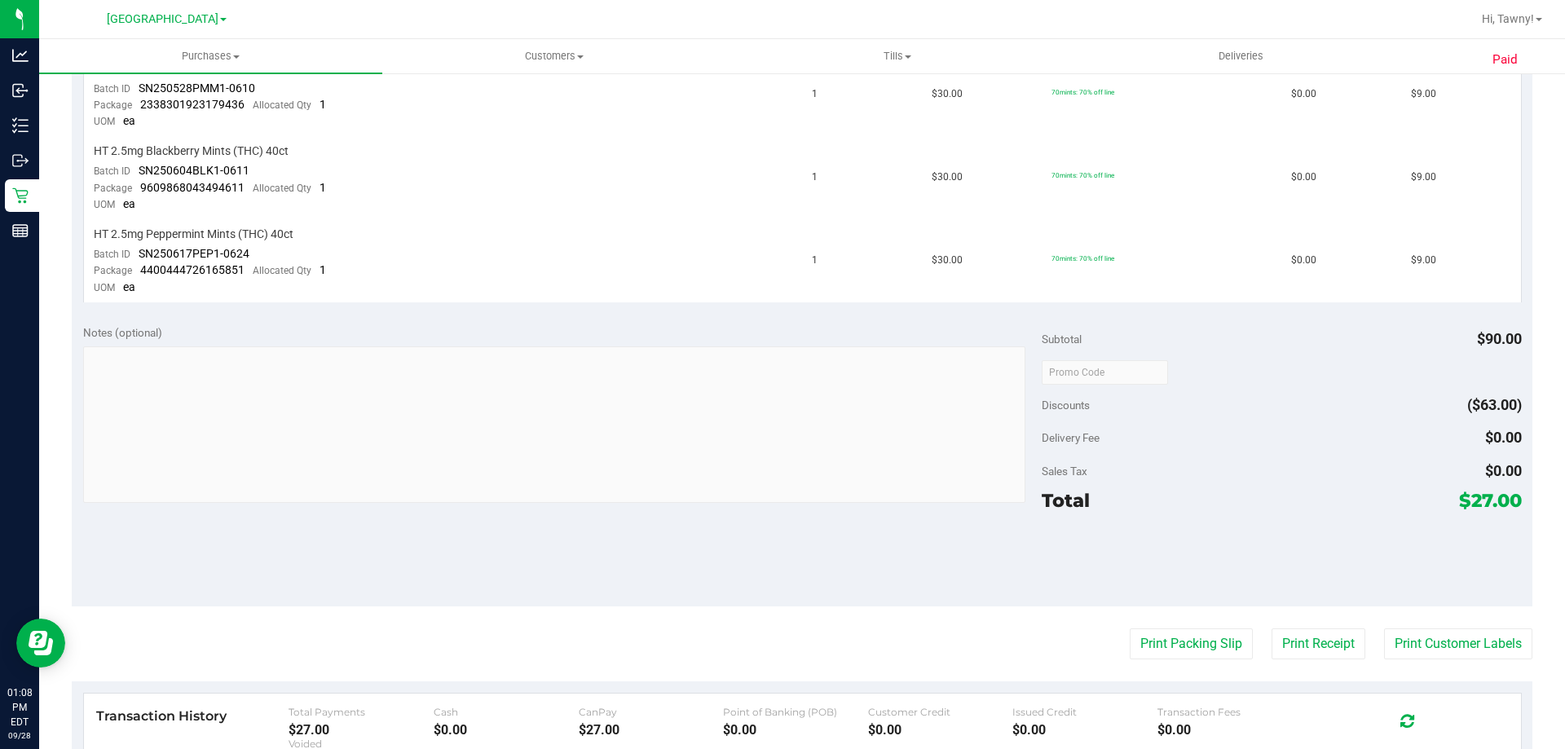
scroll to position [489, 0]
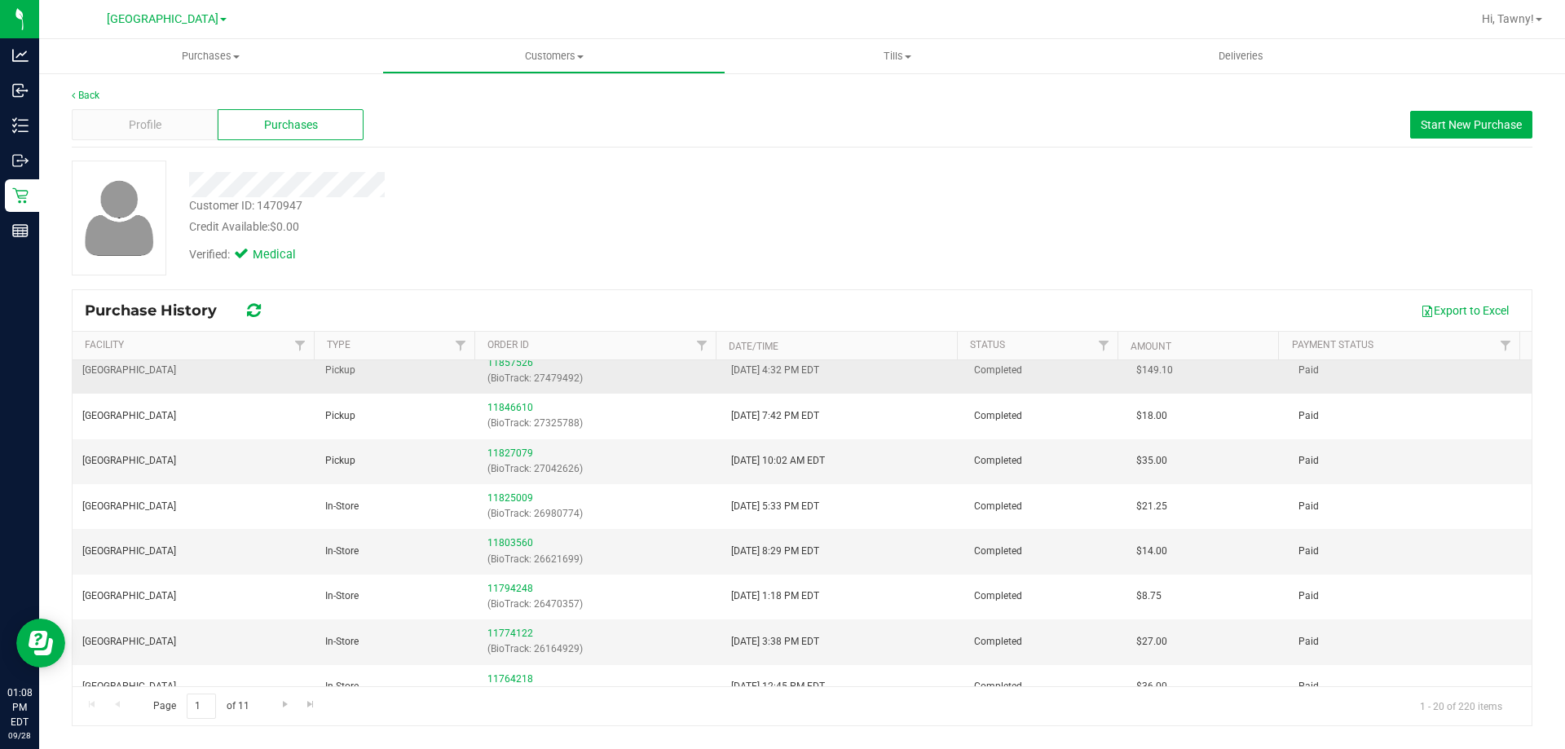
scroll to position [408, 0]
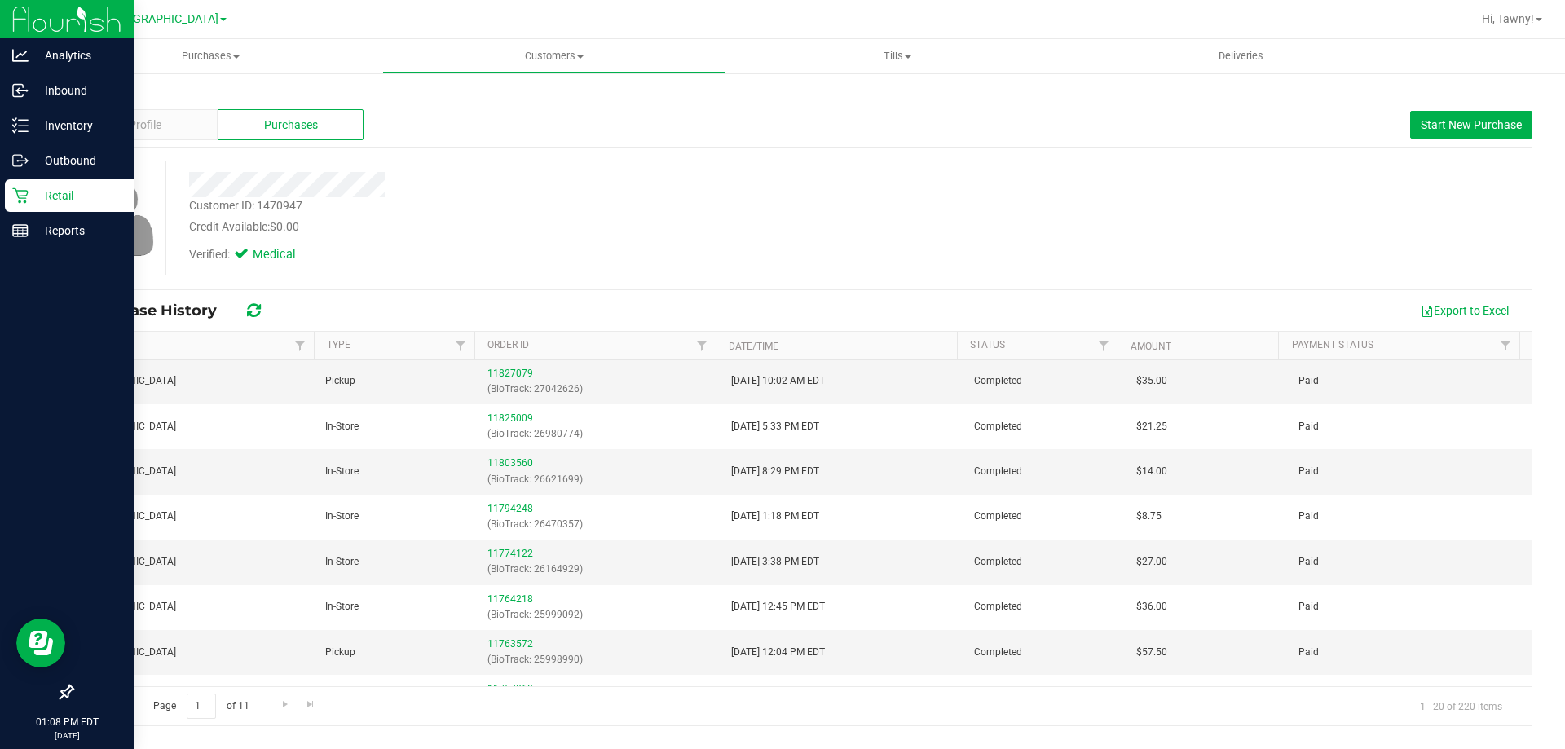
click at [29, 187] on p "Retail" at bounding box center [78, 196] width 98 height 20
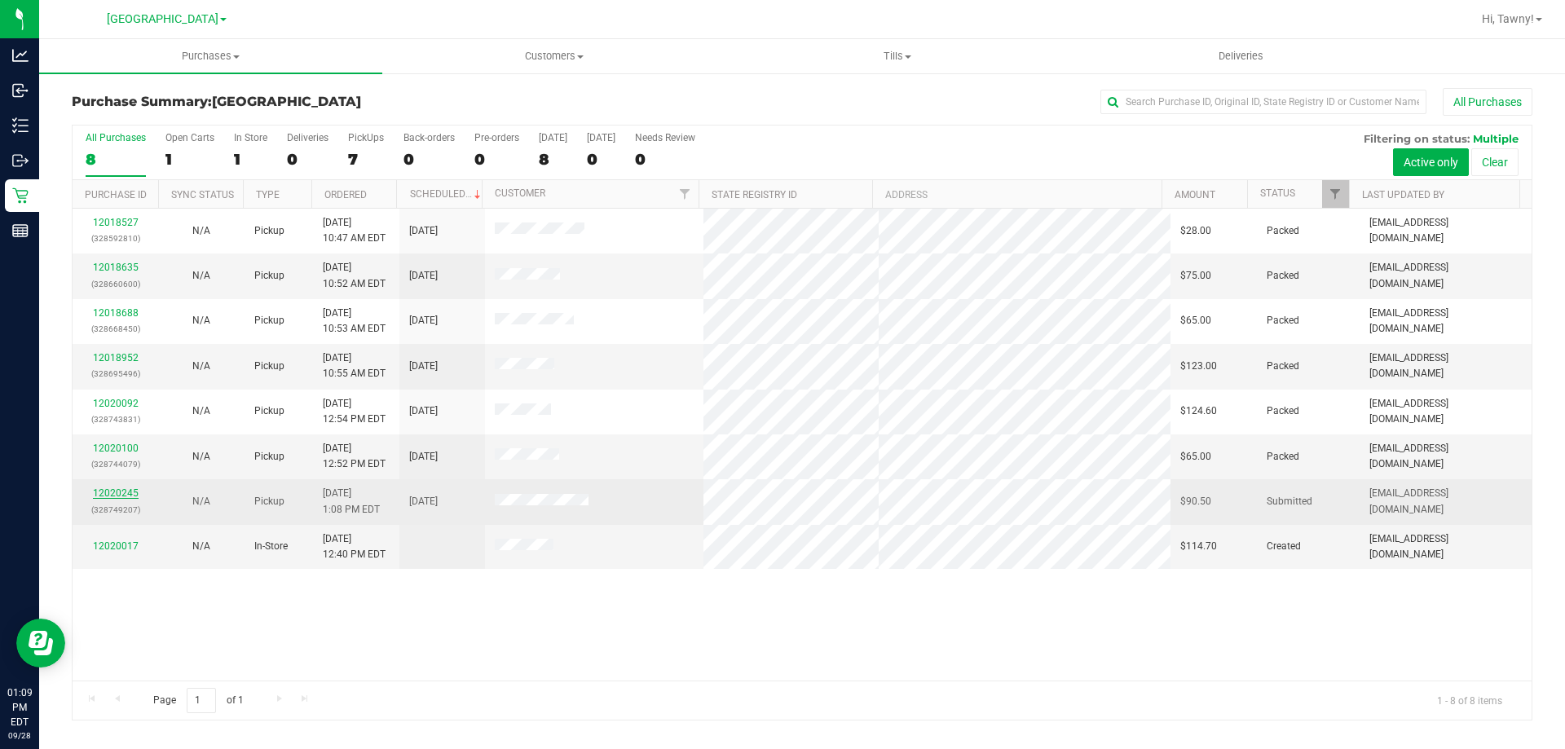
click at [118, 491] on link "12020245" at bounding box center [116, 492] width 46 height 11
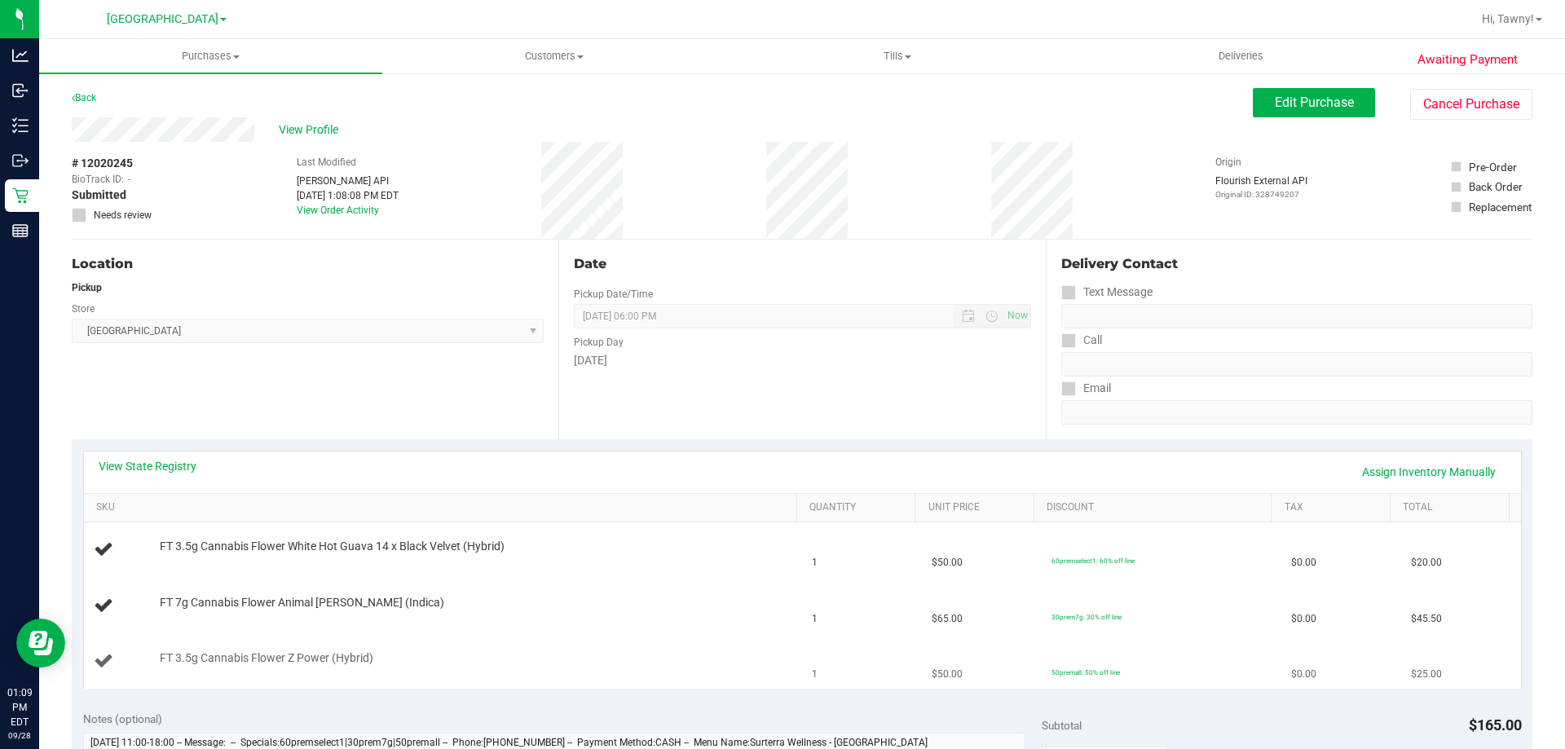
scroll to position [245, 0]
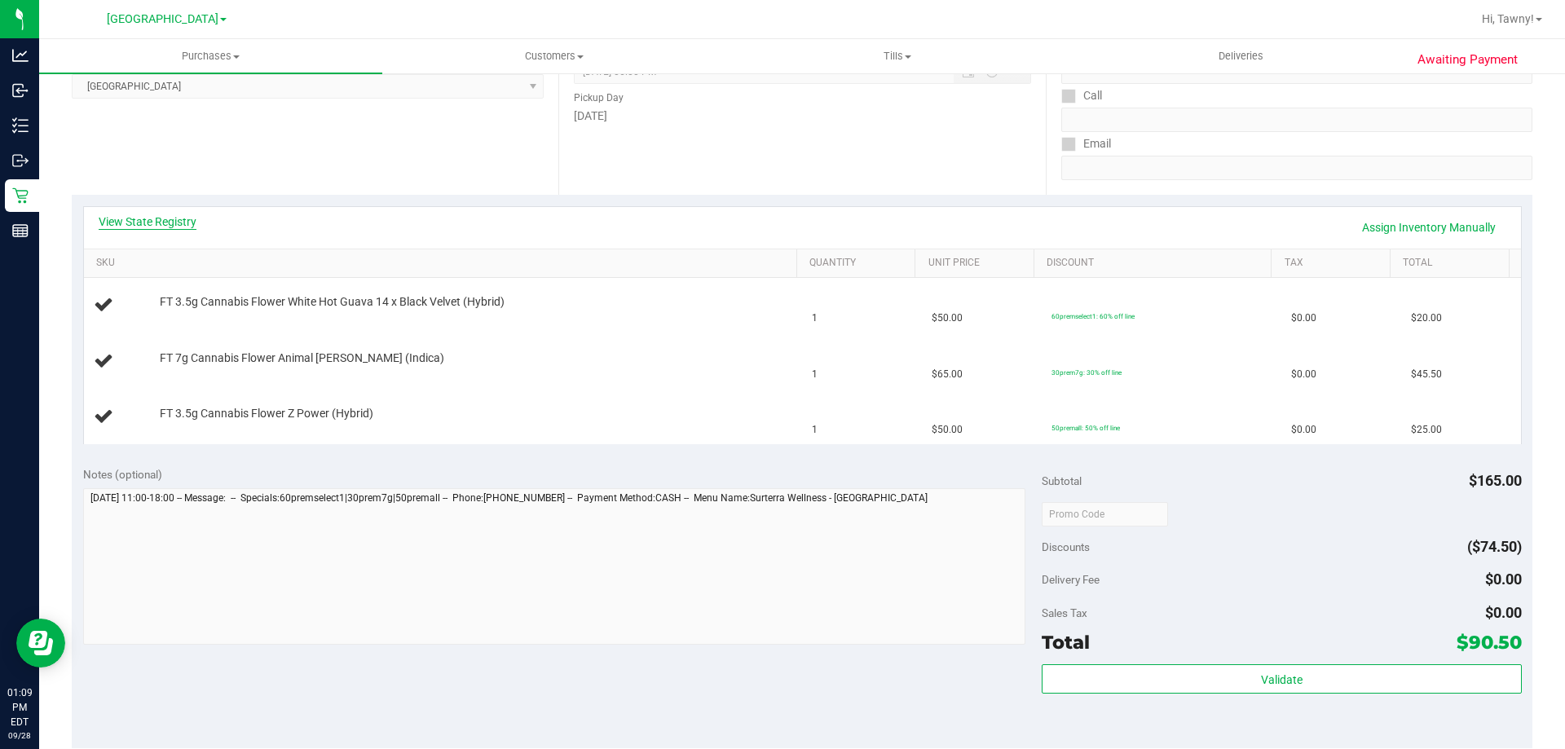
click at [158, 215] on link "View State Registry" at bounding box center [148, 222] width 98 height 16
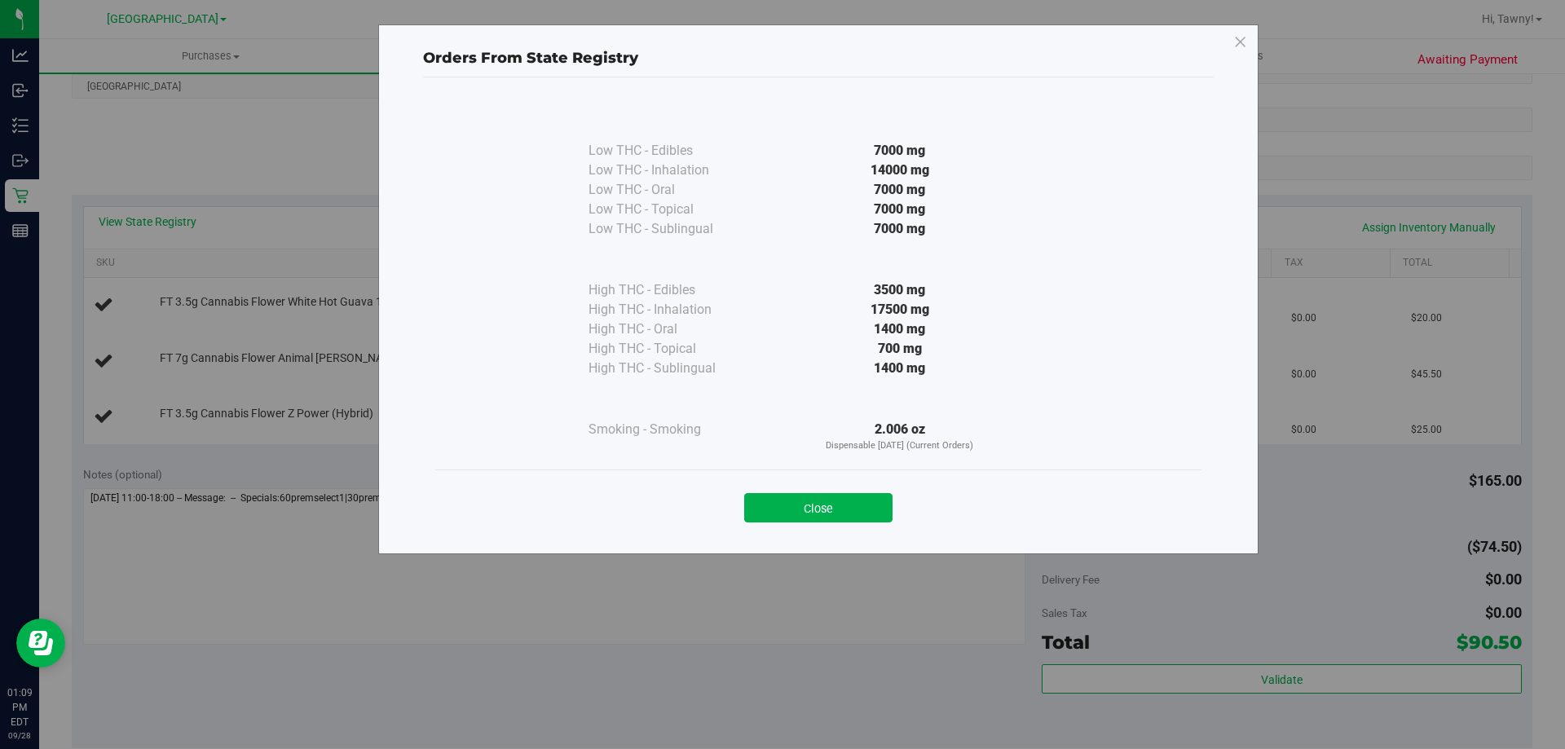
click at [844, 488] on div "Close" at bounding box center [818, 503] width 742 height 41
click at [808, 518] on button "Close" at bounding box center [818, 507] width 148 height 29
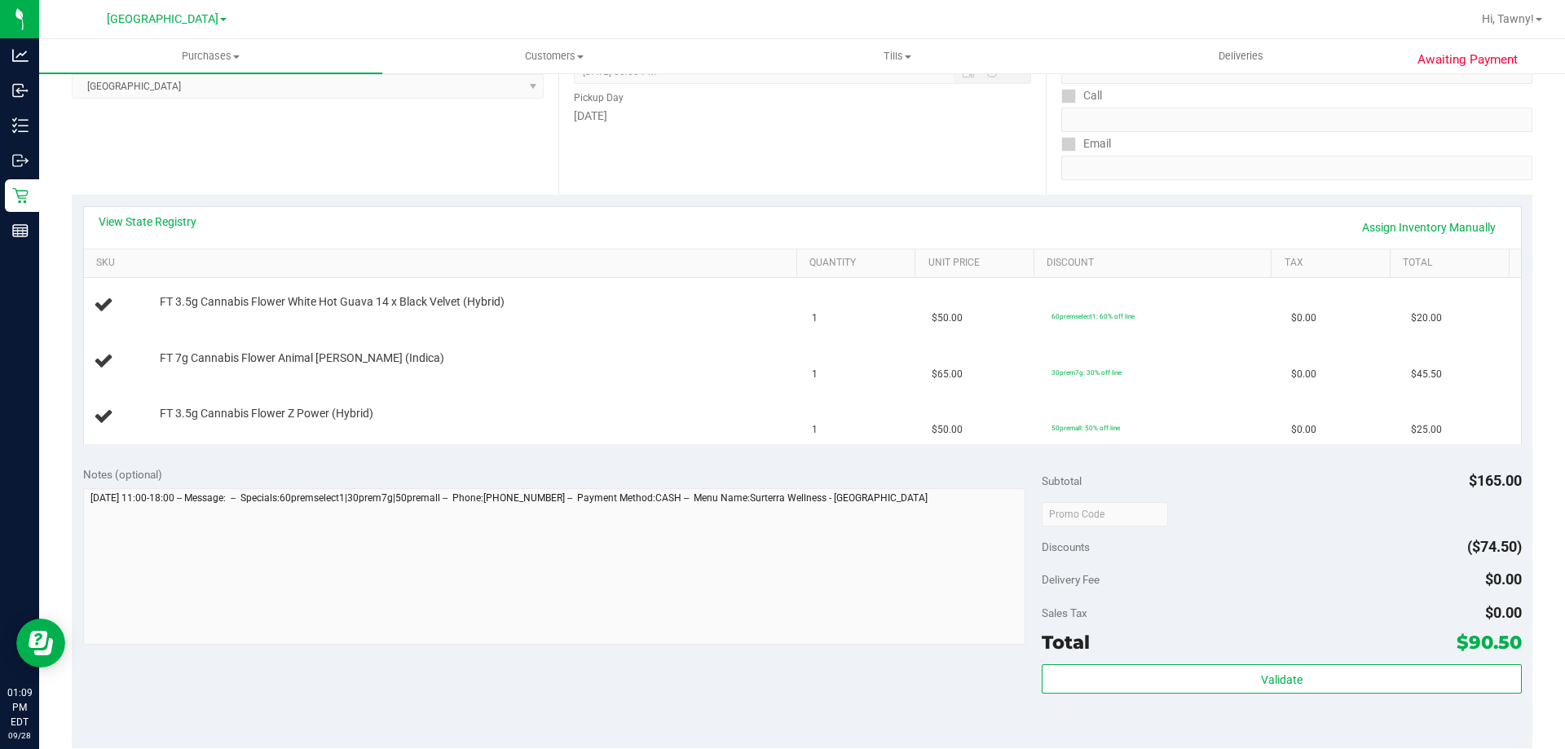
click at [483, 166] on div "Location Pickup Store [GEOGRAPHIC_DATA] WC Select Store [PERSON_NAME][GEOGRAPHI…" at bounding box center [315, 95] width 487 height 200
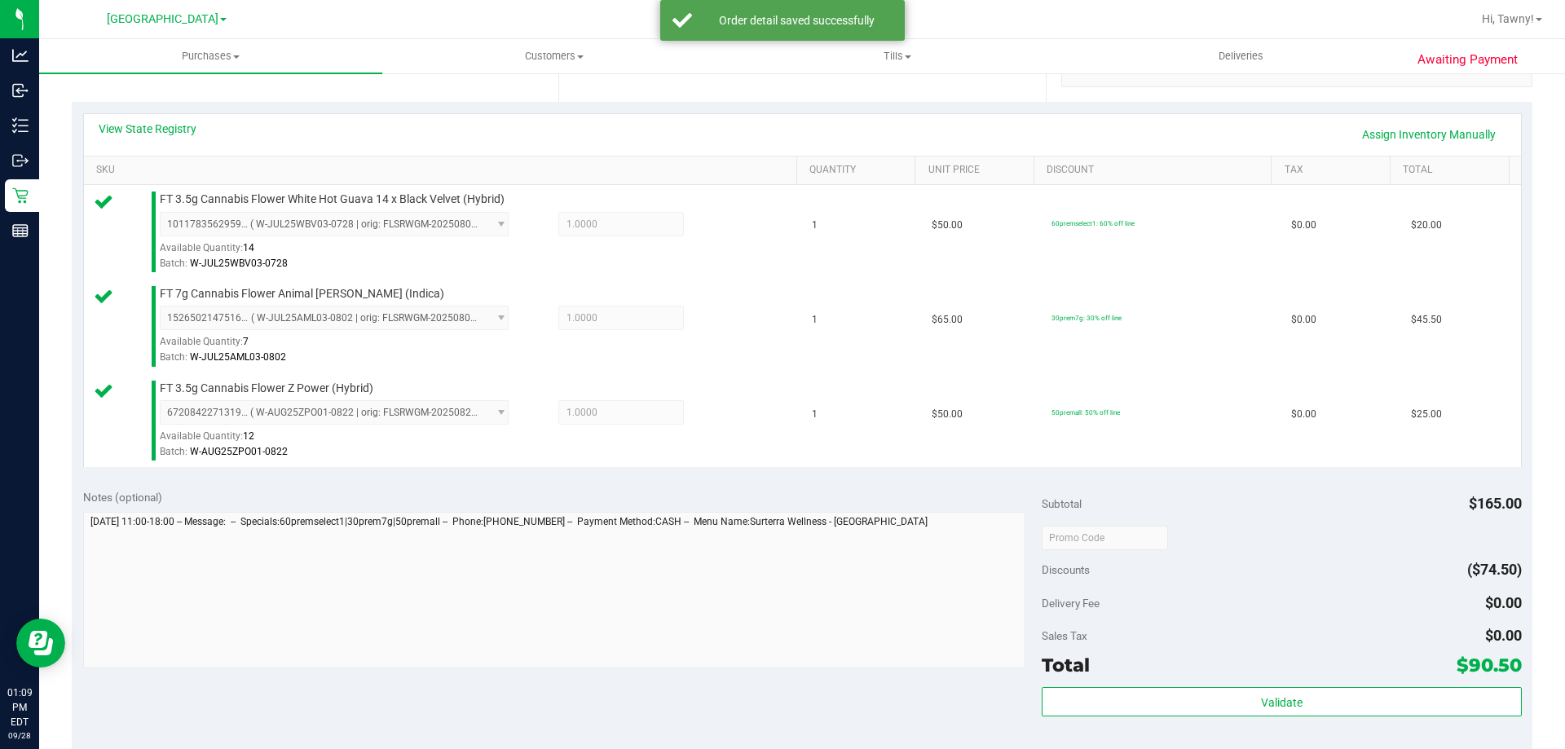
scroll to position [571, 0]
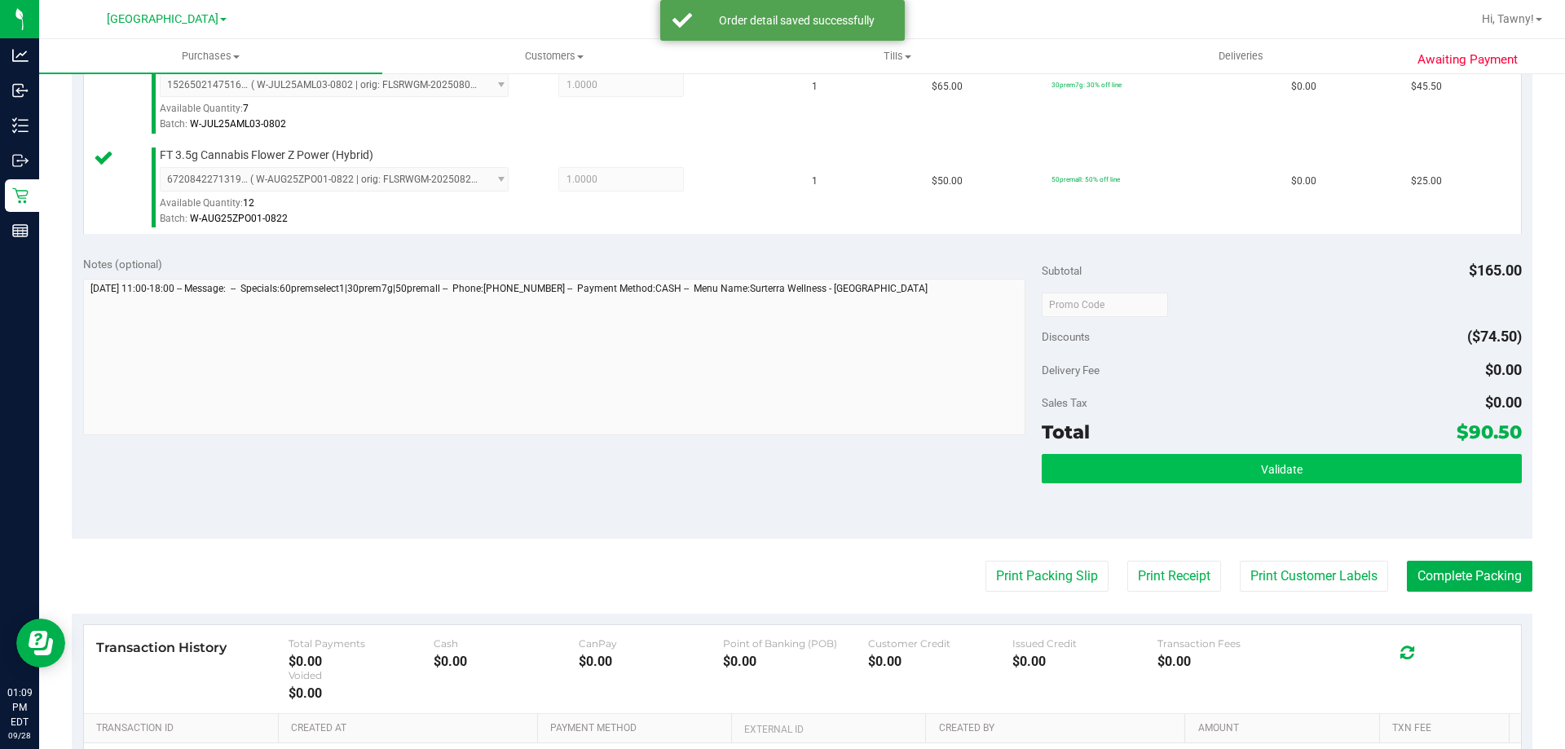
drag, startPoint x: 1181, startPoint y: 484, endPoint x: 1179, endPoint y: 474, distance: 10.7
click at [1180, 474] on div "Validate" at bounding box center [1281, 469] width 479 height 31
click at [1175, 473] on button "Validate" at bounding box center [1281, 468] width 479 height 29
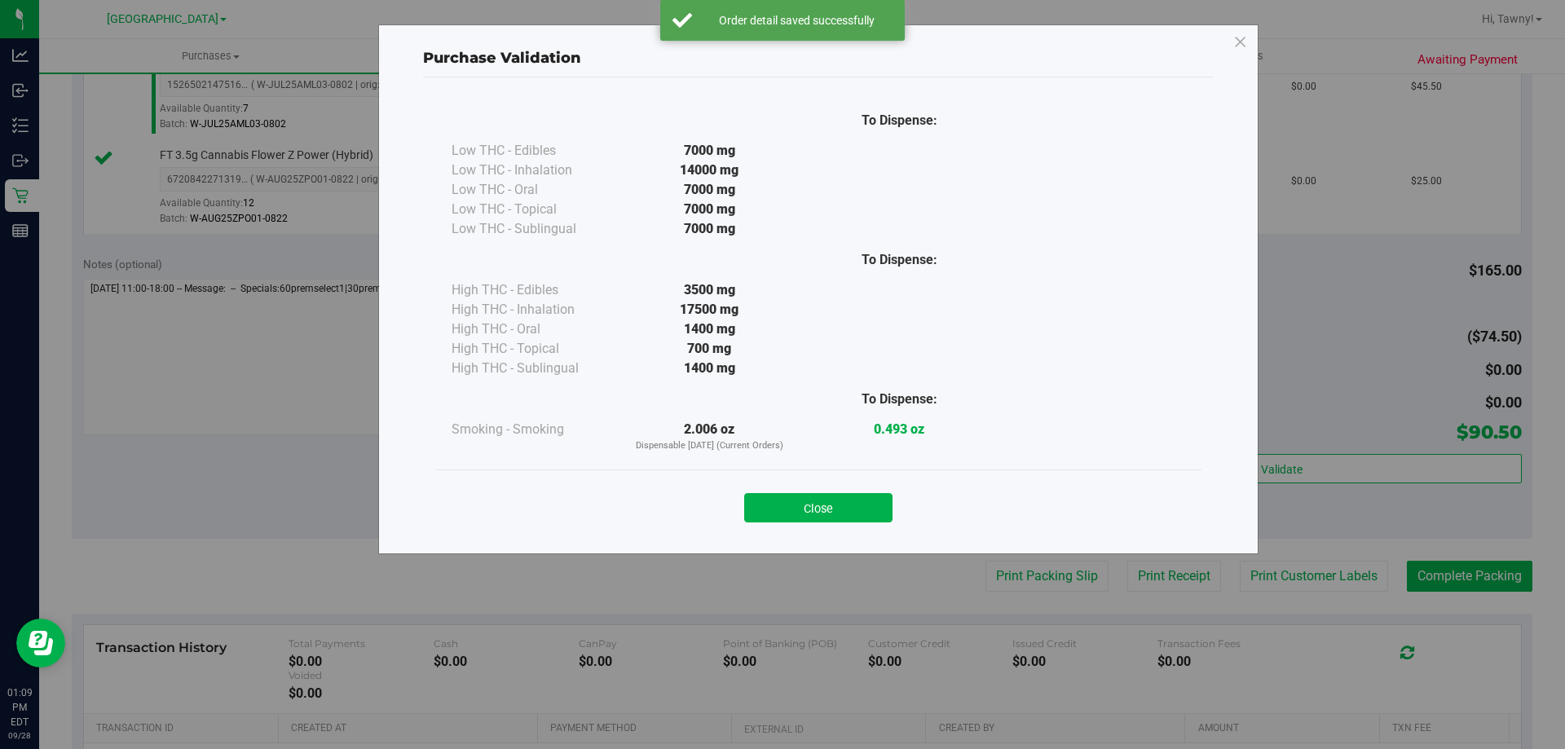
click at [868, 507] on button "Close" at bounding box center [818, 507] width 148 height 29
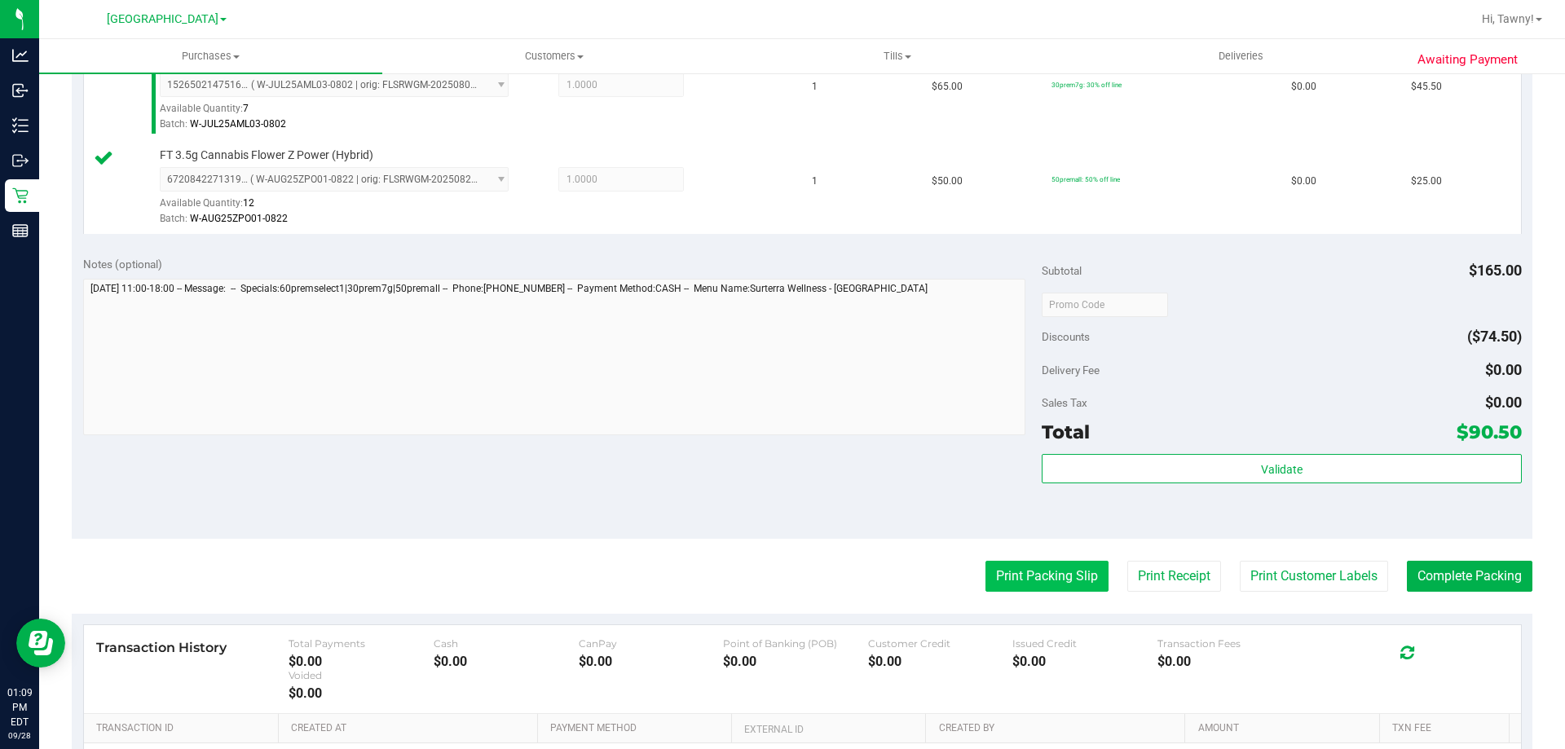
click at [1038, 578] on button "Print Packing Slip" at bounding box center [1046, 576] width 123 height 31
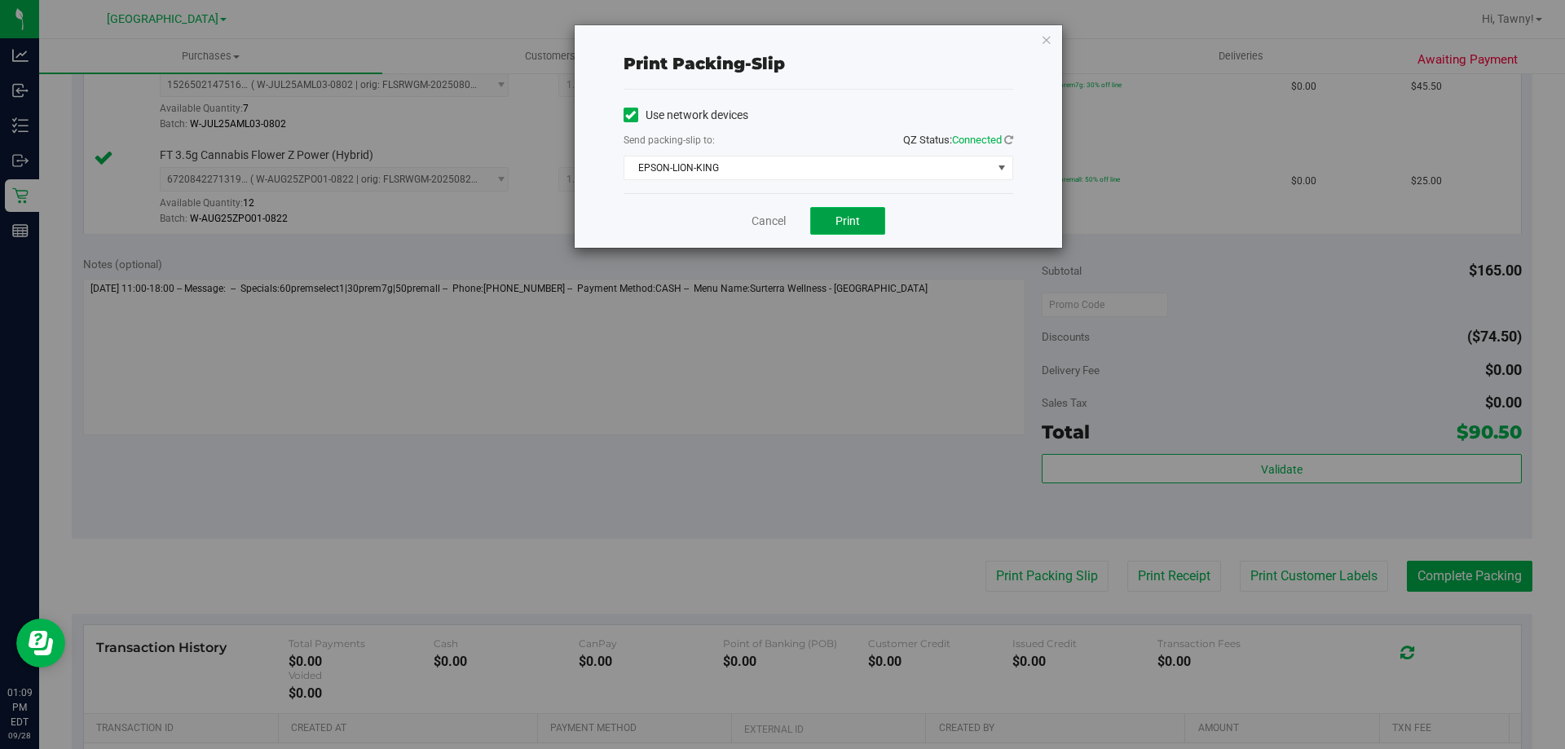
click at [818, 219] on button "Print" at bounding box center [847, 221] width 75 height 28
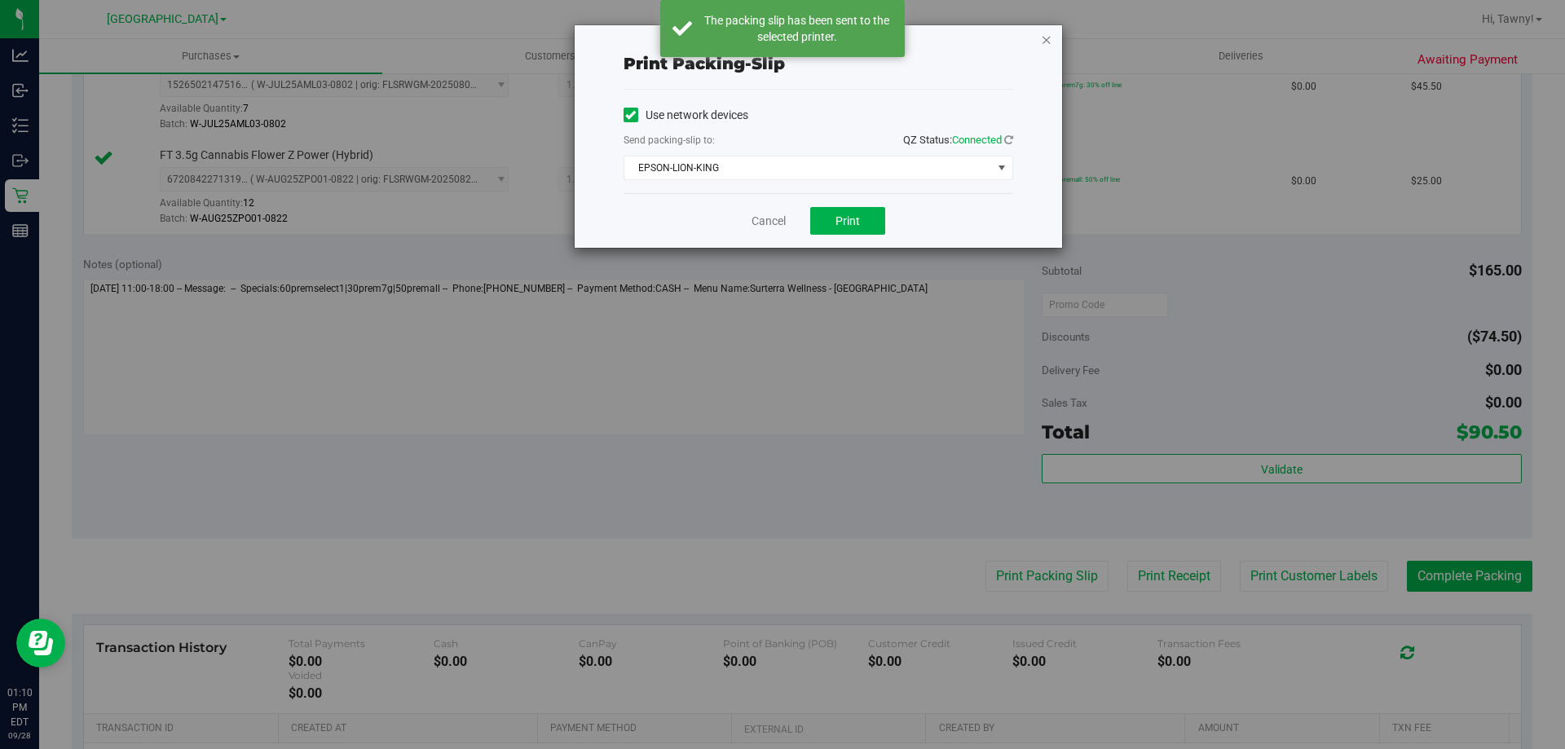
click at [1043, 33] on icon "button" at bounding box center [1046, 39] width 11 height 20
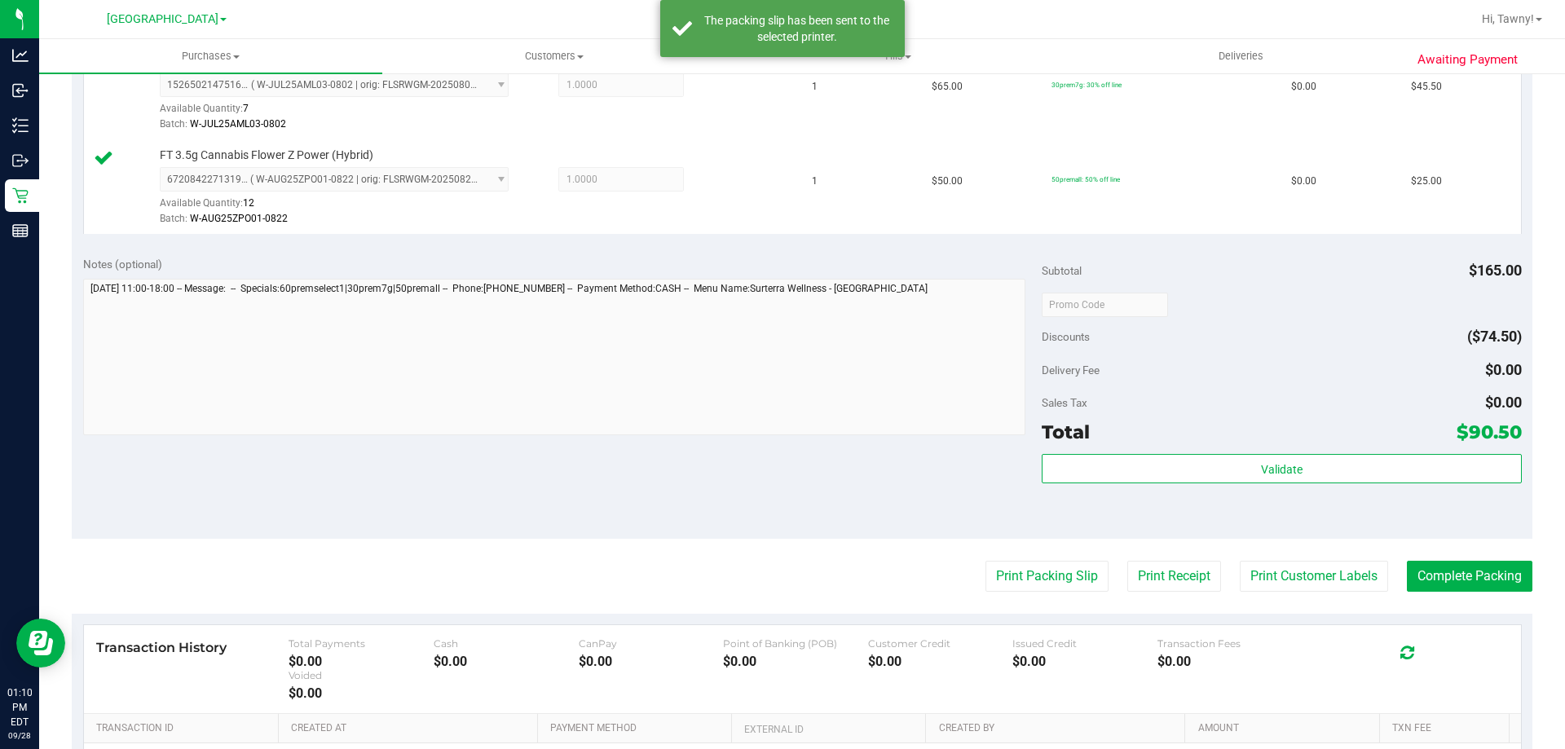
click at [1483, 507] on div "Validate" at bounding box center [1281, 490] width 479 height 73
click at [1467, 567] on button "Complete Packing" at bounding box center [1470, 576] width 126 height 31
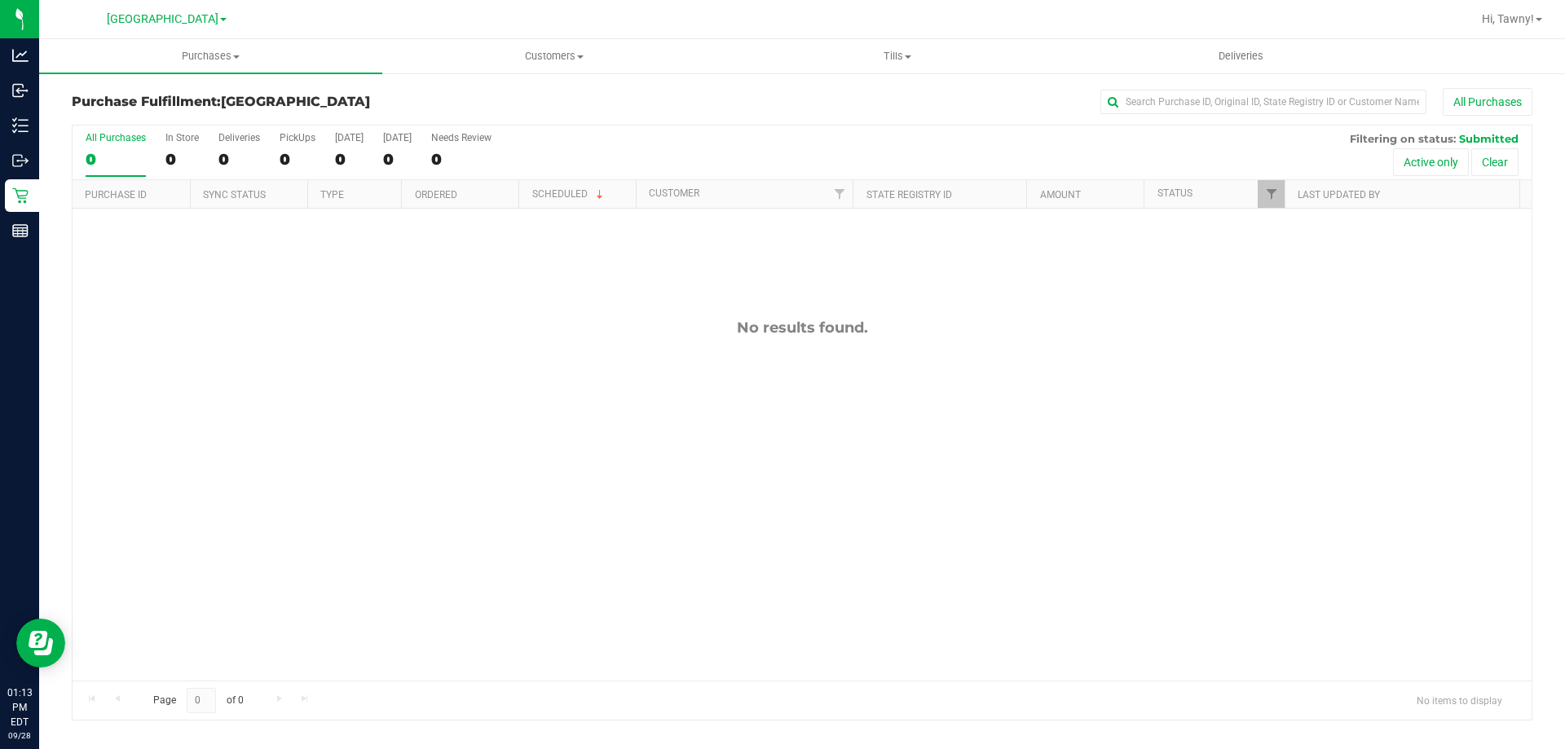
click at [433, 379] on div "No results found." at bounding box center [802, 500] width 1459 height 582
click at [581, 433] on div "No results found." at bounding box center [802, 500] width 1459 height 582
click at [1268, 194] on span "Filter" at bounding box center [1271, 193] width 13 height 13
click at [1314, 378] on span "Packed" at bounding box center [1308, 374] width 32 height 10
click at [1285, 378] on input "Packed" at bounding box center [1279, 373] width 11 height 11
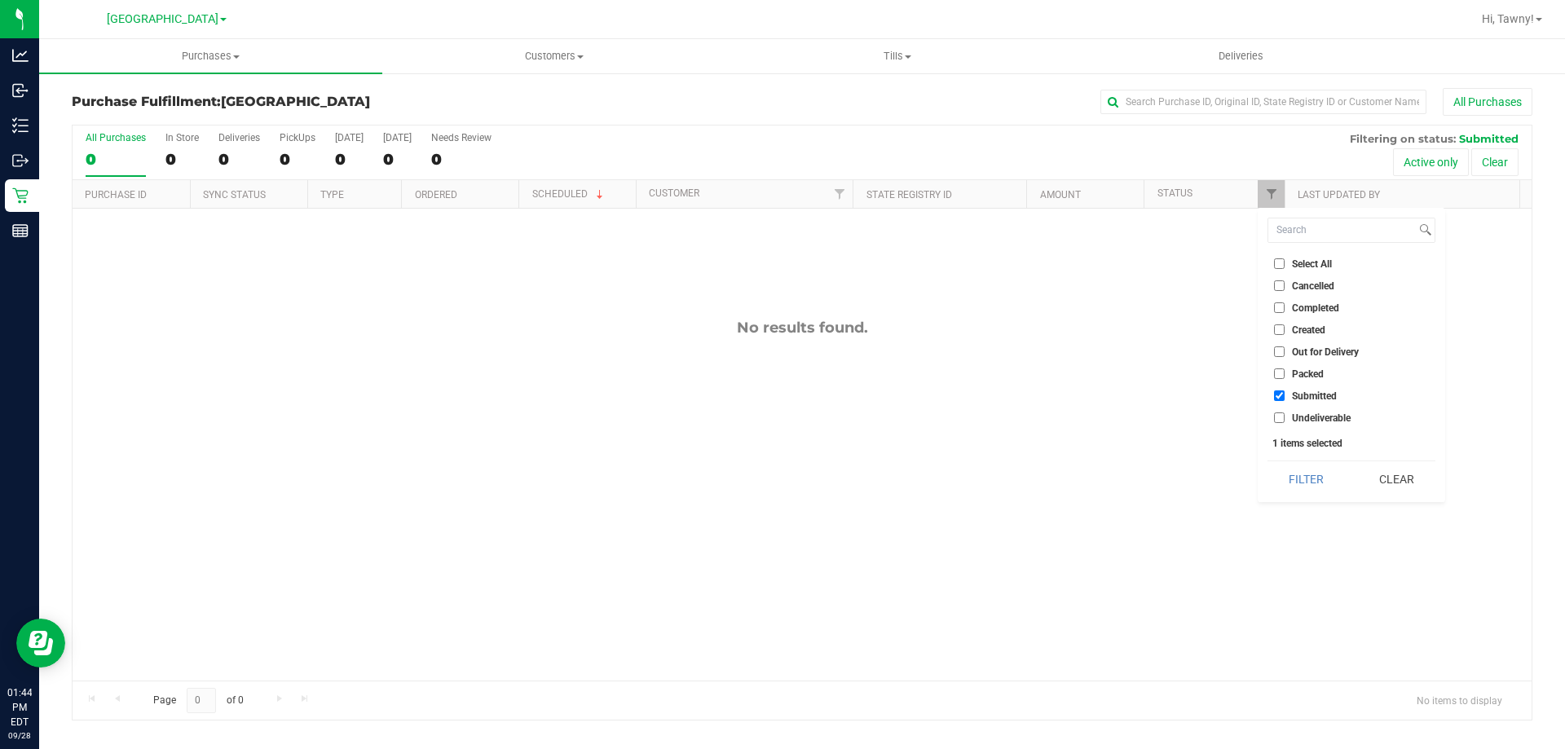
checkbox input "true"
click at [1317, 465] on button "Filter" at bounding box center [1306, 479] width 78 height 36
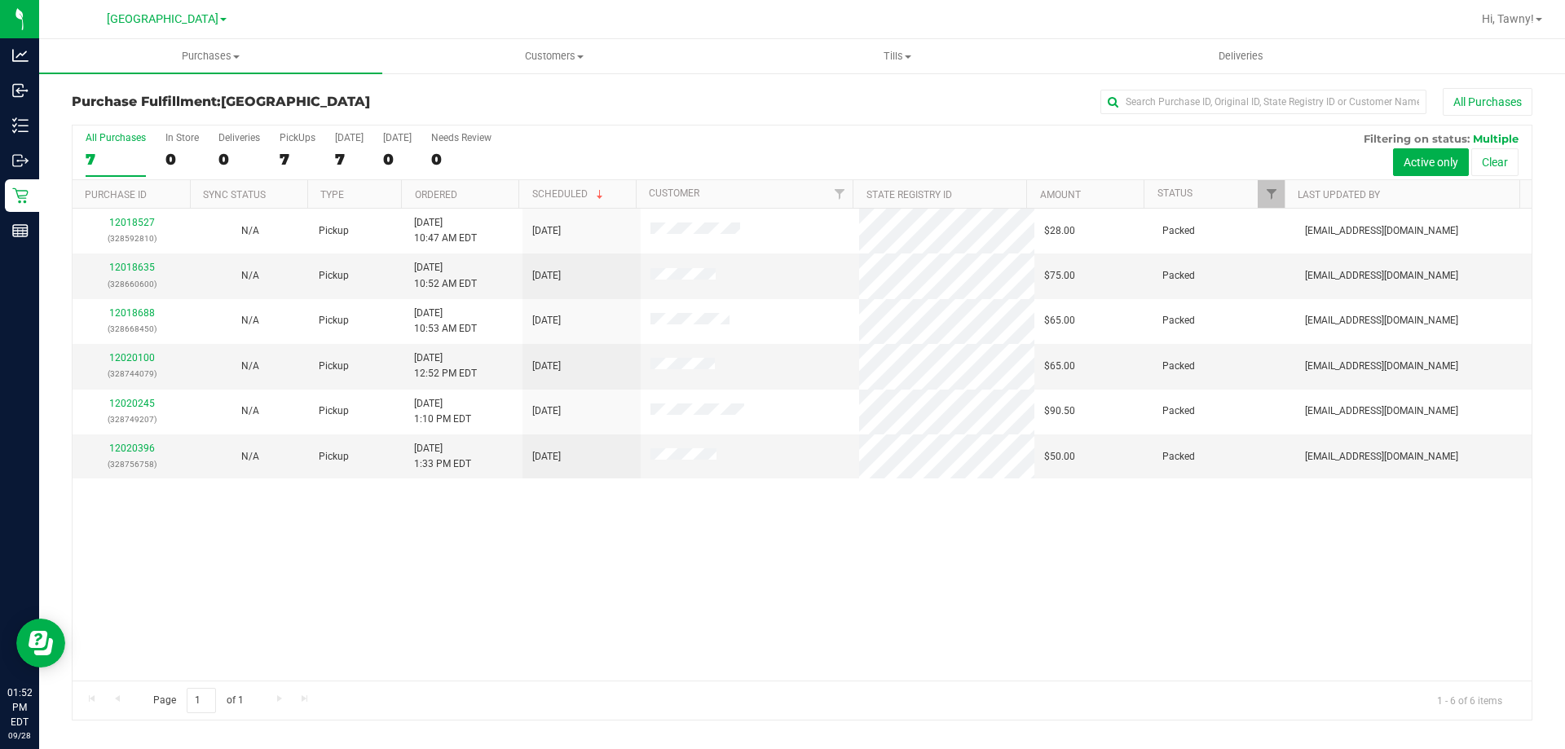
click at [614, 599] on div "12018527 (328592810) N/A Pickup [DATE] 10:47 AM EDT 9/28/2025 $28.00 Packed [EM…" at bounding box center [802, 445] width 1459 height 472
click at [818, 606] on div "12018527 (328592810) N/A Pickup [DATE] 10:47 AM EDT 9/28/2025 $28.00 Packed [EM…" at bounding box center [802, 445] width 1459 height 472
click at [294, 161] on div "7" at bounding box center [298, 159] width 36 height 19
click at [0, 0] on input "PickUps 7" at bounding box center [0, 0] width 0 height 0
click at [669, 553] on div "12018527 (328592810) N/A Pickup [DATE] 10:47 AM EDT 9/28/2025 $28.00 Packed [EM…" at bounding box center [802, 445] width 1459 height 472
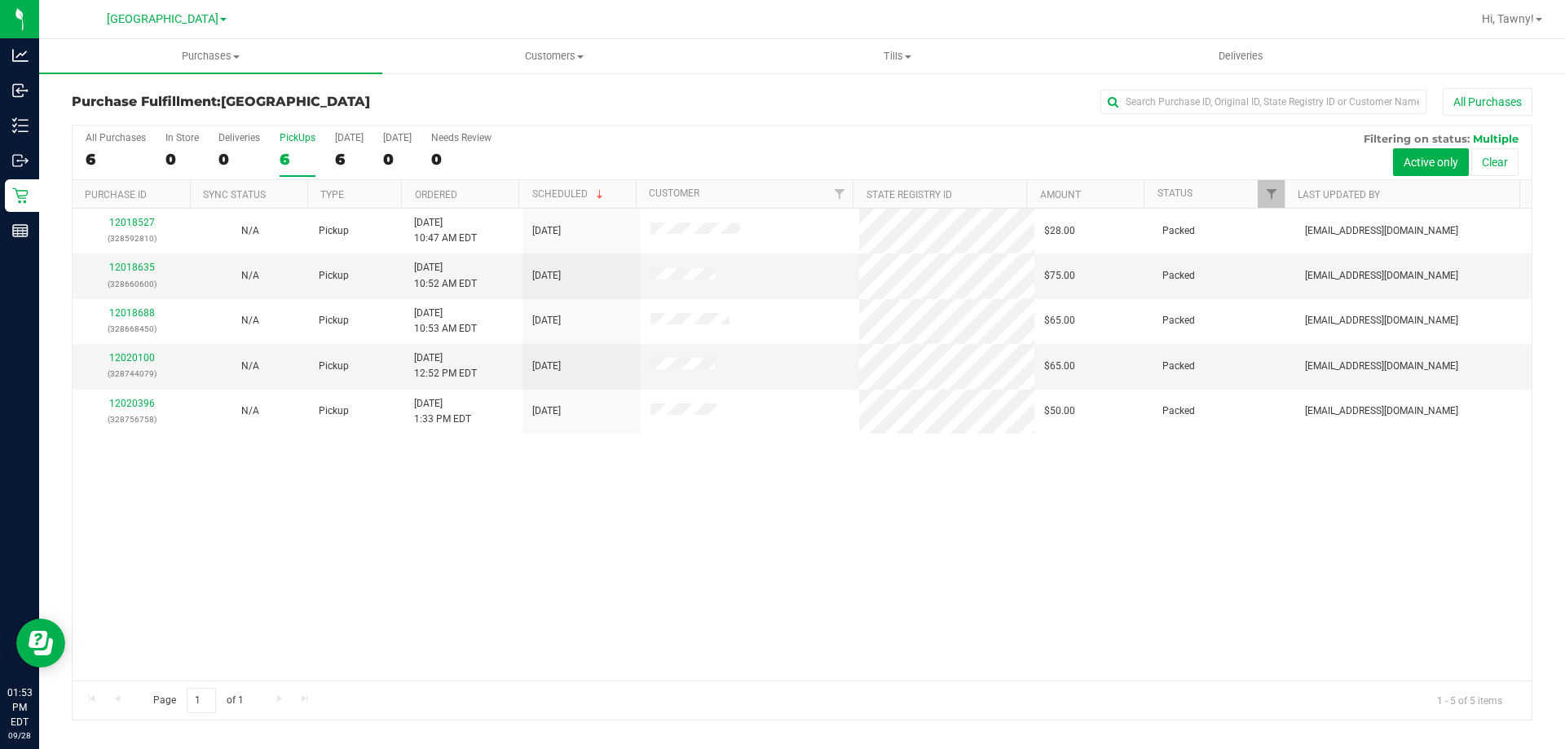
click at [299, 152] on div "6" at bounding box center [298, 159] width 36 height 19
click at [0, 0] on input "PickUps 6" at bounding box center [0, 0] width 0 height 0
click at [602, 546] on div "12018527 (328592810) N/A Pickup [DATE] 10:47 AM EDT 9/28/2025 $28.00 Packed [EM…" at bounding box center [802, 445] width 1459 height 472
click at [648, 539] on div "12018527 (328592810) N/A Pickup [DATE] 10:47 AM EDT 9/28/2025 $28.00 Packed [EM…" at bounding box center [802, 445] width 1459 height 472
click at [637, 556] on div "12018527 (328592810) N/A Pickup [DATE] 10:47 AM EDT 9/28/2025 $28.00 Packed [EM…" at bounding box center [802, 445] width 1459 height 472
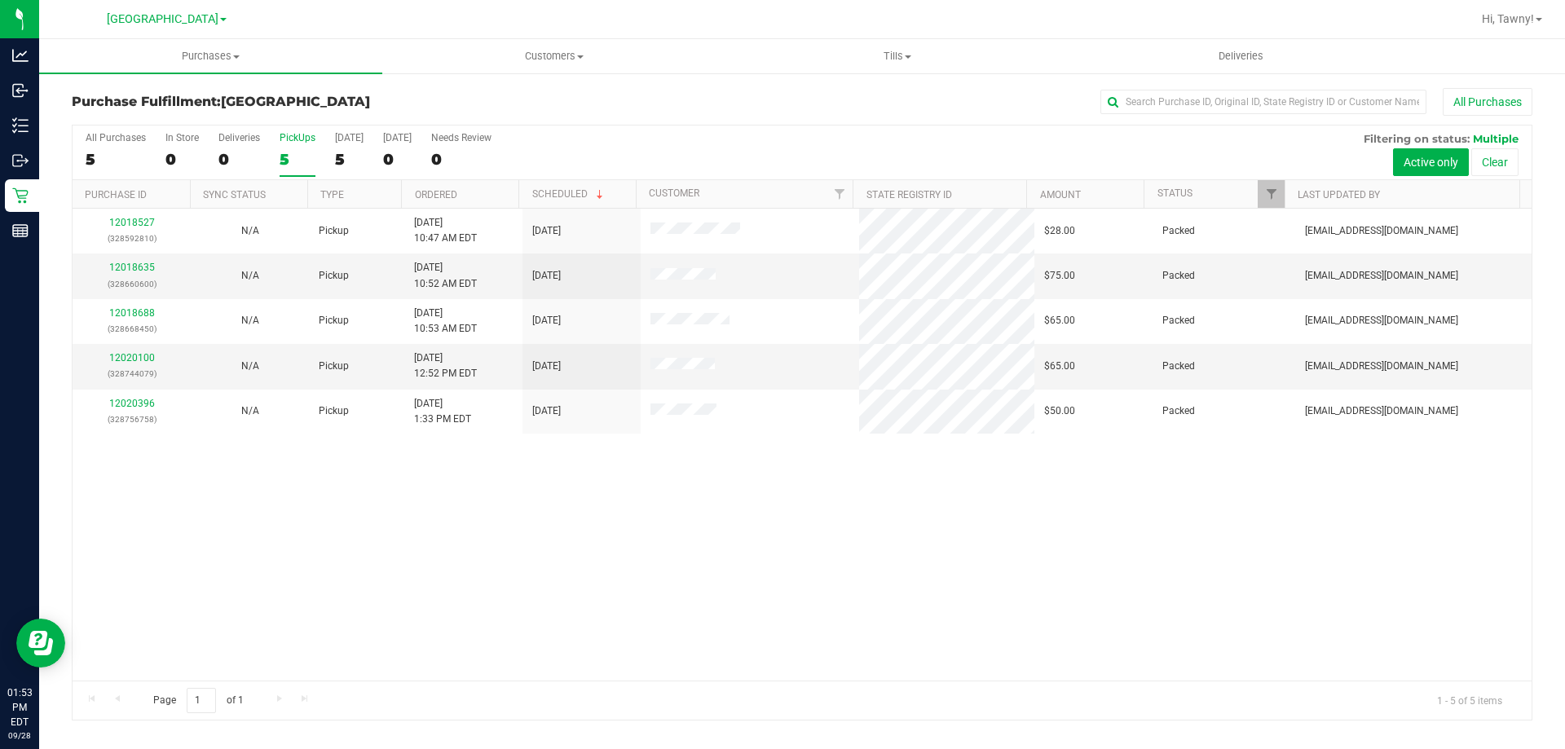
click at [566, 547] on div "12018527 (328592810) N/A Pickup [DATE] 10:47 AM EDT 9/28/2025 $28.00 Packed [EM…" at bounding box center [802, 445] width 1459 height 472
click at [299, 156] on div "5" at bounding box center [298, 159] width 36 height 19
click at [0, 0] on input "PickUps 5" at bounding box center [0, 0] width 0 height 0
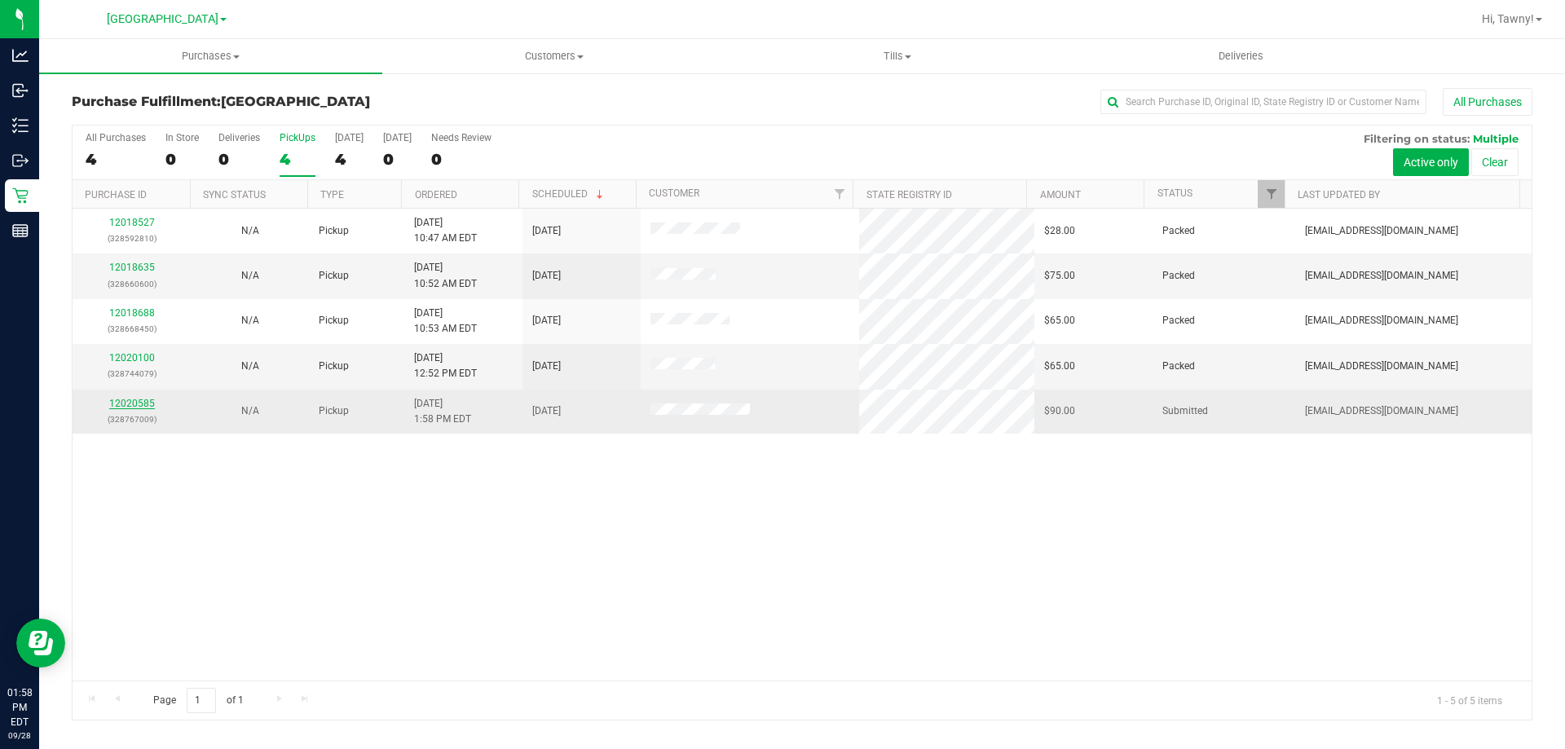
click at [139, 408] on link "12020585" at bounding box center [132, 403] width 46 height 11
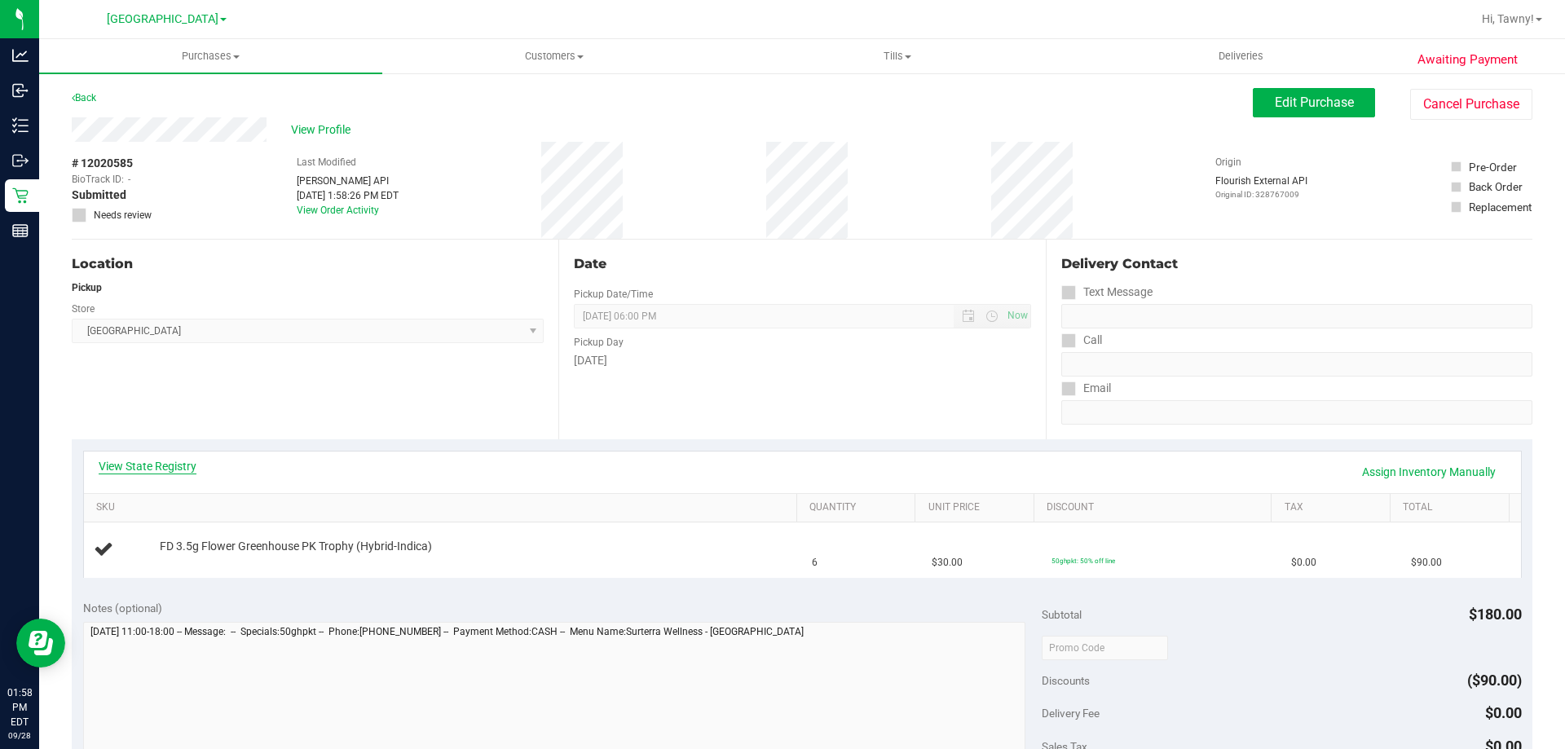
click at [173, 469] on link "View State Registry" at bounding box center [148, 466] width 98 height 16
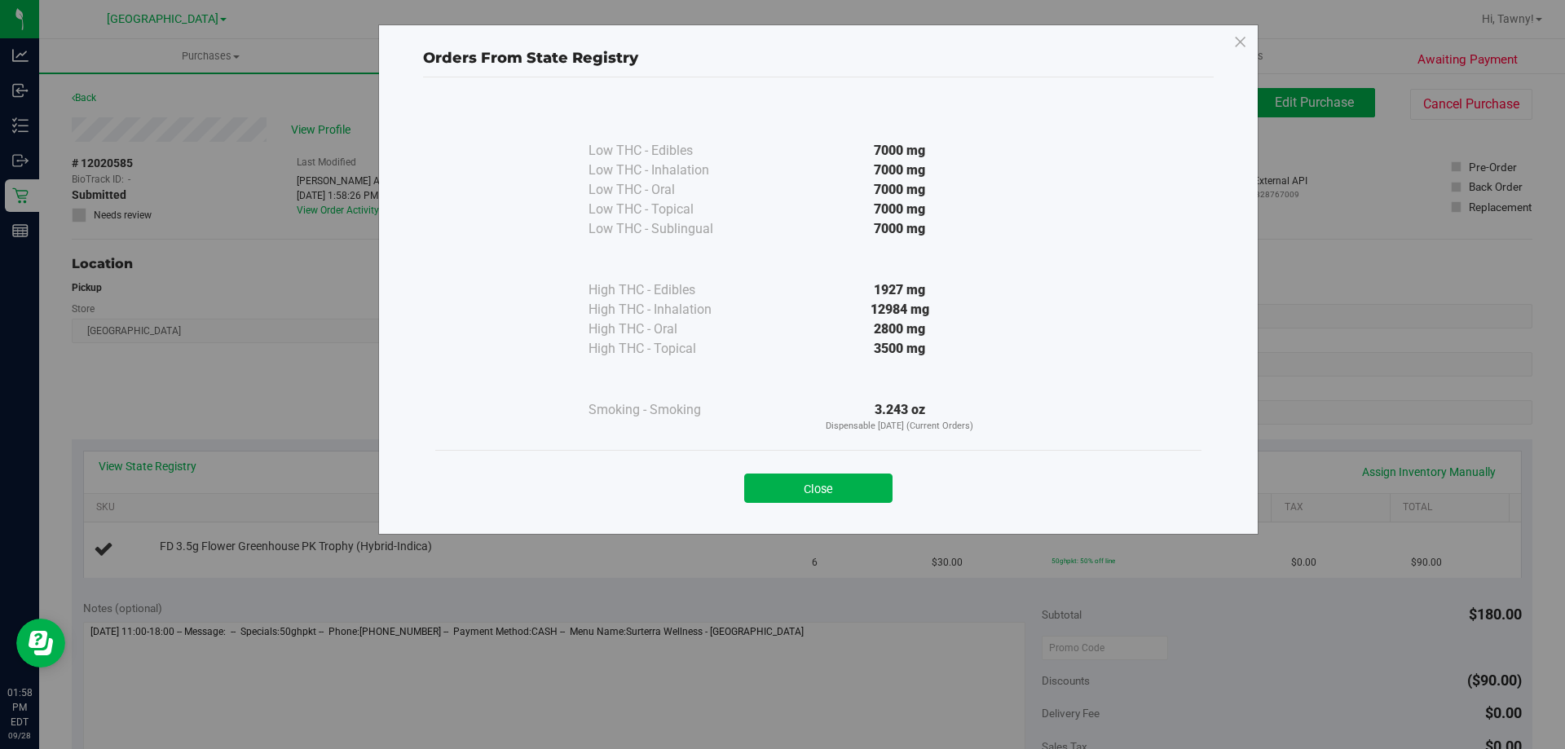
click at [858, 483] on button "Close" at bounding box center [818, 488] width 148 height 29
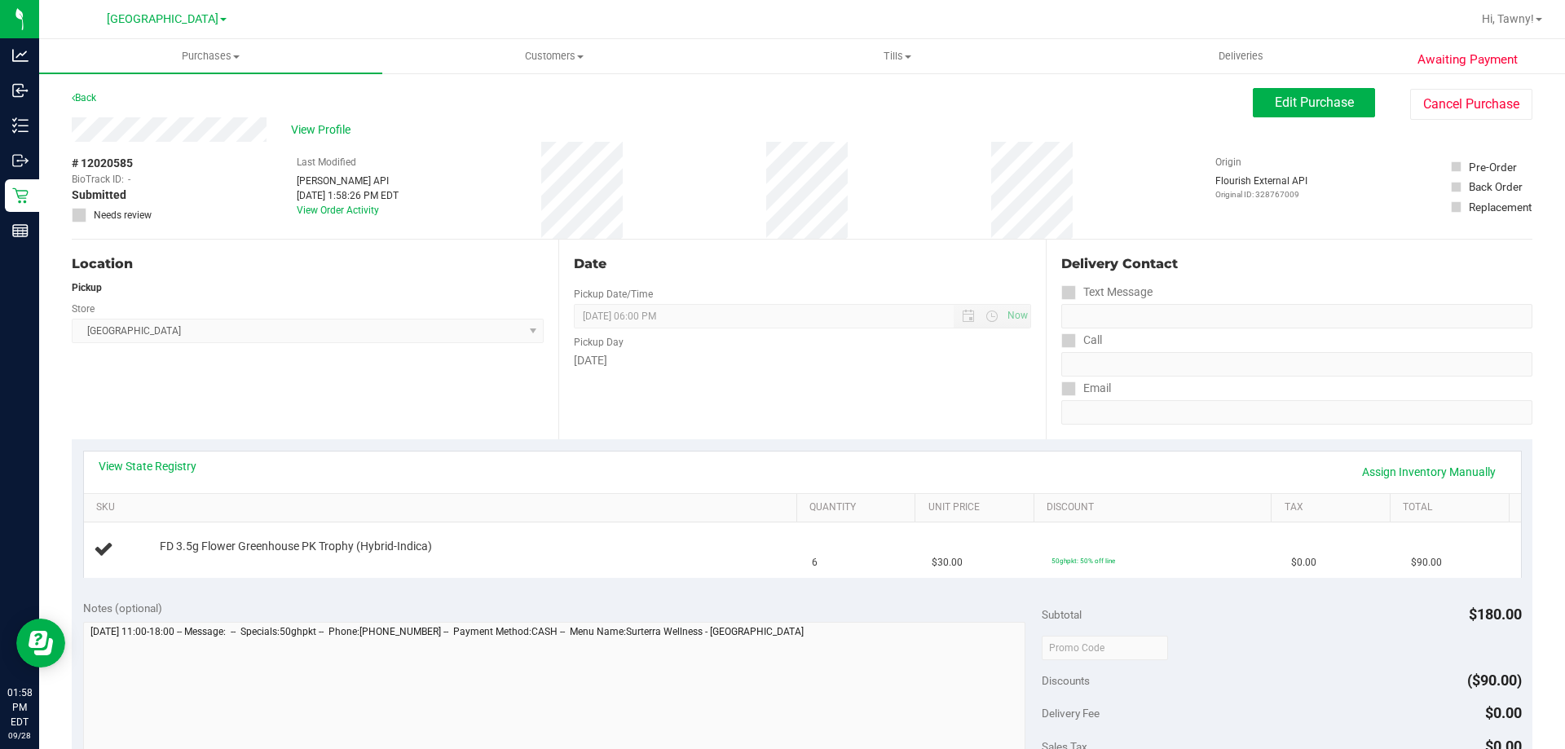
click at [511, 201] on div "# 12020585 BioTrack ID: - Submitted Needs review Last Modified [PERSON_NAME] AP…" at bounding box center [802, 190] width 1461 height 97
click at [375, 390] on div "Location Pickup Store [GEOGRAPHIC_DATA] WC Select Store [PERSON_NAME][GEOGRAPHI…" at bounding box center [315, 340] width 487 height 200
click at [420, 390] on div "Location Pickup Store [GEOGRAPHIC_DATA] WC Select Store [PERSON_NAME][GEOGRAPHI…" at bounding box center [315, 340] width 487 height 200
click at [418, 397] on div "Location Pickup Store [GEOGRAPHIC_DATA] WC Select Store [PERSON_NAME][GEOGRAPHI…" at bounding box center [315, 340] width 487 height 200
click at [421, 408] on div "Location Pickup Store [GEOGRAPHIC_DATA] WC Select Store [PERSON_NAME][GEOGRAPHI…" at bounding box center [315, 340] width 487 height 200
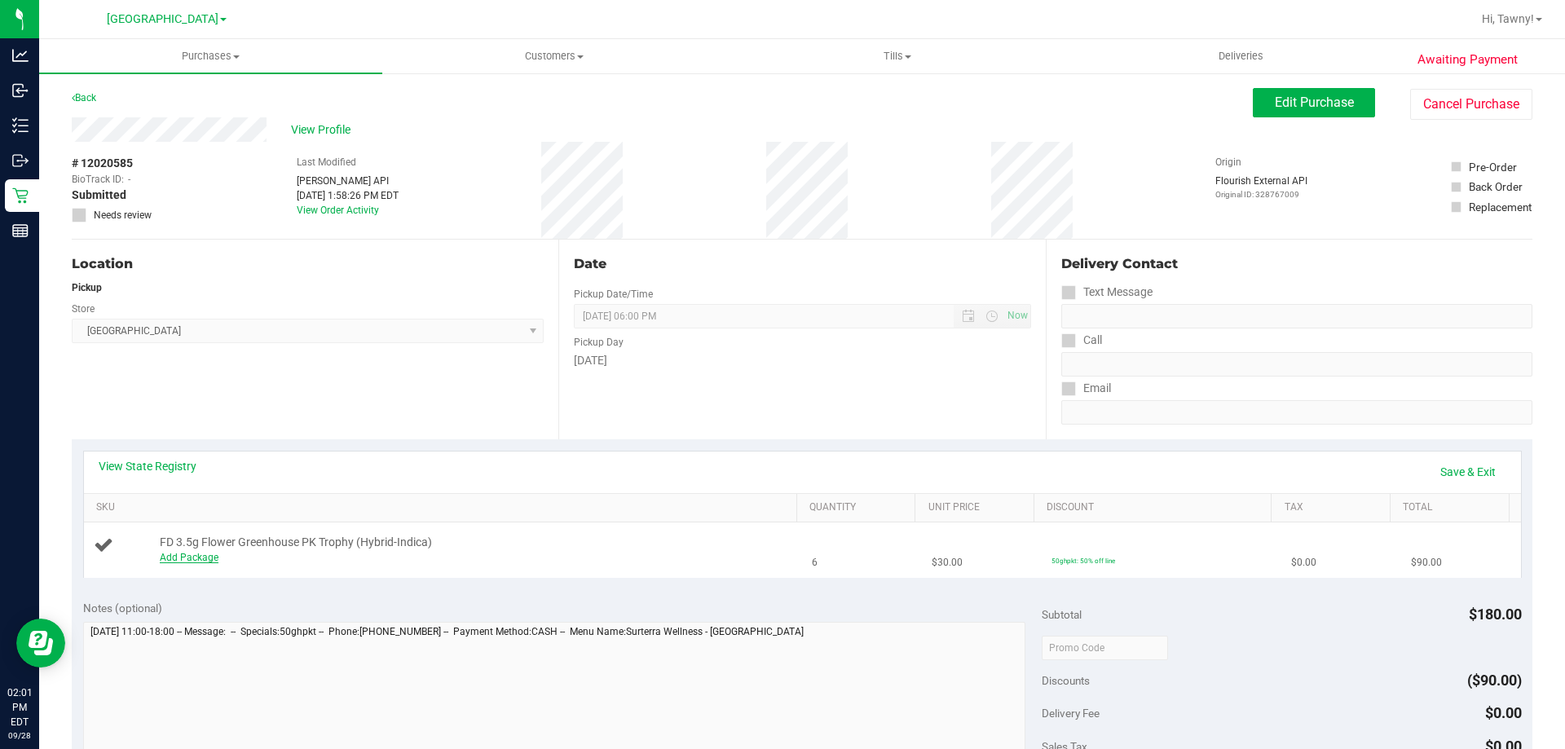
click at [176, 554] on link "Add Package" at bounding box center [189, 557] width 59 height 11
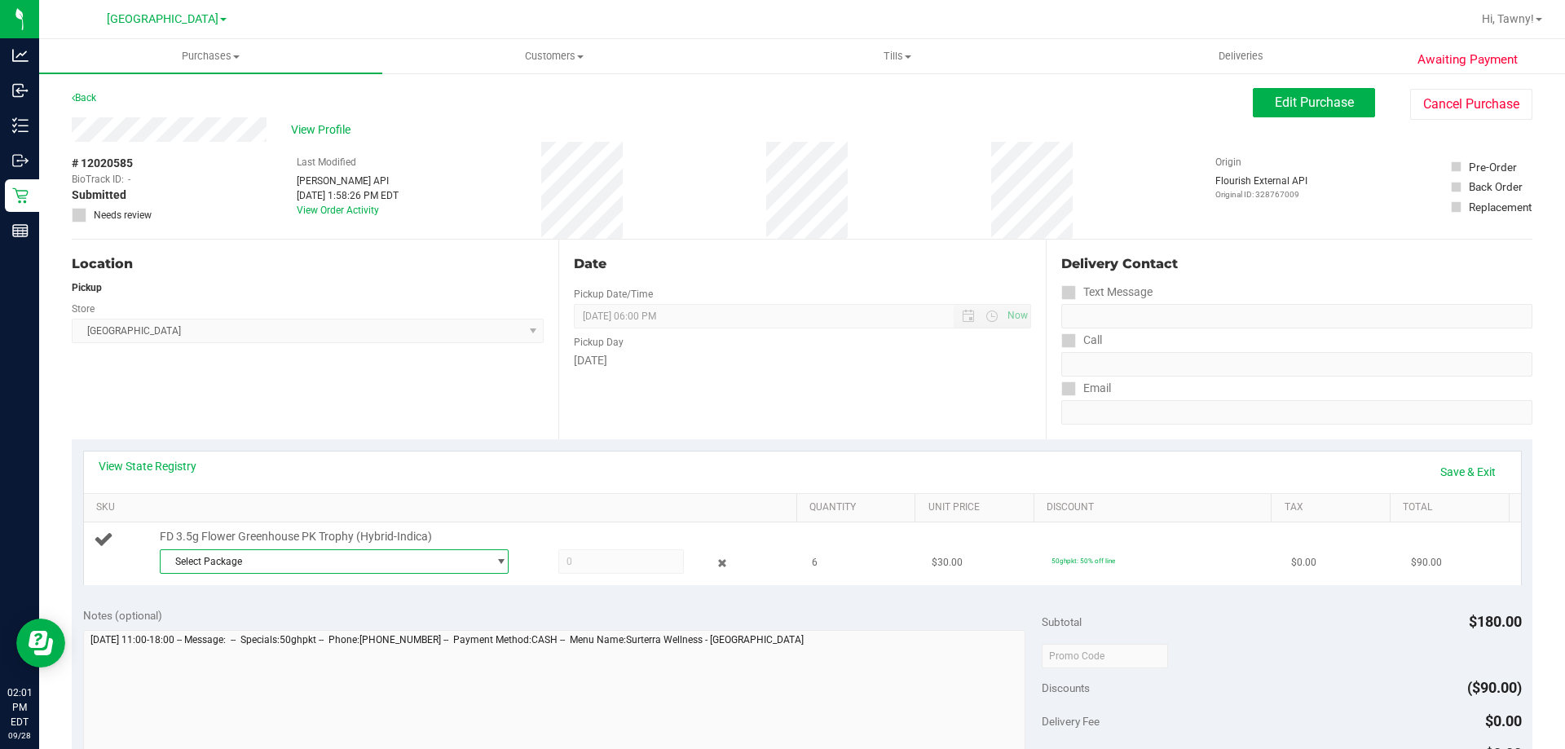
click at [291, 561] on span "Select Package" at bounding box center [324, 561] width 327 height 23
click at [345, 648] on span "( W-JUL25PKT01-0709 | orig: FLSRWGM-20250717-087 )" at bounding box center [387, 651] width 249 height 11
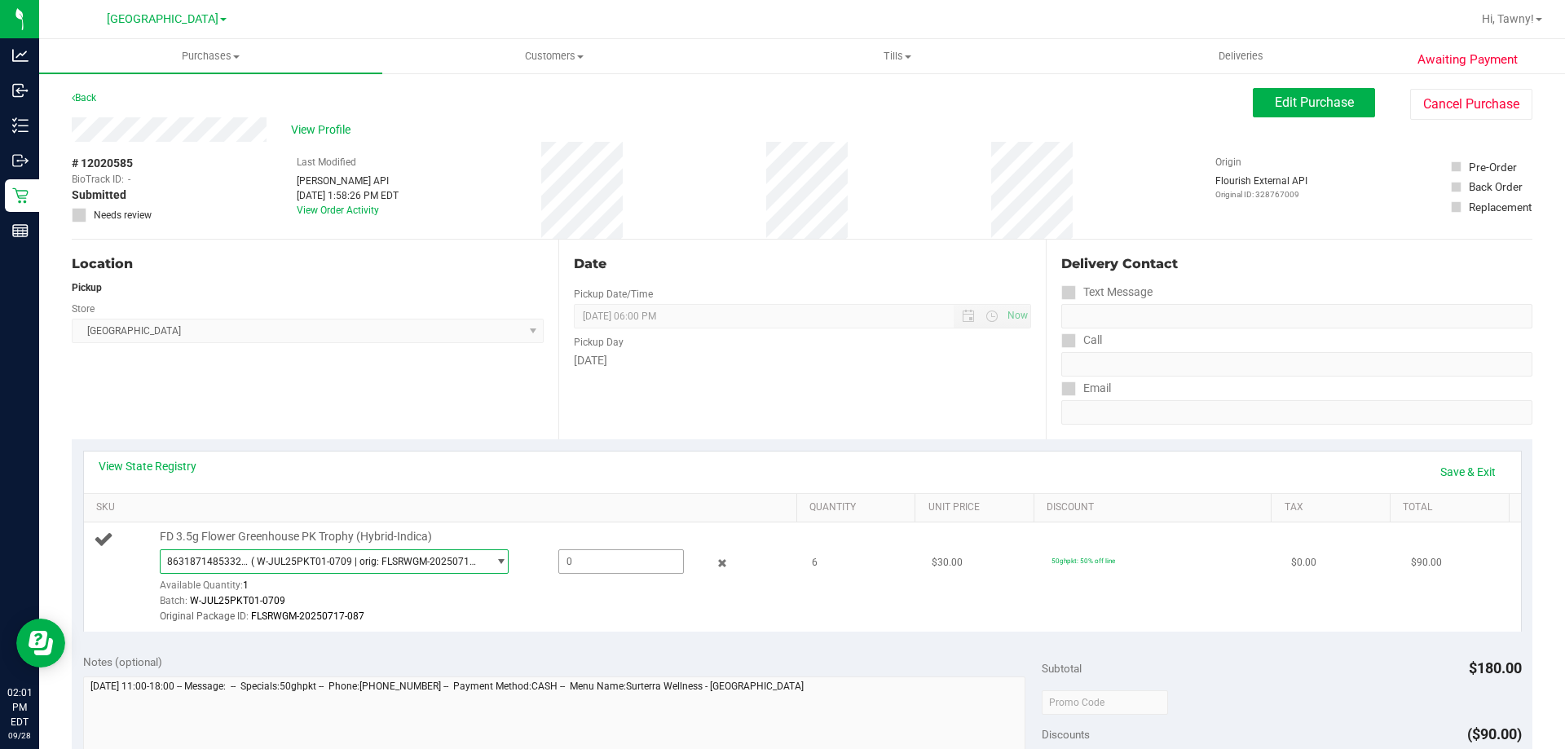
click at [582, 562] on span at bounding box center [621, 561] width 126 height 24
type input "1"
type input "1.0000"
click at [578, 615] on div "Original Package ID: FLSRWGM-20250717-087" at bounding box center [474, 616] width 629 height 15
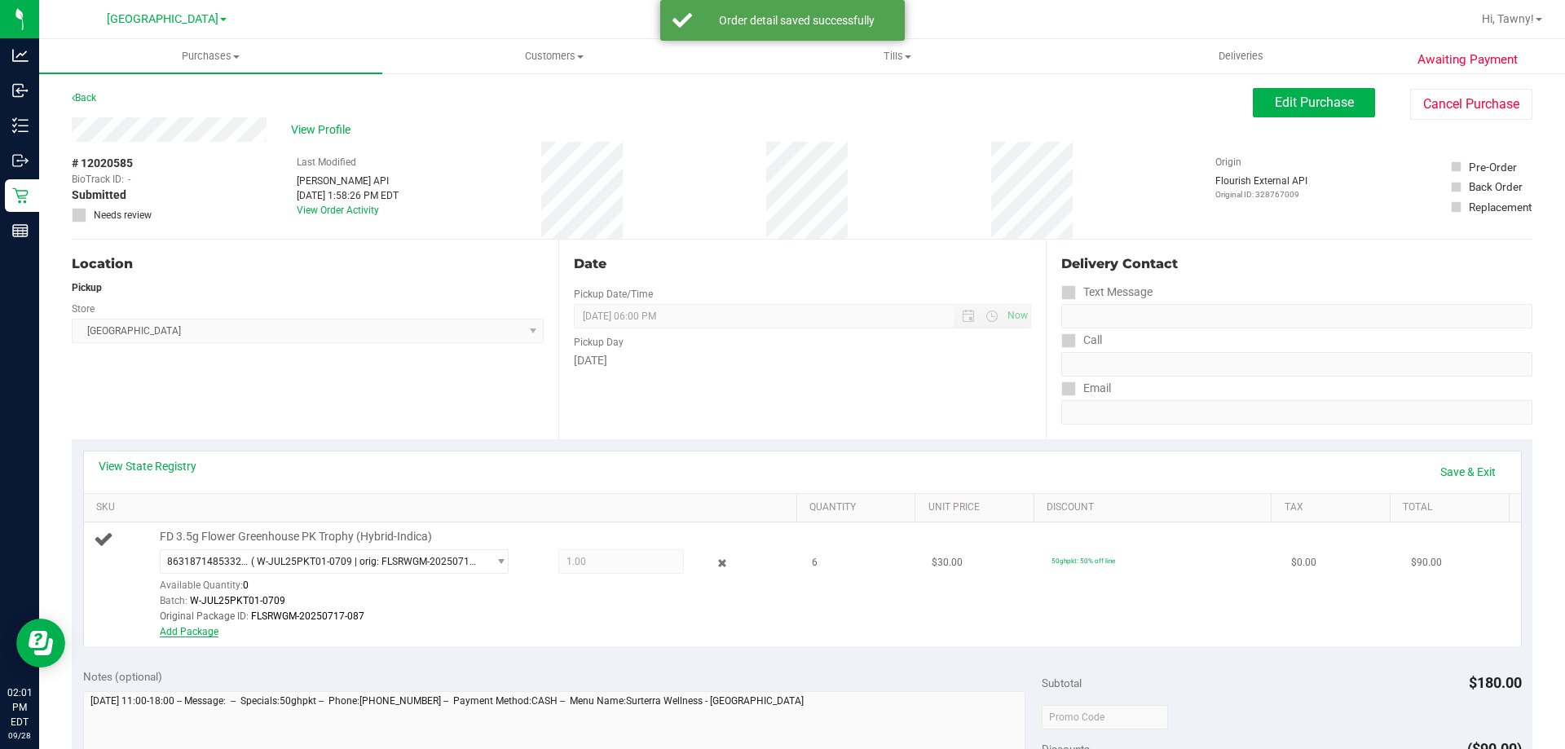
click at [203, 632] on link "Add Package" at bounding box center [189, 631] width 59 height 11
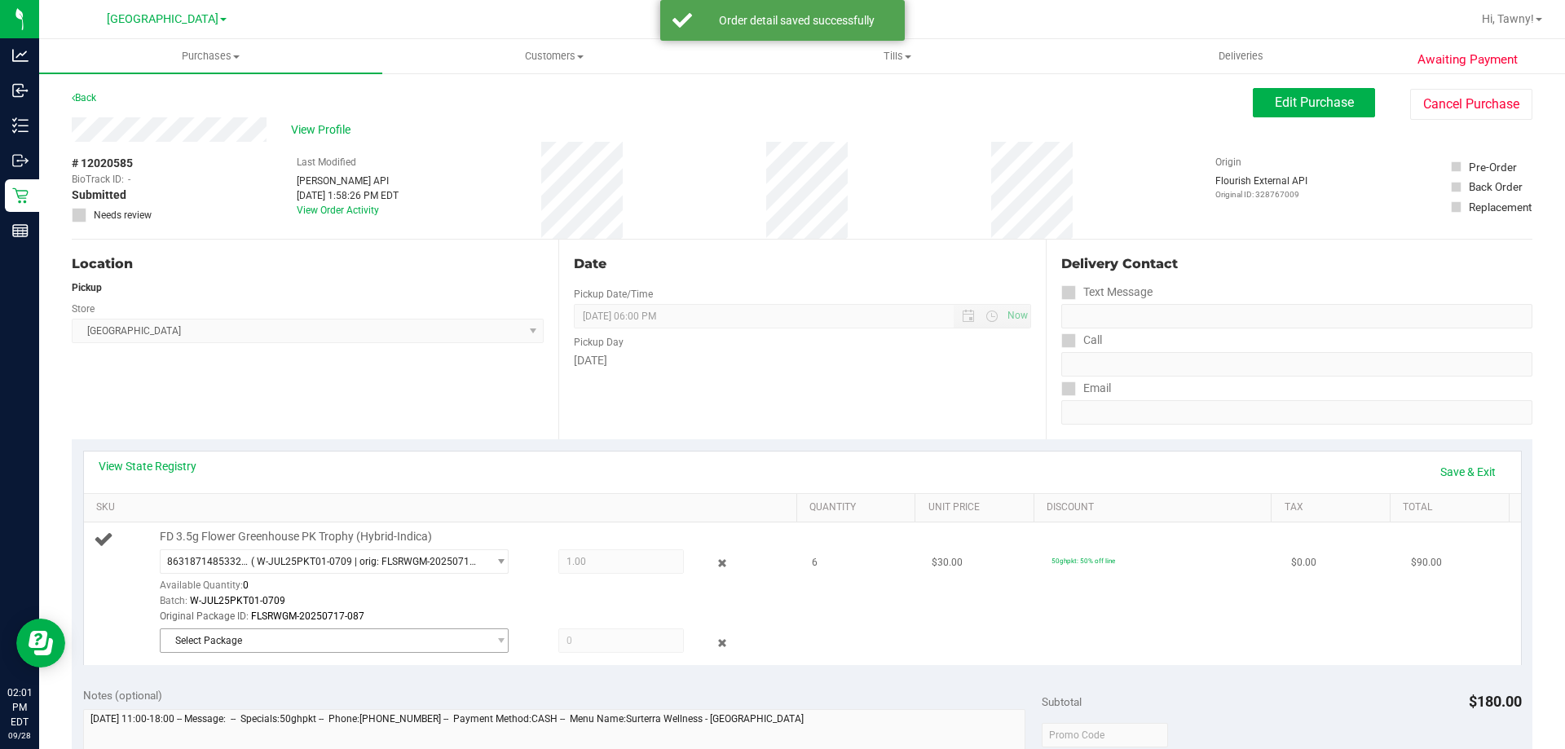
click at [306, 636] on span "Select Package" at bounding box center [324, 640] width 327 height 23
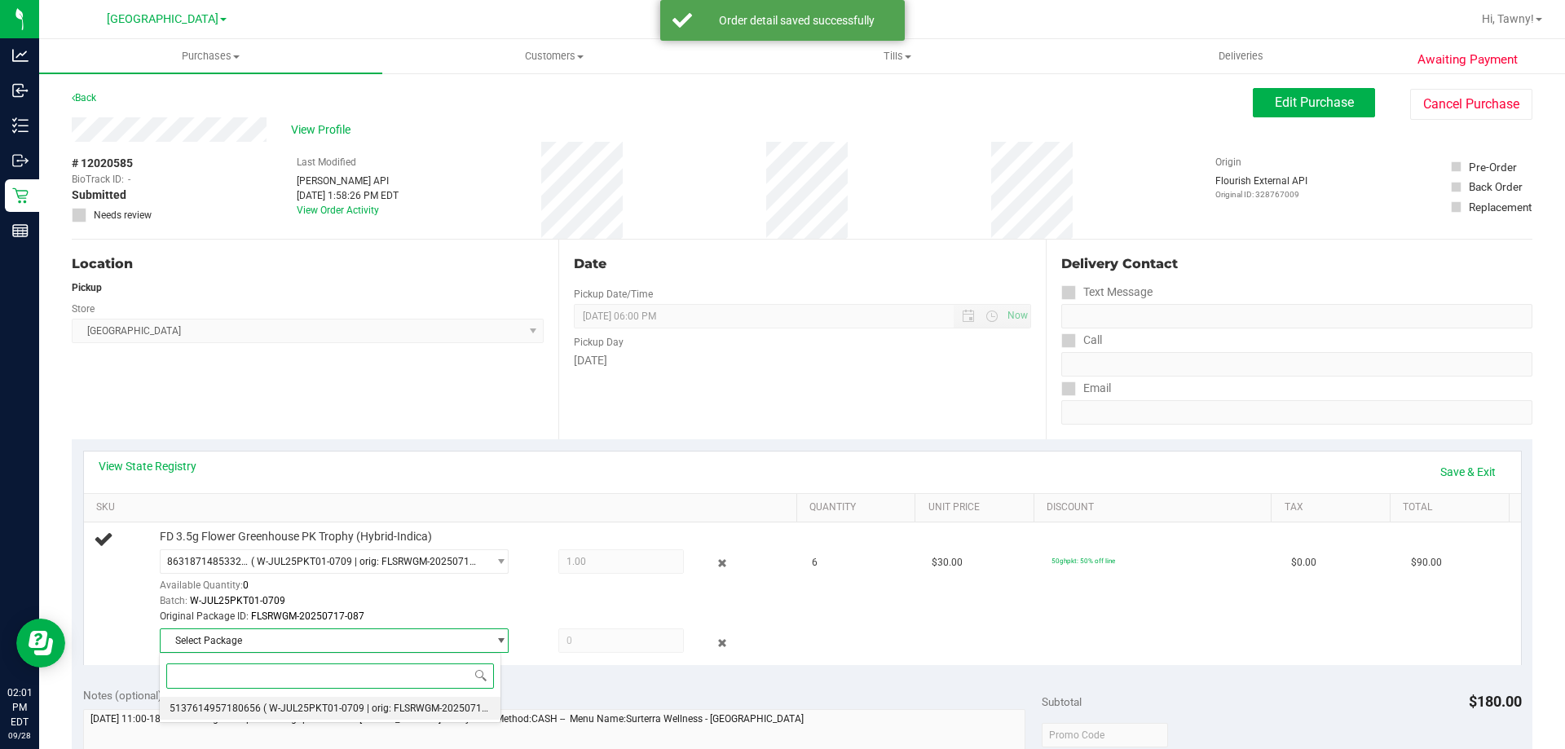
click at [275, 703] on span "( W-JUL25PKT01-0709 | orig: FLSRWGM-20250717-113 )" at bounding box center [387, 708] width 249 height 11
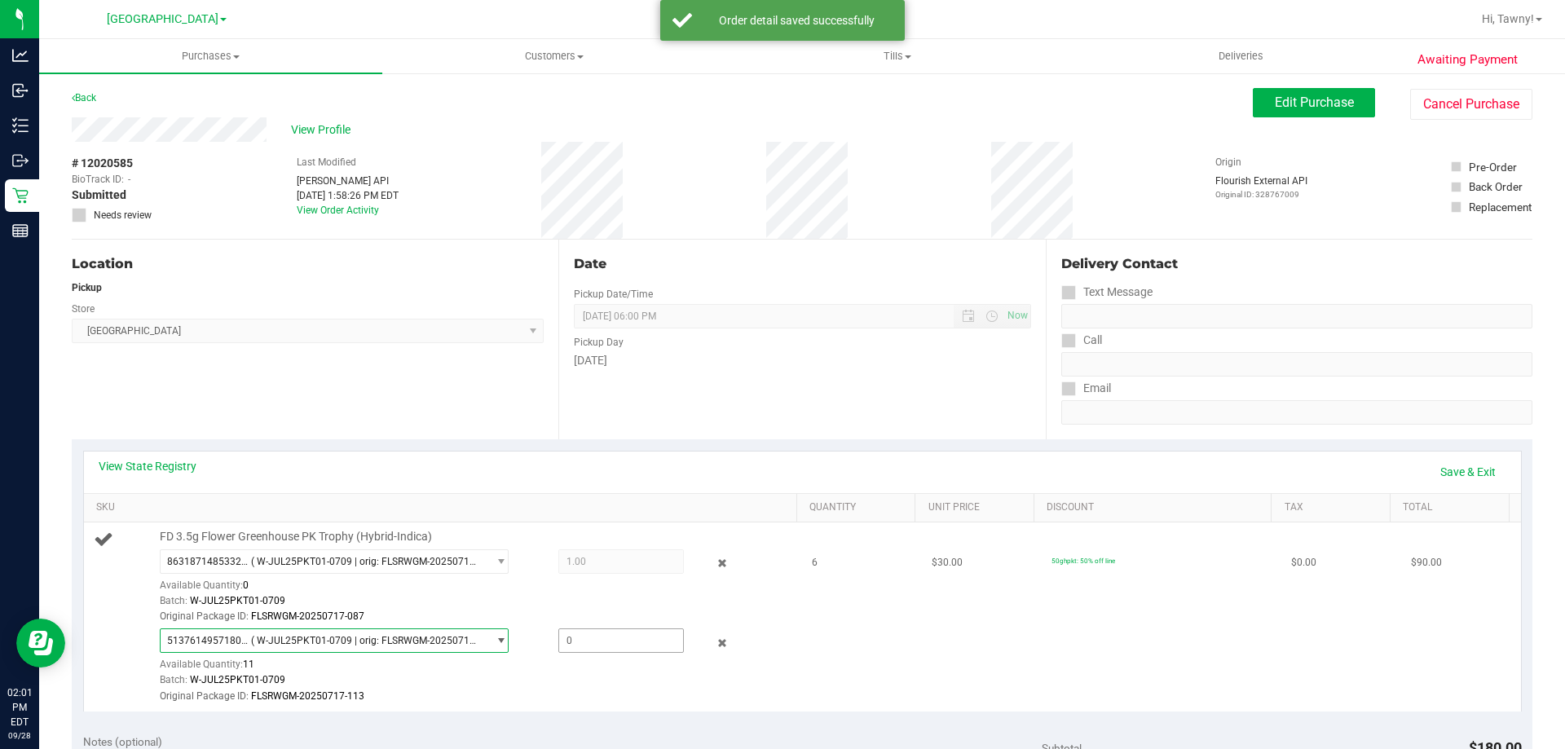
click at [580, 632] on span at bounding box center [621, 640] width 126 height 24
type input "5"
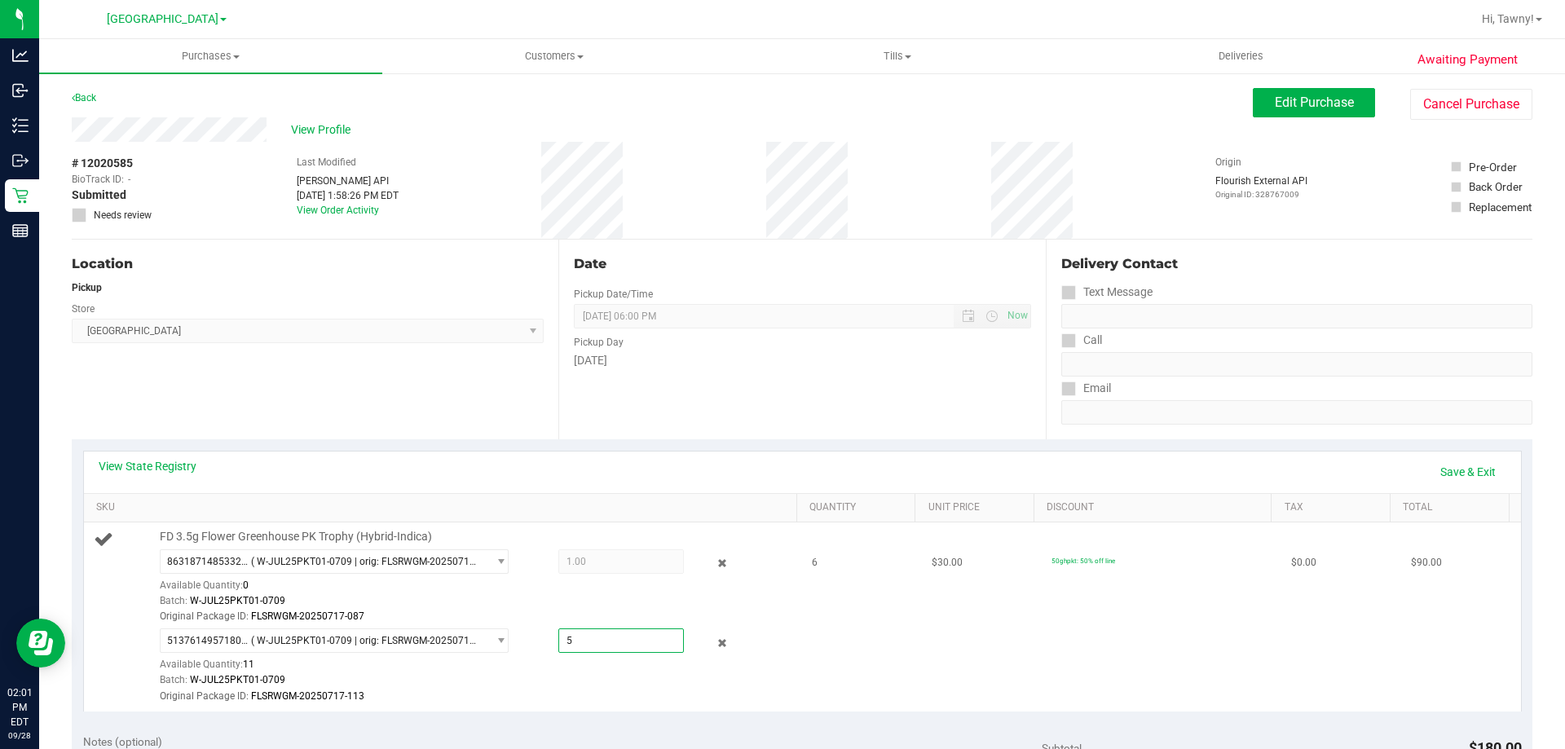
type input "5.0000"
click at [922, 606] on td "$30.00" at bounding box center [982, 616] width 120 height 188
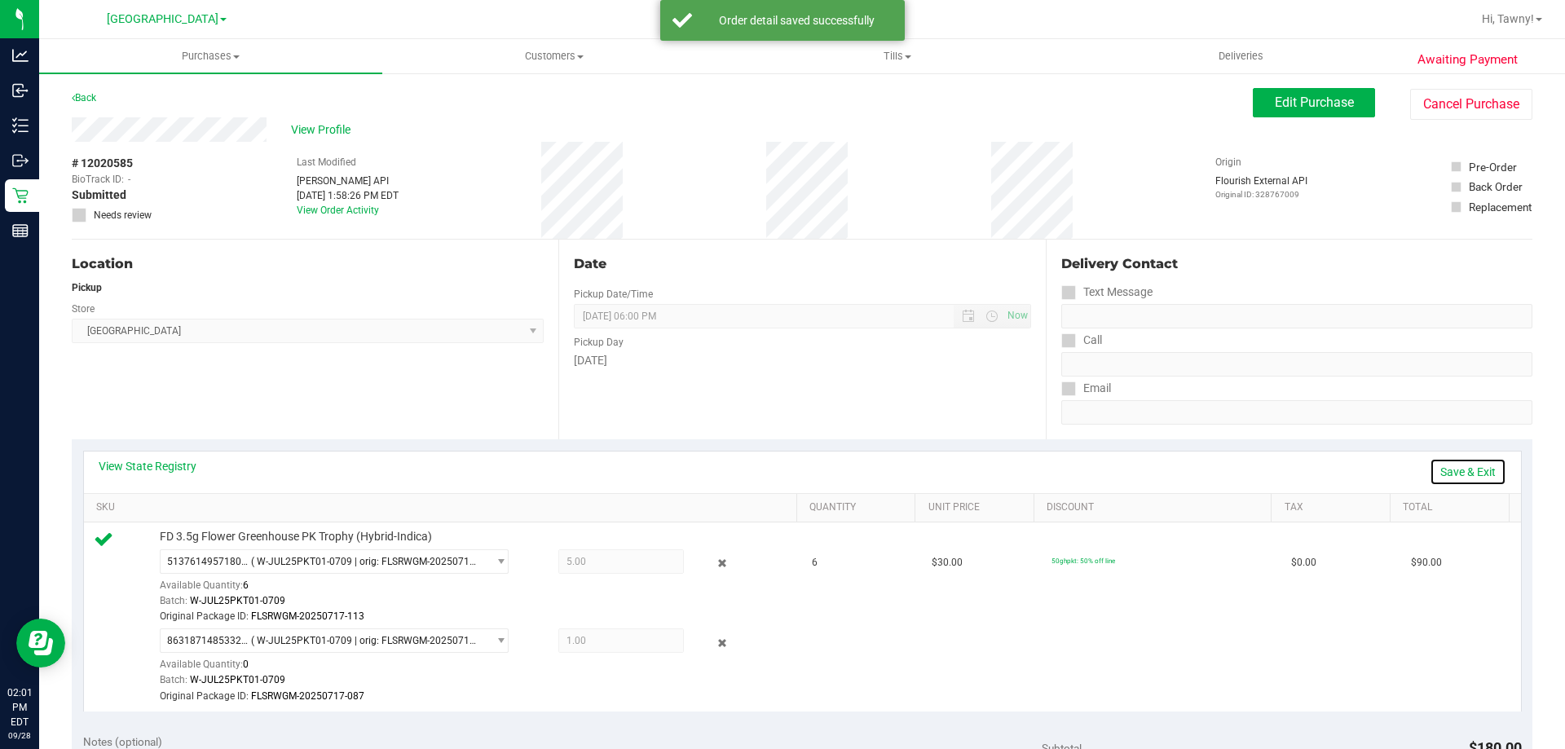
click at [1459, 475] on link "Save & Exit" at bounding box center [1468, 472] width 77 height 28
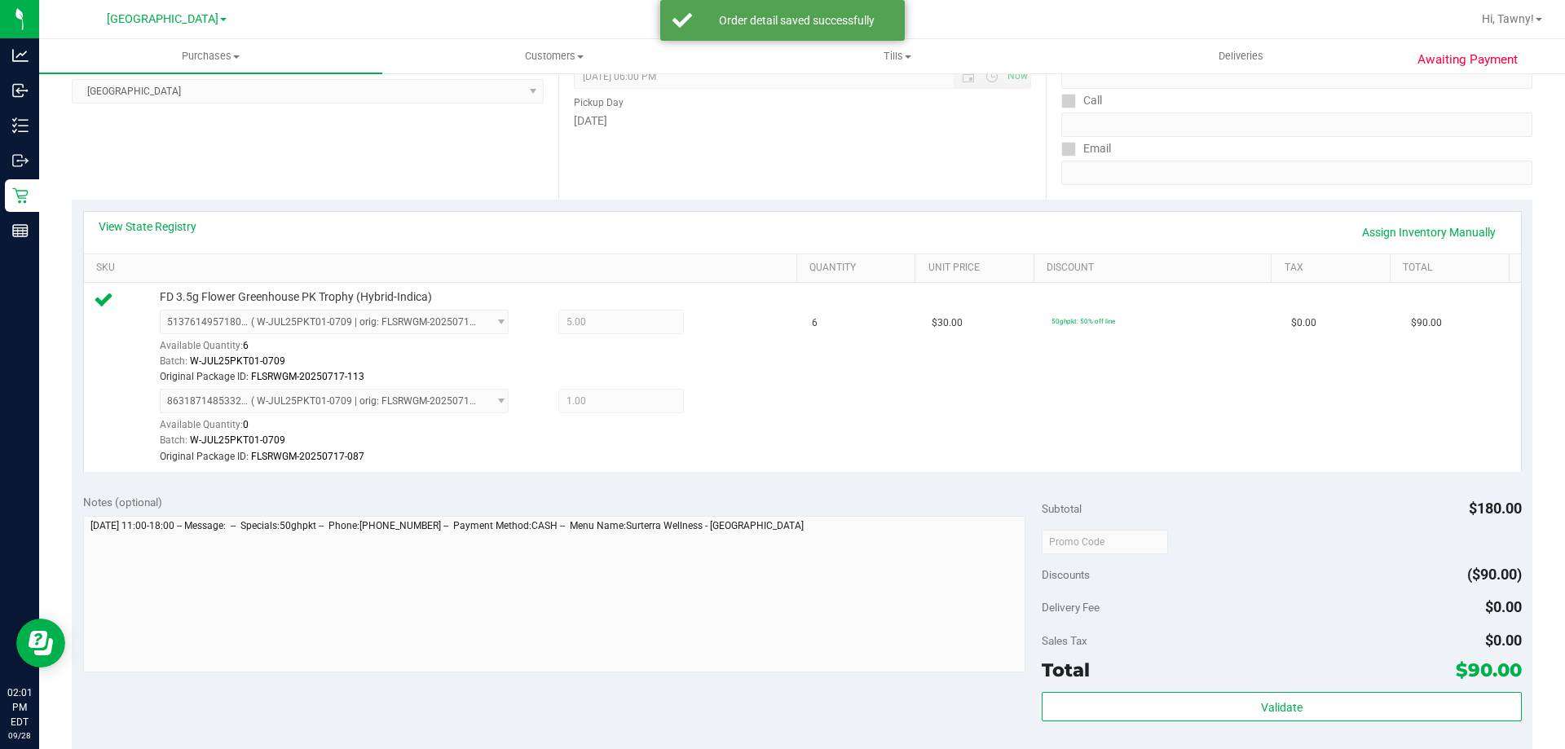
scroll to position [245, 0]
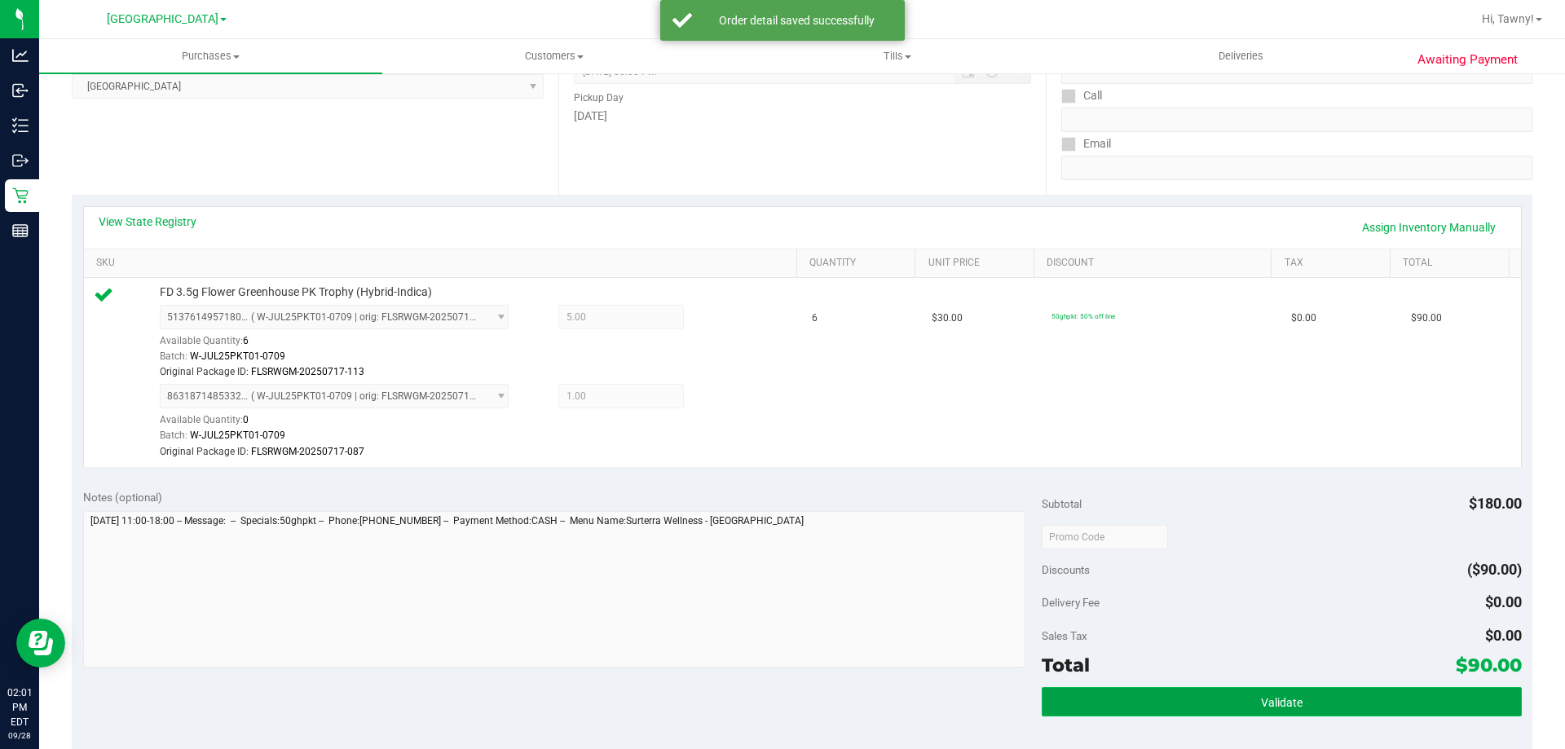
click at [1134, 712] on button "Validate" at bounding box center [1281, 701] width 479 height 29
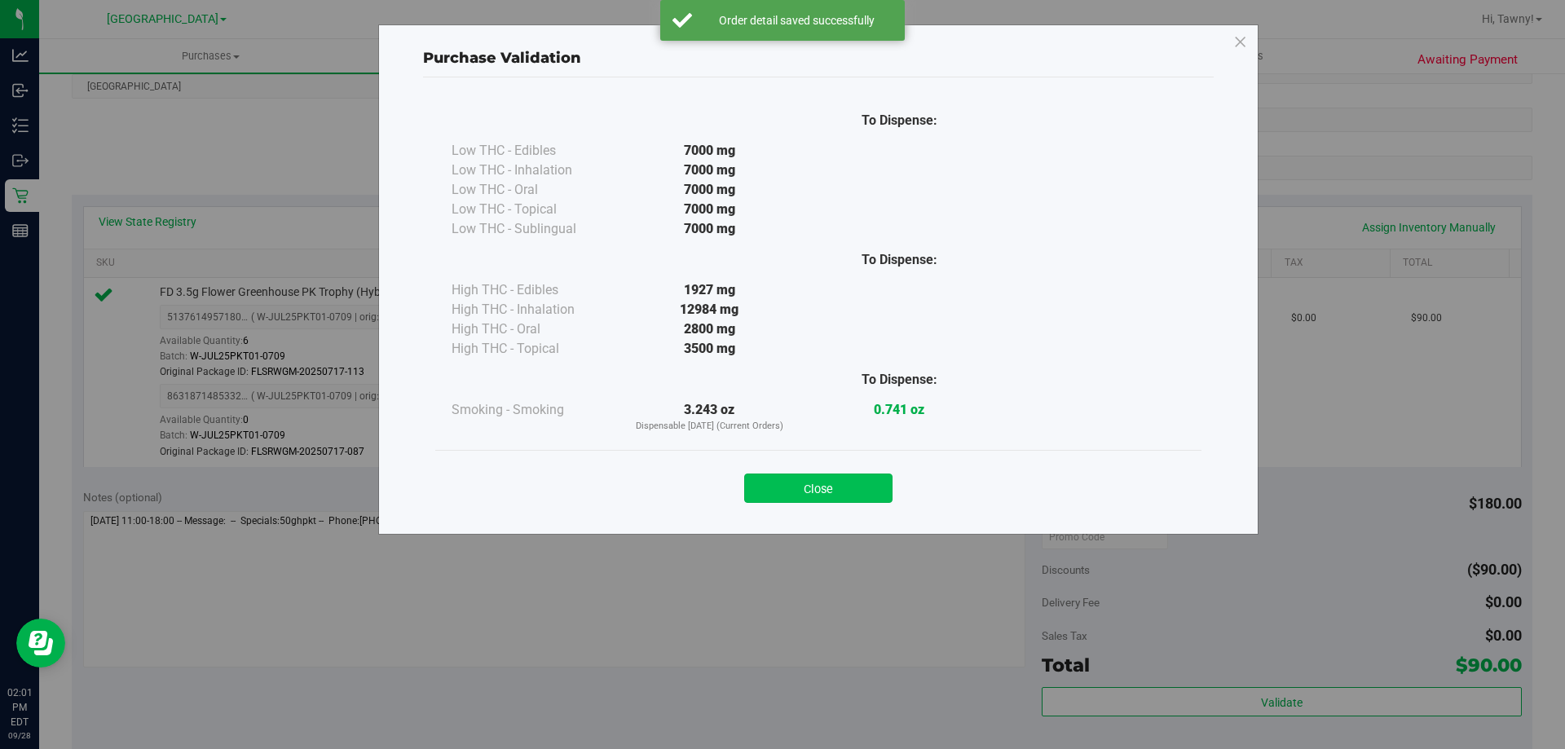
click at [840, 488] on button "Close" at bounding box center [818, 488] width 148 height 29
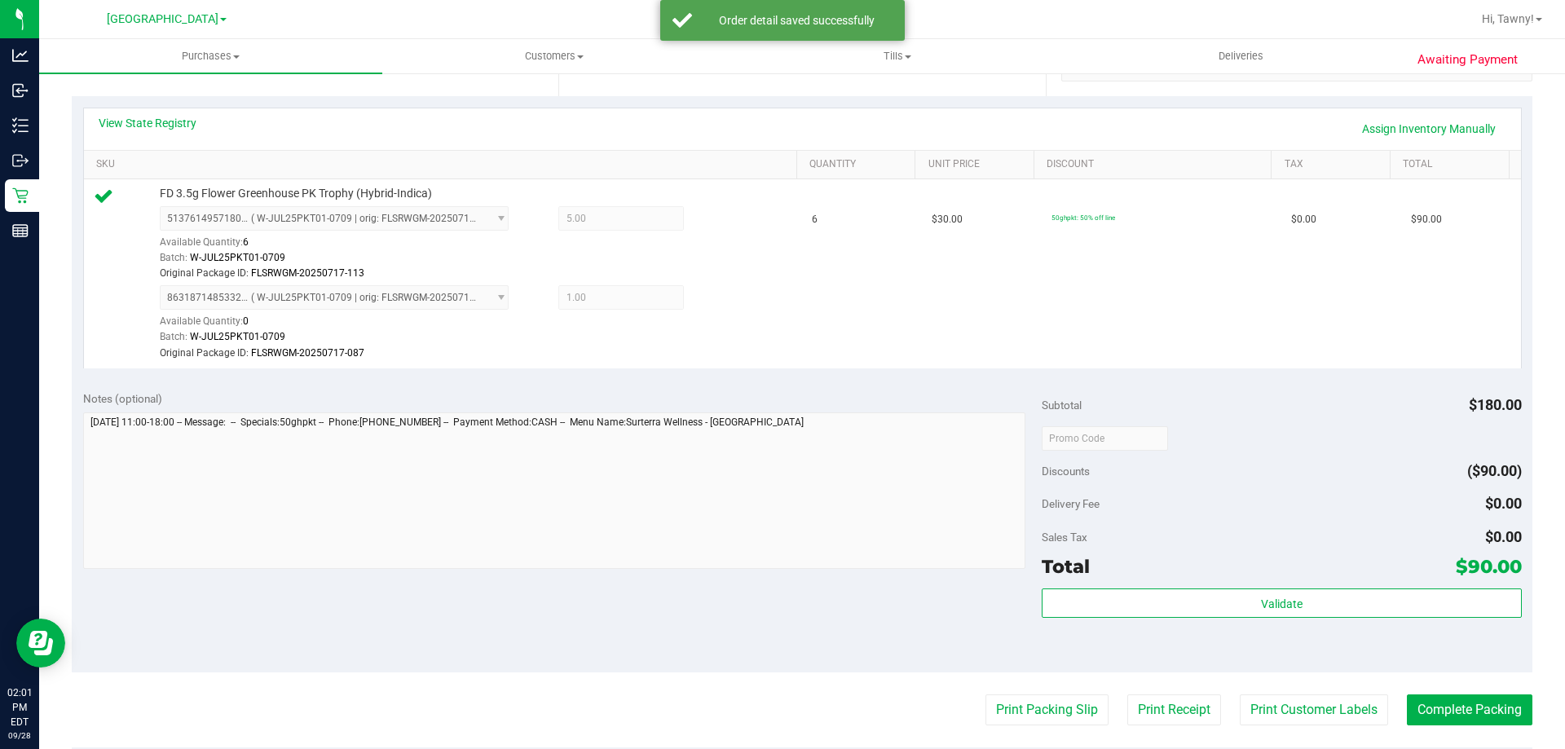
scroll to position [489, 0]
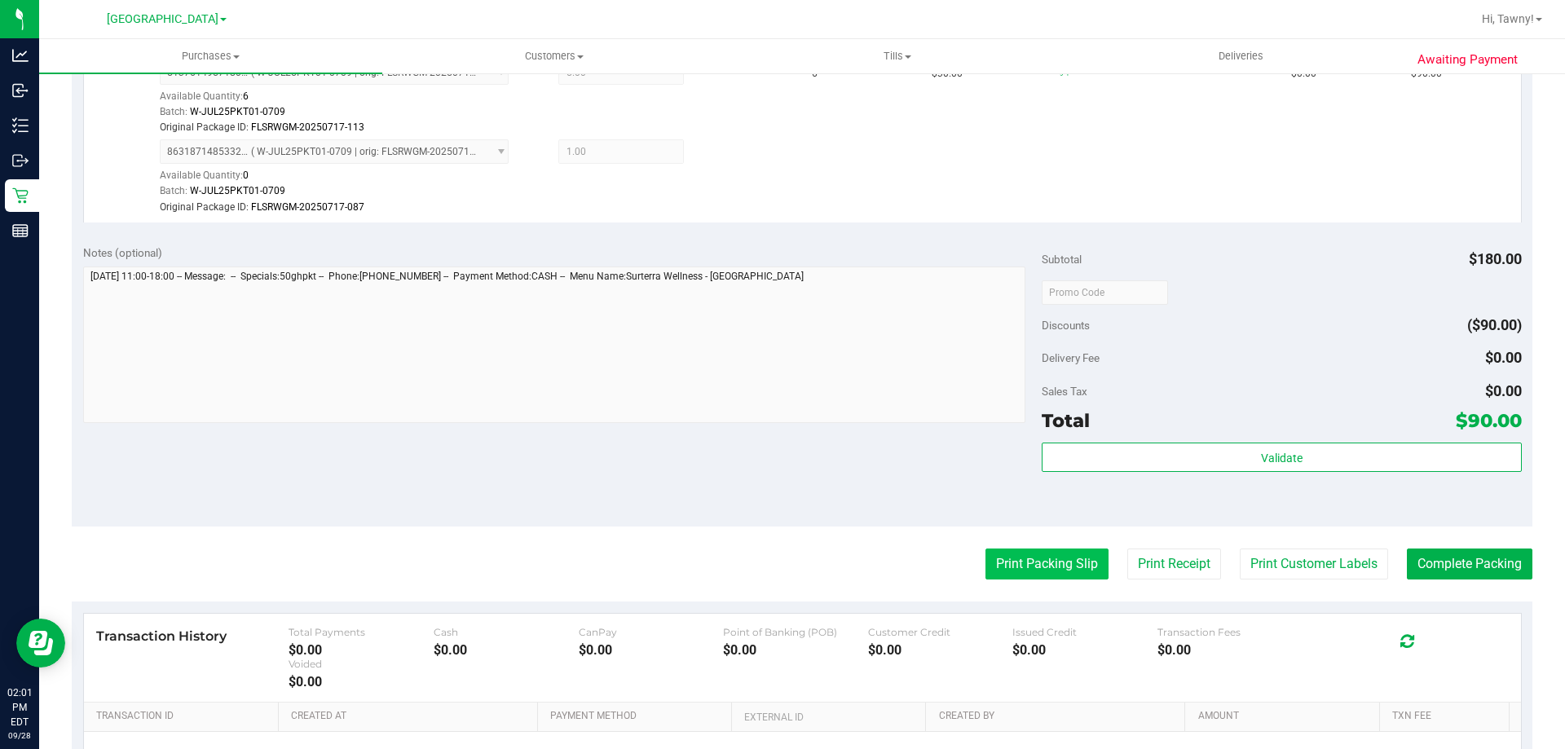
click at [1041, 560] on button "Print Packing Slip" at bounding box center [1046, 564] width 123 height 31
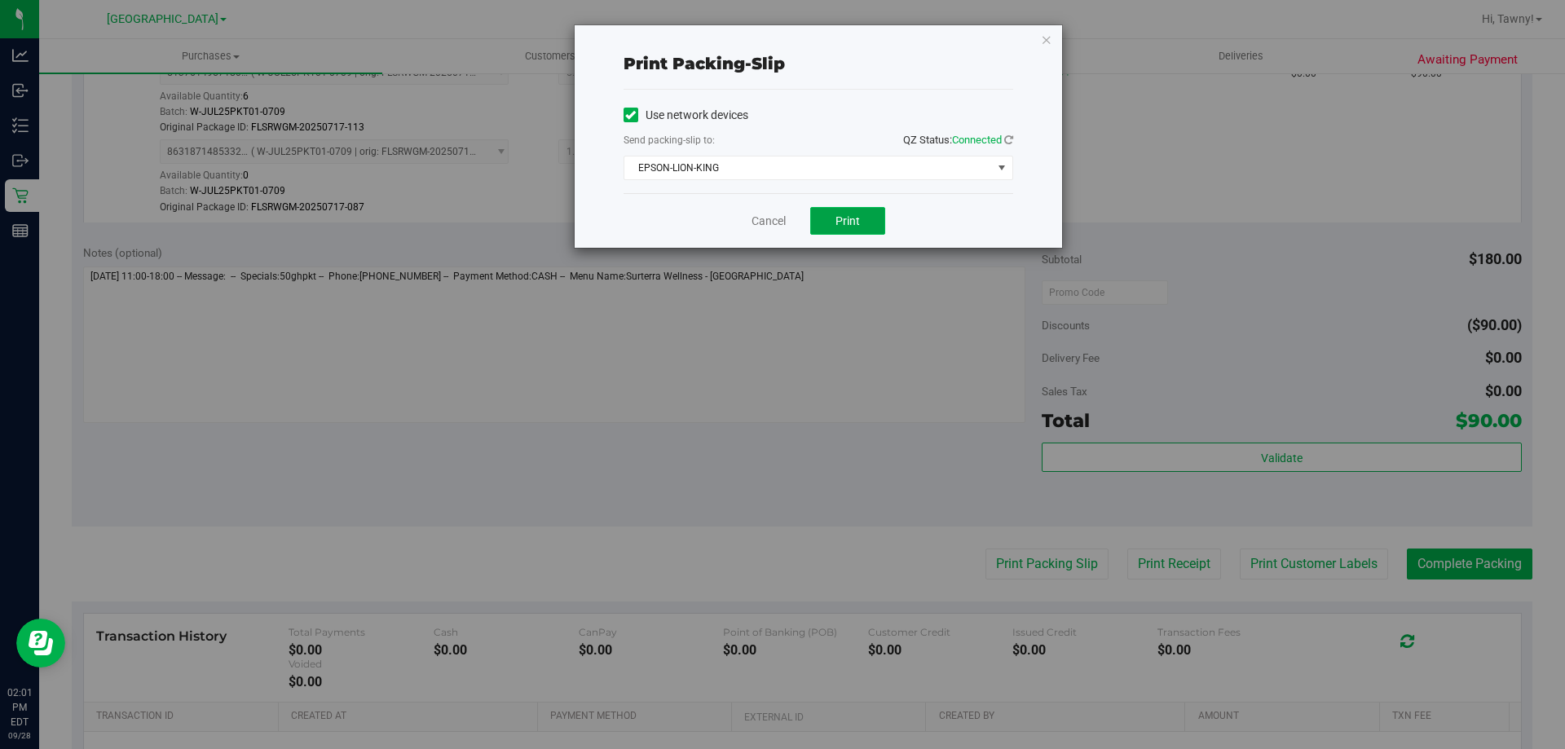
click at [829, 209] on button "Print" at bounding box center [847, 221] width 75 height 28
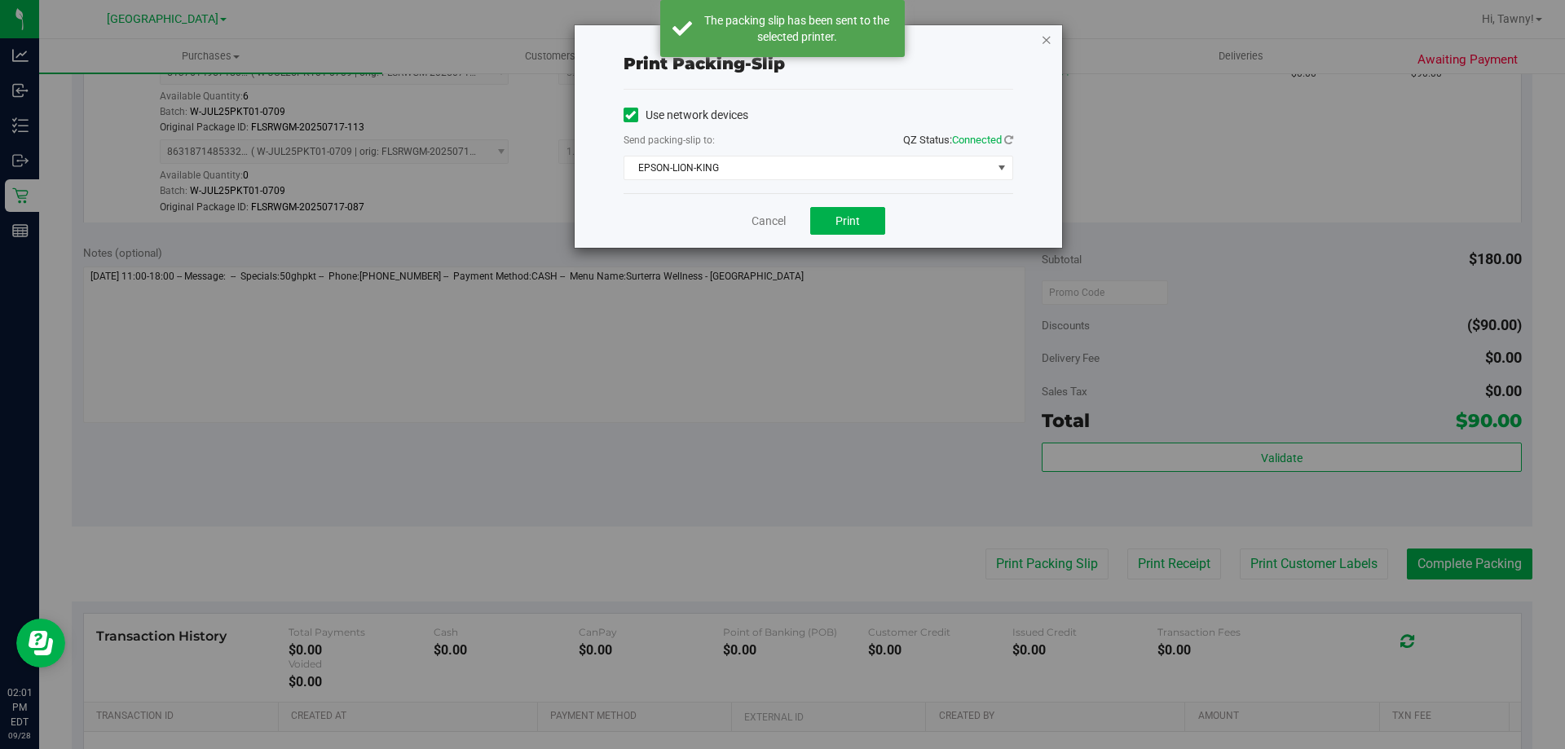
click at [1046, 40] on icon "button" at bounding box center [1046, 39] width 11 height 20
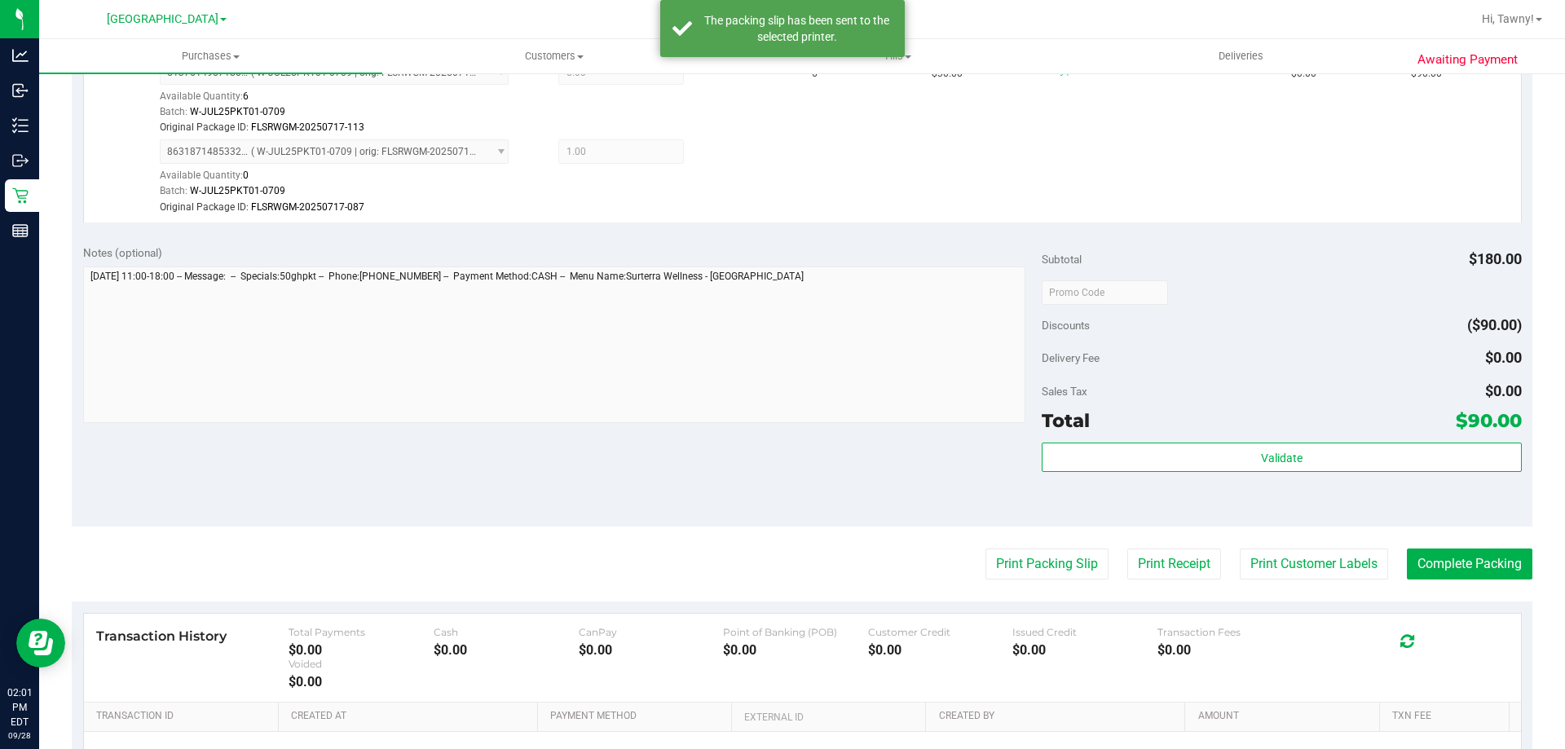
click at [1222, 434] on div "Total $90.00" at bounding box center [1281, 420] width 479 height 29
click at [1222, 437] on div "Subtotal $180.00 Discounts ($90.00) Delivery Fee $0.00 Sales Tax $0.00 Total $9…" at bounding box center [1281, 380] width 479 height 271
click at [1222, 439] on div "Subtotal $180.00 Discounts ($90.00) Delivery Fee $0.00 Sales Tax $0.00 Total $9…" at bounding box center [1281, 380] width 479 height 271
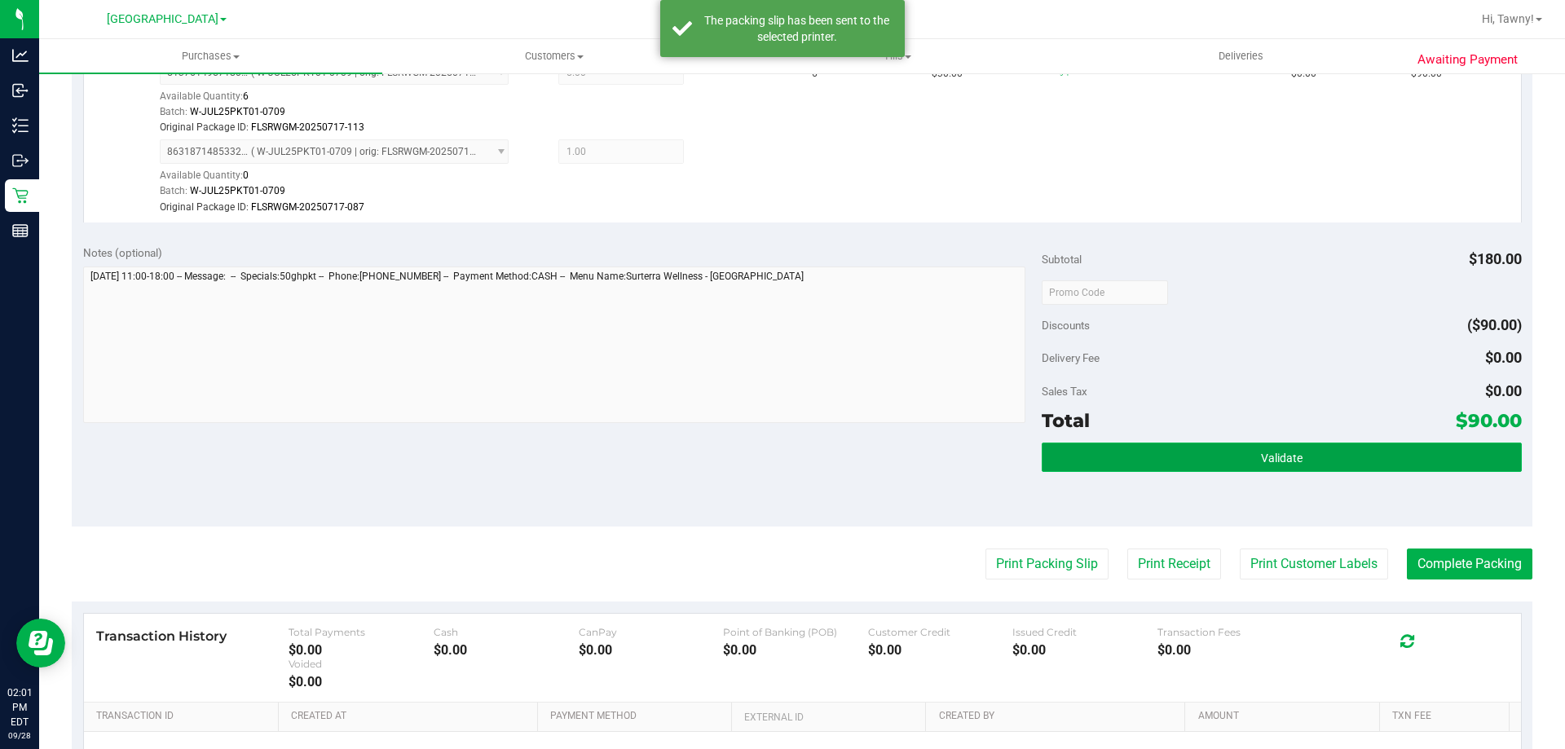
click at [1222, 443] on button "Validate" at bounding box center [1281, 457] width 479 height 29
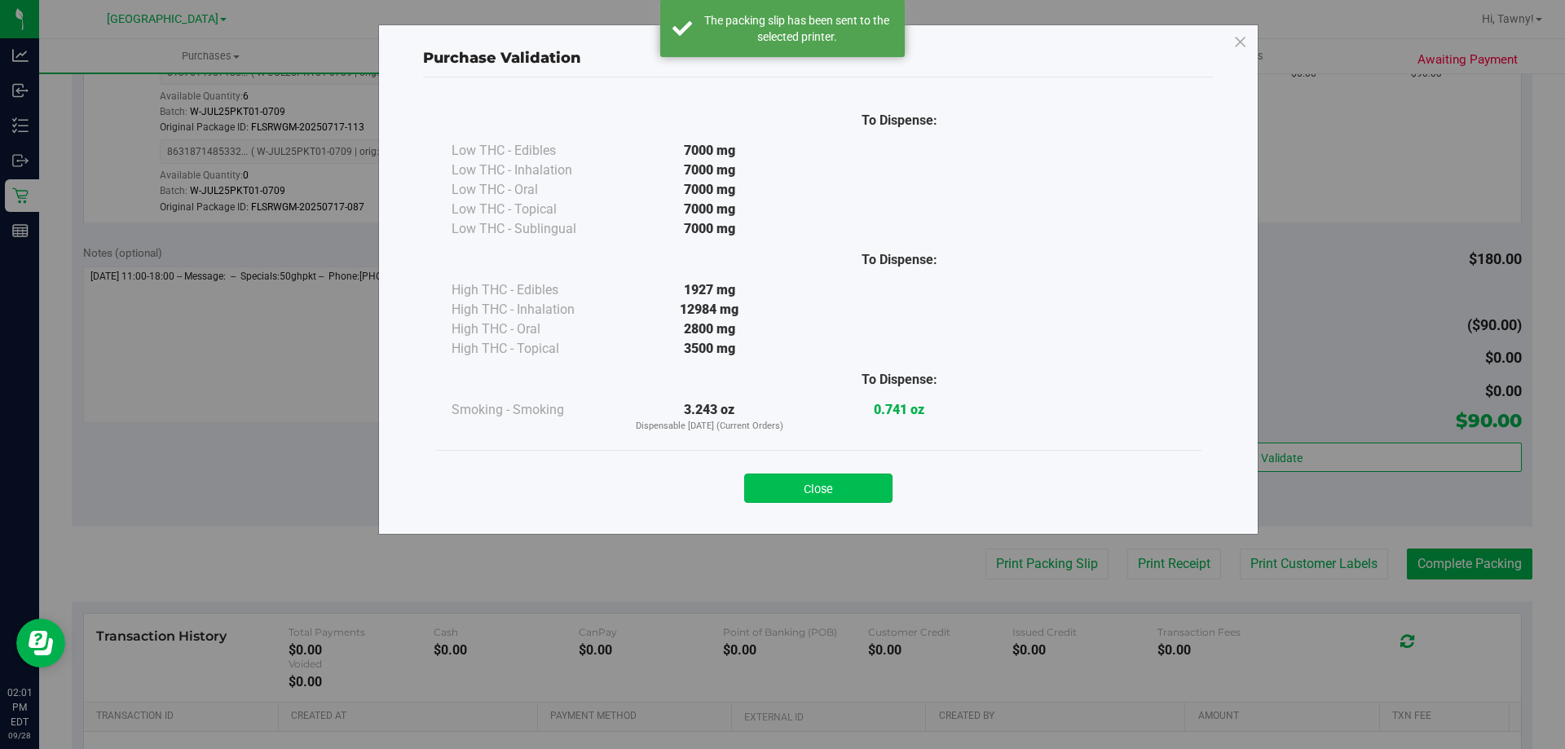
click at [825, 492] on button "Close" at bounding box center [818, 488] width 148 height 29
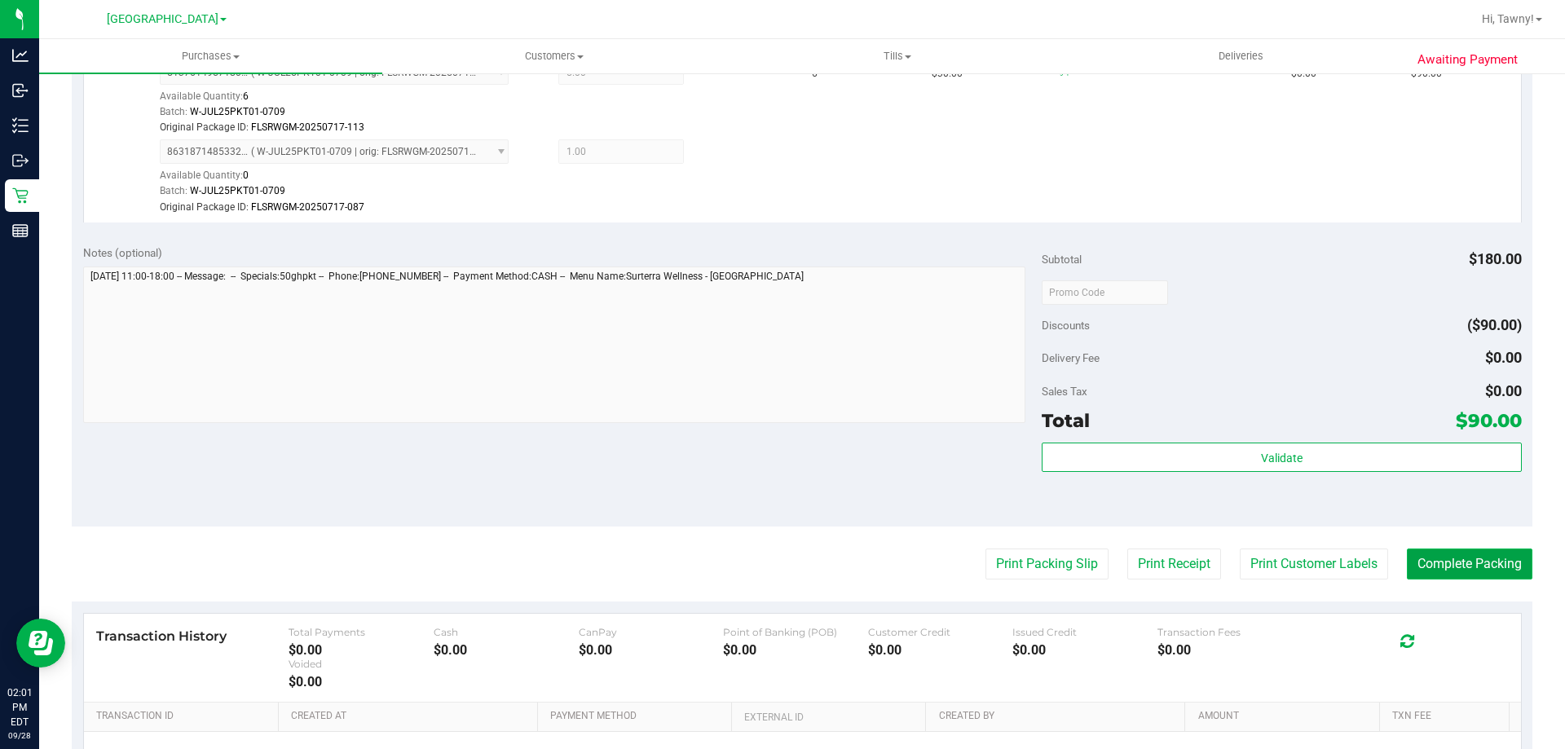
click at [1434, 556] on button "Complete Packing" at bounding box center [1470, 564] width 126 height 31
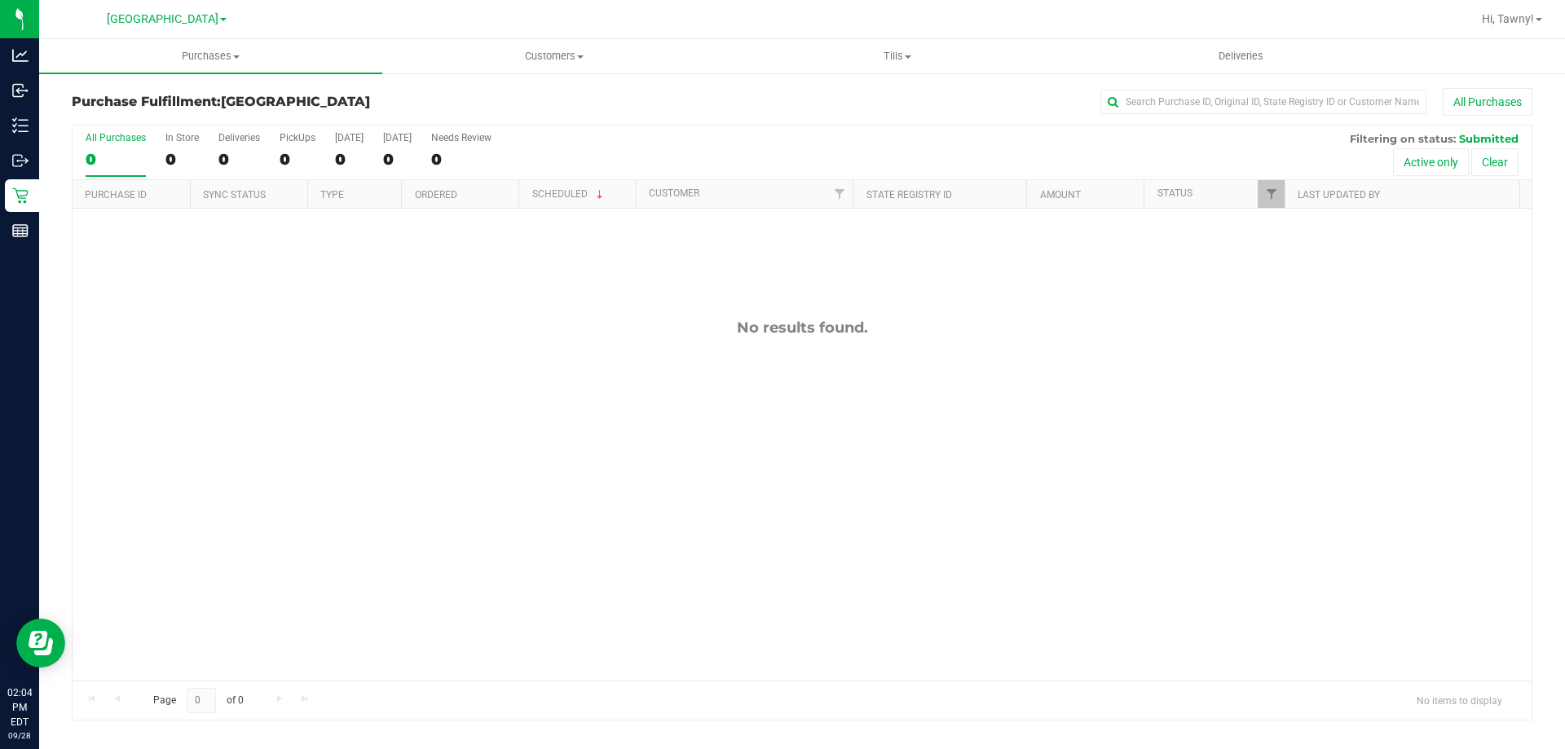
click at [430, 422] on div "No results found." at bounding box center [802, 500] width 1459 height 582
click at [501, 421] on div "No results found." at bounding box center [802, 500] width 1459 height 582
click at [434, 331] on div "No results found." at bounding box center [802, 328] width 1459 height 18
click at [552, 408] on div "No results found." at bounding box center [802, 500] width 1459 height 582
click at [518, 364] on div "No results found." at bounding box center [802, 500] width 1459 height 582
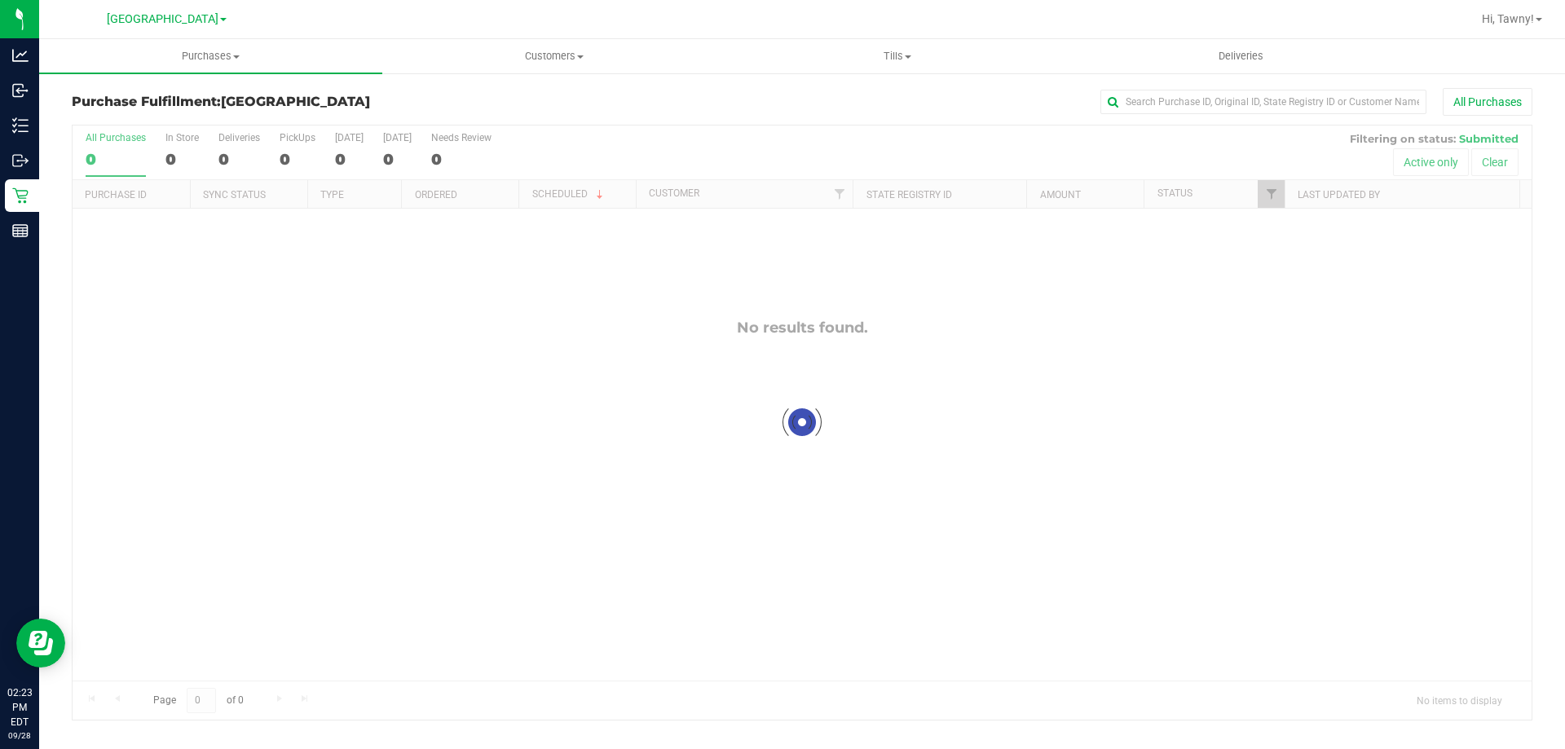
click at [380, 417] on div at bounding box center [802, 423] width 1459 height 594
click at [387, 417] on div "No results found." at bounding box center [802, 500] width 1459 height 582
click at [522, 423] on div "No results found." at bounding box center [802, 500] width 1459 height 582
click at [1267, 192] on span "Filter" at bounding box center [1271, 193] width 13 height 13
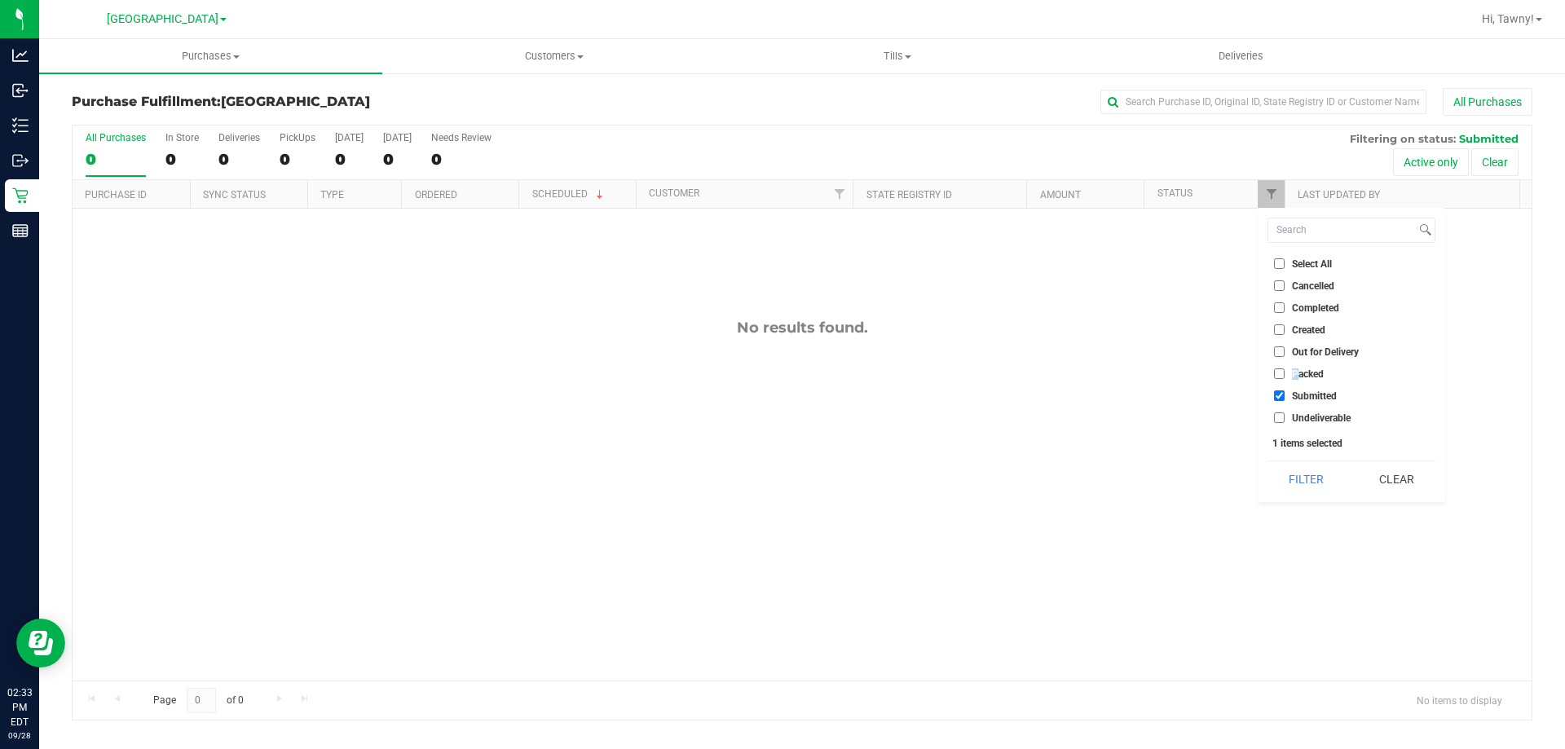
click at [1294, 375] on span "Packed" at bounding box center [1308, 374] width 32 height 10
click at [1290, 359] on li "Out for Delivery" at bounding box center [1351, 351] width 168 height 17
click at [1290, 383] on ul "Select All Cancelled Completed Created Out for Delivery Packed Submitted Undeli…" at bounding box center [1351, 340] width 168 height 171
click at [1296, 379] on span "Packed" at bounding box center [1308, 374] width 32 height 10
click at [1285, 379] on input "Packed" at bounding box center [1279, 373] width 11 height 11
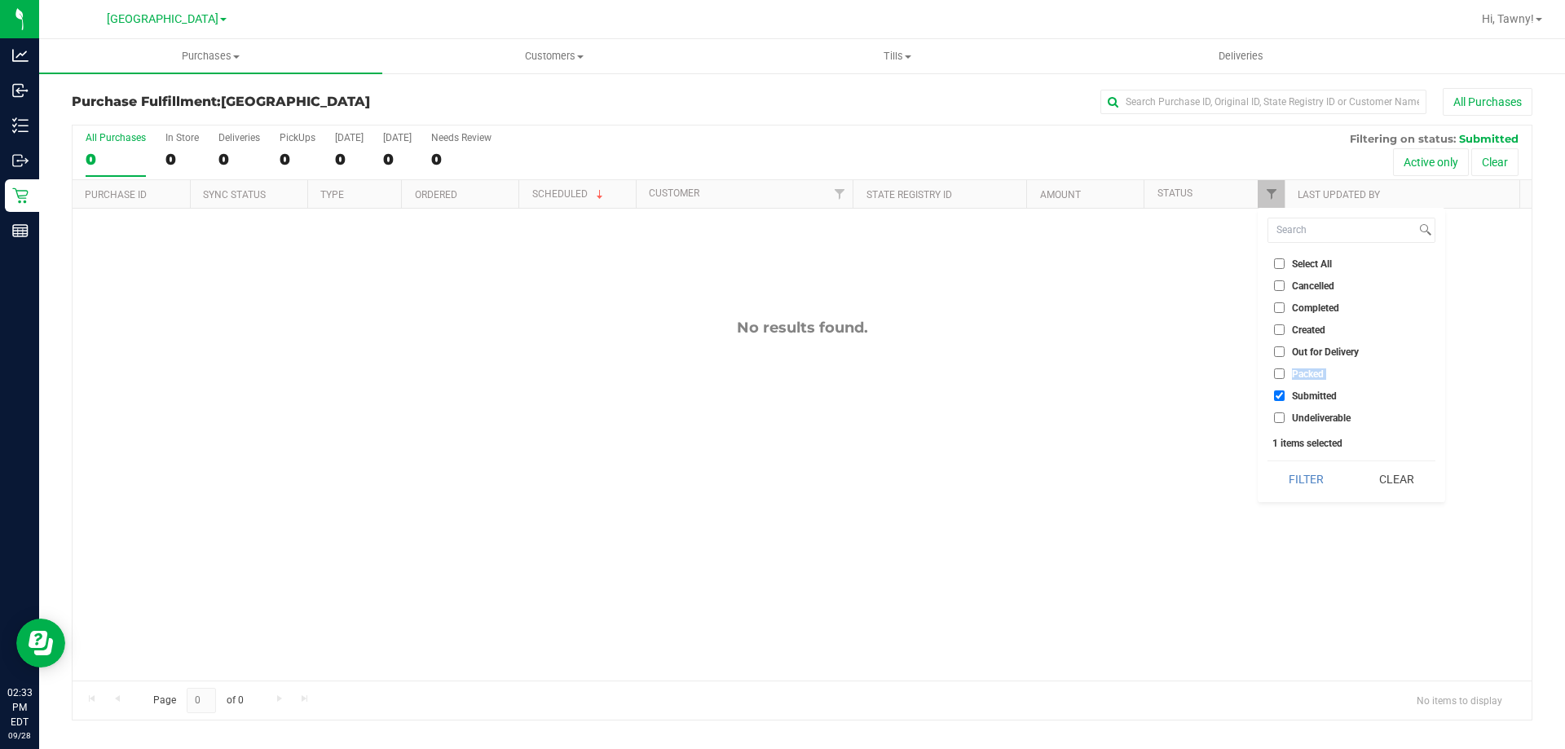
checkbox input "true"
click at [1307, 478] on button "Filter" at bounding box center [1306, 479] width 78 height 36
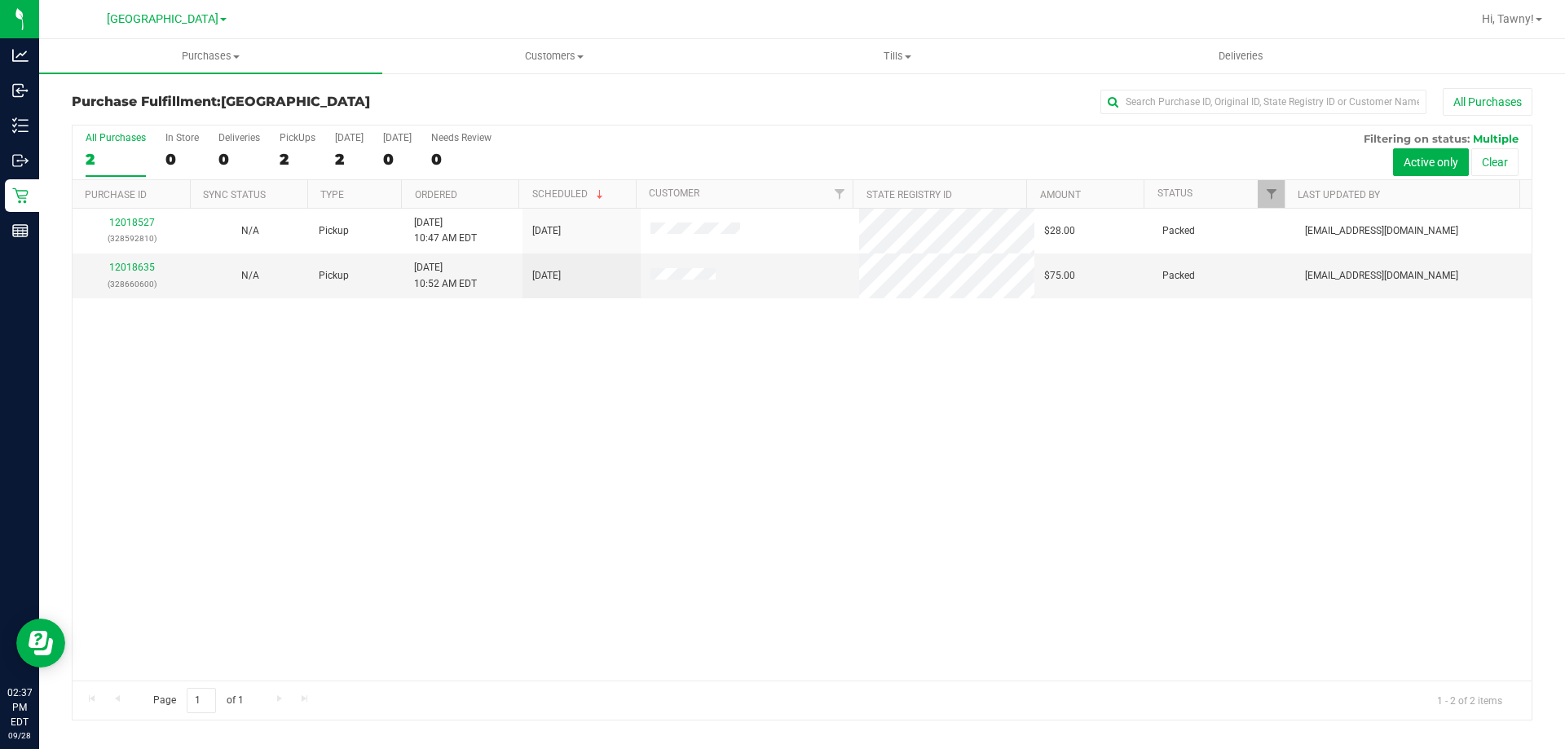
click at [651, 675] on div "12018527 (328592810) N/A Pickup [DATE] 10:47 AM EDT 9/28/2025 $28.00 Packed [EM…" at bounding box center [802, 445] width 1459 height 472
click at [583, 404] on div "12018527 (328592810) N/A Pickup [DATE] 10:47 AM EDT 9/28/2025 $28.00 Packed [EM…" at bounding box center [802, 445] width 1459 height 472
click at [527, 353] on div "12018527 (328592810) N/A Pickup [DATE] 10:47 AM EDT 9/28/2025 $28.00 Packed [EM…" at bounding box center [802, 445] width 1459 height 472
click at [487, 604] on div "12018527 (328592810) N/A Pickup [DATE] 10:47 AM EDT 9/28/2025 $28.00 Packed [EM…" at bounding box center [802, 445] width 1459 height 472
click at [299, 165] on div "2" at bounding box center [298, 159] width 36 height 19
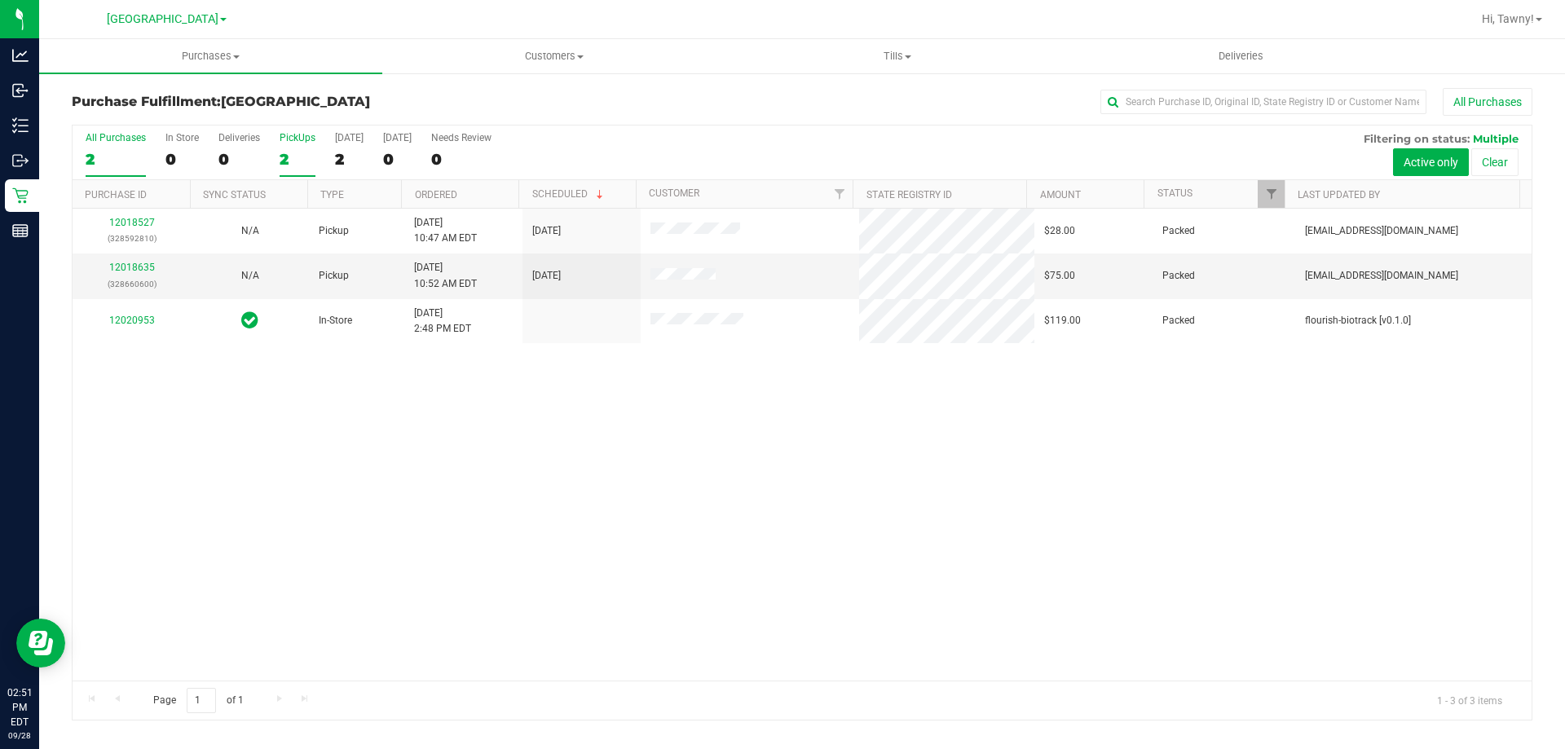
click at [0, 0] on input "PickUps 2" at bounding box center [0, 0] width 0 height 0
click at [365, 445] on div "12018527 (328592810) N/A Pickup [DATE] 10:47 AM EDT 9/28/2025 $28.00 Packed [EM…" at bounding box center [802, 445] width 1459 height 472
click at [504, 406] on div "12018527 (328592810) N/A Pickup [DATE] 10:47 AM EDT 9/28/2025 $28.00 Packed [EM…" at bounding box center [802, 445] width 1459 height 472
click at [273, 424] on div "12018527 (328592810) N/A Pickup [DATE] 10:47 AM EDT 9/28/2025 $28.00 Packed [EM…" at bounding box center [802, 445] width 1459 height 472
click at [380, 479] on div "12018527 (328592810) N/A Pickup [DATE] 10:47 AM EDT 9/28/2025 $28.00 Packed [EM…" at bounding box center [802, 445] width 1459 height 472
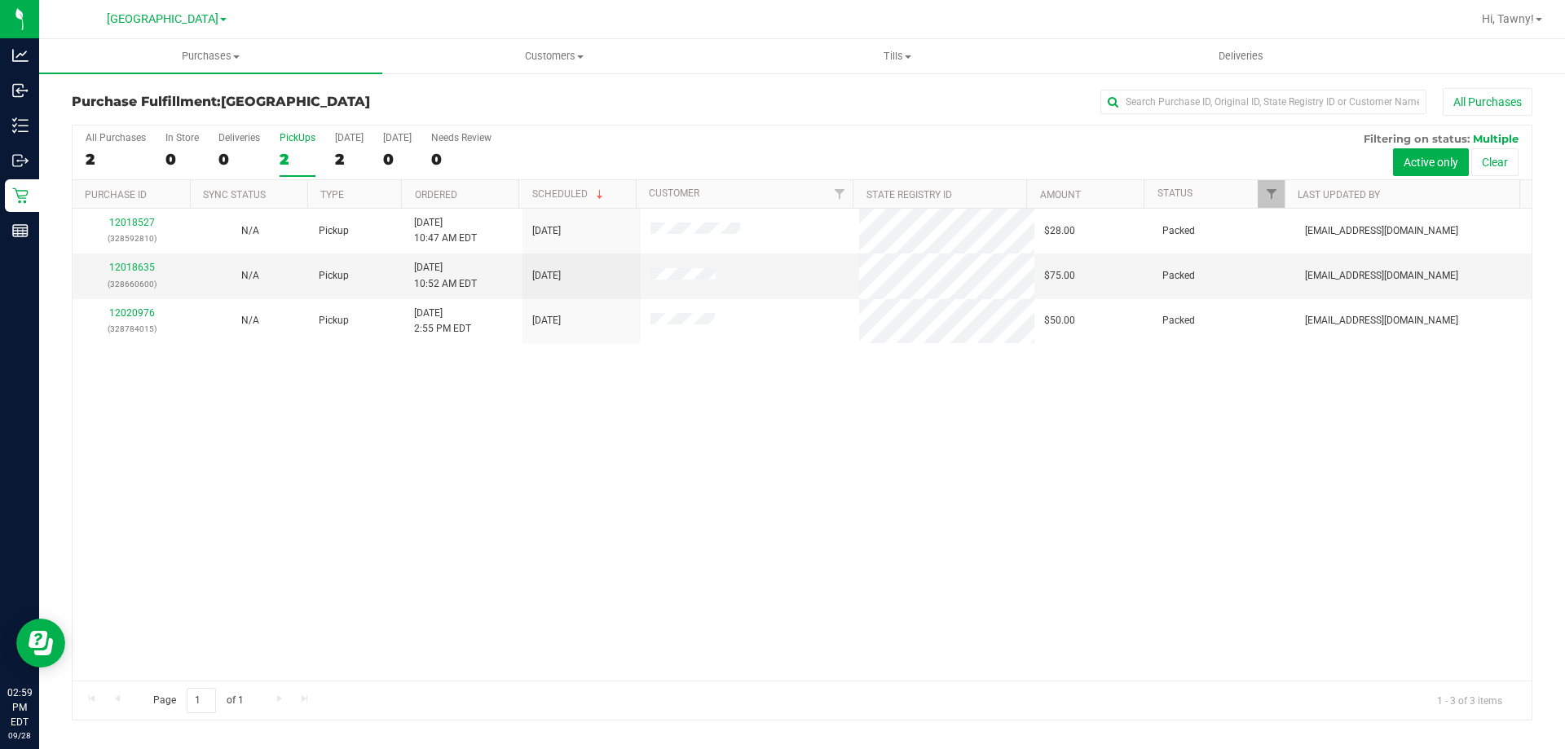
click at [298, 150] on div "2" at bounding box center [298, 159] width 36 height 19
click at [0, 0] on input "PickUps 2" at bounding box center [0, 0] width 0 height 0
click at [606, 569] on div "12018527 (328592810) N/A Pickup [DATE] 10:47 AM EDT 9/28/2025 $28.00 Packed [EM…" at bounding box center [802, 445] width 1459 height 472
click at [580, 496] on div "12018527 (328592810) N/A Pickup [DATE] 10:47 AM EDT 9/28/2025 $28.00 Packed [EM…" at bounding box center [802, 445] width 1459 height 472
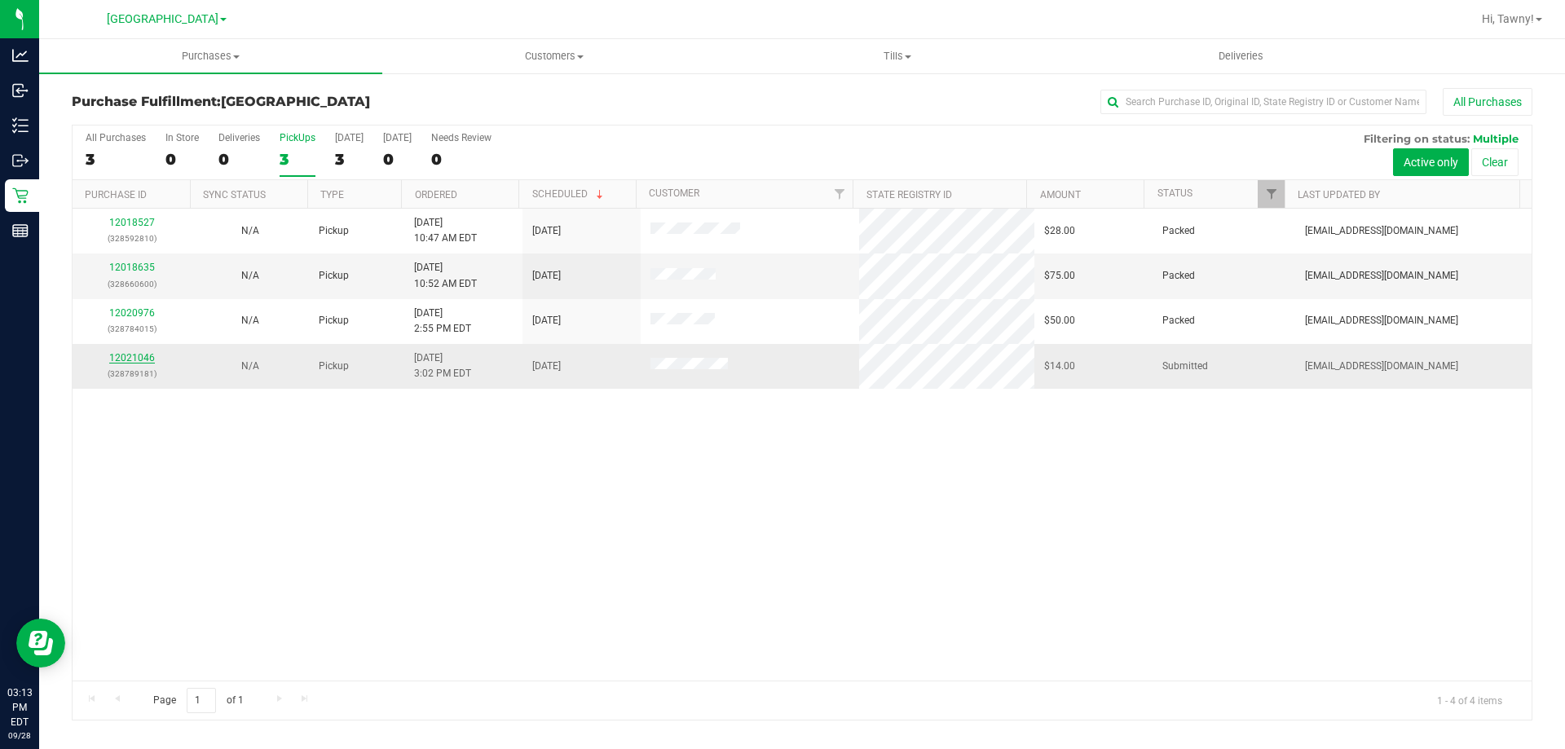
click at [145, 355] on link "12021046" at bounding box center [132, 357] width 46 height 11
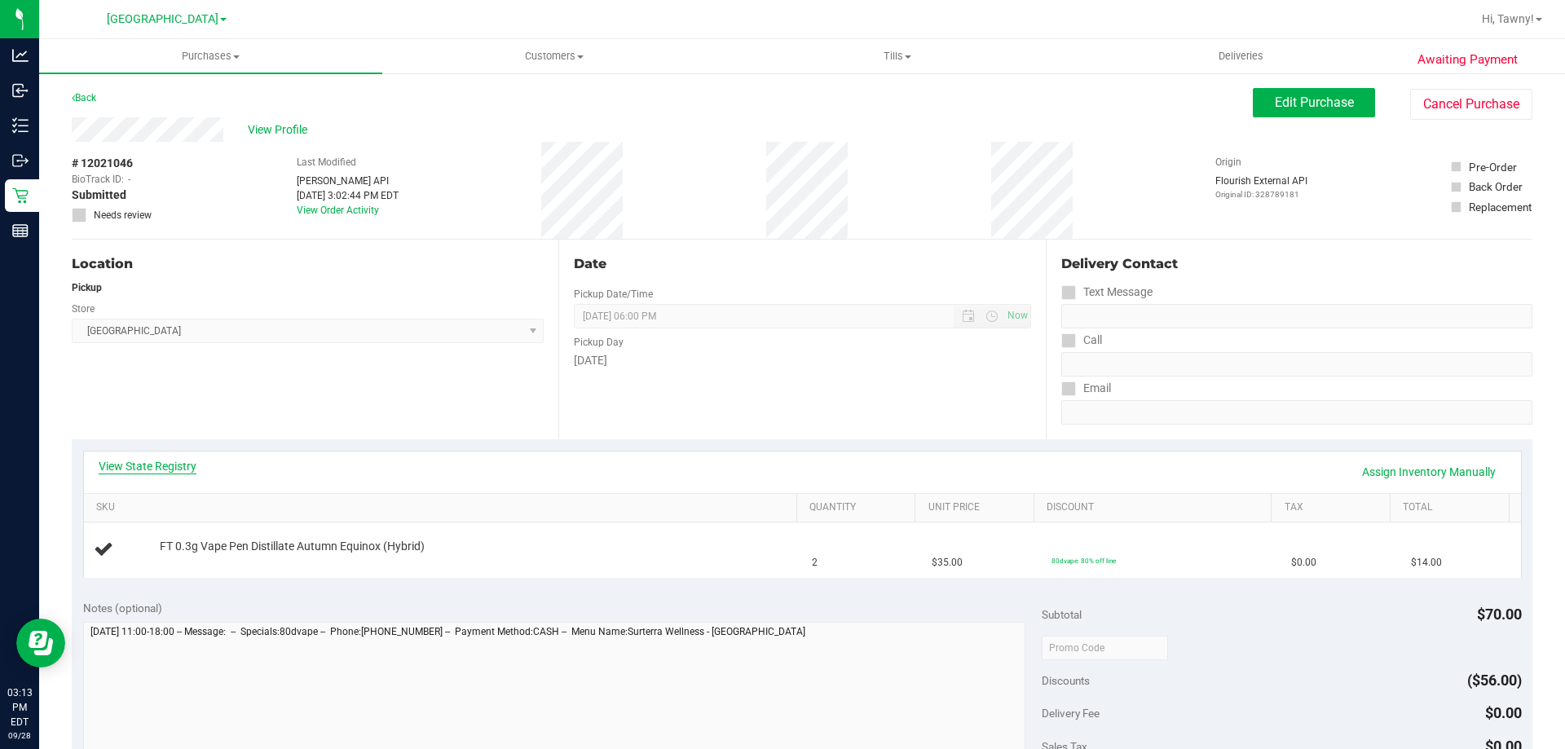
click at [179, 474] on link "View State Registry" at bounding box center [148, 466] width 98 height 16
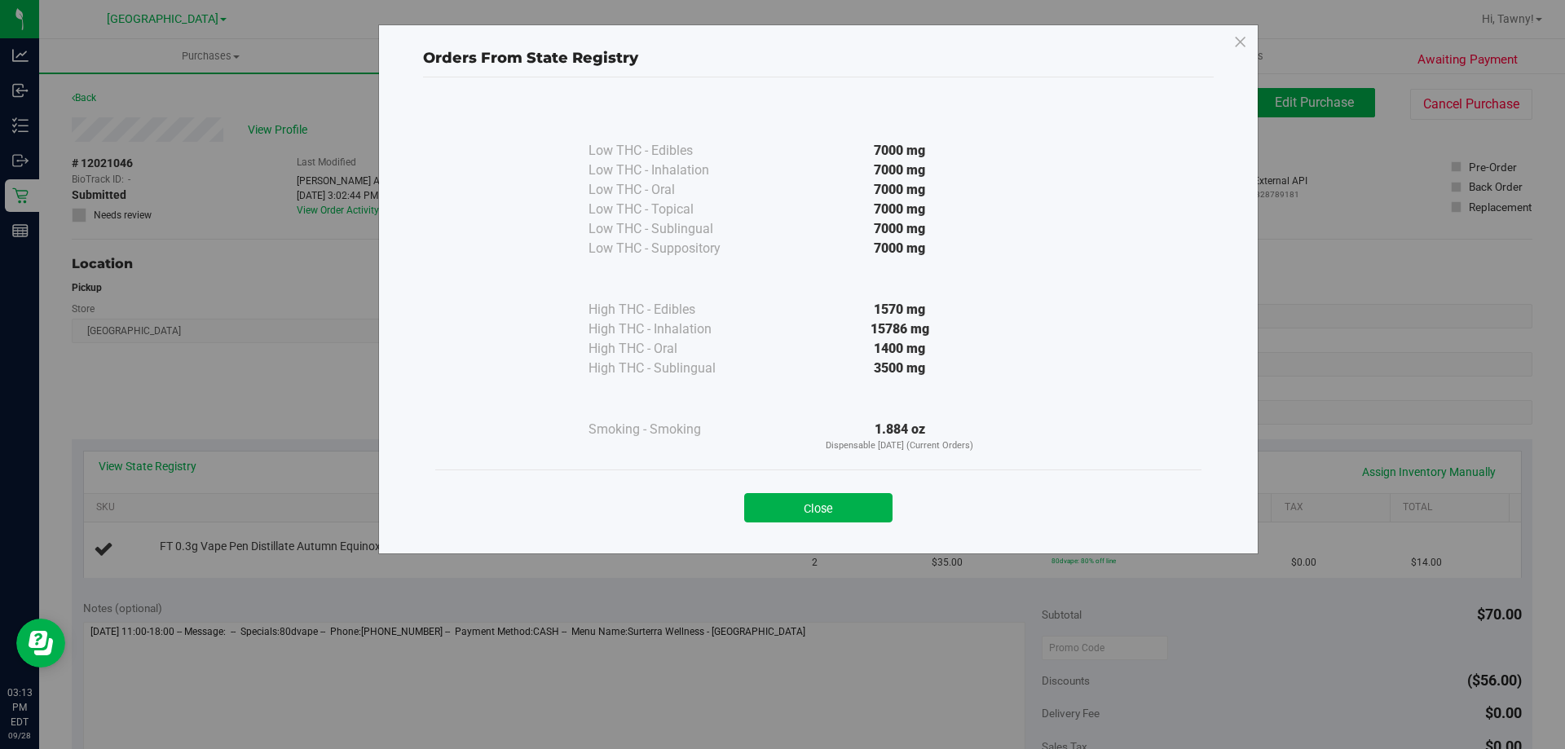
drag, startPoint x: 852, startPoint y: 517, endPoint x: 889, endPoint y: 415, distance: 108.6
click at [849, 517] on button "Close" at bounding box center [818, 507] width 148 height 29
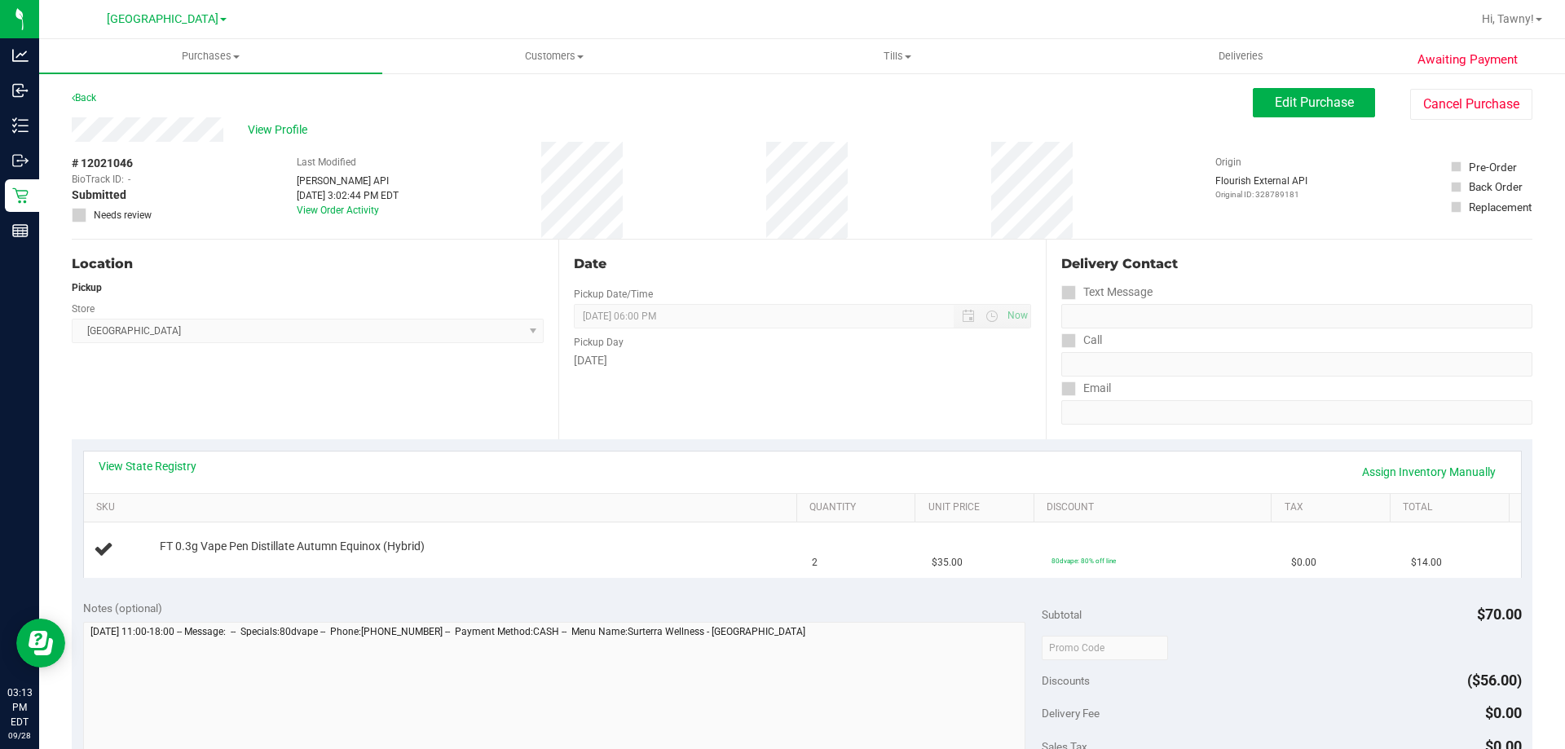
click at [916, 363] on div "[DATE]" at bounding box center [802, 360] width 456 height 17
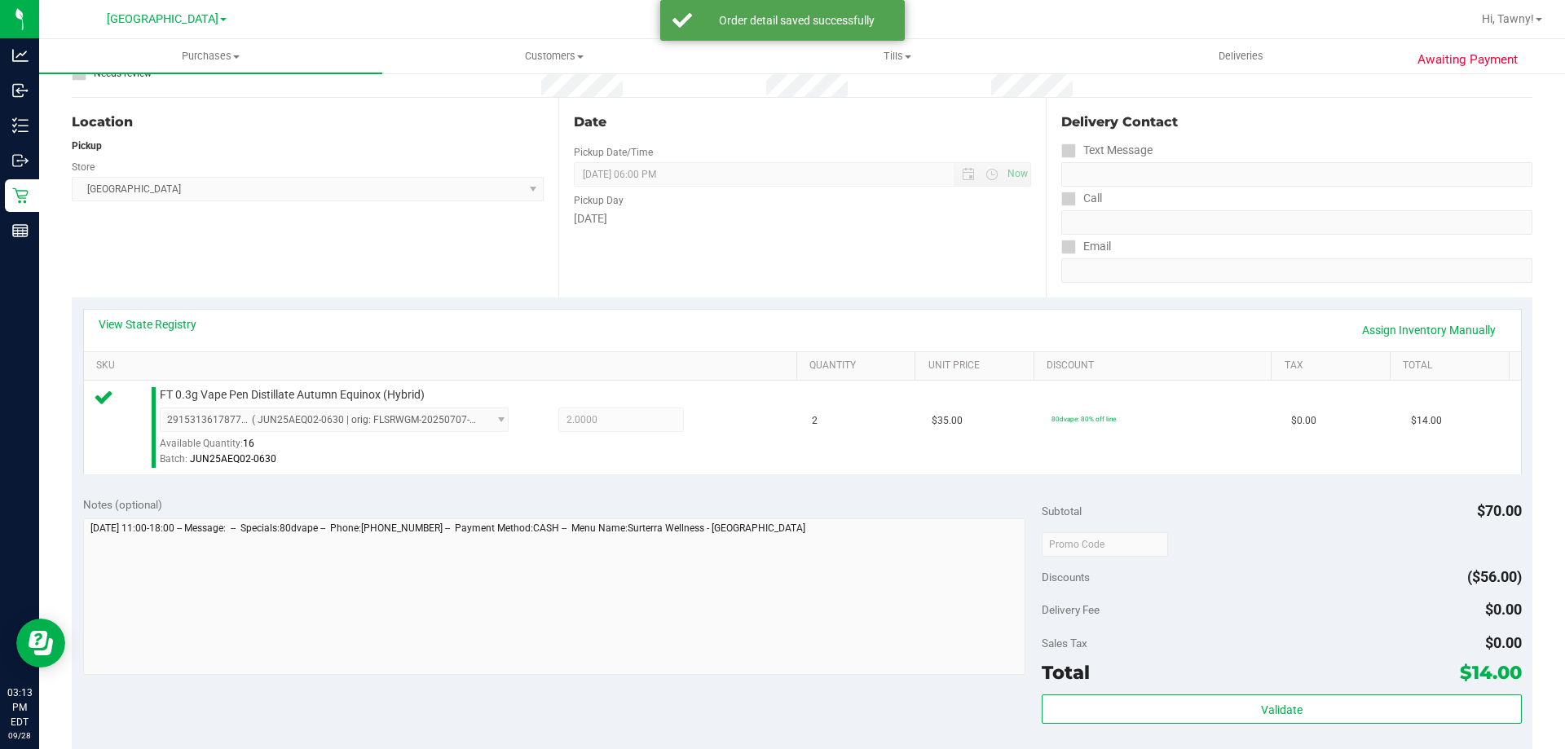
scroll to position [326, 0]
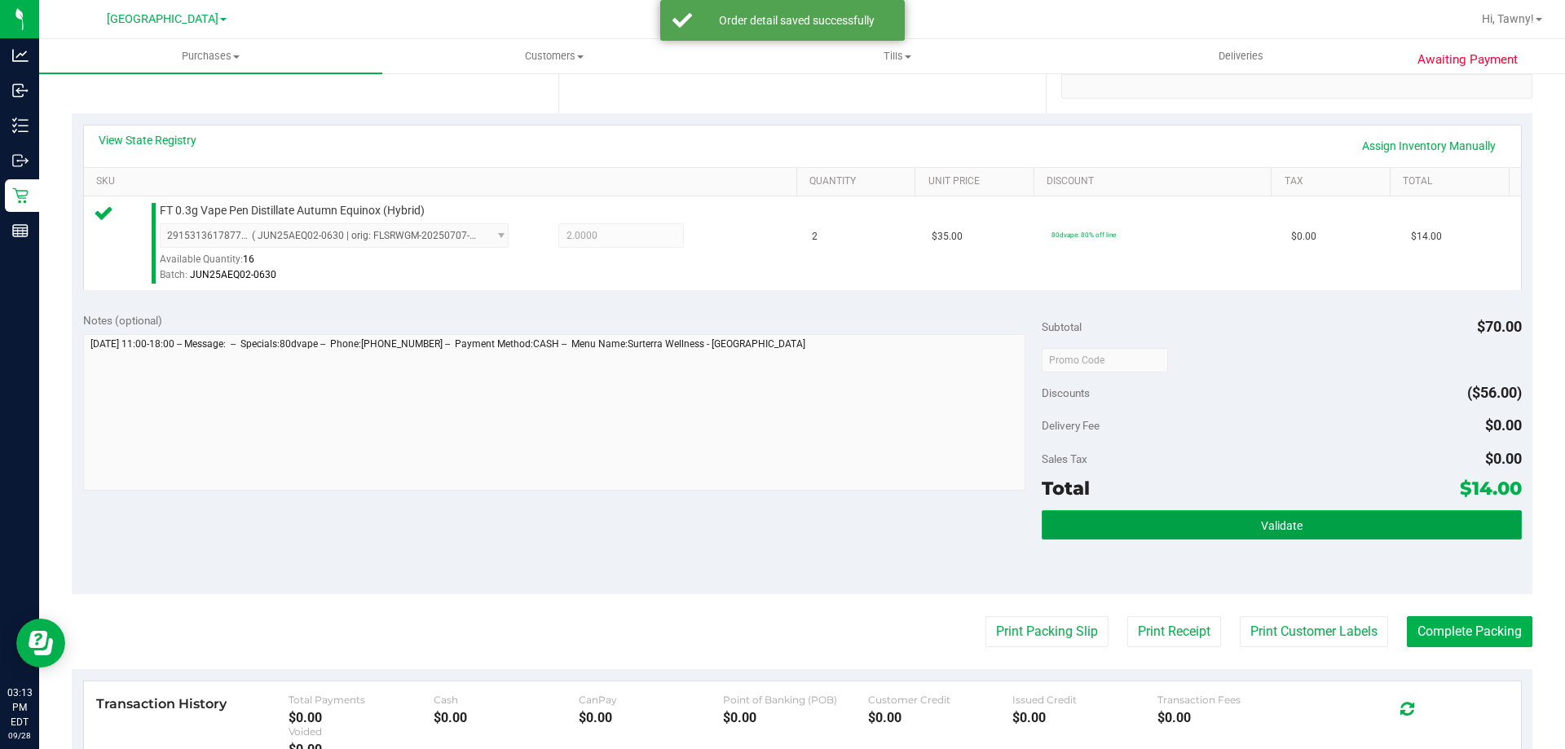
click at [1170, 531] on button "Validate" at bounding box center [1281, 524] width 479 height 29
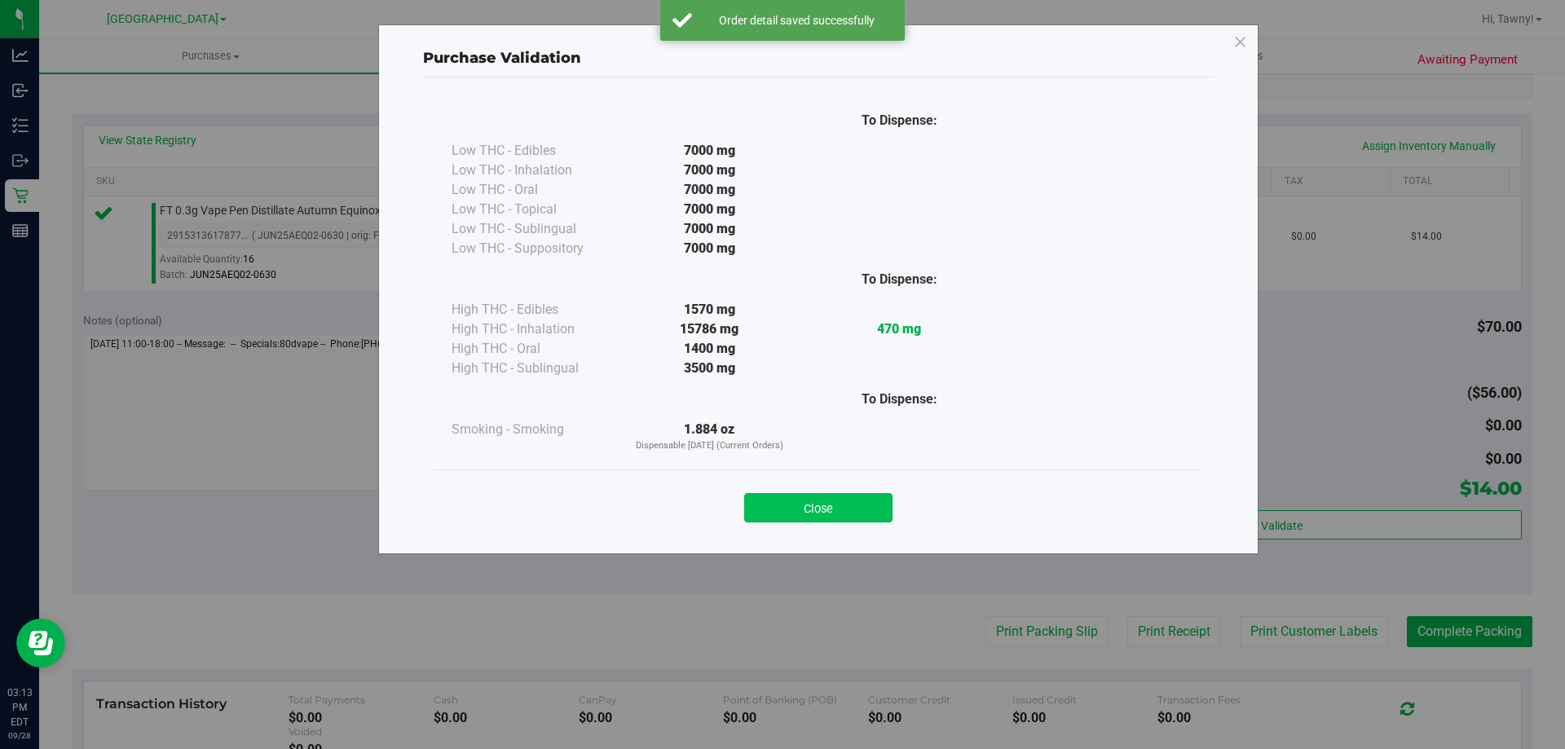
click at [873, 502] on button "Close" at bounding box center [818, 507] width 148 height 29
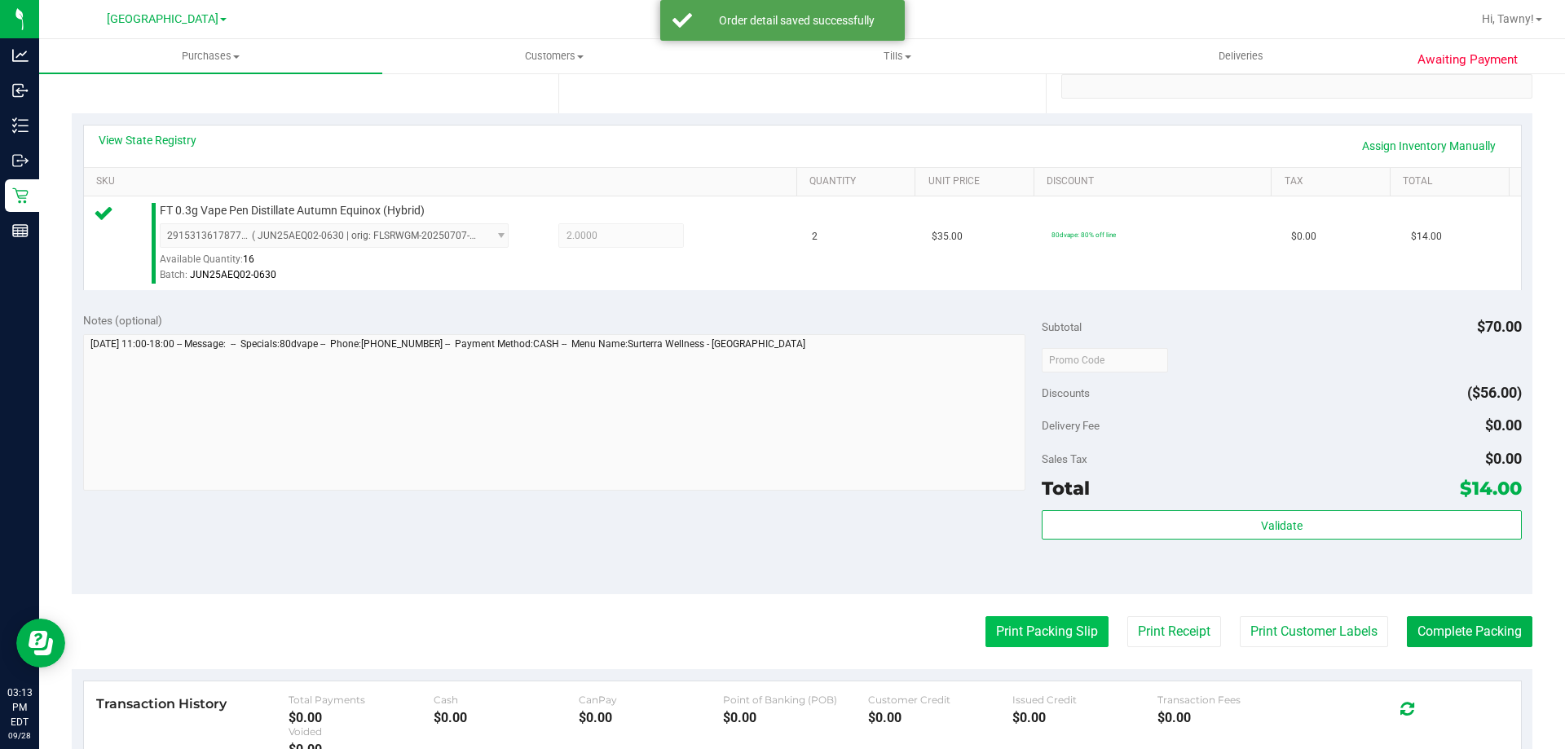
click at [1014, 625] on button "Print Packing Slip" at bounding box center [1046, 631] width 123 height 31
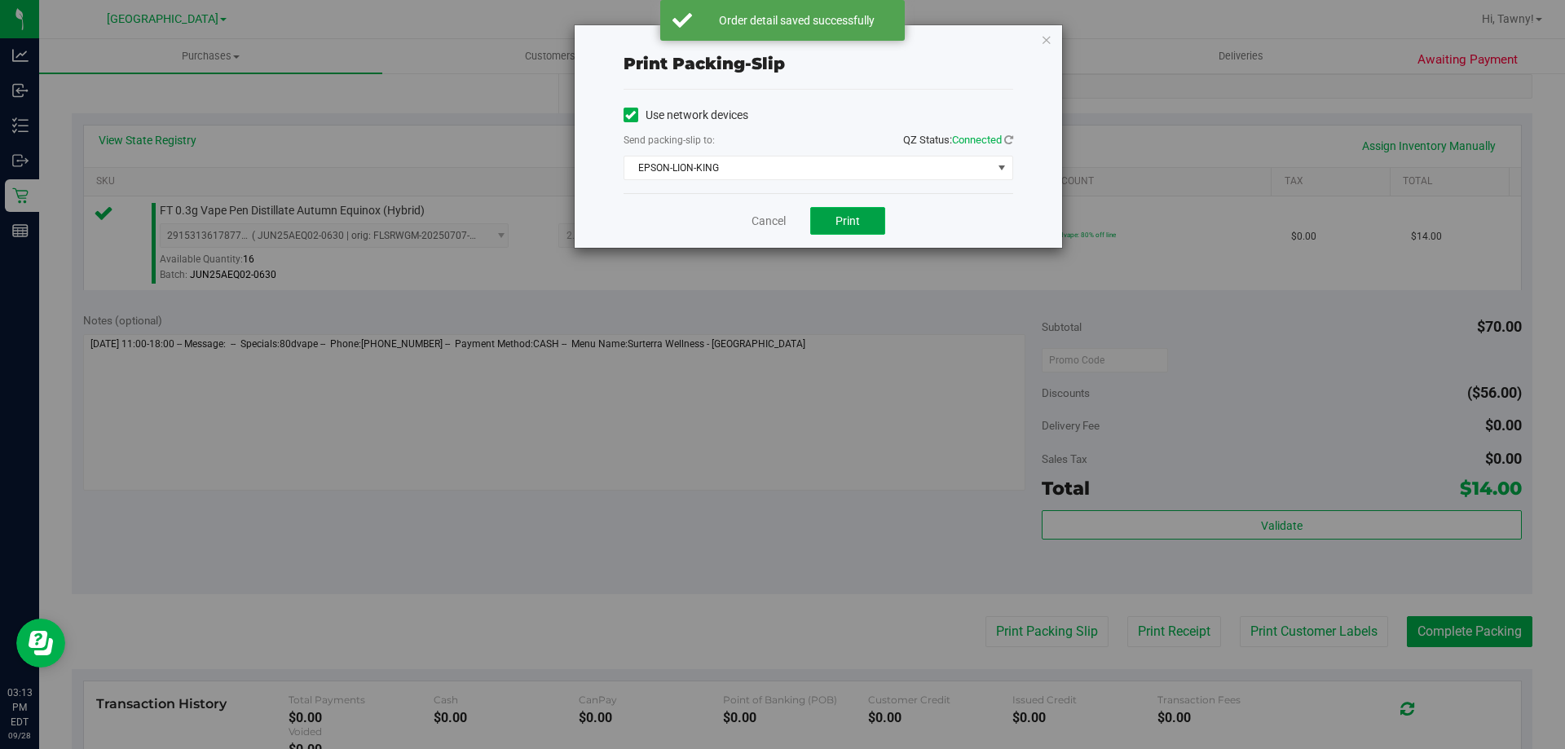
click at [838, 218] on span "Print" at bounding box center [847, 220] width 24 height 13
click at [1050, 40] on icon "button" at bounding box center [1046, 39] width 11 height 20
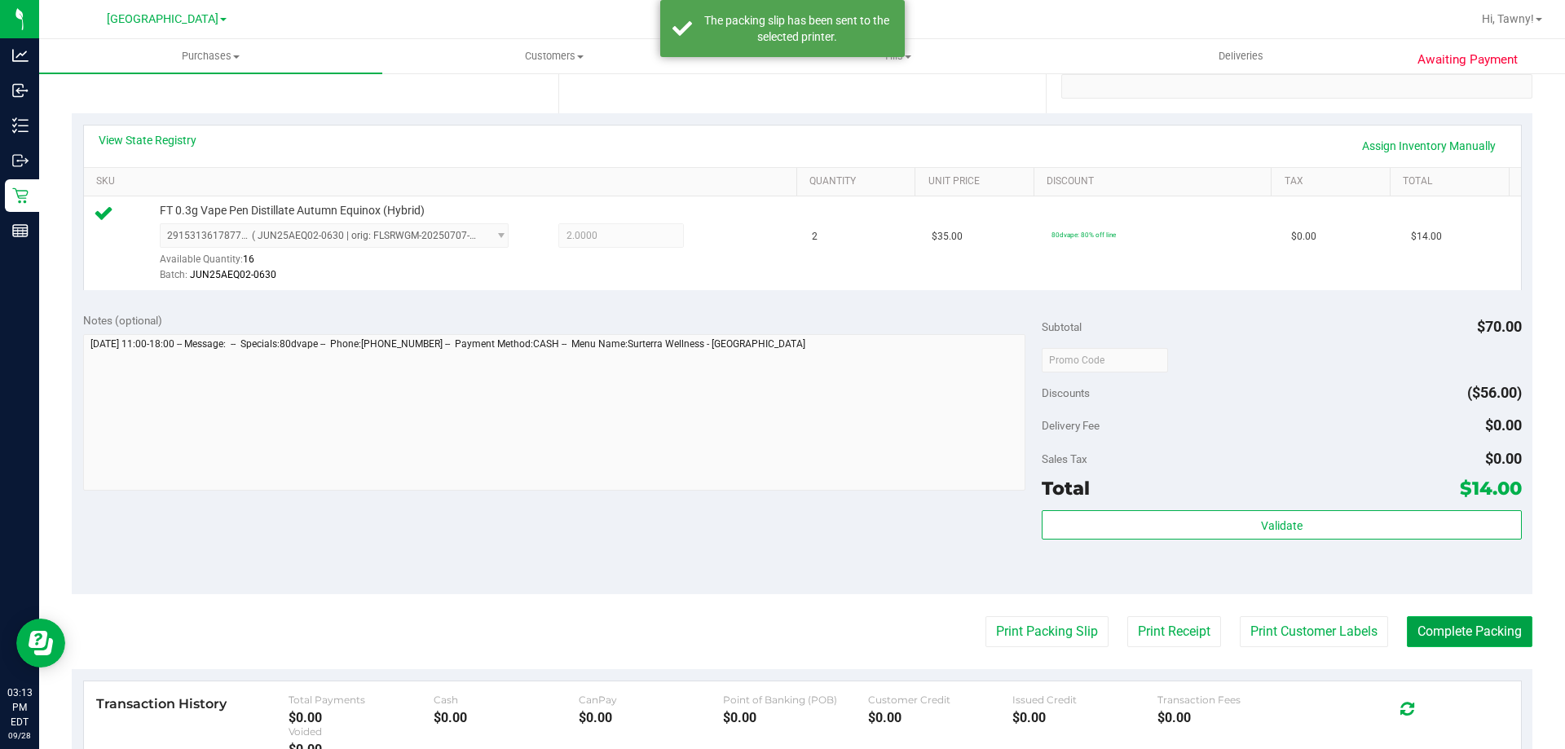
click at [1423, 641] on button "Complete Packing" at bounding box center [1470, 631] width 126 height 31
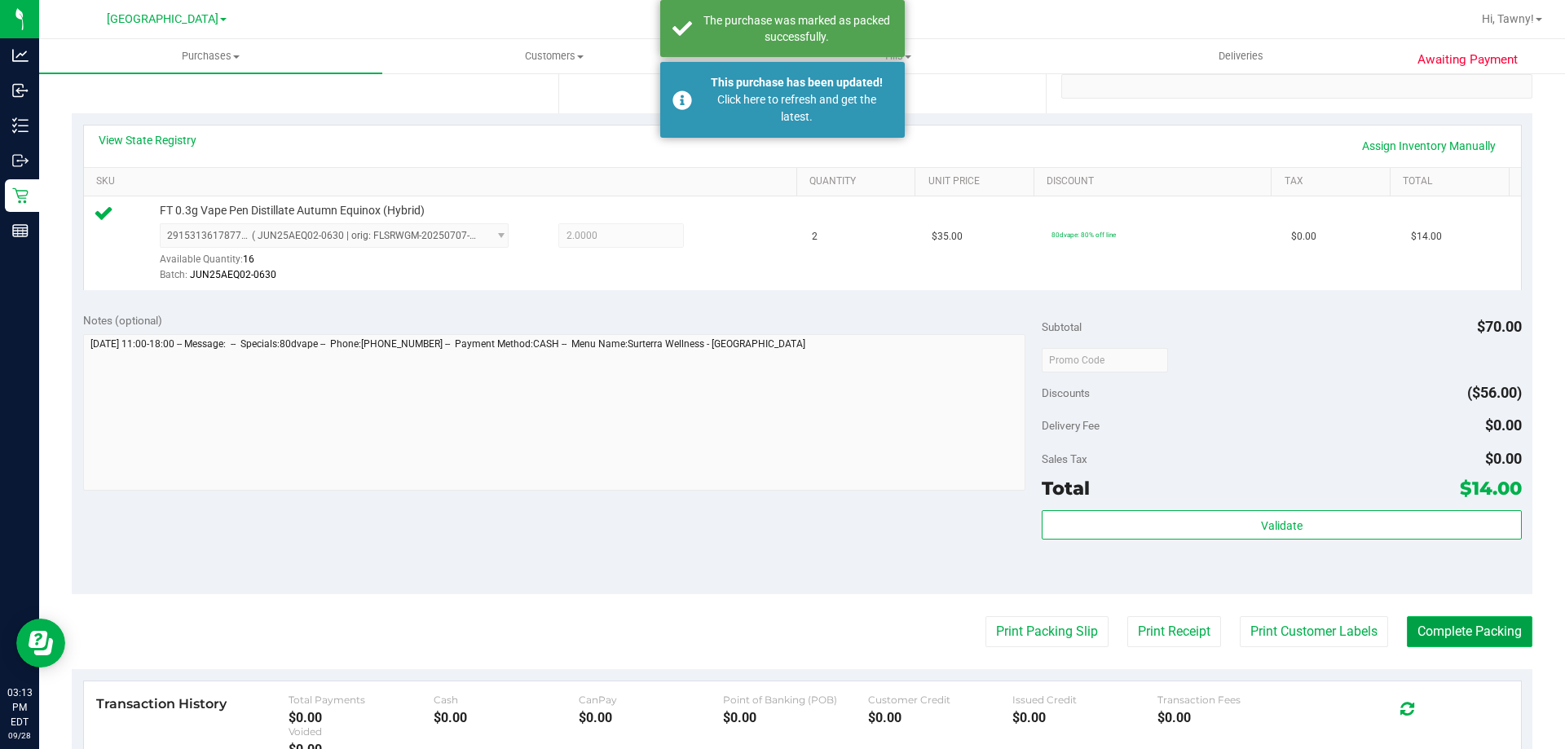
click at [1439, 630] on button "Complete Packing" at bounding box center [1470, 631] width 126 height 31
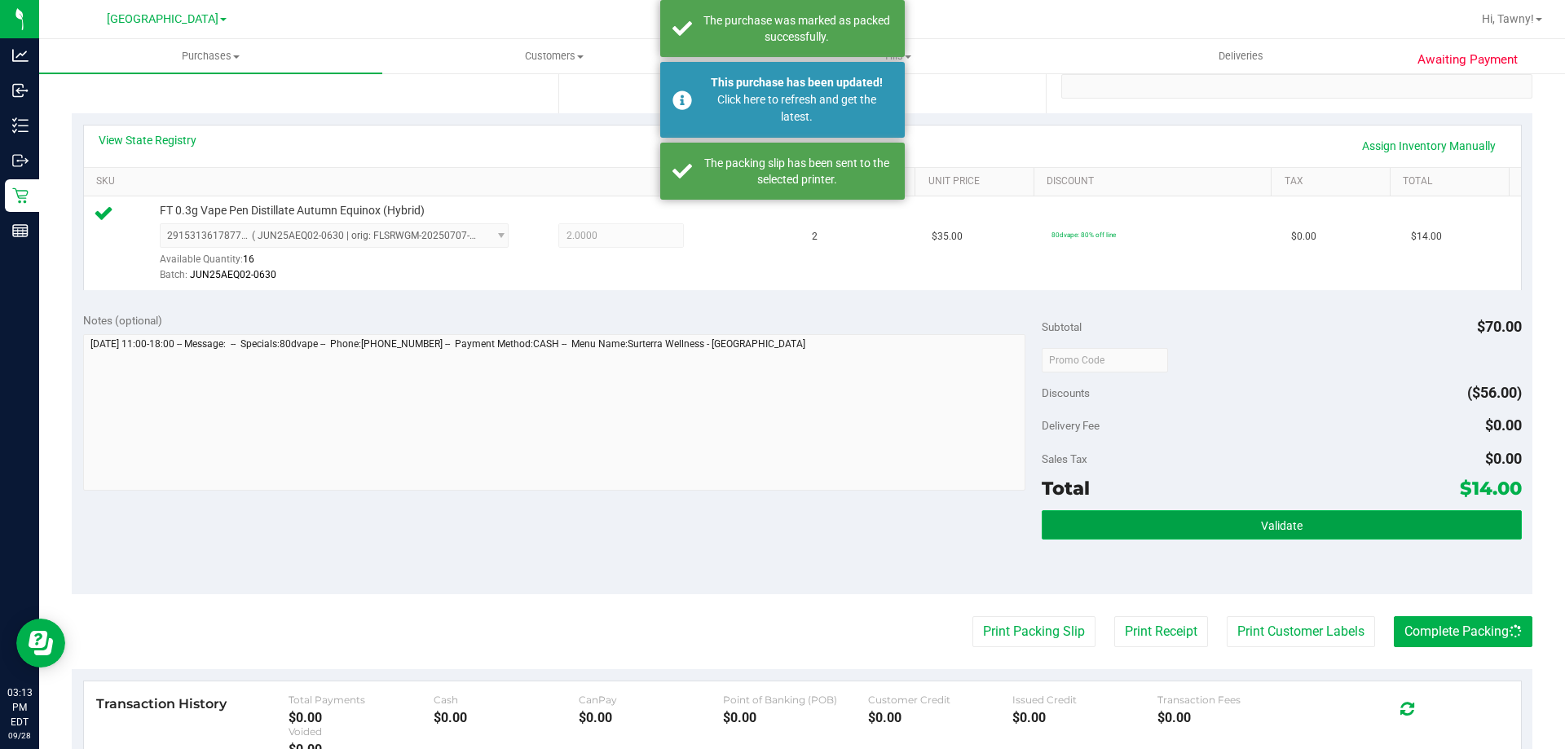
click at [1352, 527] on button "Validate" at bounding box center [1281, 524] width 479 height 29
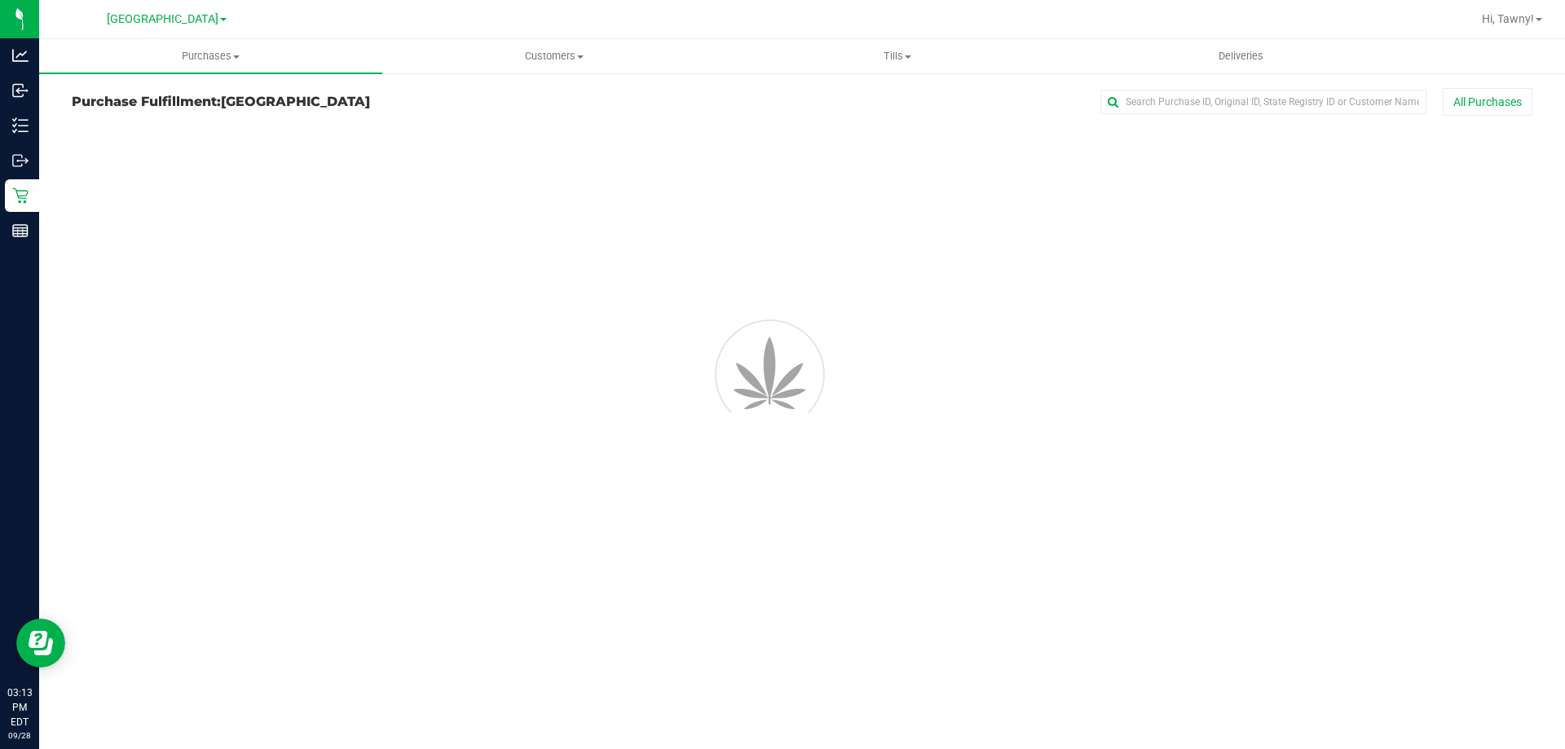
click at [862, 508] on div "Purchases Summary of purchases Fulfillment All purchases Customers All customer…" at bounding box center [802, 394] width 1526 height 710
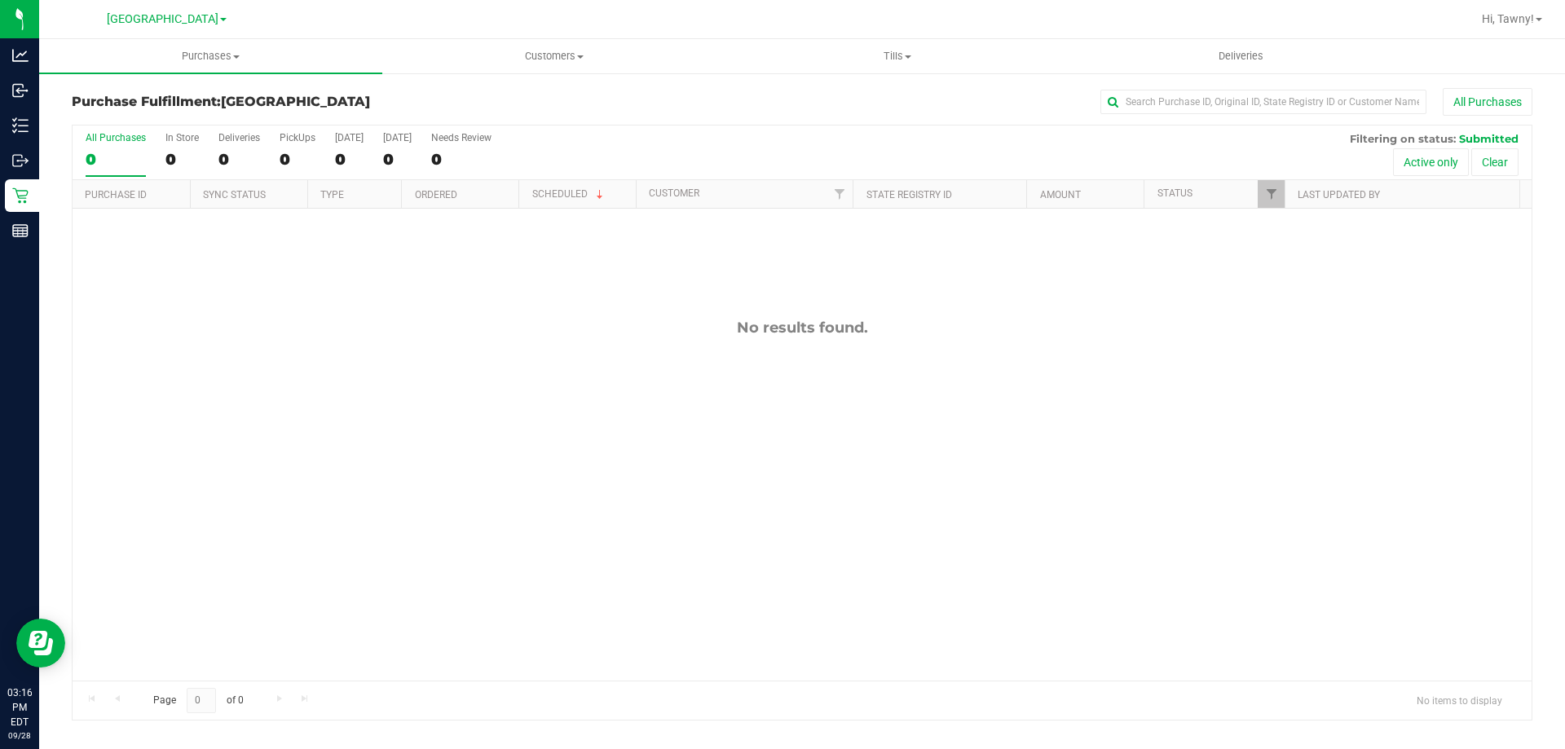
click at [436, 290] on div "No results found." at bounding box center [802, 500] width 1459 height 582
click at [494, 351] on div "No results found." at bounding box center [802, 500] width 1459 height 582
click at [601, 436] on div "No results found." at bounding box center [802, 500] width 1459 height 582
